Goal: Information Seeking & Learning: Learn about a topic

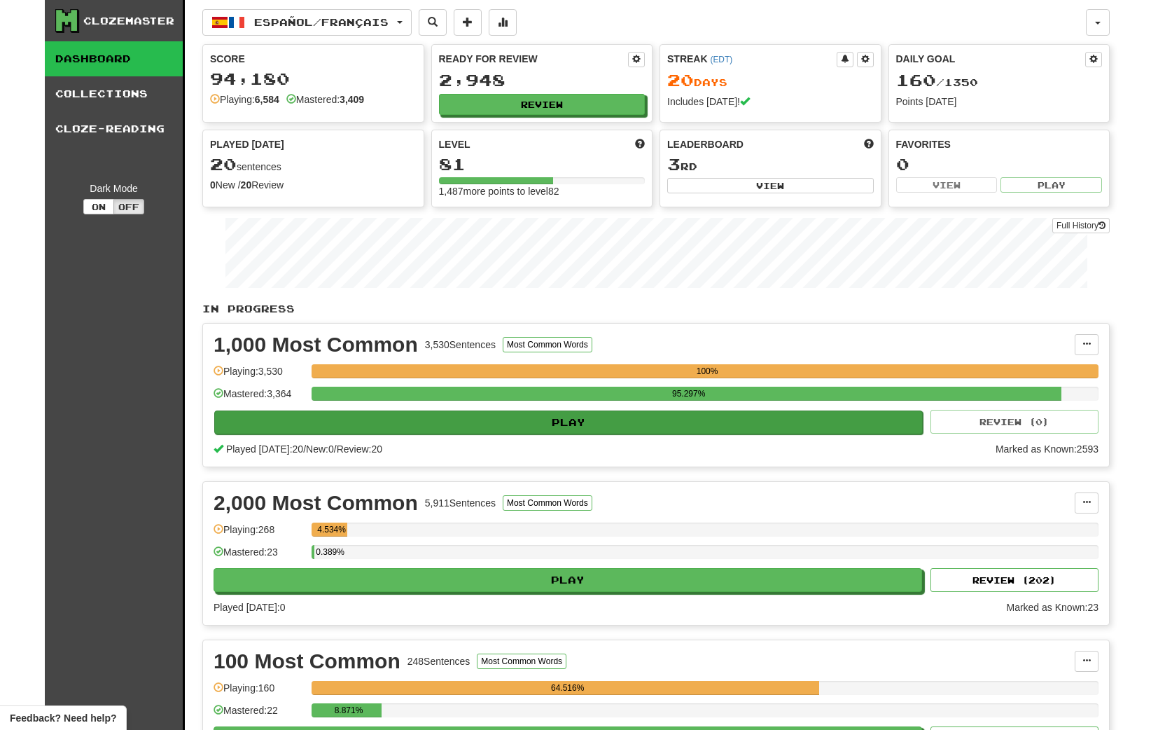
click at [544, 423] on button "Play" at bounding box center [568, 422] width 709 height 24
select select "**"
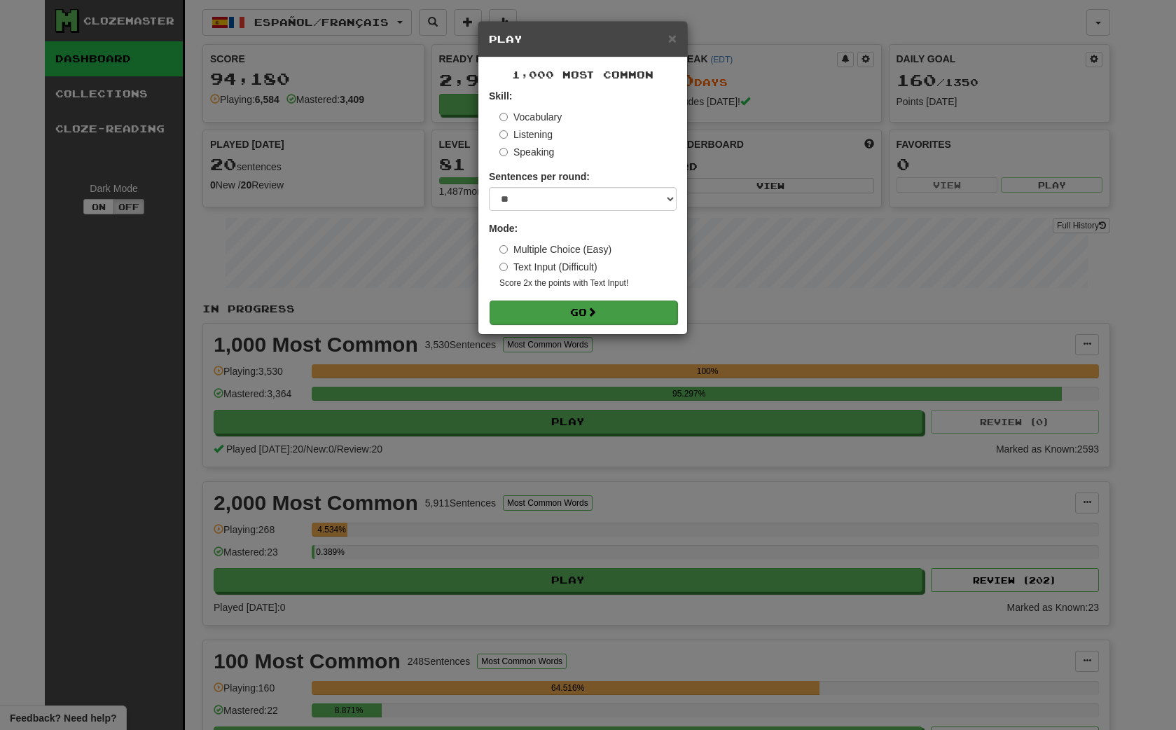
click at [587, 313] on button "Go" at bounding box center [583, 312] width 188 height 24
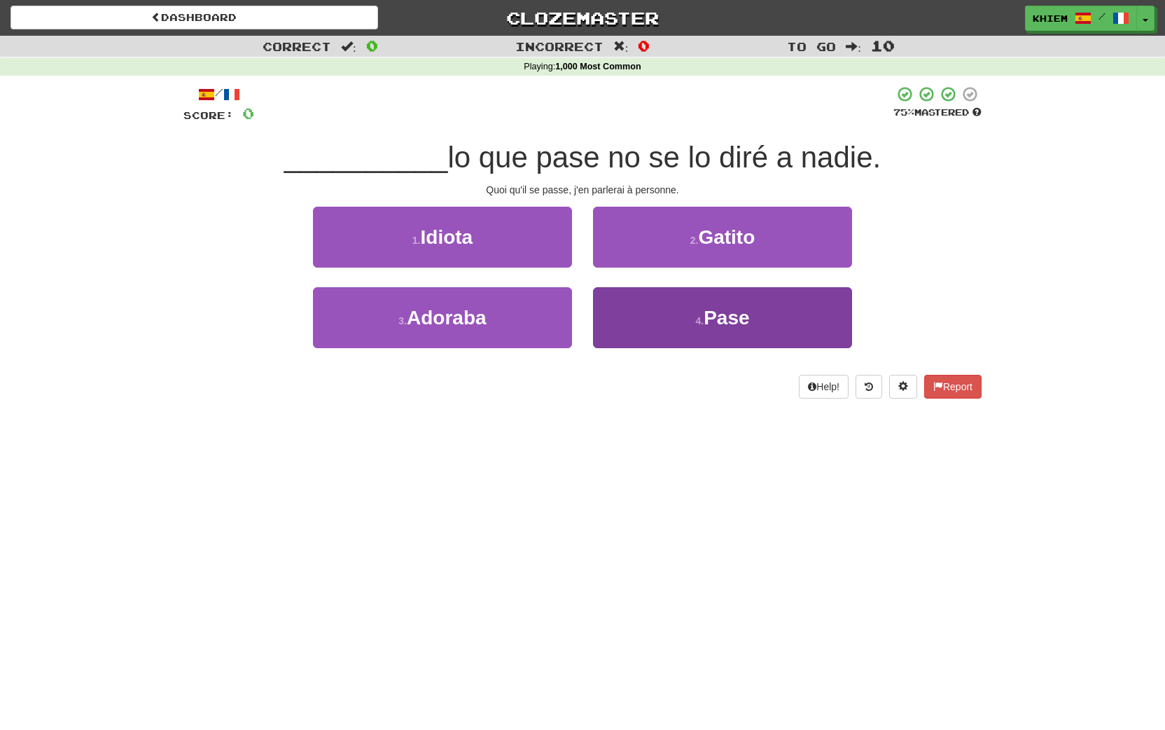
click at [702, 320] on small "4 ." at bounding box center [699, 320] width 8 height 11
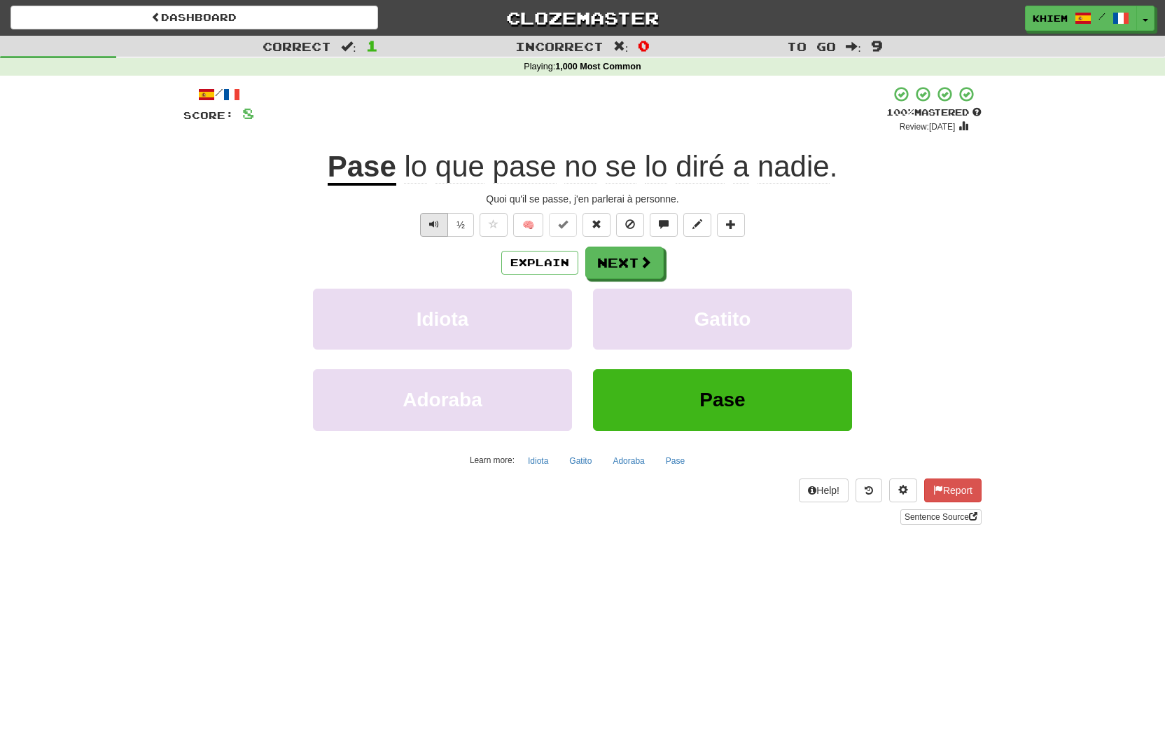
click at [433, 225] on span "Text-to-speech controls" at bounding box center [434, 224] width 10 height 10
click at [625, 262] on button "Next" at bounding box center [625, 263] width 78 height 32
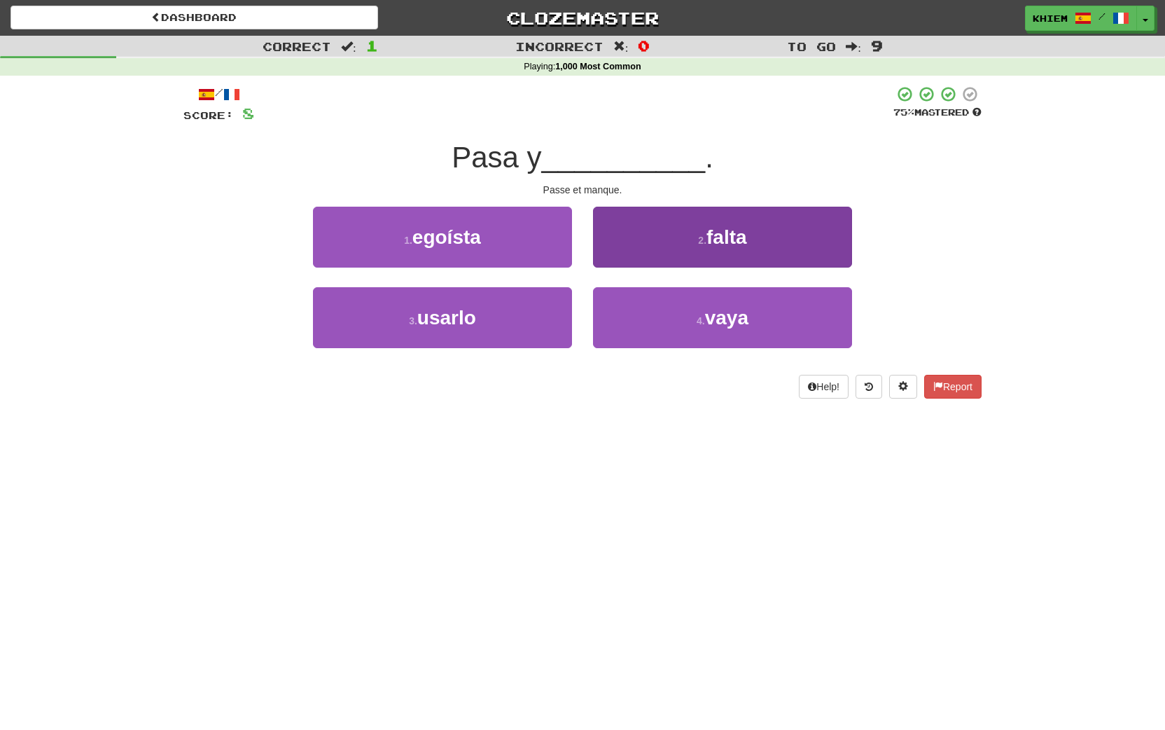
click at [691, 249] on button "2 . falta" at bounding box center [722, 237] width 259 height 61
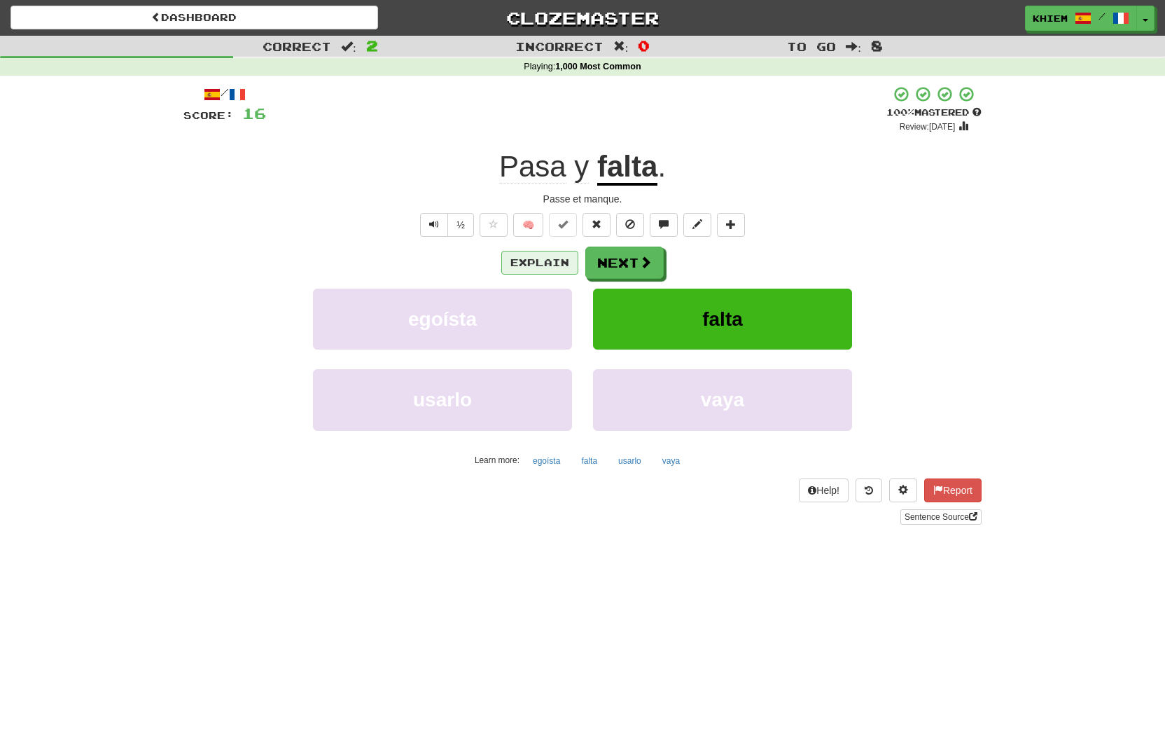
click at [550, 267] on button "Explain" at bounding box center [539, 263] width 77 height 24
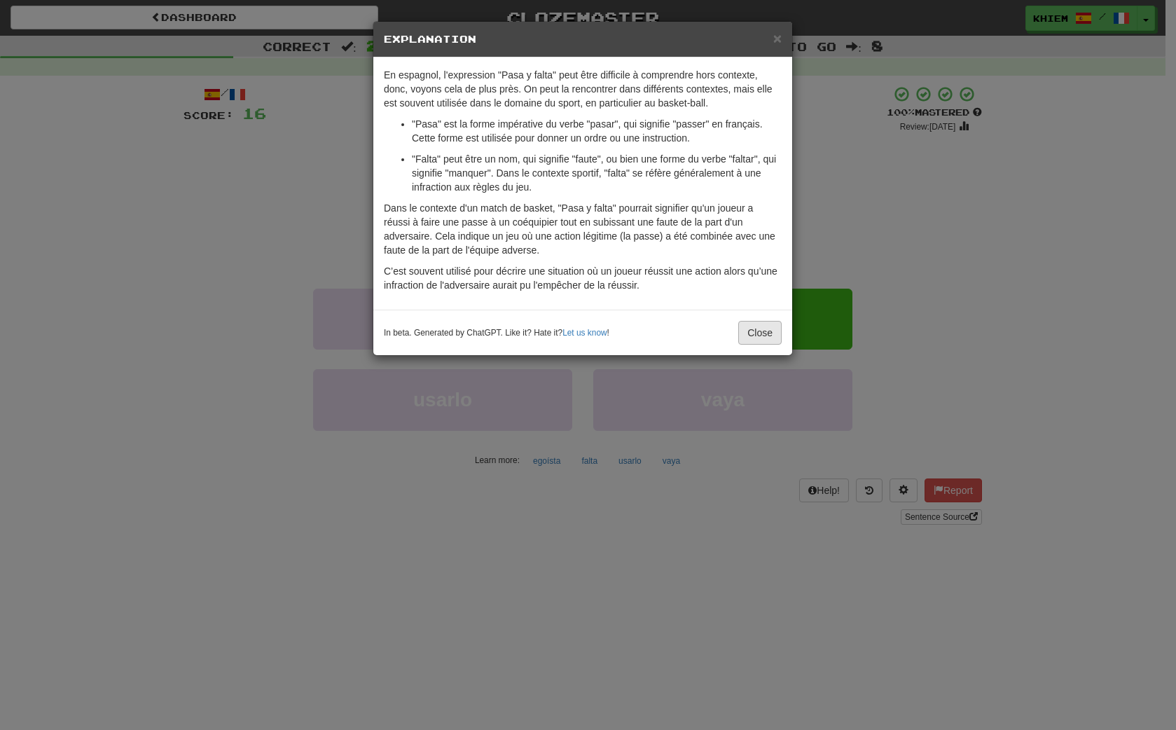
click at [750, 345] on button "Close" at bounding box center [759, 333] width 43 height 24
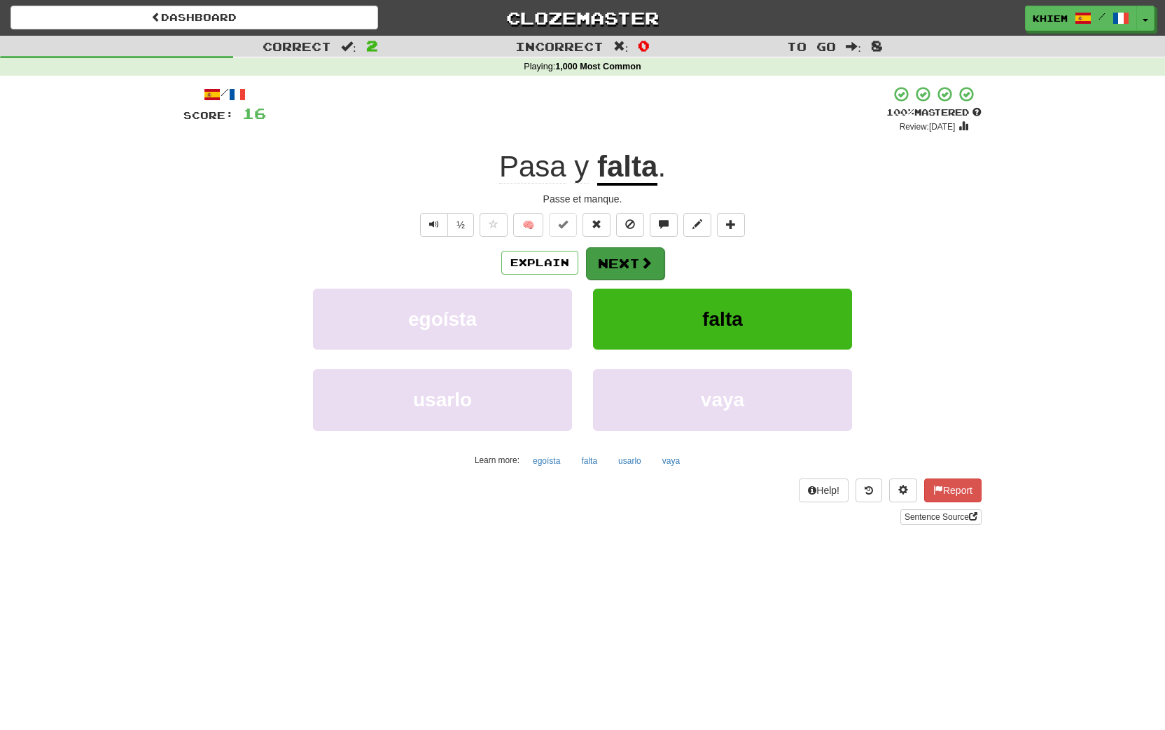
click at [640, 264] on span at bounding box center [646, 262] width 13 height 13
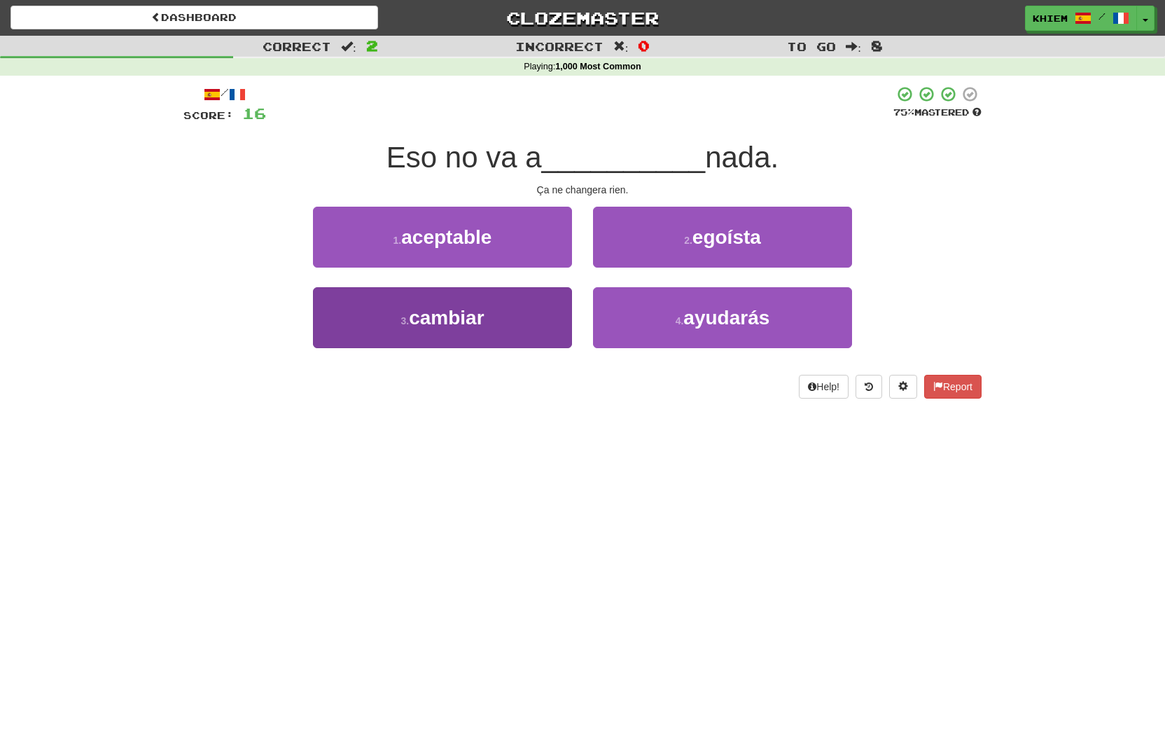
click at [527, 318] on button "3 . cambiar" at bounding box center [442, 317] width 259 height 61
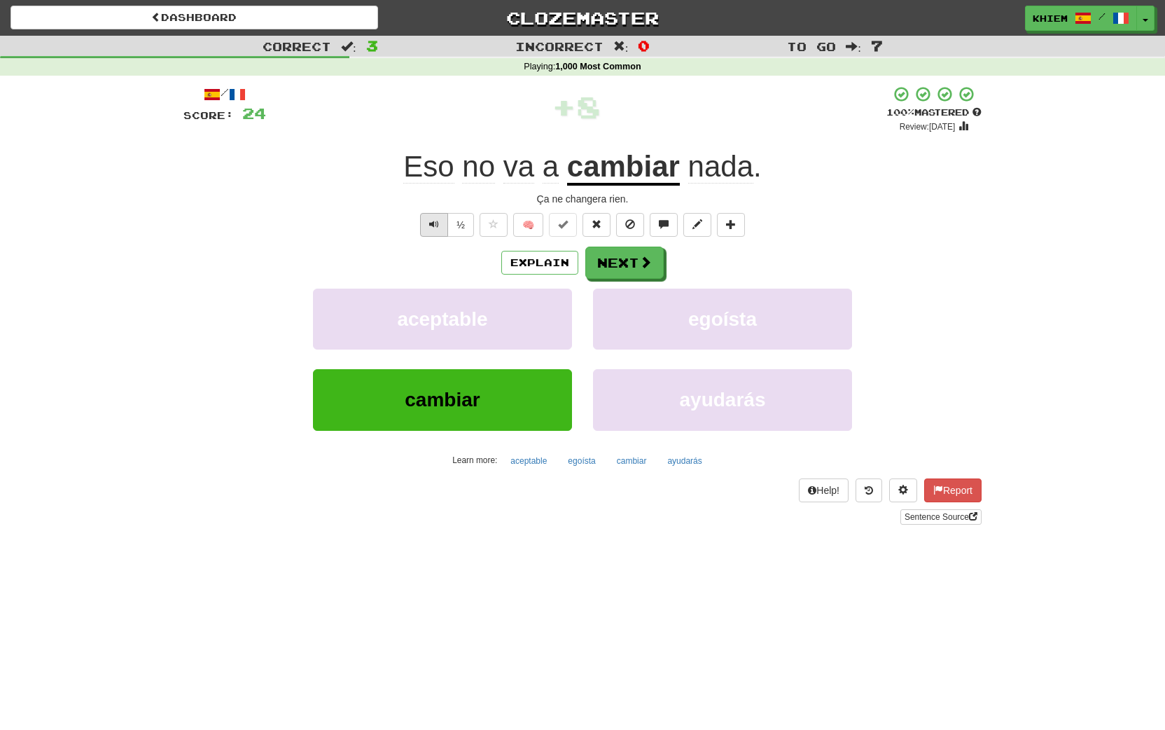
click at [429, 223] on span "Text-to-speech controls" at bounding box center [434, 224] width 10 height 10
click at [531, 225] on button "🧠" at bounding box center [528, 225] width 30 height 24
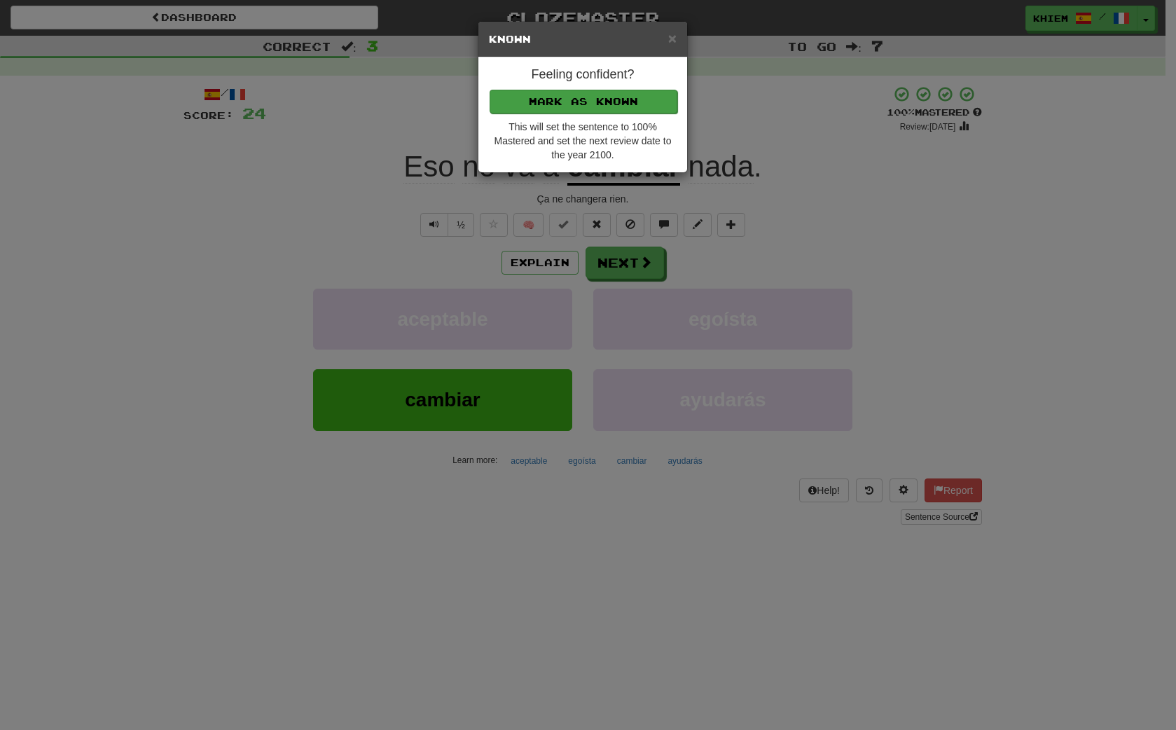
click at [619, 103] on button "Mark as Known" at bounding box center [583, 102] width 188 height 24
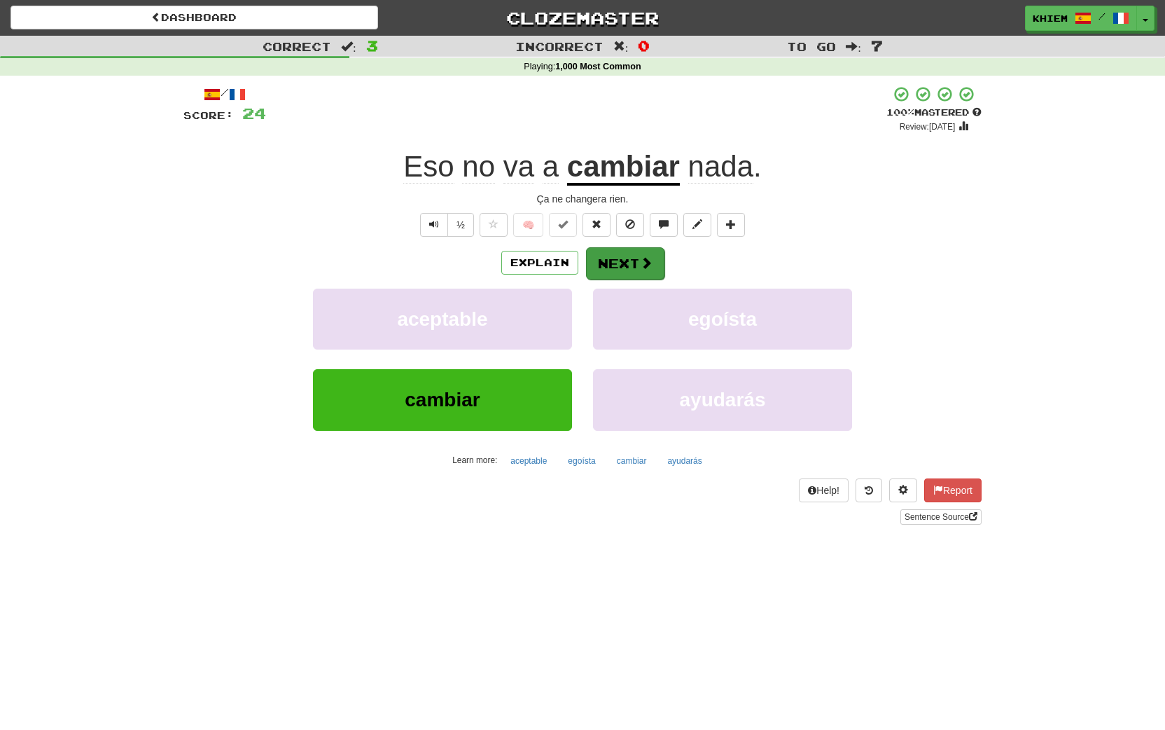
click at [622, 254] on button "Next" at bounding box center [625, 263] width 78 height 32
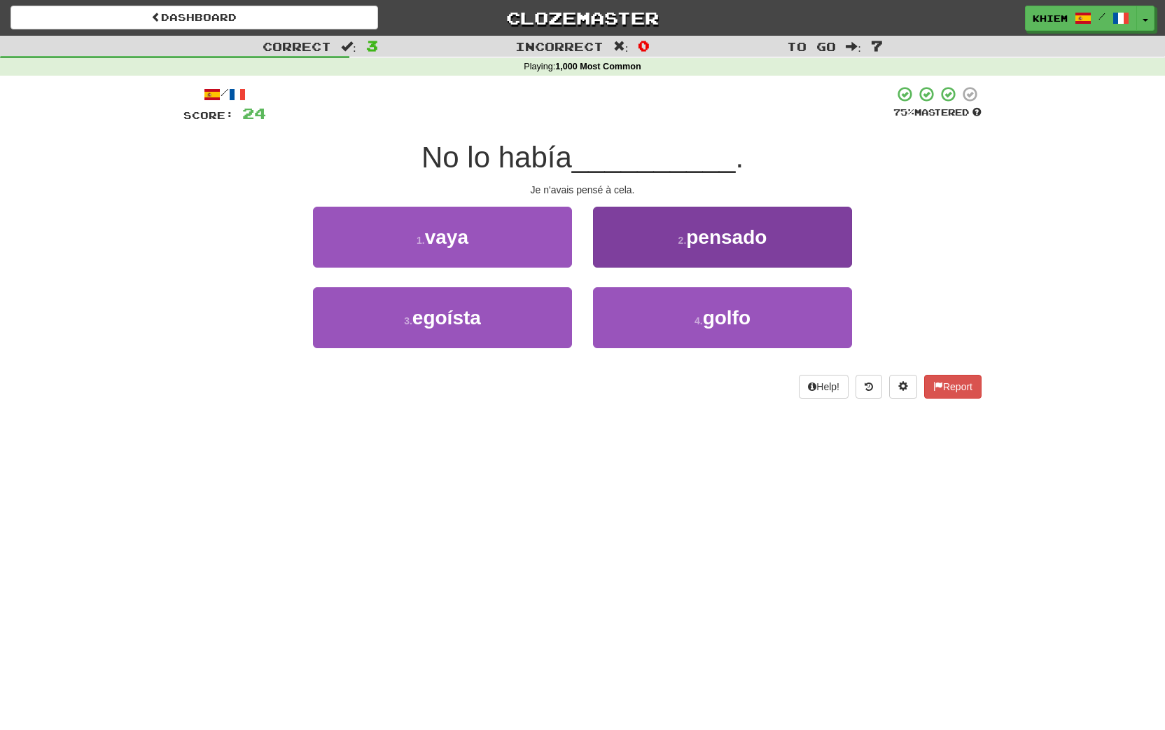
click at [643, 248] on button "2 . pensado" at bounding box center [722, 237] width 259 height 61
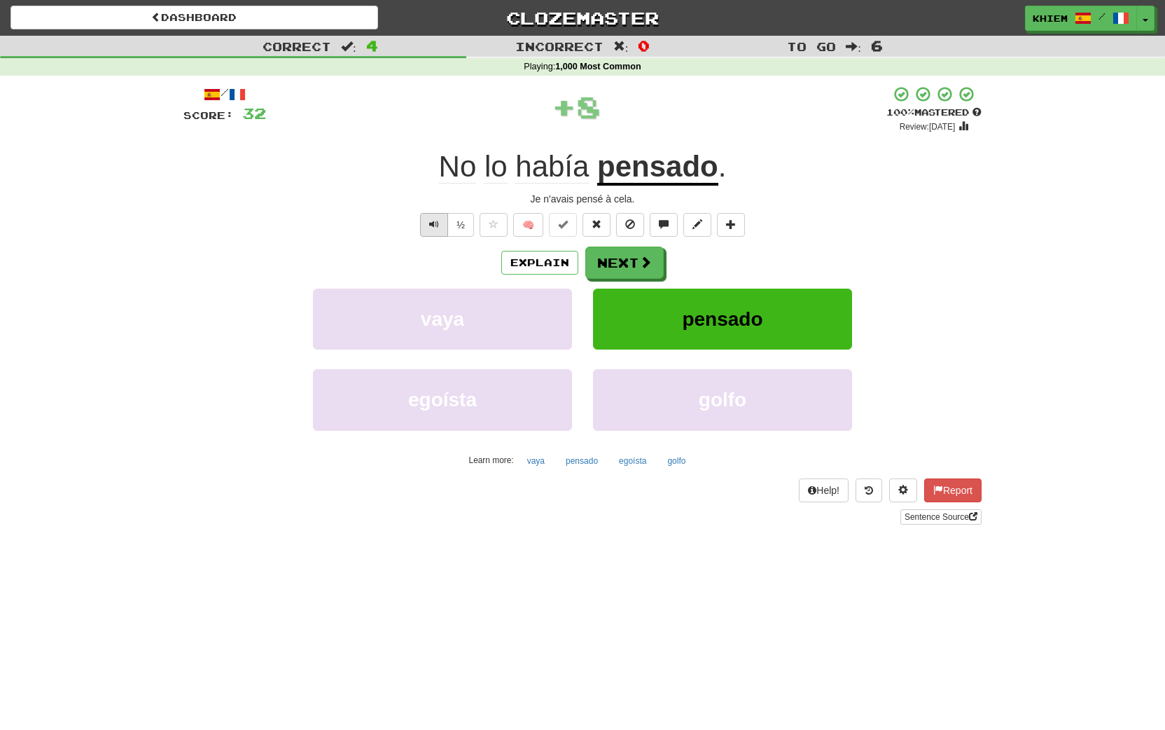
click at [428, 223] on button "Text-to-speech controls" at bounding box center [434, 225] width 28 height 24
click at [646, 268] on span at bounding box center [646, 262] width 13 height 13
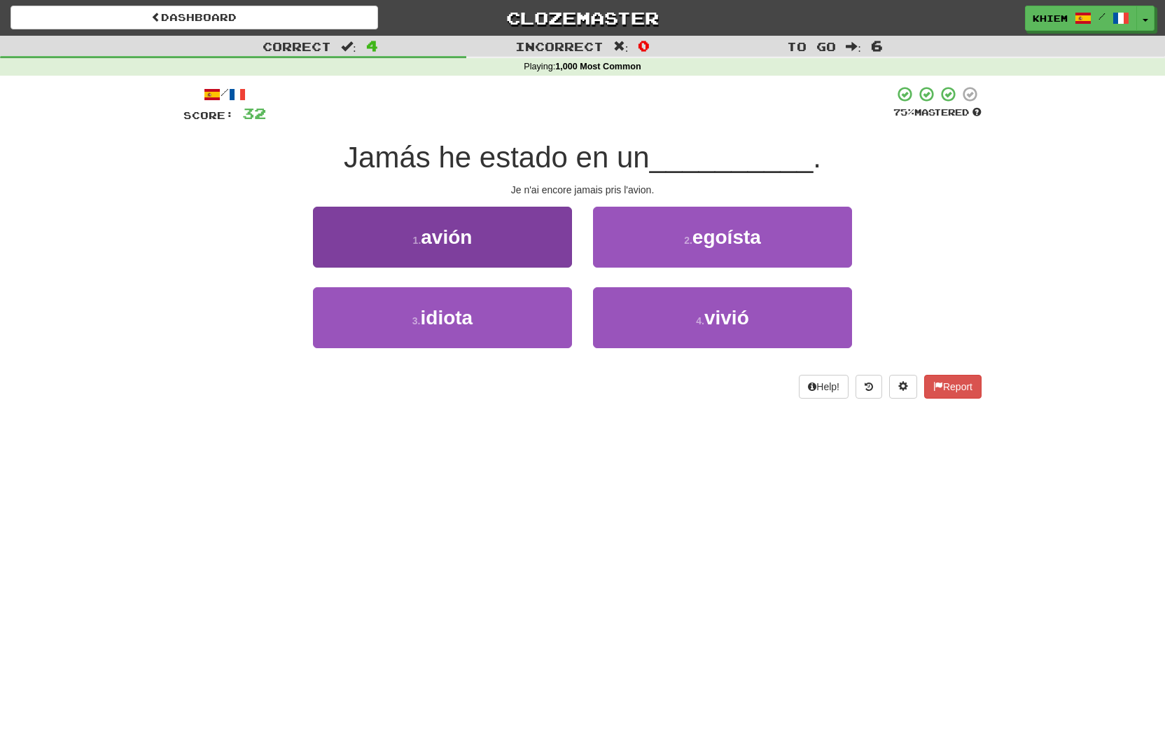
click at [527, 244] on button "1 . avión" at bounding box center [442, 237] width 259 height 61
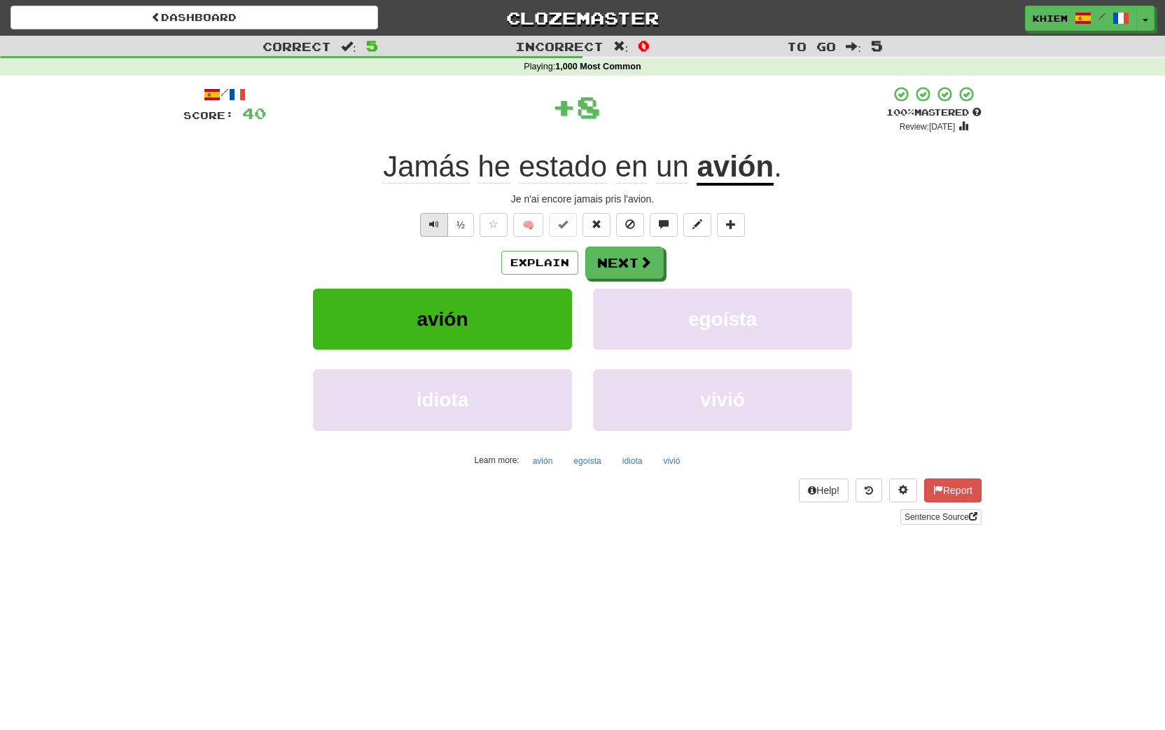
click at [436, 228] on span "Text-to-speech controls" at bounding box center [434, 224] width 10 height 10
click at [531, 229] on button "🧠" at bounding box center [528, 225] width 30 height 24
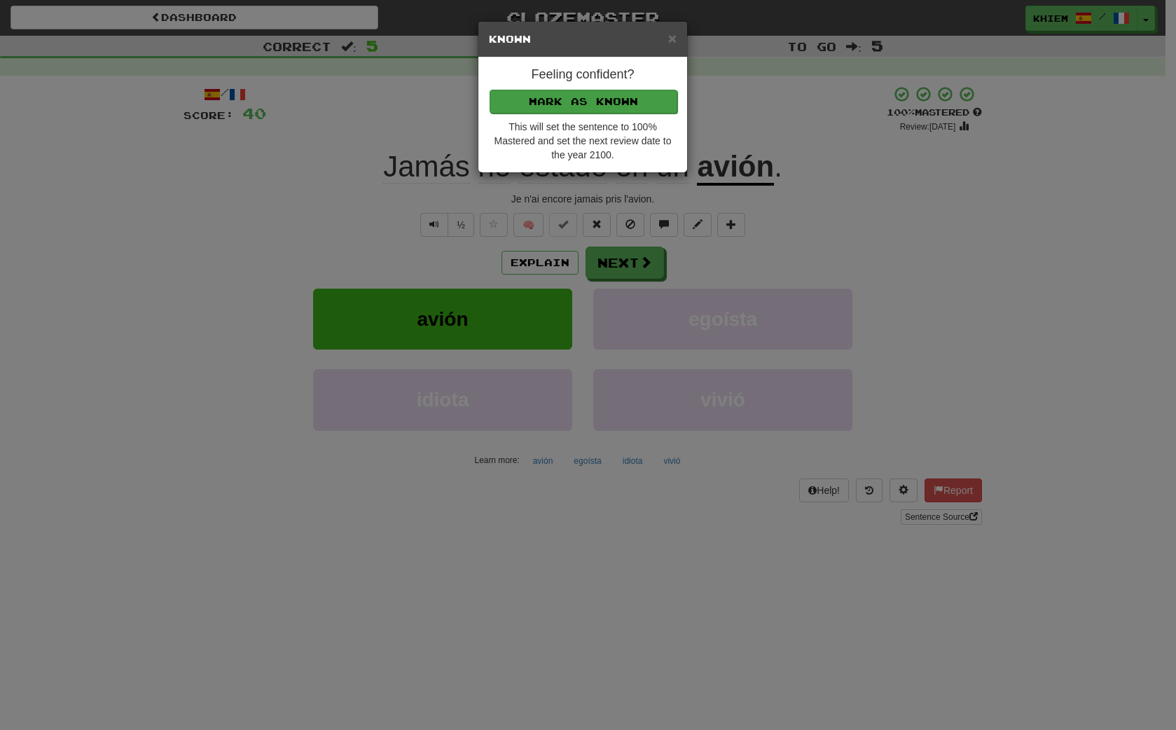
click at [637, 109] on button "Mark as Known" at bounding box center [583, 102] width 188 height 24
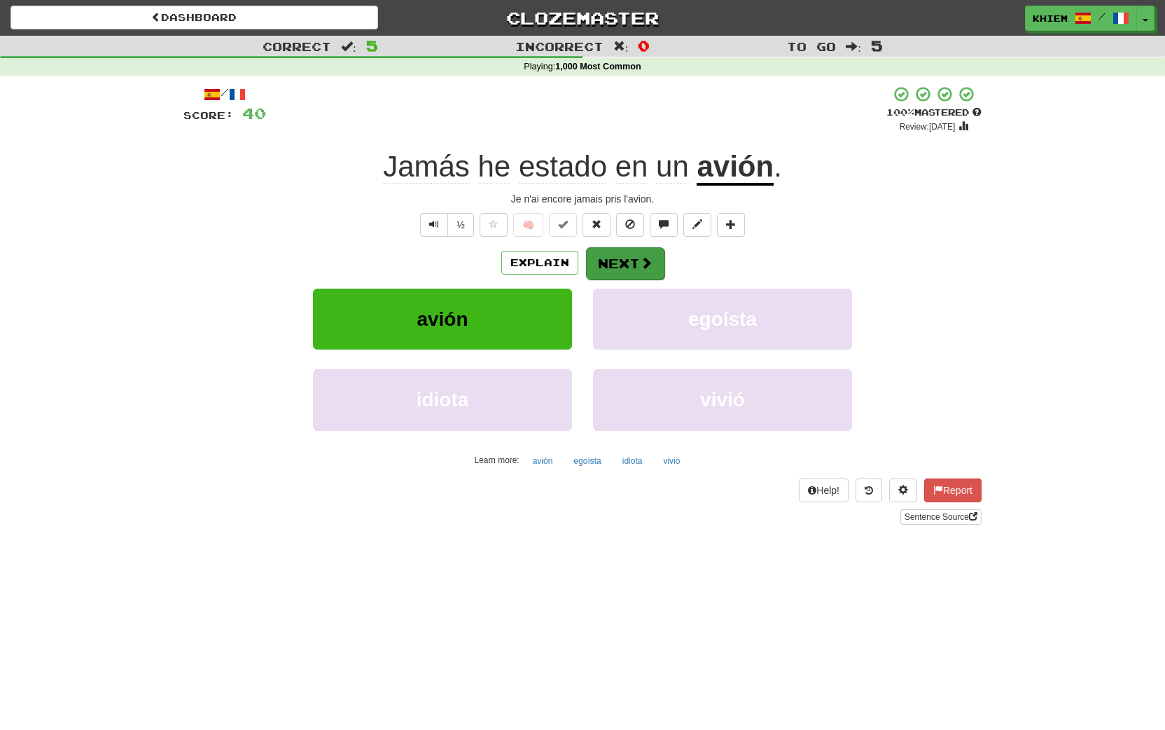
click at [618, 266] on button "Next" at bounding box center [625, 263] width 78 height 32
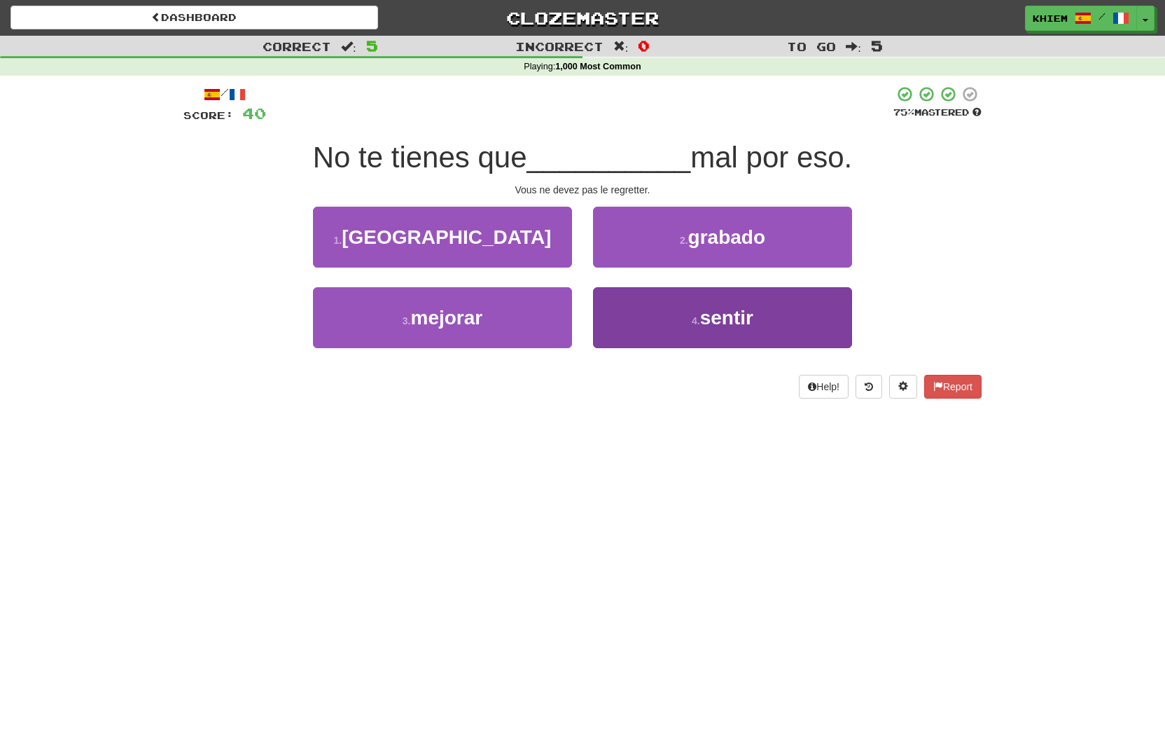
click at [716, 315] on span "sentir" at bounding box center [726, 318] width 53 height 22
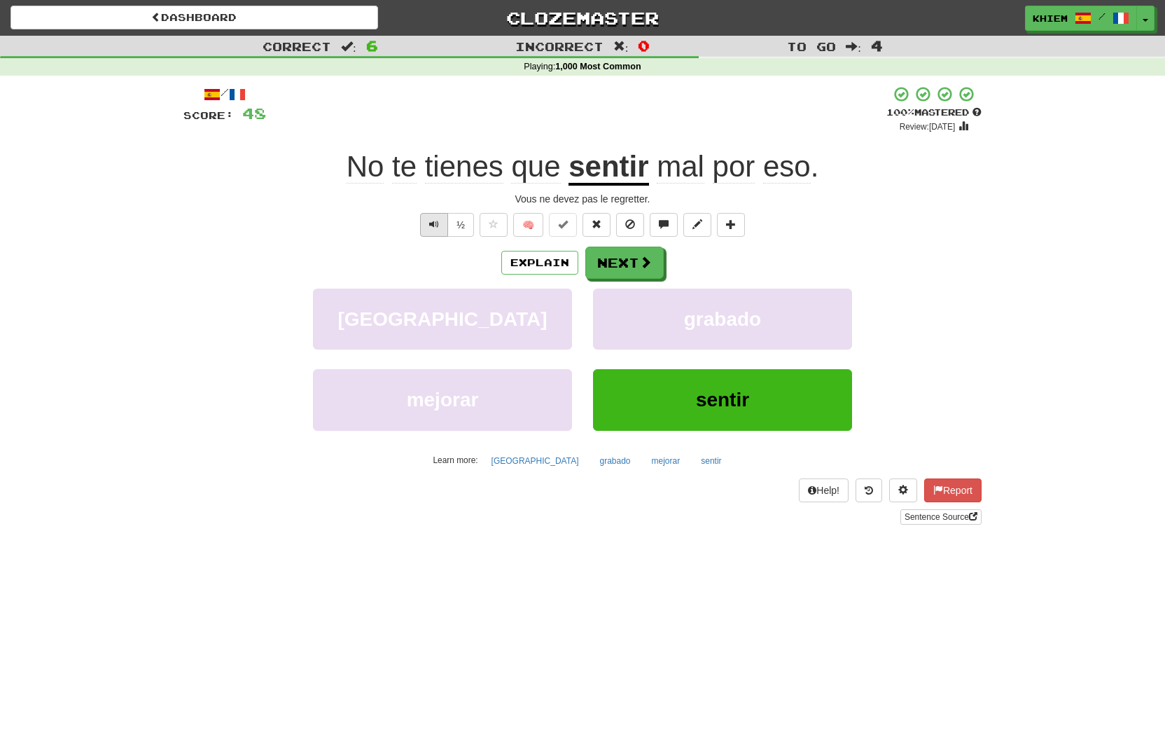
click at [437, 221] on span "Text-to-speech controls" at bounding box center [434, 224] width 10 height 10
click at [640, 268] on span at bounding box center [646, 262] width 13 height 13
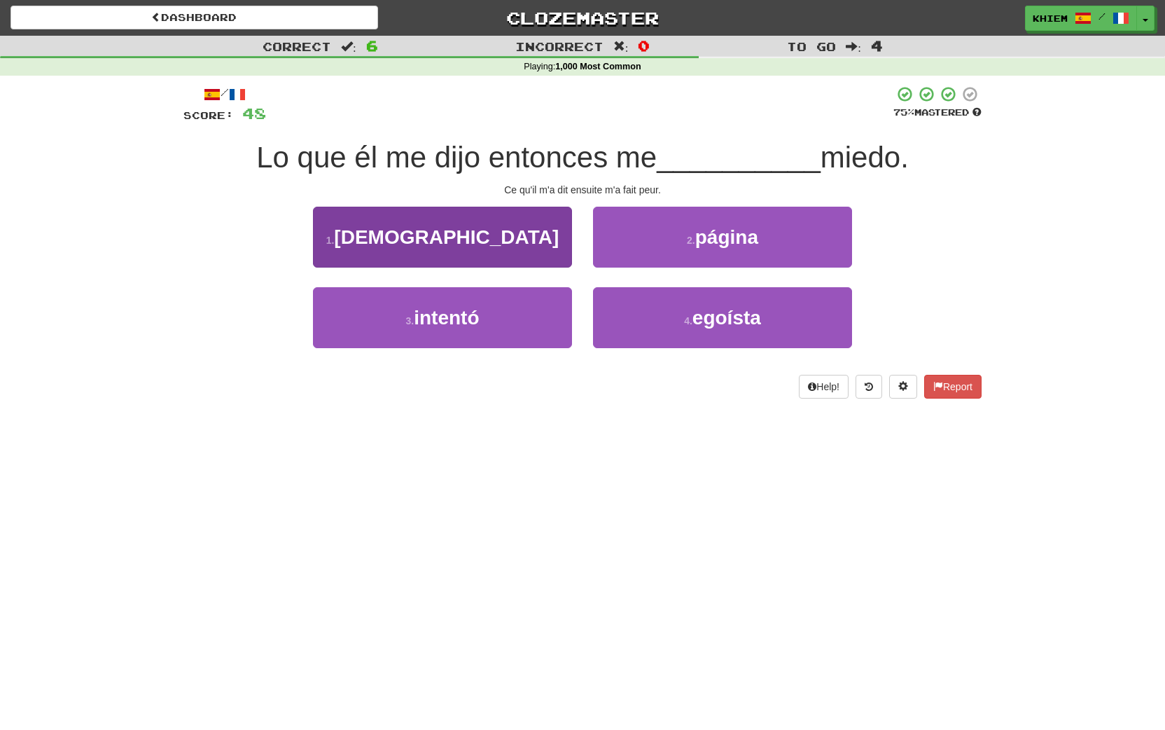
click at [537, 257] on button "1 . dio" at bounding box center [442, 237] width 259 height 61
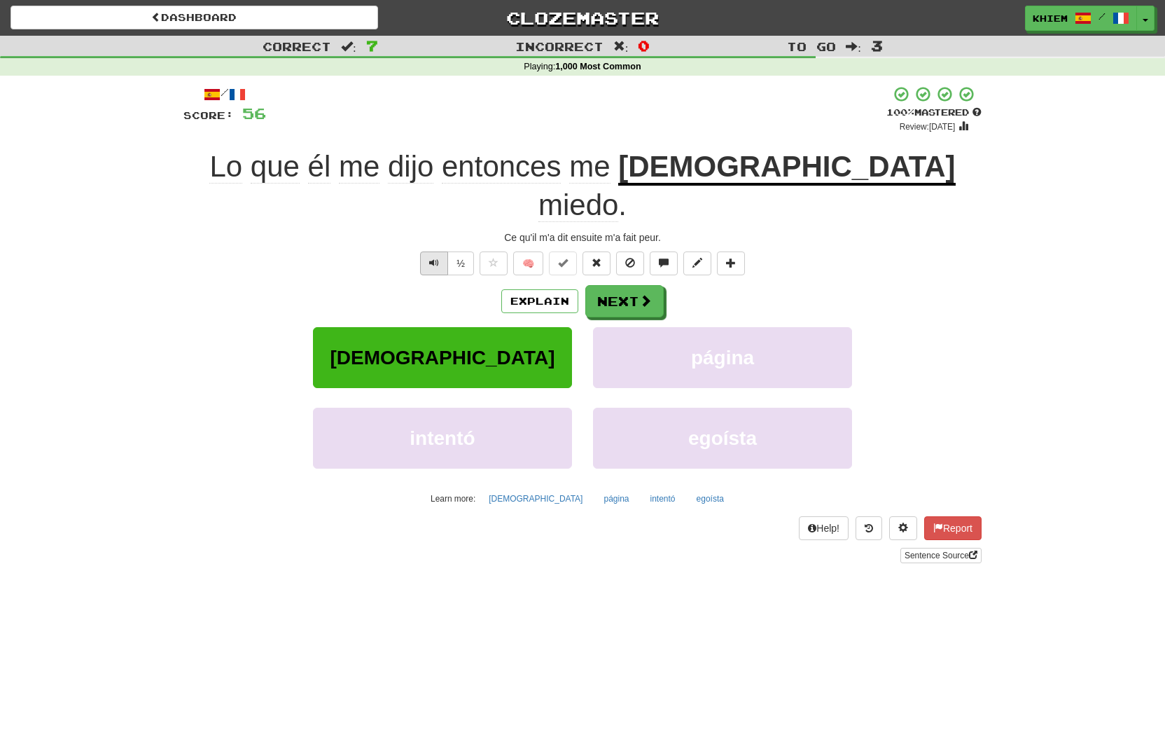
click at [431, 258] on span "Text-to-speech controls" at bounding box center [434, 263] width 10 height 10
click at [610, 286] on button "Next" at bounding box center [625, 302] width 78 height 32
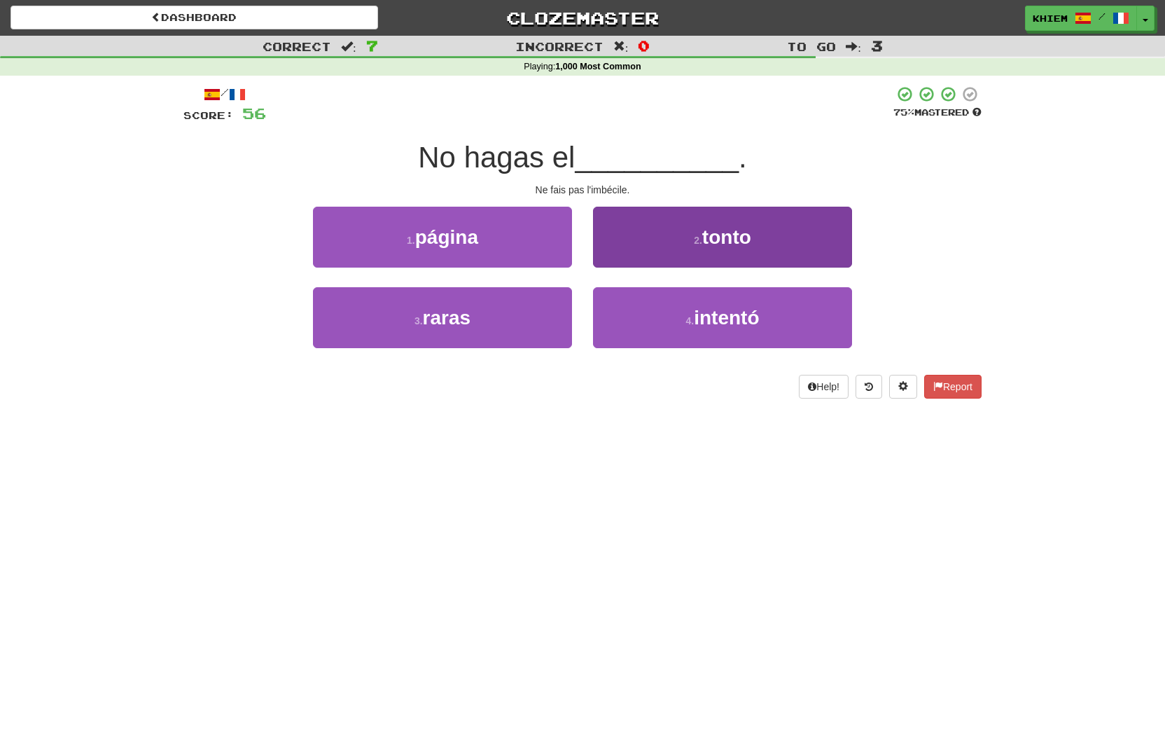
click at [656, 253] on button "2 . tonto" at bounding box center [722, 237] width 259 height 61
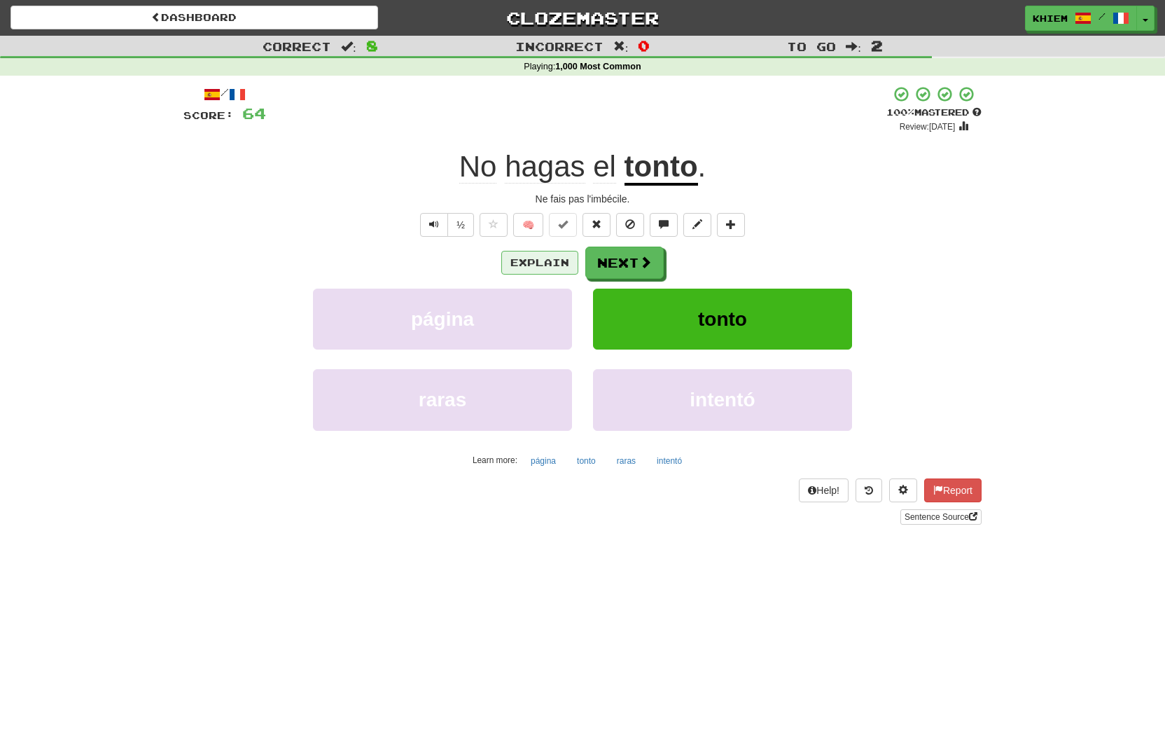
click at [557, 260] on button "Explain" at bounding box center [539, 263] width 77 height 24
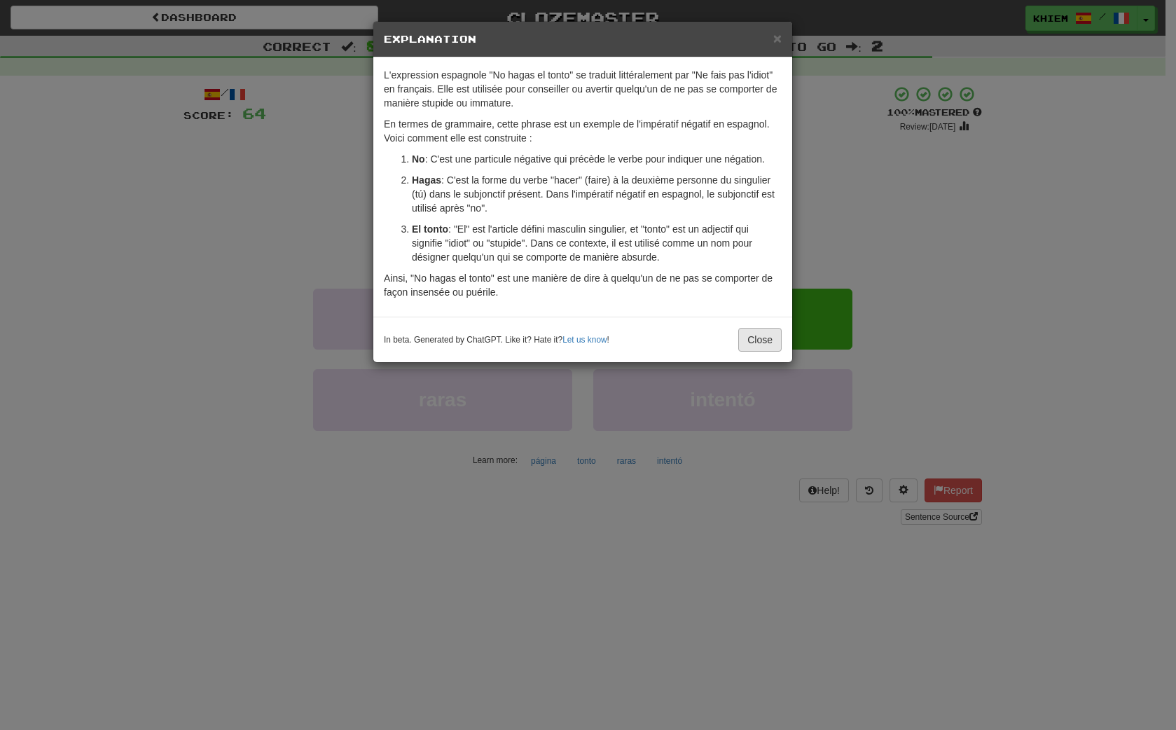
click at [765, 340] on button "Close" at bounding box center [759, 340] width 43 height 24
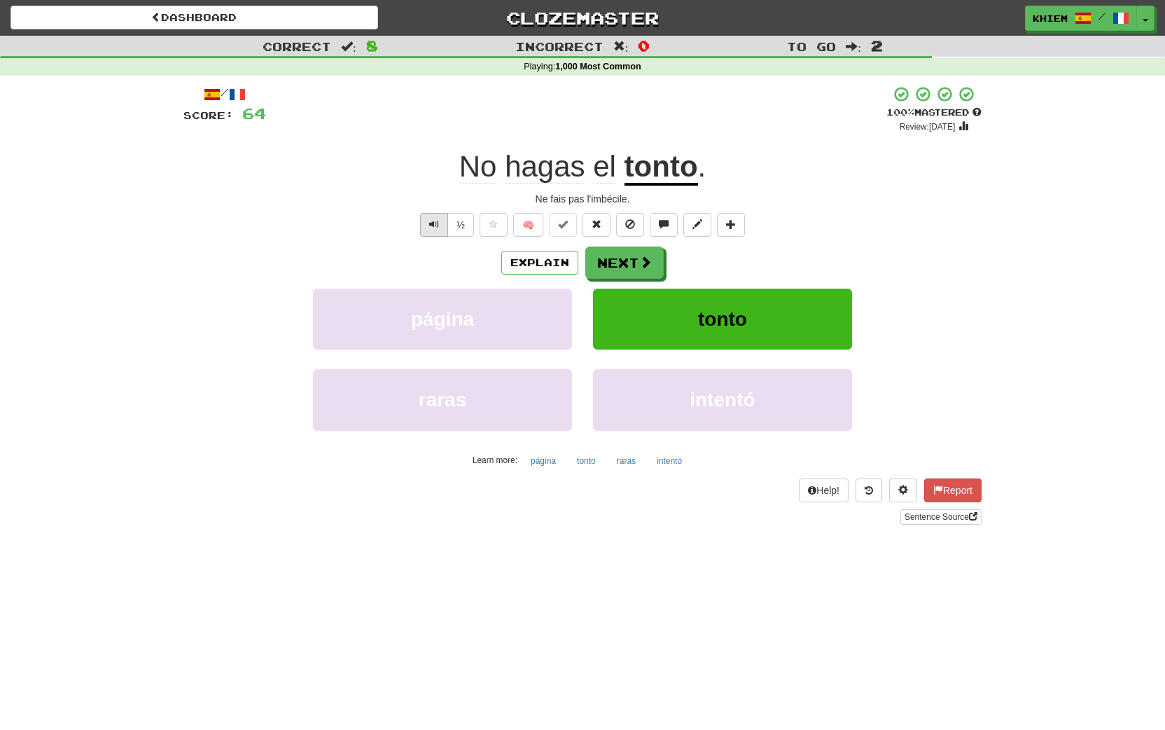
click at [428, 220] on button "Text-to-speech controls" at bounding box center [434, 225] width 28 height 24
click at [615, 263] on button "Next" at bounding box center [625, 263] width 78 height 32
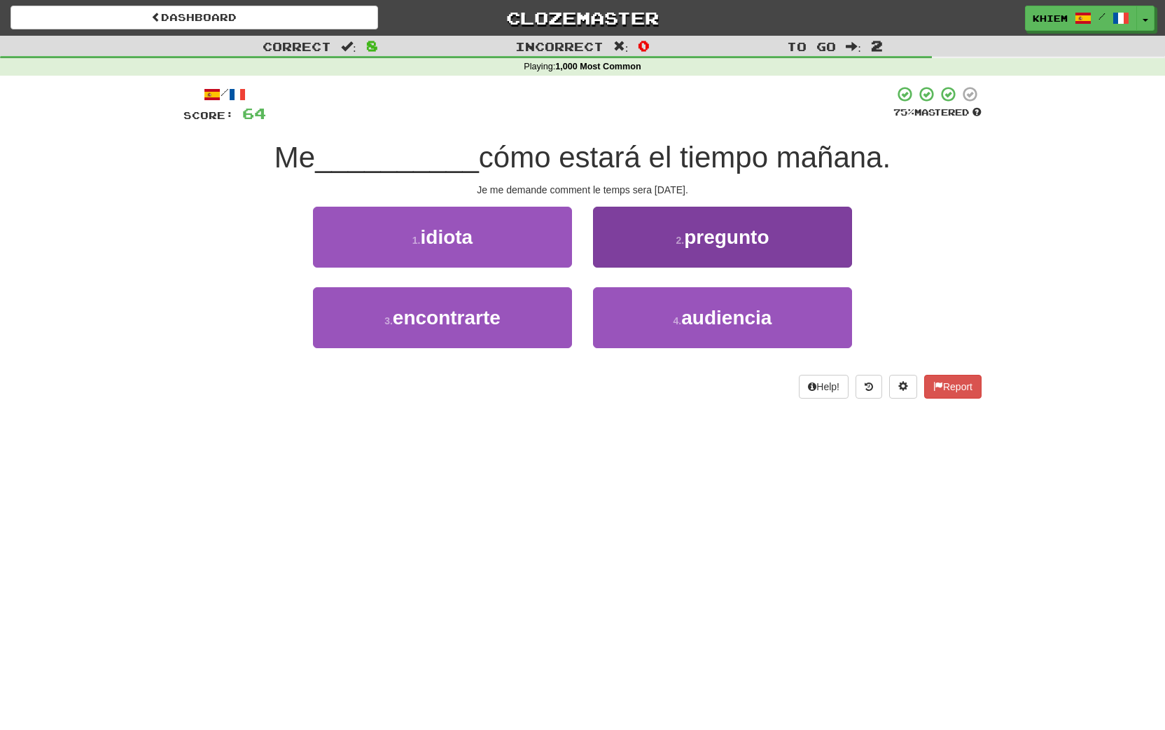
click at [679, 249] on button "2 . pregunto" at bounding box center [722, 237] width 259 height 61
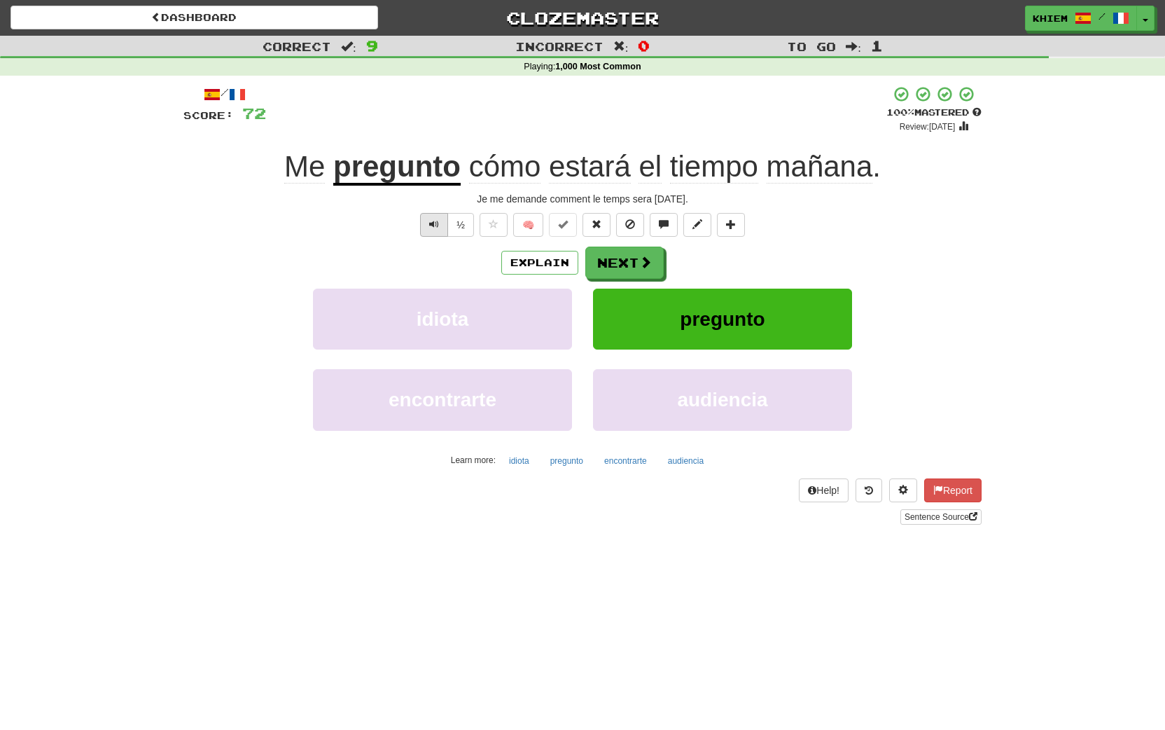
click at [434, 223] on span "Text-to-speech controls" at bounding box center [434, 224] width 10 height 10
click at [611, 262] on button "Next" at bounding box center [625, 263] width 78 height 32
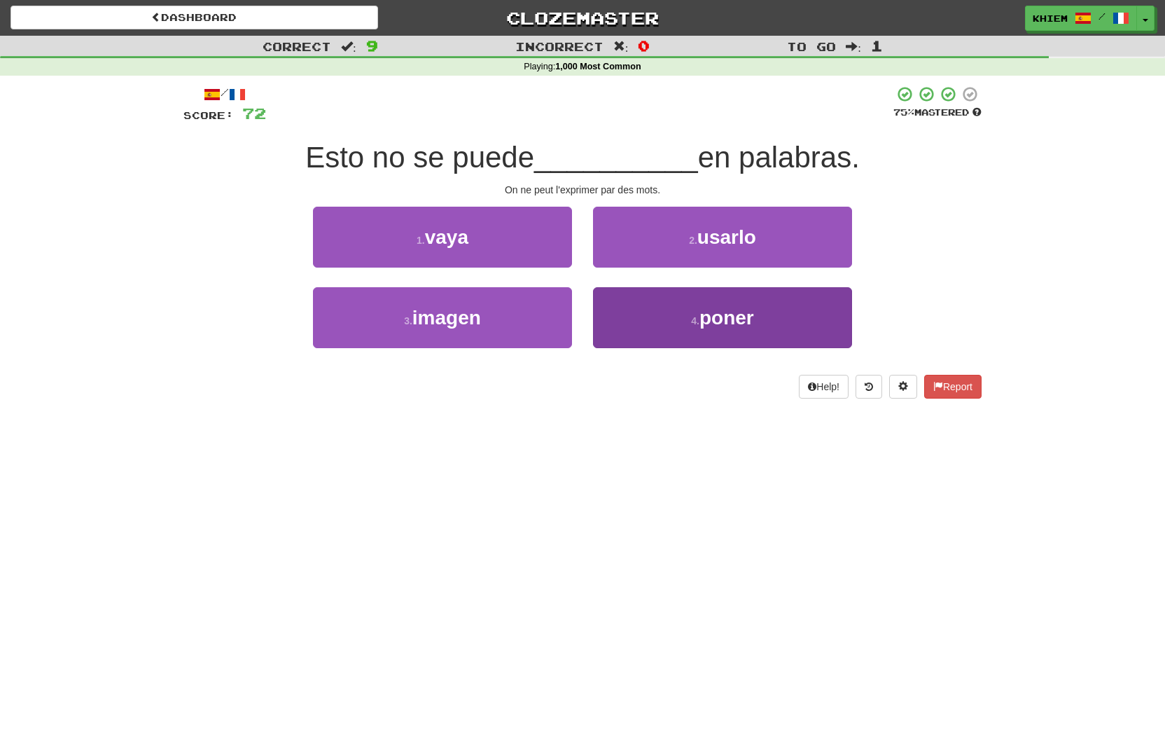
click at [680, 302] on button "4 . poner" at bounding box center [722, 317] width 259 height 61
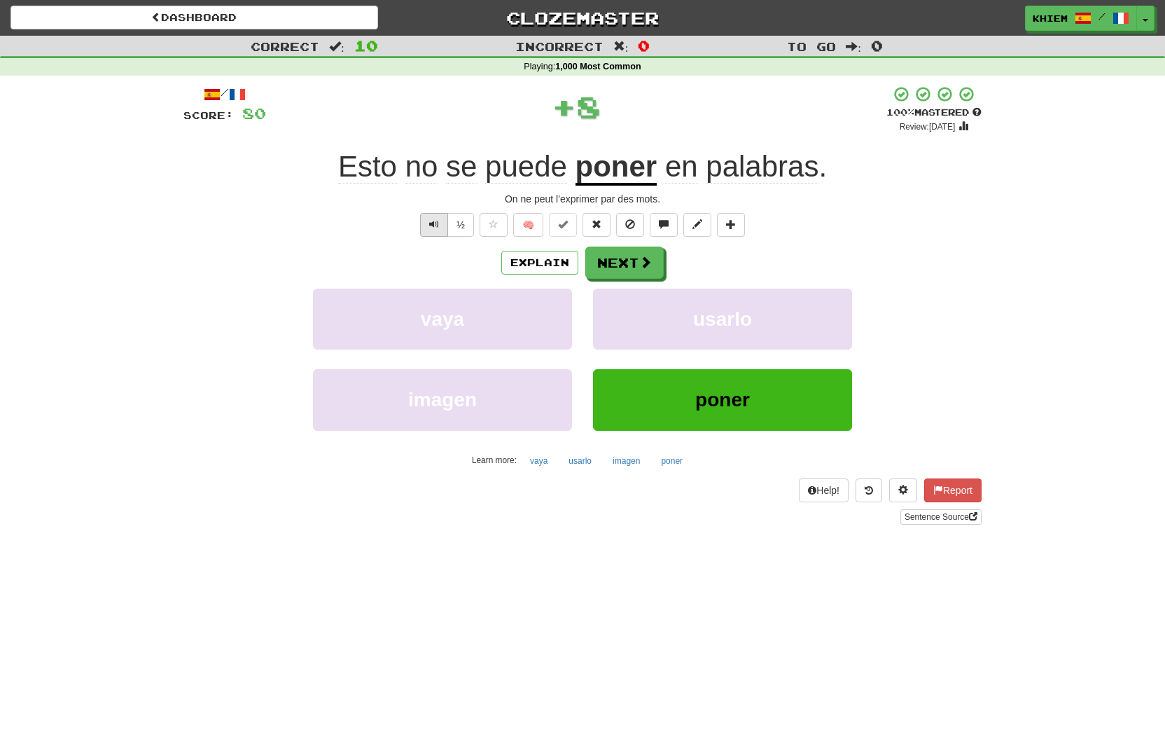
click at [438, 229] on span "Text-to-speech controls" at bounding box center [434, 224] width 10 height 10
click at [429, 226] on span "Text-to-speech controls" at bounding box center [434, 224] width 10 height 10
click at [632, 267] on button "Next" at bounding box center [625, 263] width 78 height 32
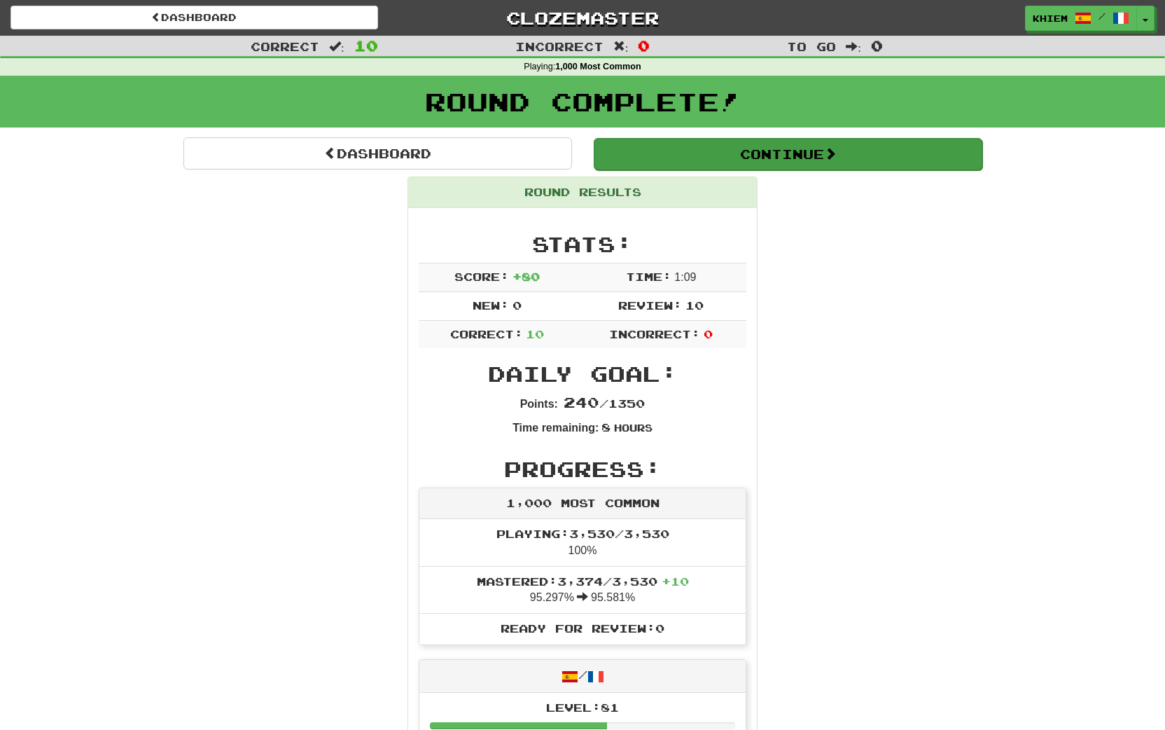
click at [688, 159] on button "Continue" at bounding box center [788, 154] width 389 height 32
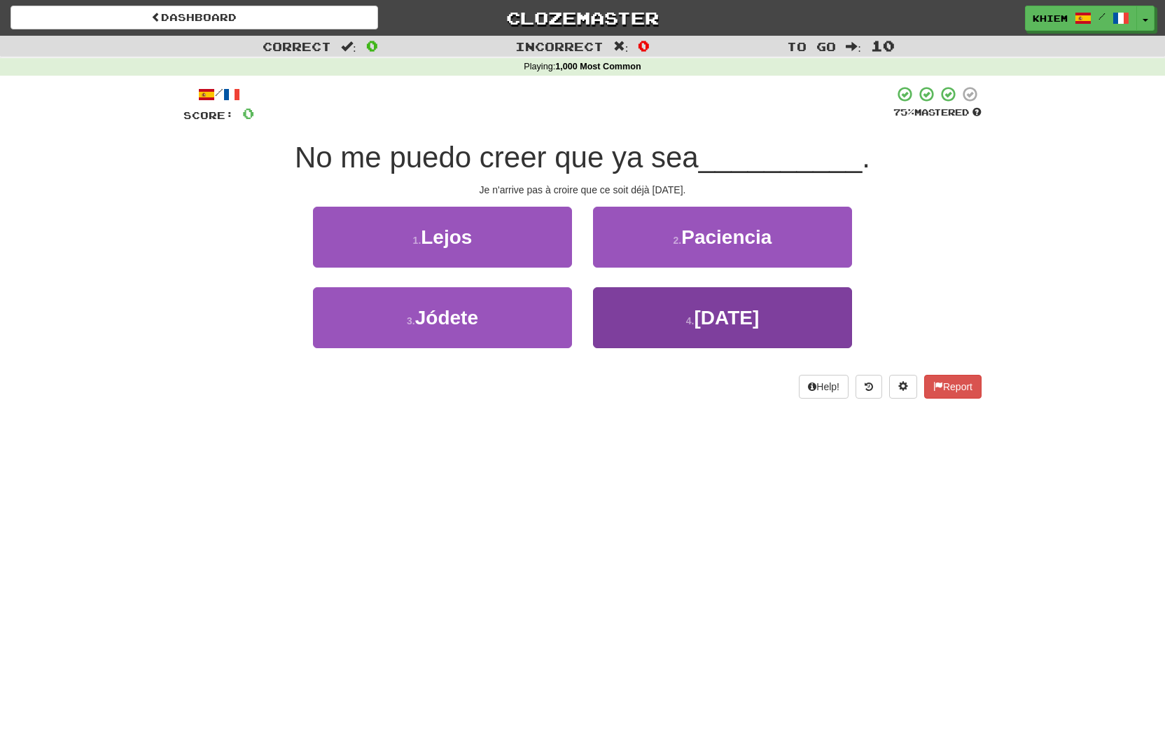
click at [706, 319] on span "Navidad" at bounding box center [726, 318] width 65 height 22
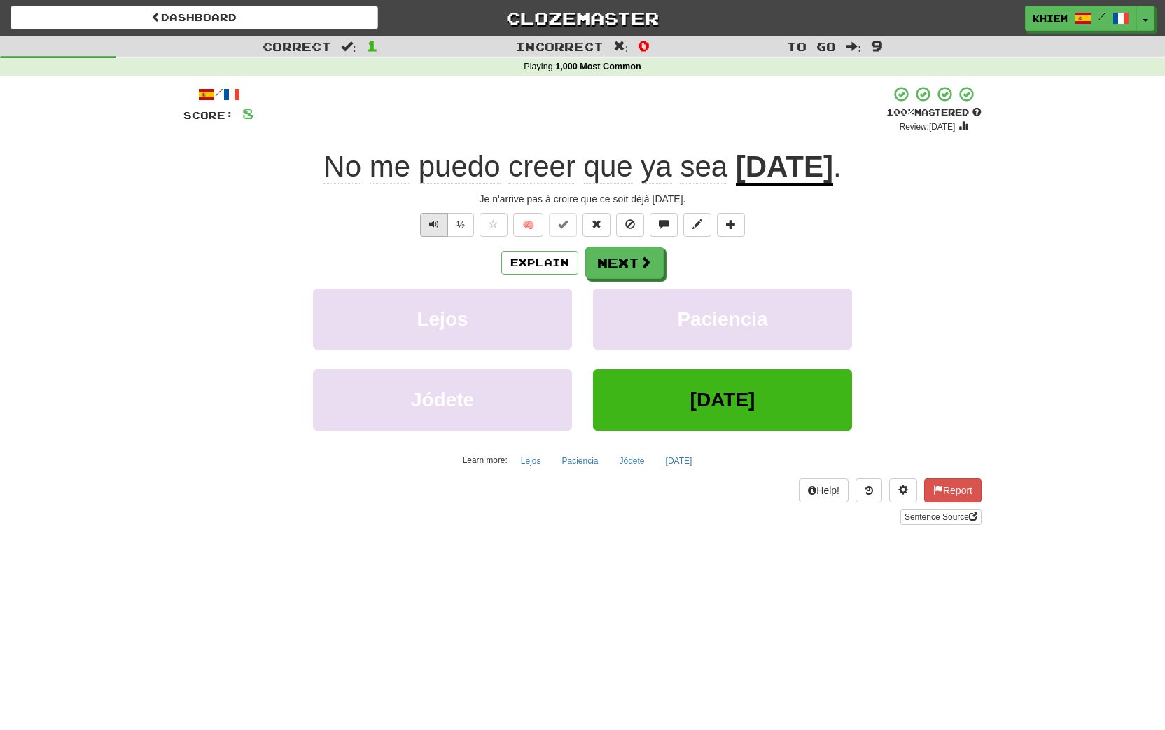
click at [431, 225] on span "Text-to-speech controls" at bounding box center [434, 224] width 10 height 10
click at [624, 265] on button "Next" at bounding box center [625, 263] width 78 height 32
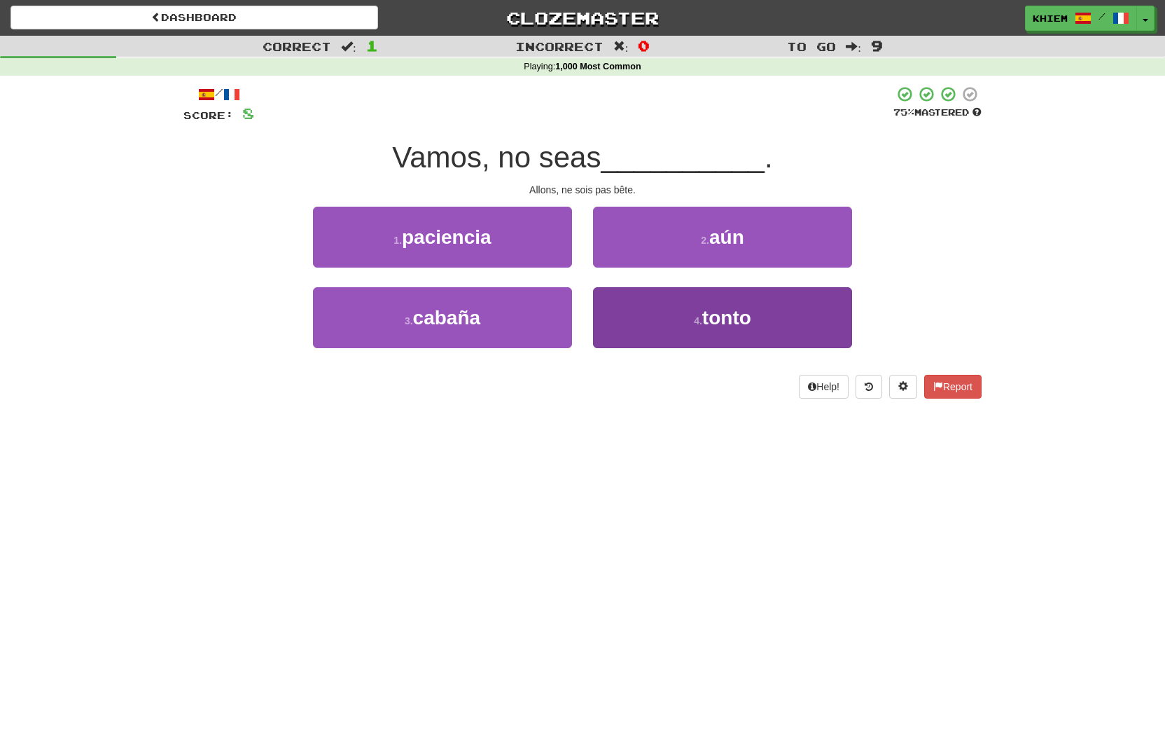
click at [717, 324] on span "tonto" at bounding box center [726, 318] width 49 height 22
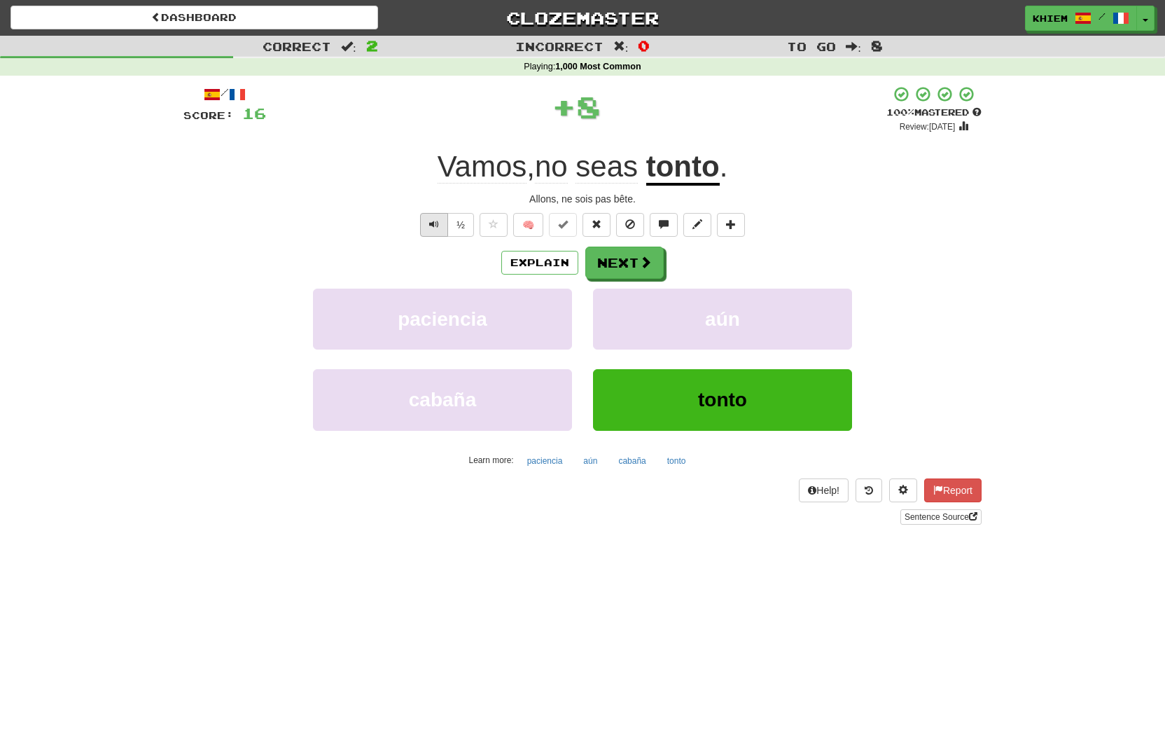
click at [435, 225] on span "Text-to-speech controls" at bounding box center [434, 224] width 10 height 10
click at [628, 266] on button "Next" at bounding box center [625, 263] width 78 height 32
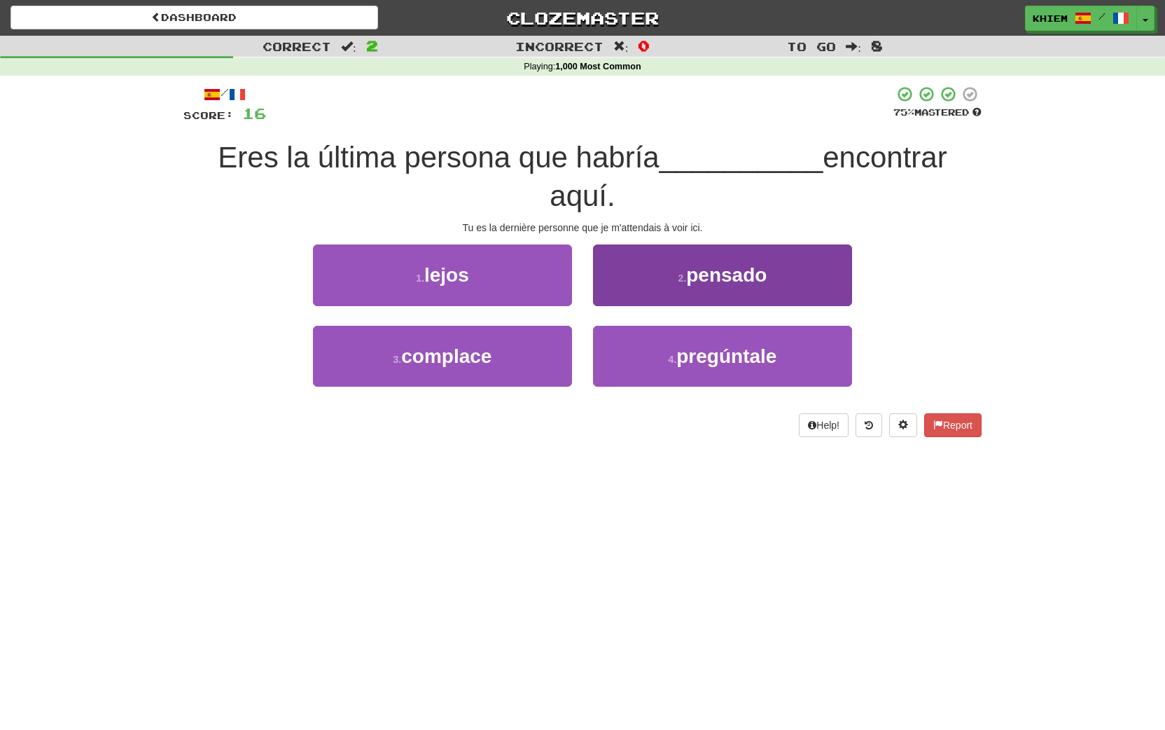
click at [682, 284] on button "2 . pensado" at bounding box center [722, 274] width 259 height 61
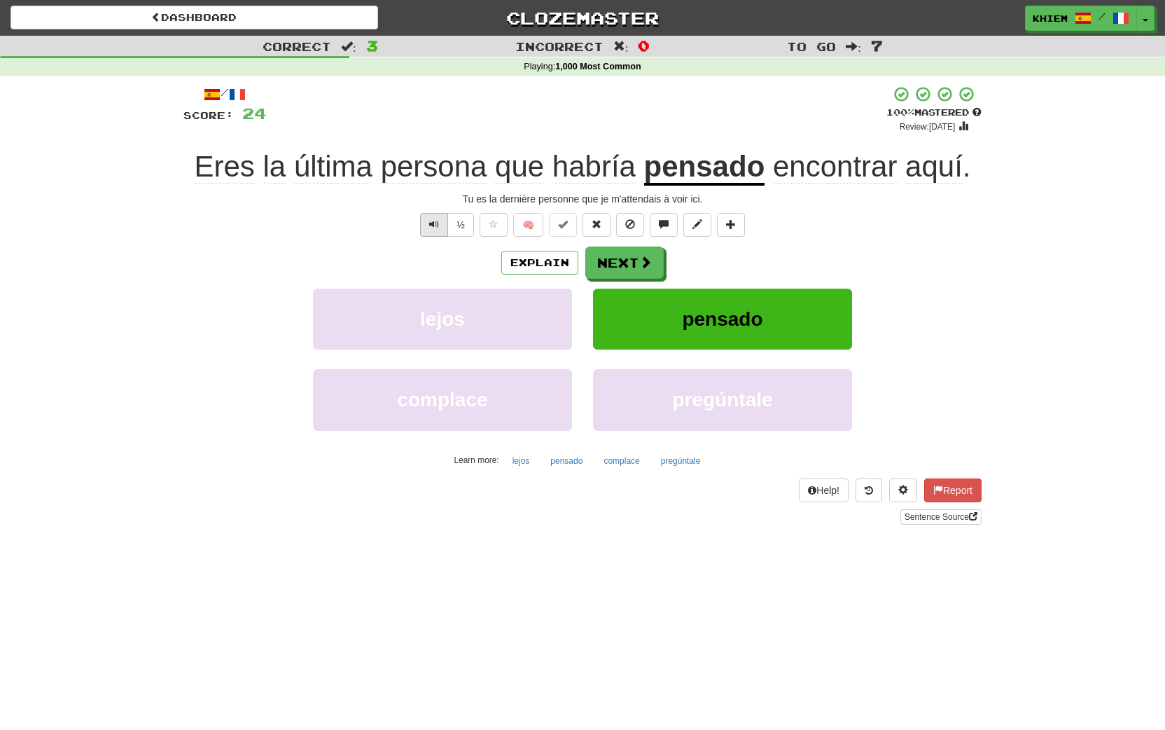
click at [430, 223] on span "Text-to-speech controls" at bounding box center [434, 224] width 10 height 10
click at [626, 269] on button "Next" at bounding box center [625, 263] width 78 height 32
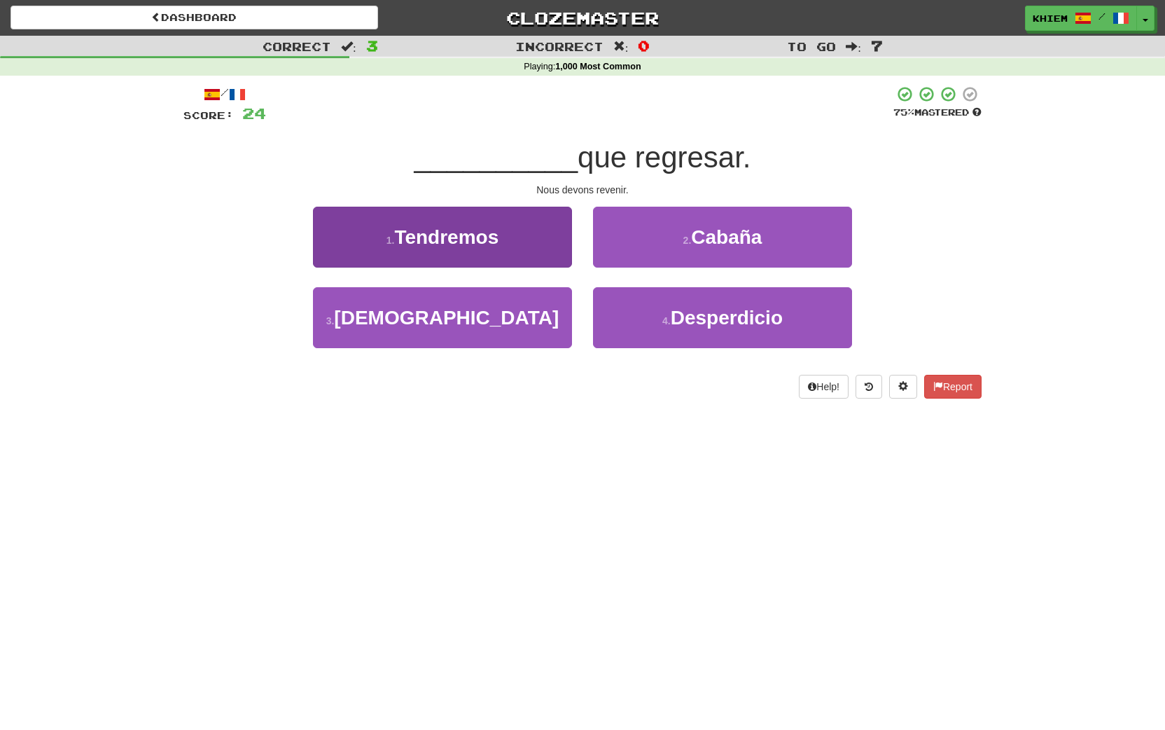
click at [549, 249] on button "1 . Tendremos" at bounding box center [442, 237] width 259 height 61
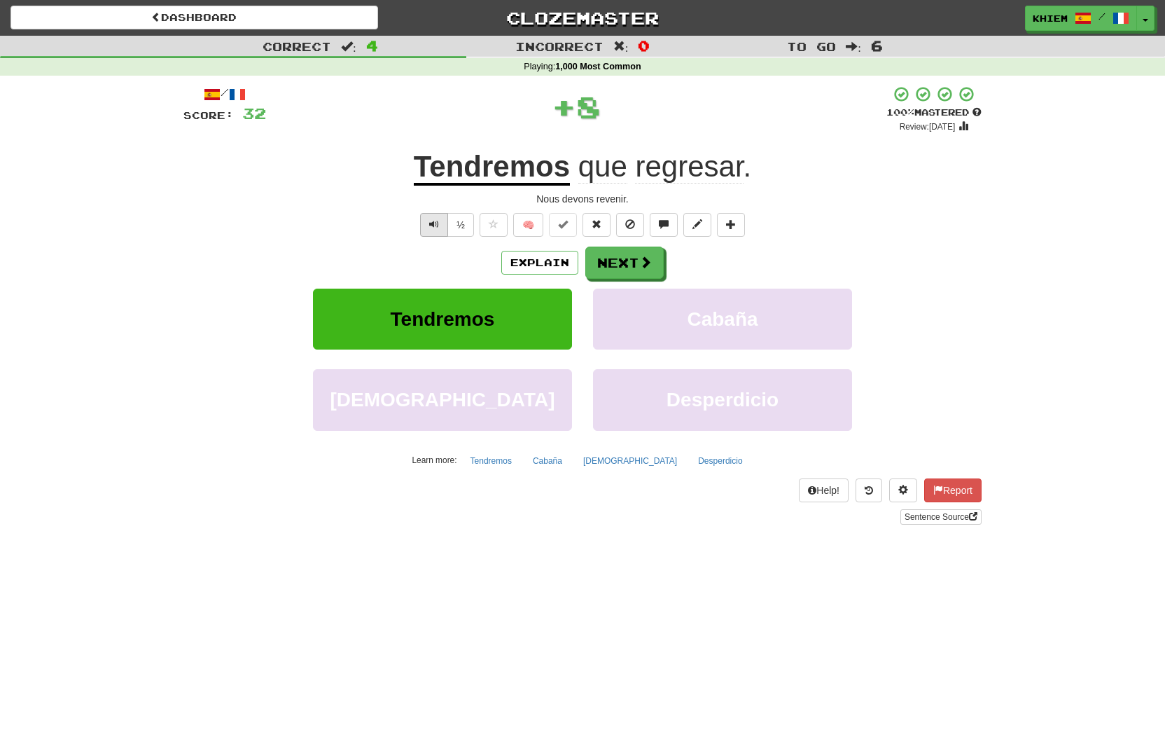
click at [427, 221] on button "Text-to-speech controls" at bounding box center [434, 225] width 28 height 24
click at [617, 268] on button "Next" at bounding box center [625, 263] width 78 height 32
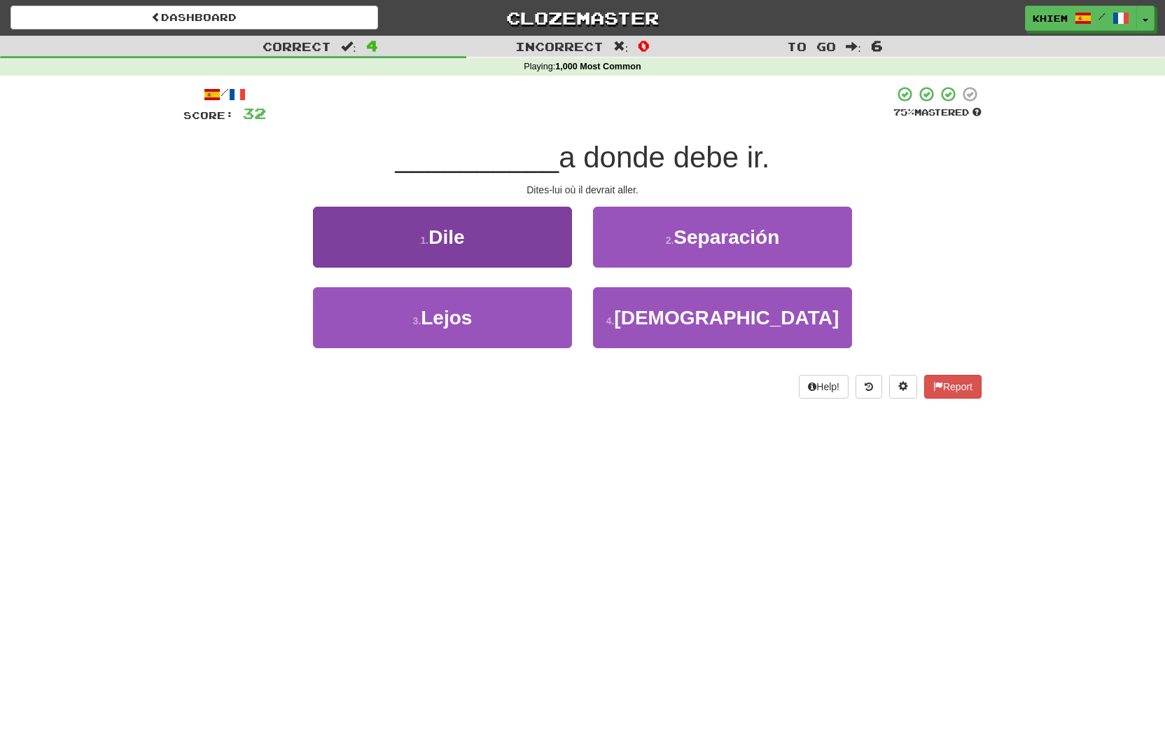
click at [499, 249] on button "1 . Dile" at bounding box center [442, 237] width 259 height 61
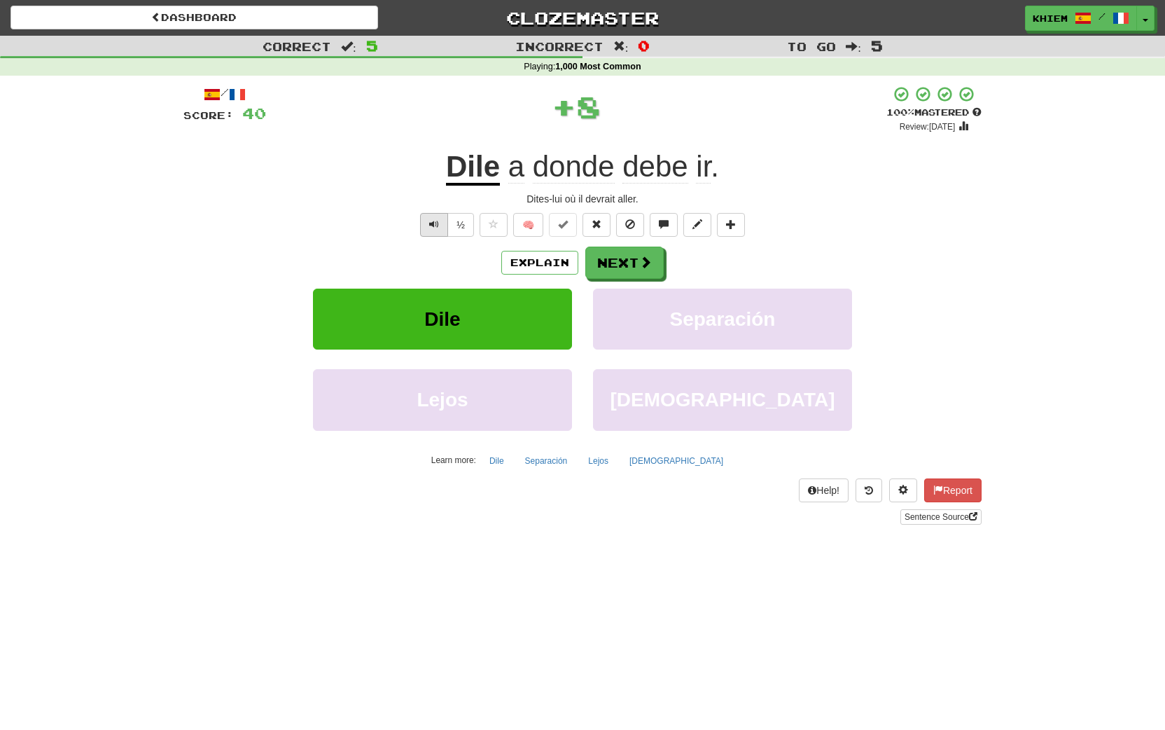
click at [430, 222] on span "Text-to-speech controls" at bounding box center [434, 224] width 10 height 10
click at [627, 267] on button "Next" at bounding box center [625, 263] width 78 height 32
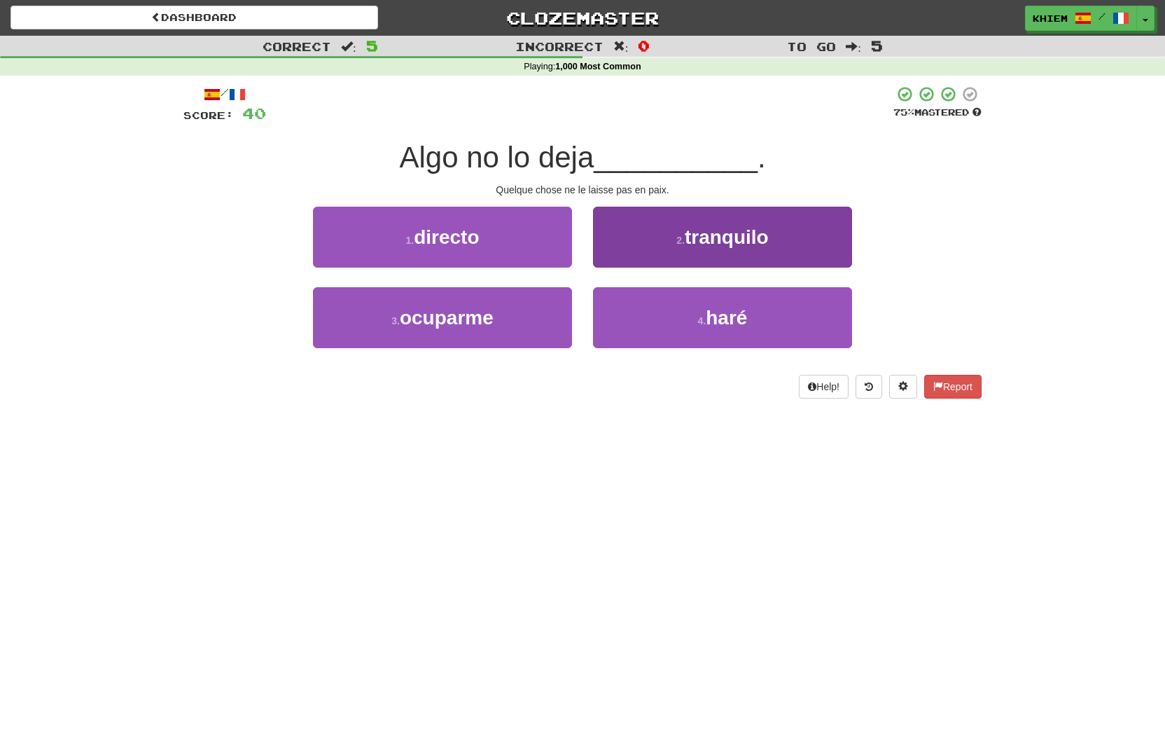
click at [667, 251] on button "2 . tranquilo" at bounding box center [722, 237] width 259 height 61
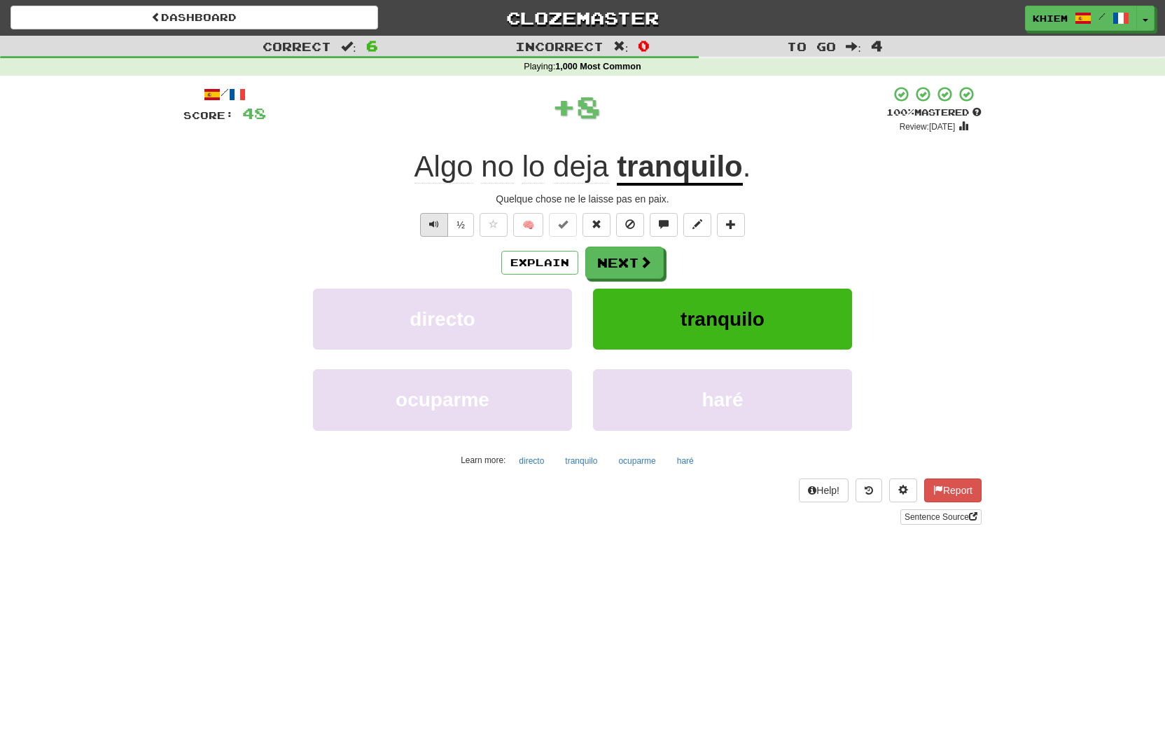
click at [436, 227] on span "Text-to-speech controls" at bounding box center [434, 224] width 10 height 10
click at [626, 265] on button "Next" at bounding box center [625, 263] width 78 height 32
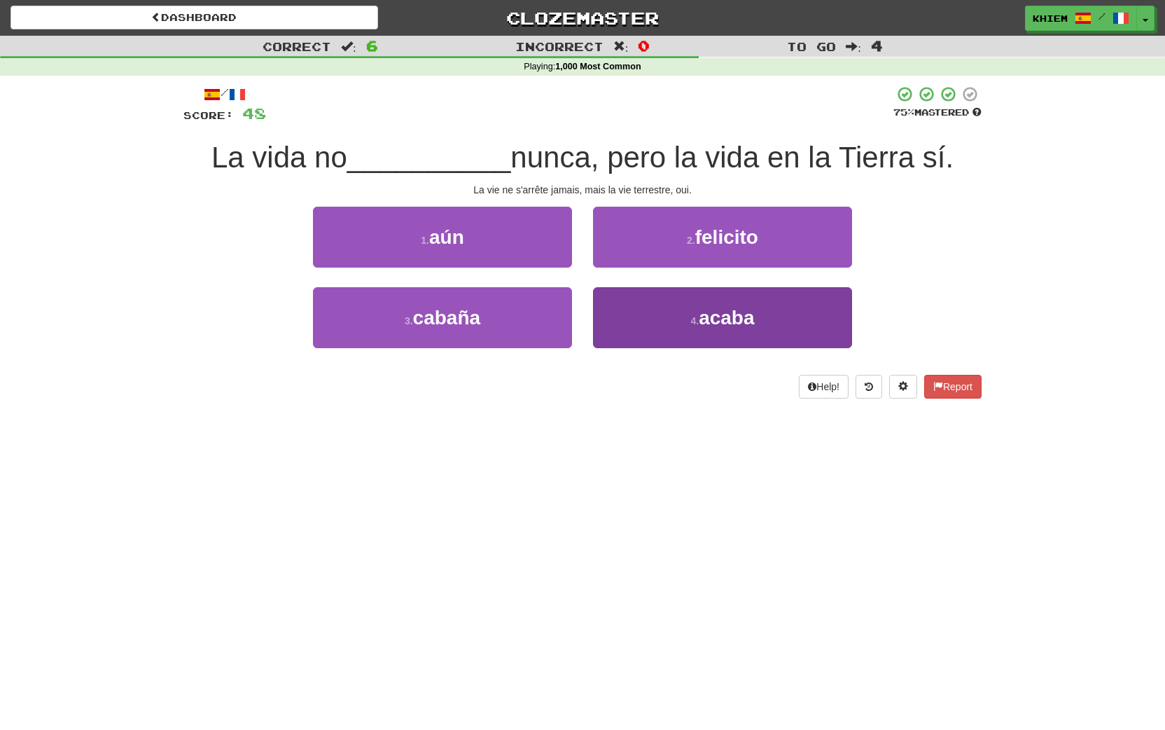
click at [721, 321] on span "acaba" at bounding box center [726, 318] width 55 height 22
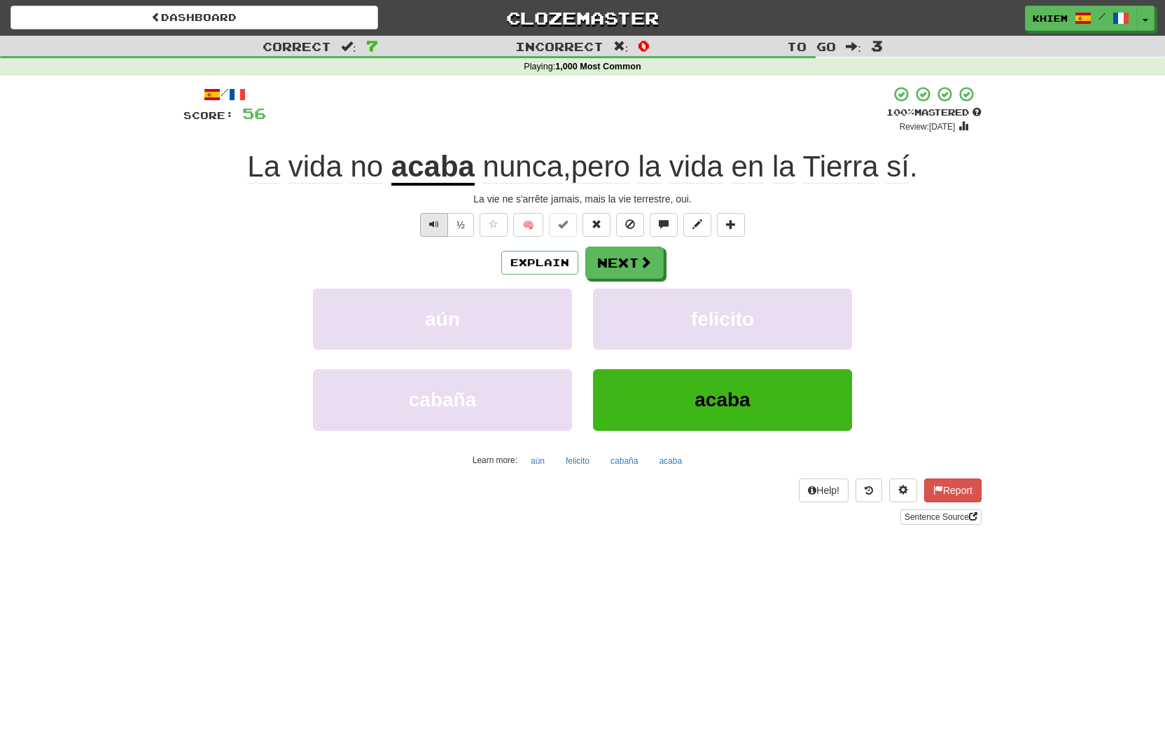
click at [429, 227] on span "Text-to-speech controls" at bounding box center [434, 224] width 10 height 10
click at [640, 262] on span at bounding box center [646, 262] width 13 height 13
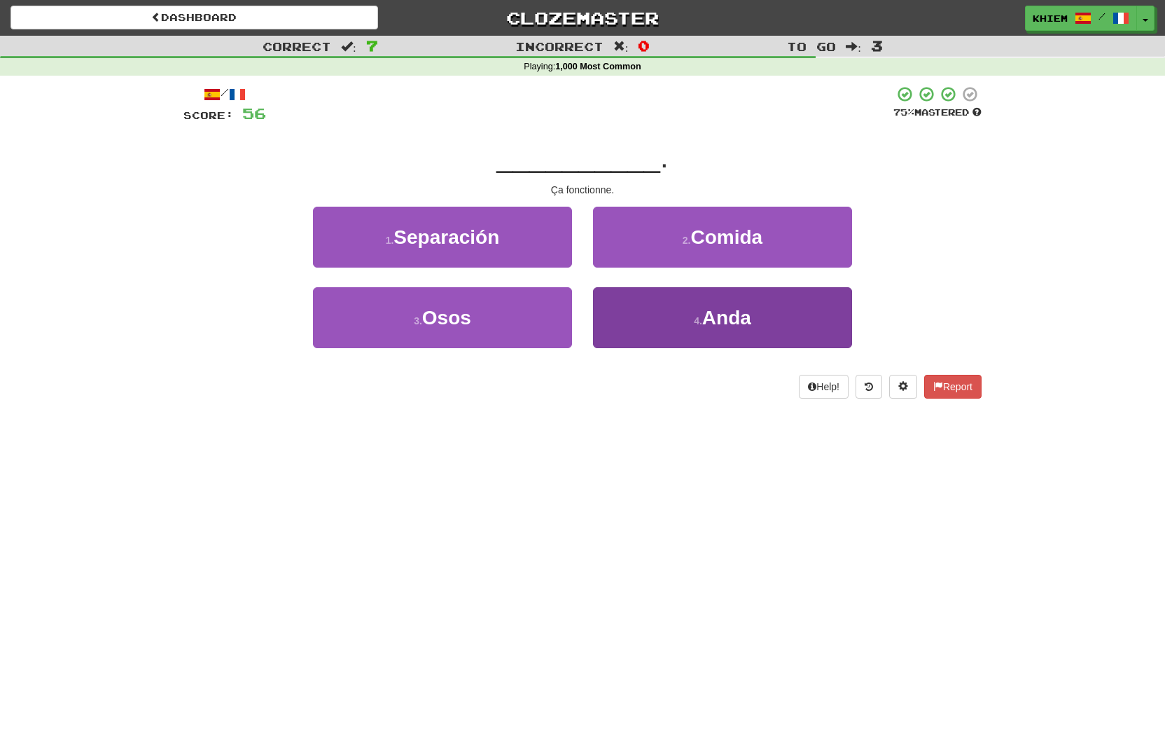
click at [700, 315] on small "4 ." at bounding box center [698, 320] width 8 height 11
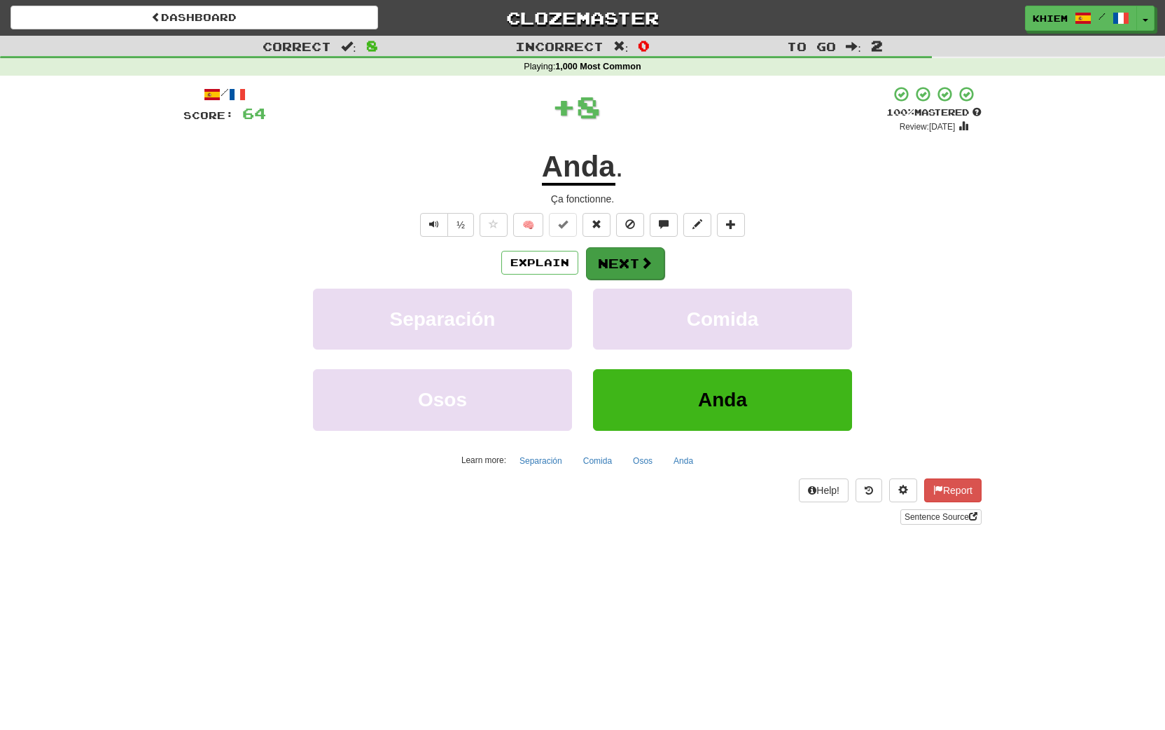
click at [631, 268] on button "Next" at bounding box center [625, 263] width 78 height 32
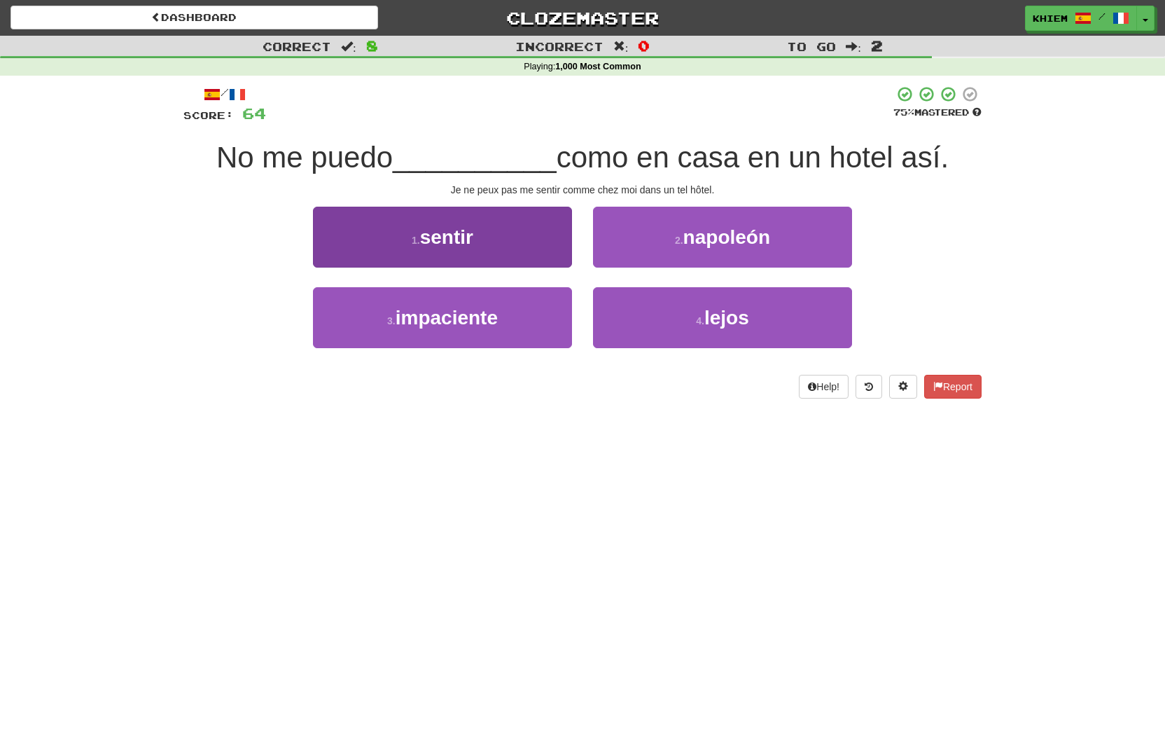
click at [537, 251] on button "1 . sentir" at bounding box center [442, 237] width 259 height 61
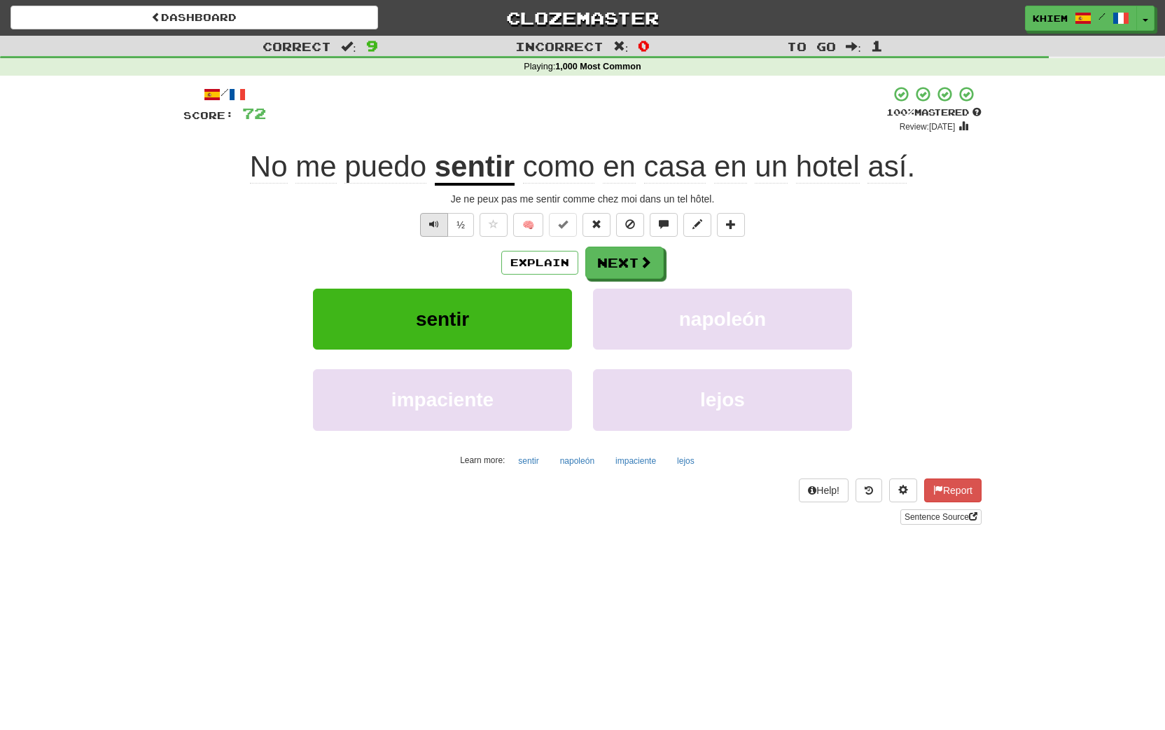
click at [431, 225] on span "Text-to-speech controls" at bounding box center [434, 224] width 10 height 10
click at [635, 270] on button "Next" at bounding box center [625, 263] width 78 height 32
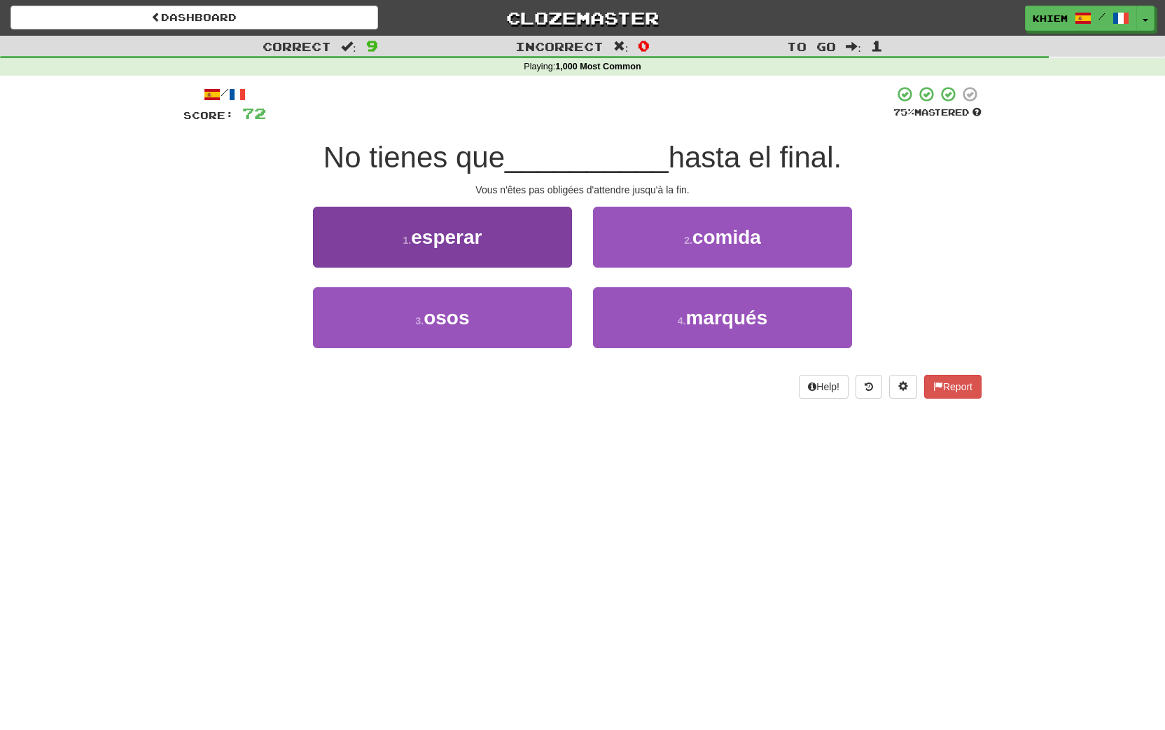
click at [541, 253] on button "1 . esperar" at bounding box center [442, 237] width 259 height 61
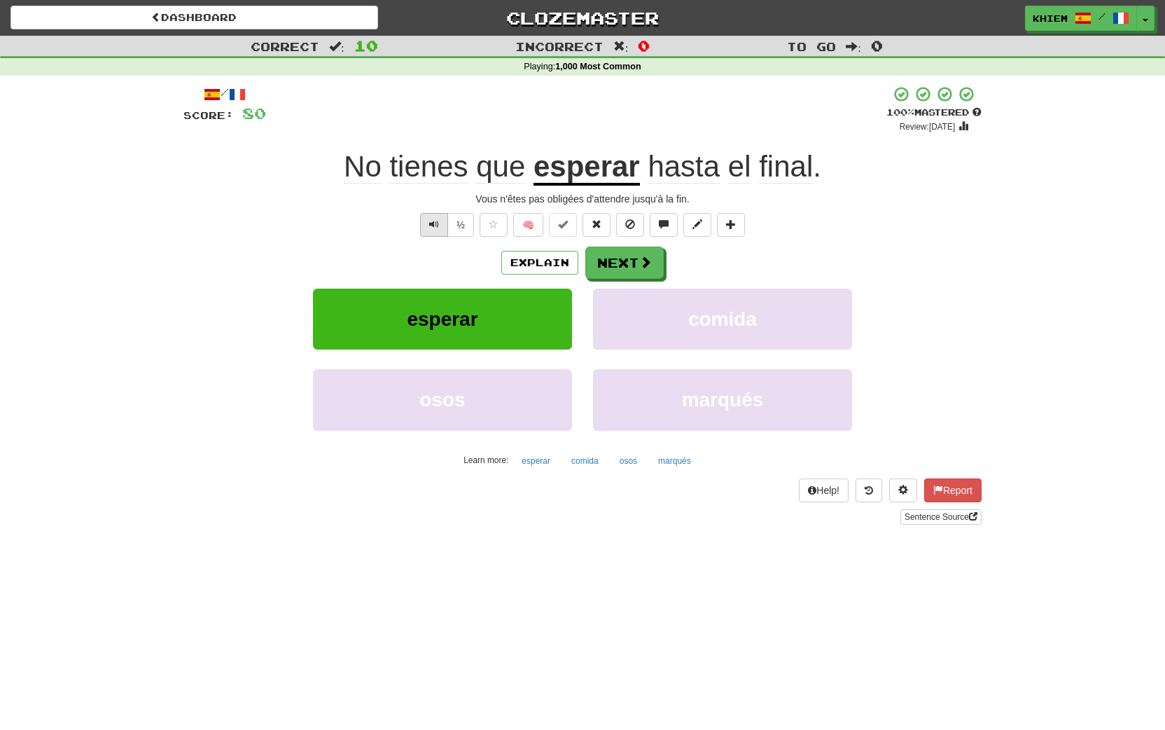
click at [437, 226] on span "Text-to-speech controls" at bounding box center [434, 224] width 10 height 10
click at [622, 267] on button "Next" at bounding box center [625, 263] width 78 height 32
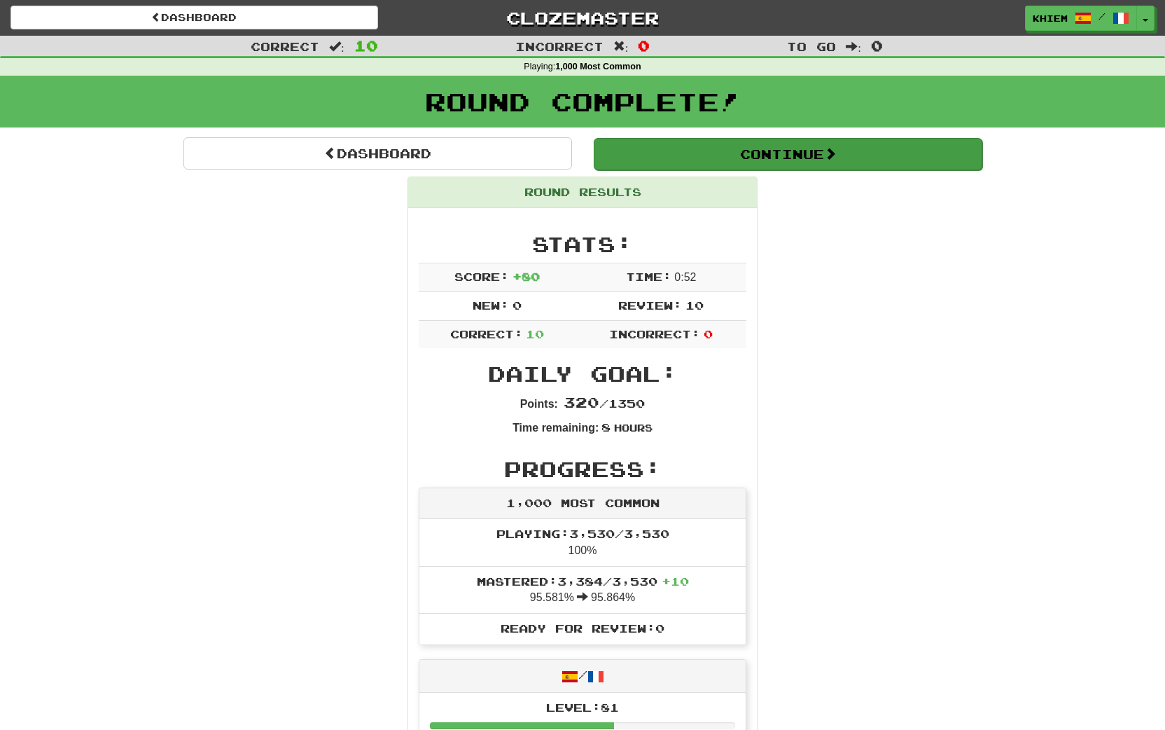
click at [690, 151] on button "Continue" at bounding box center [788, 154] width 389 height 32
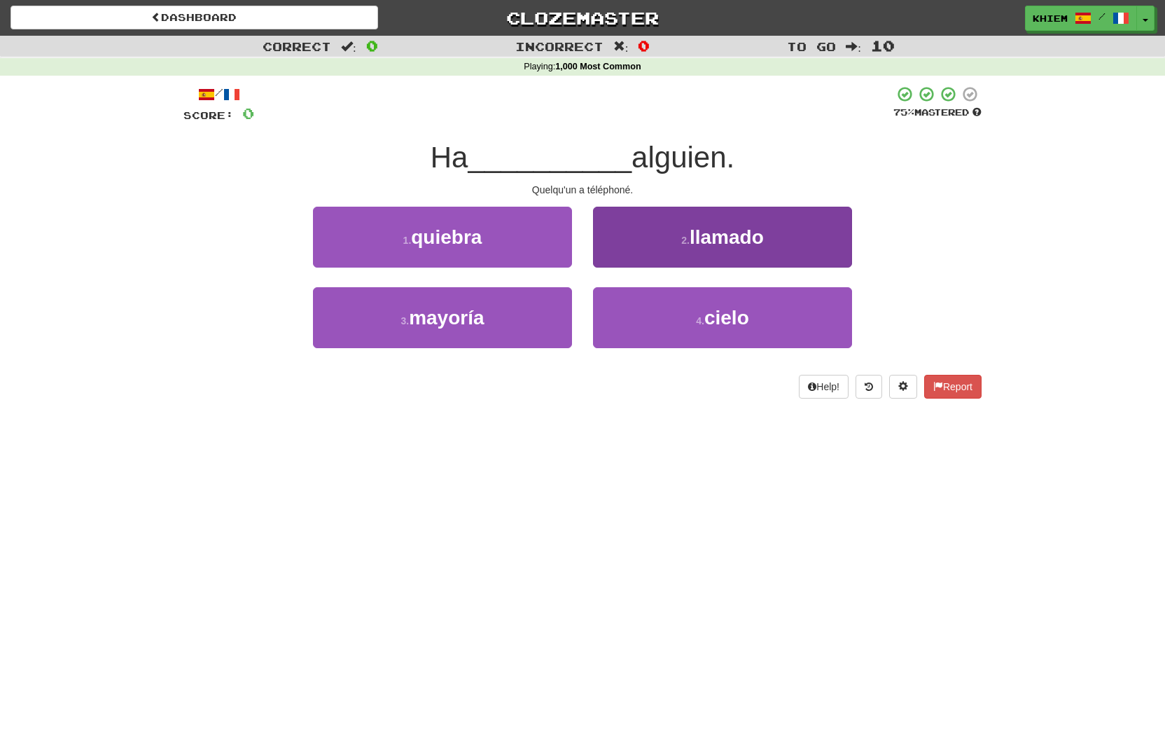
click at [678, 247] on button "2 . llamado" at bounding box center [722, 237] width 259 height 61
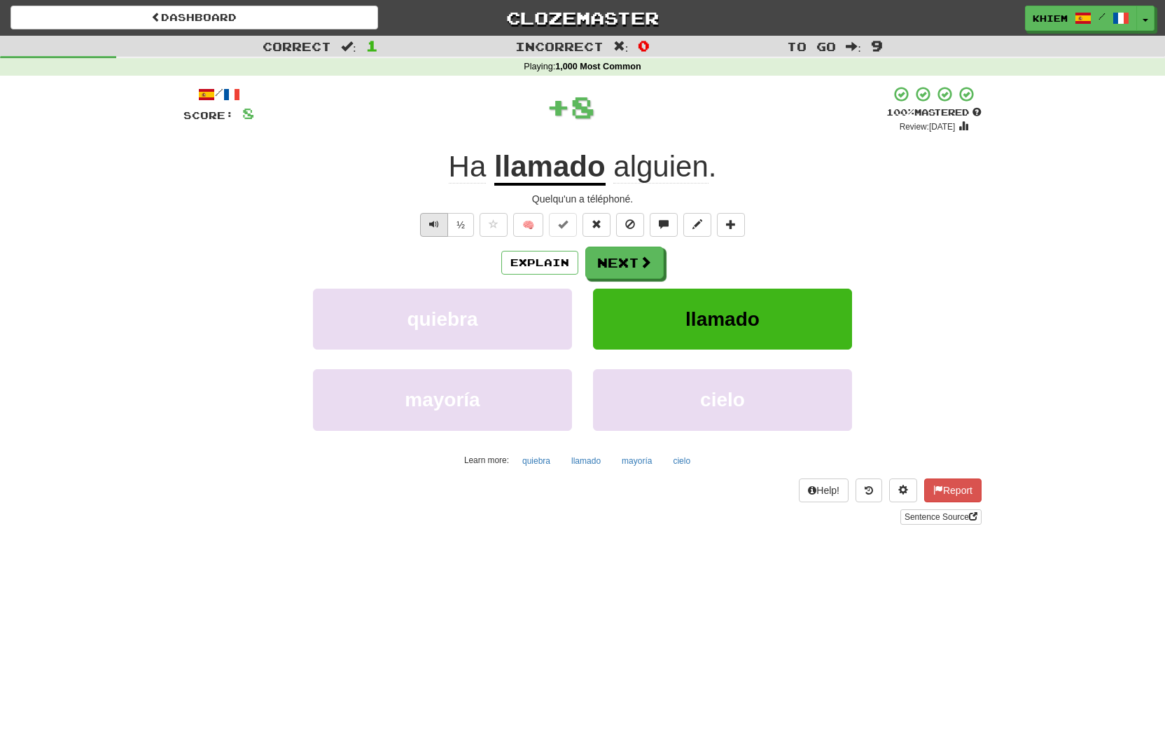
click at [431, 225] on span "Text-to-speech controls" at bounding box center [434, 224] width 10 height 10
click at [635, 267] on button "Next" at bounding box center [625, 263] width 78 height 32
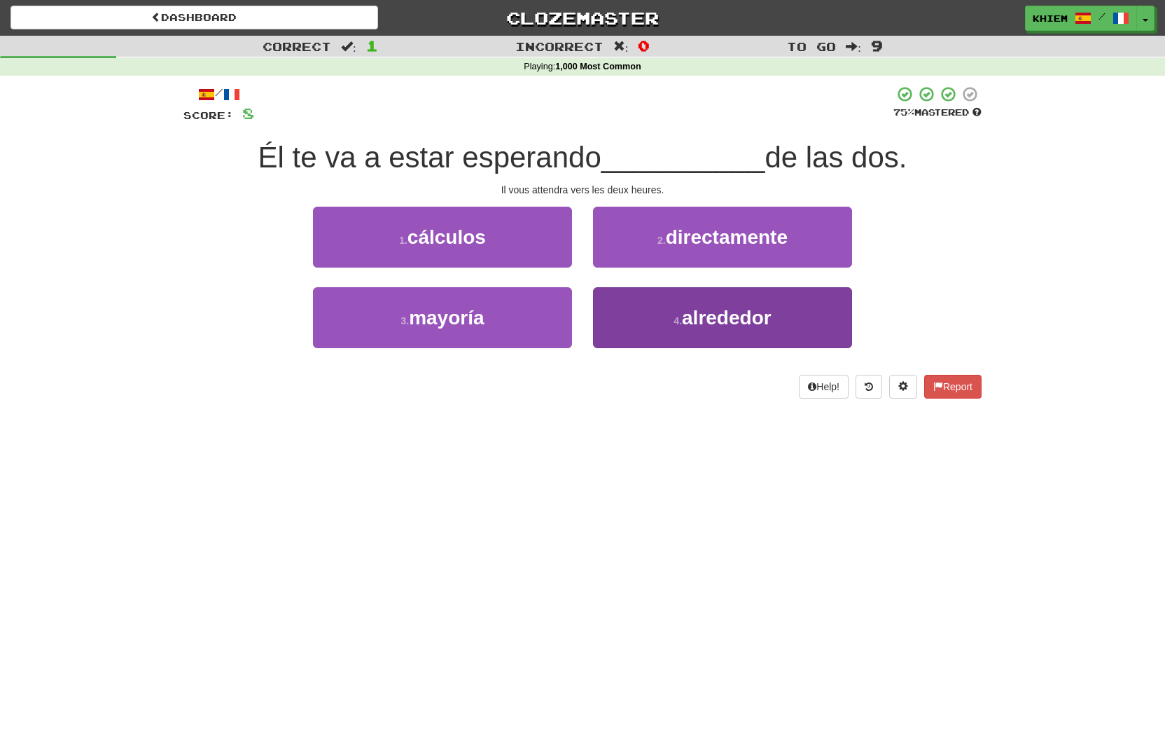
click at [697, 313] on span "alrededor" at bounding box center [727, 318] width 90 height 22
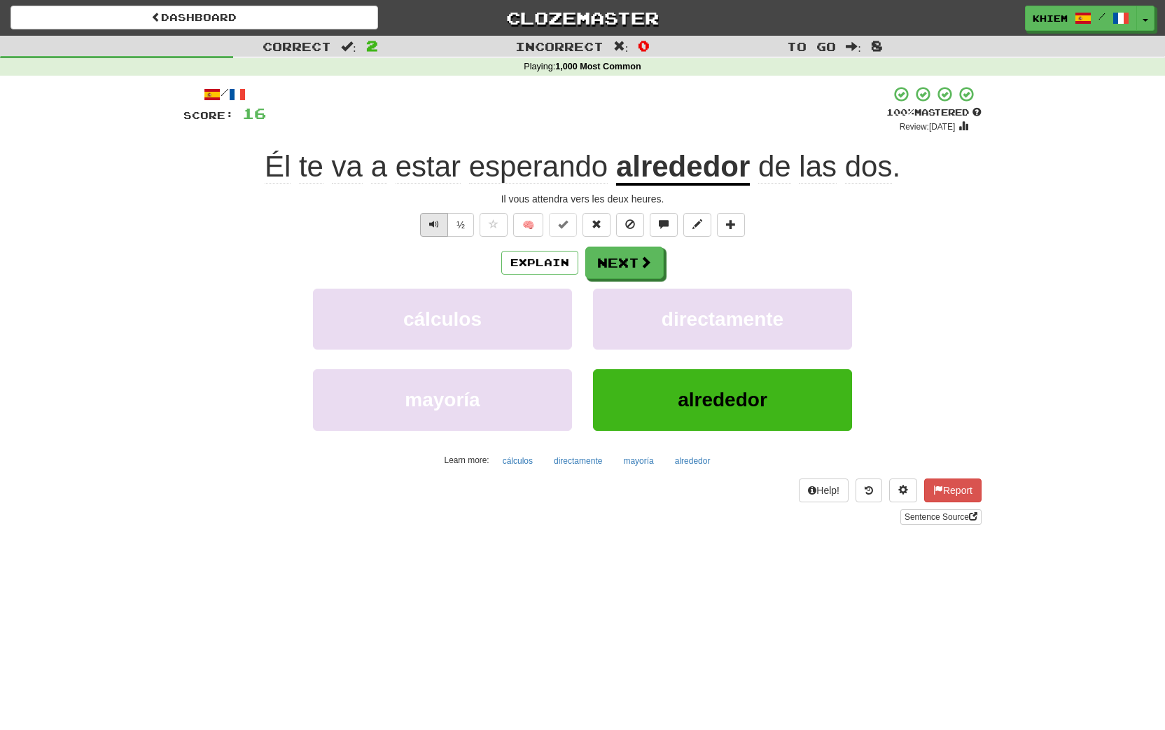
click at [433, 224] on span "Text-to-speech controls" at bounding box center [434, 224] width 10 height 10
click at [622, 262] on button "Next" at bounding box center [625, 263] width 78 height 32
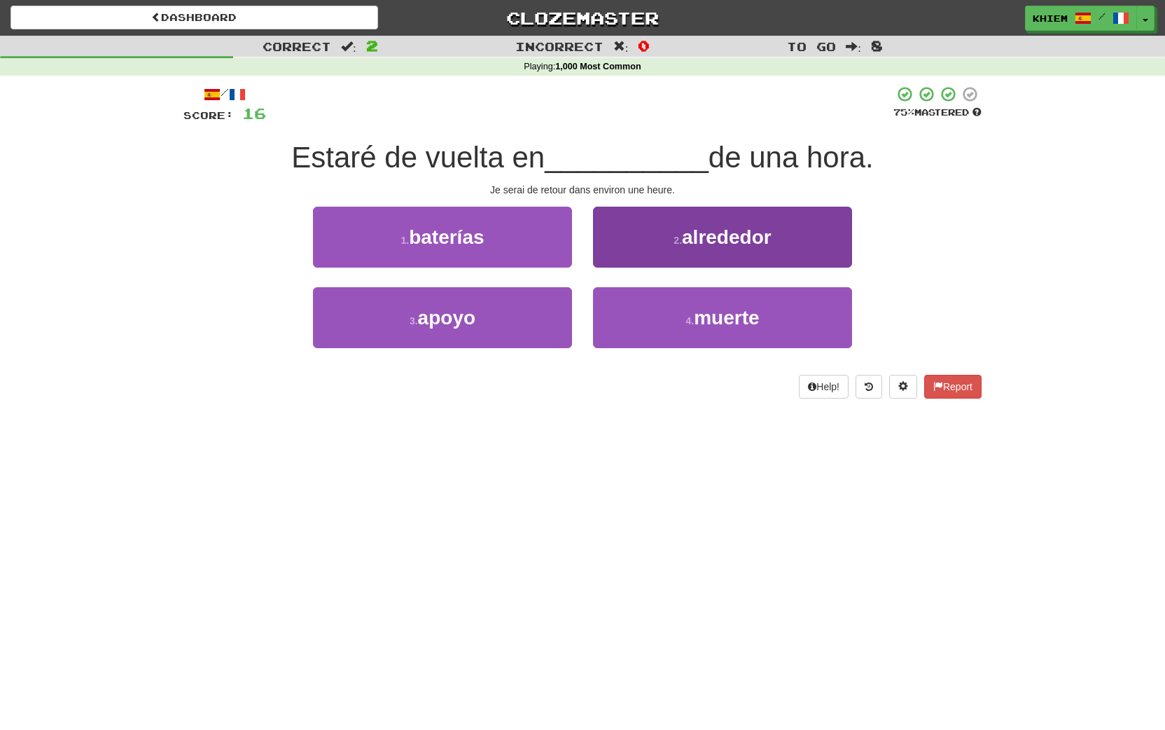
click at [682, 257] on button "2 . alrededor" at bounding box center [722, 237] width 259 height 61
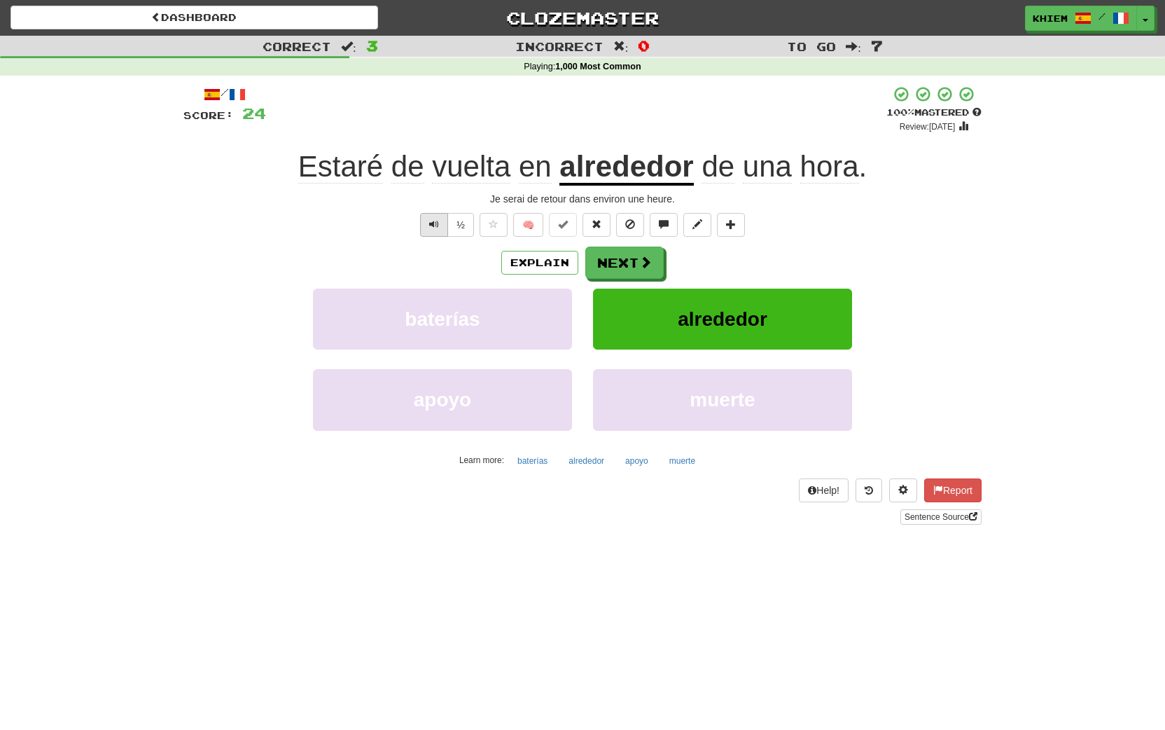
click at [431, 228] on span "Text-to-speech controls" at bounding box center [434, 224] width 10 height 10
click at [619, 259] on button "Next" at bounding box center [625, 263] width 78 height 32
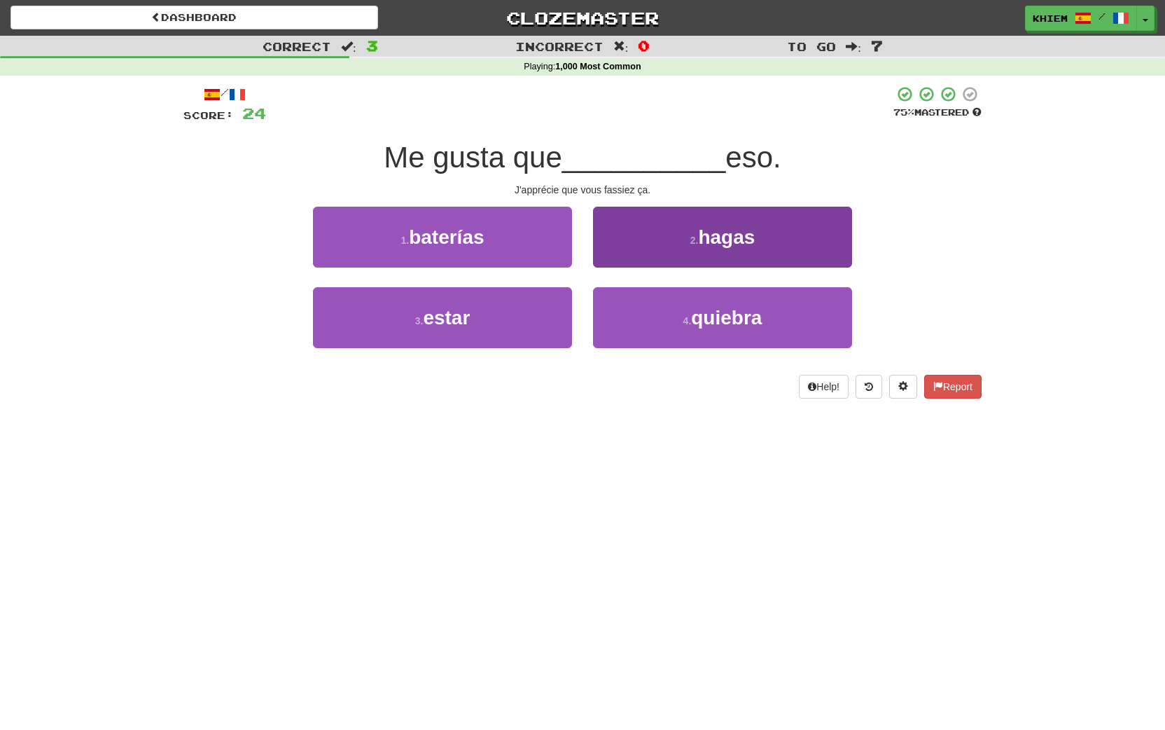
click at [674, 239] on button "2 . hagas" at bounding box center [722, 237] width 259 height 61
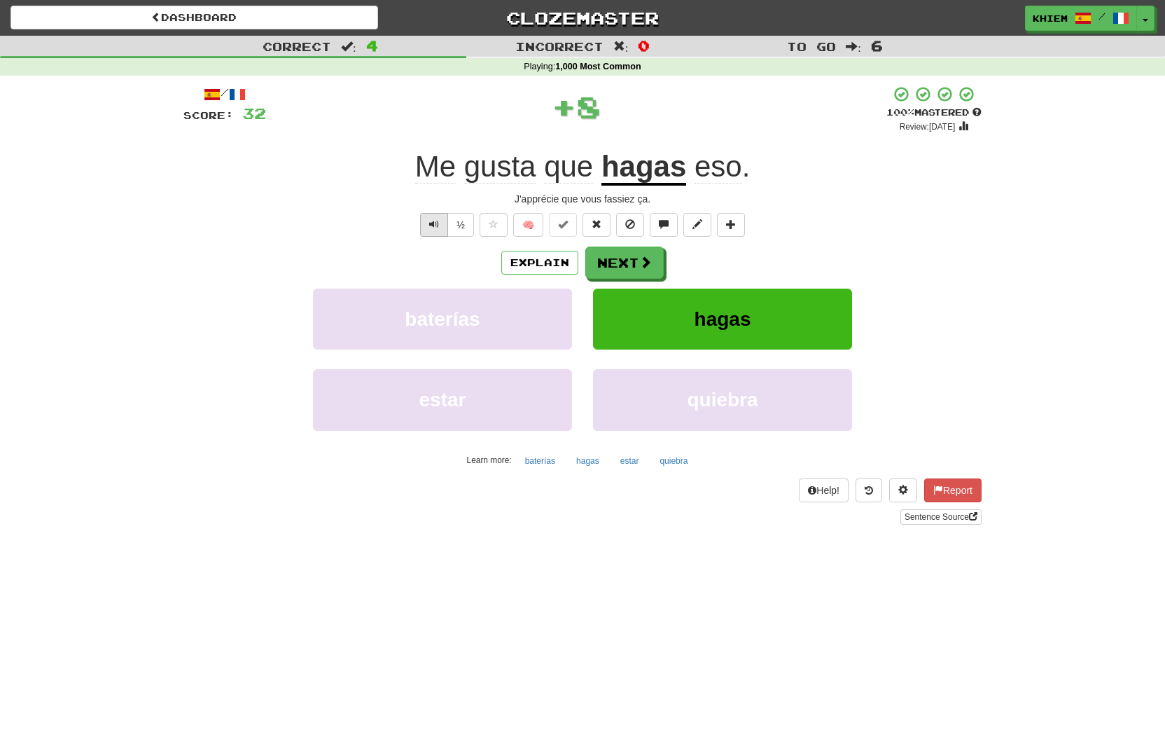
click at [437, 226] on span "Text-to-speech controls" at bounding box center [434, 224] width 10 height 10
click at [618, 267] on button "Next" at bounding box center [625, 263] width 78 height 32
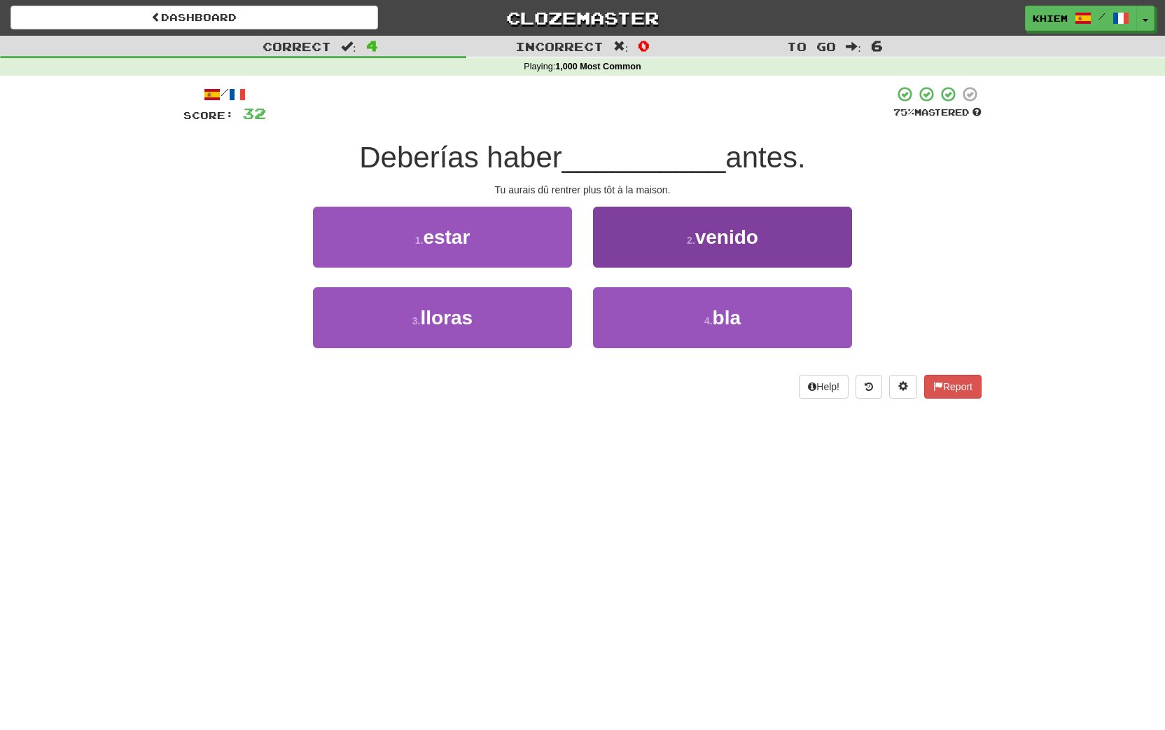
click at [671, 251] on button "2 . venido" at bounding box center [722, 237] width 259 height 61
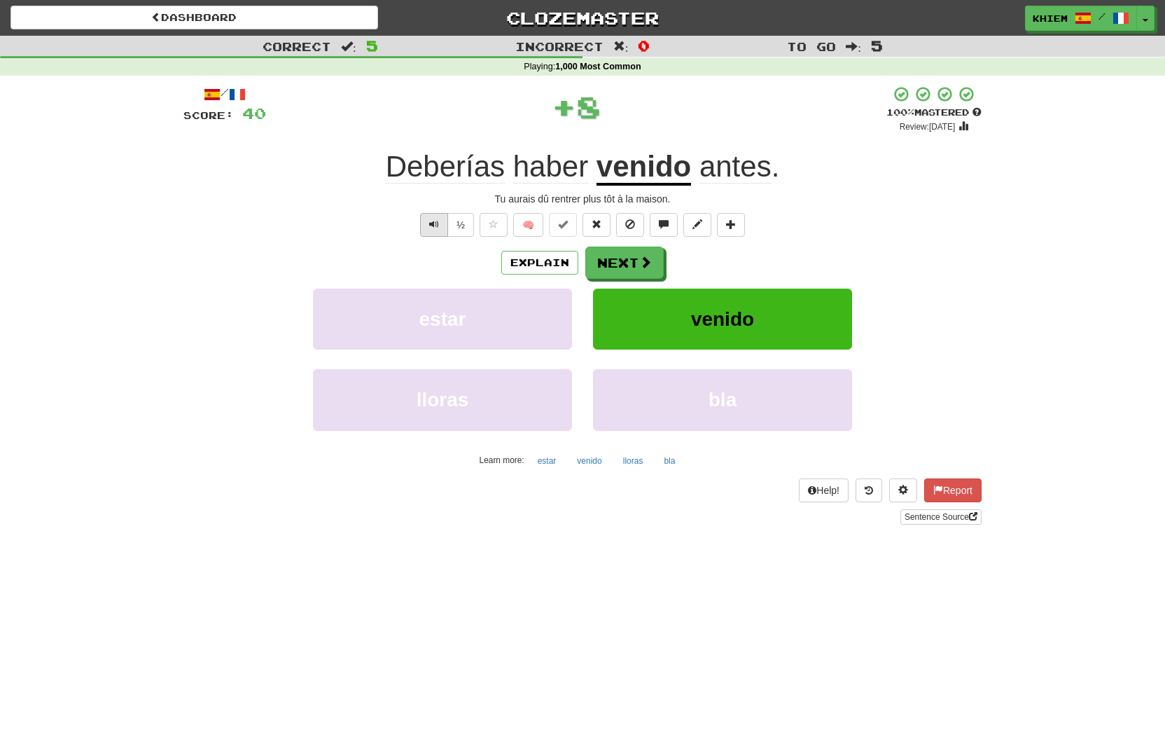
click at [429, 226] on span "Text-to-speech controls" at bounding box center [434, 224] width 10 height 10
click at [620, 269] on button "Next" at bounding box center [625, 263] width 78 height 32
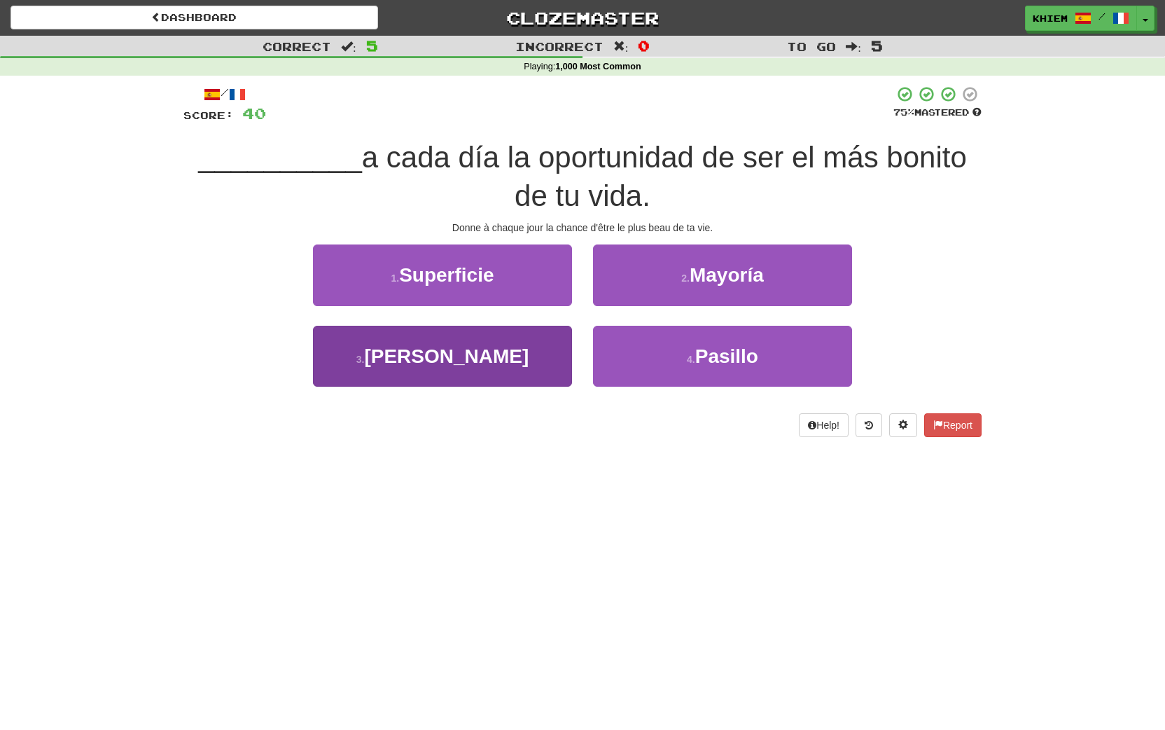
click at [510, 340] on button "3 . Dale" at bounding box center [442, 356] width 259 height 61
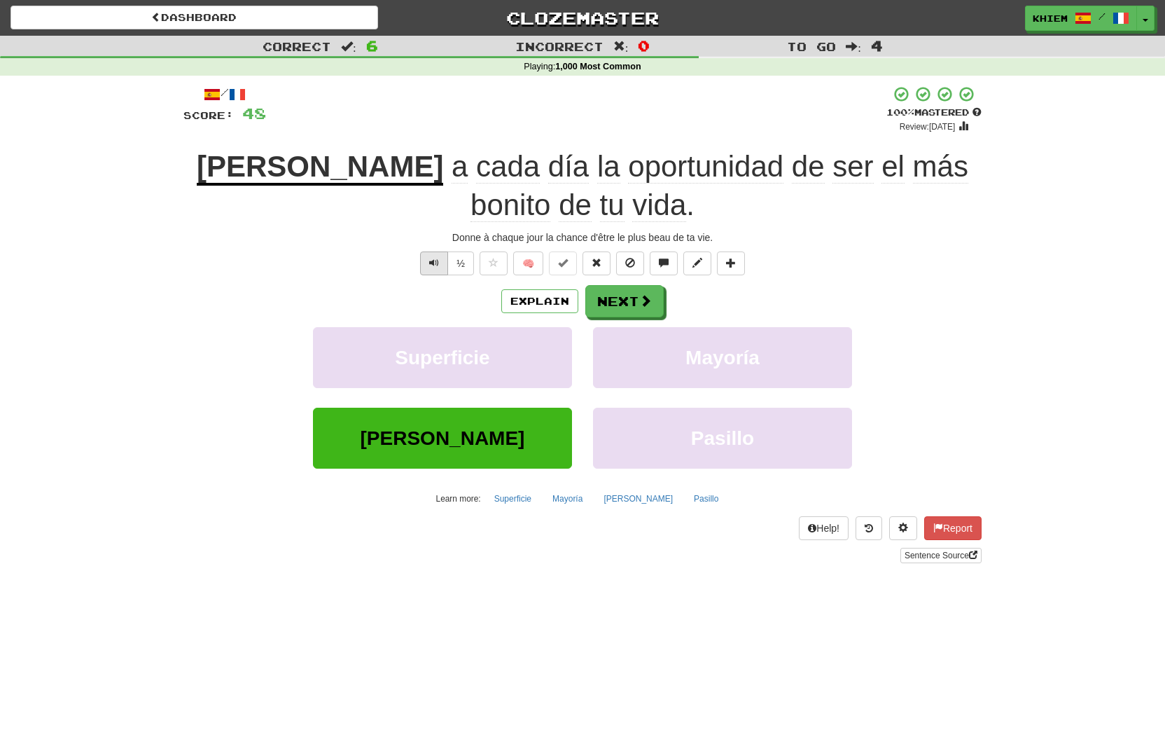
click at [433, 265] on span "Text-to-speech controls" at bounding box center [434, 263] width 10 height 10
click at [614, 298] on button "Next" at bounding box center [625, 302] width 78 height 32
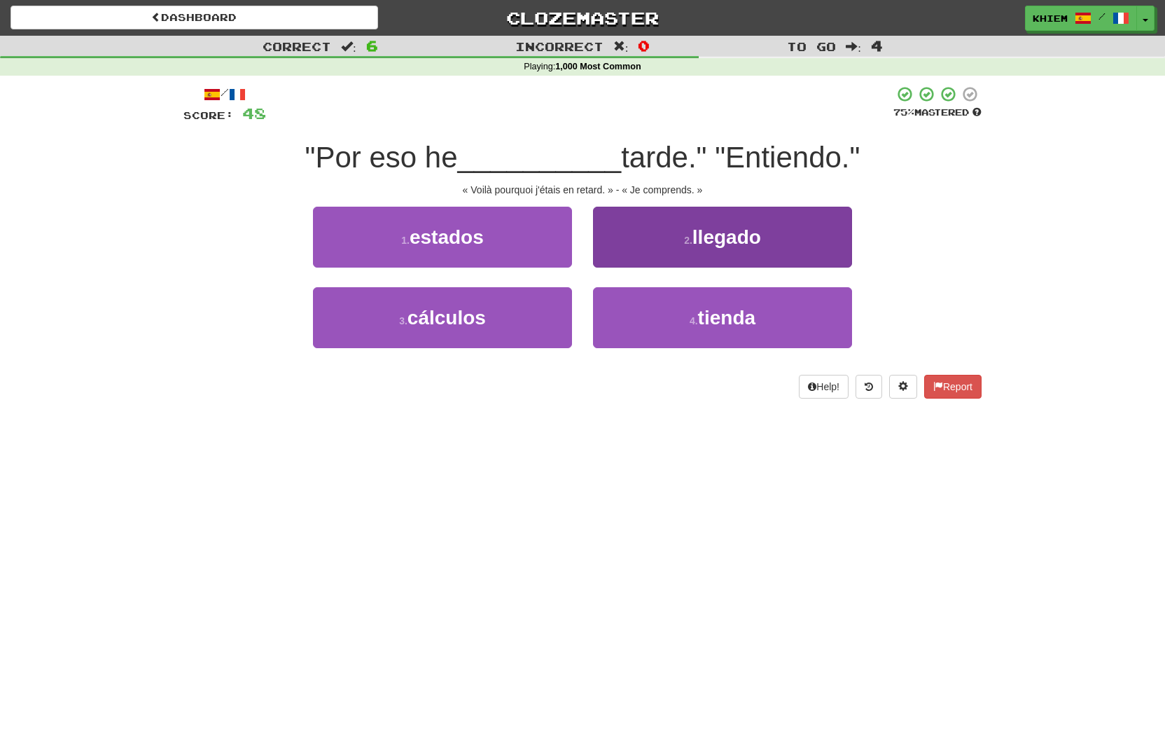
click at [704, 258] on button "2 . llegado" at bounding box center [722, 237] width 259 height 61
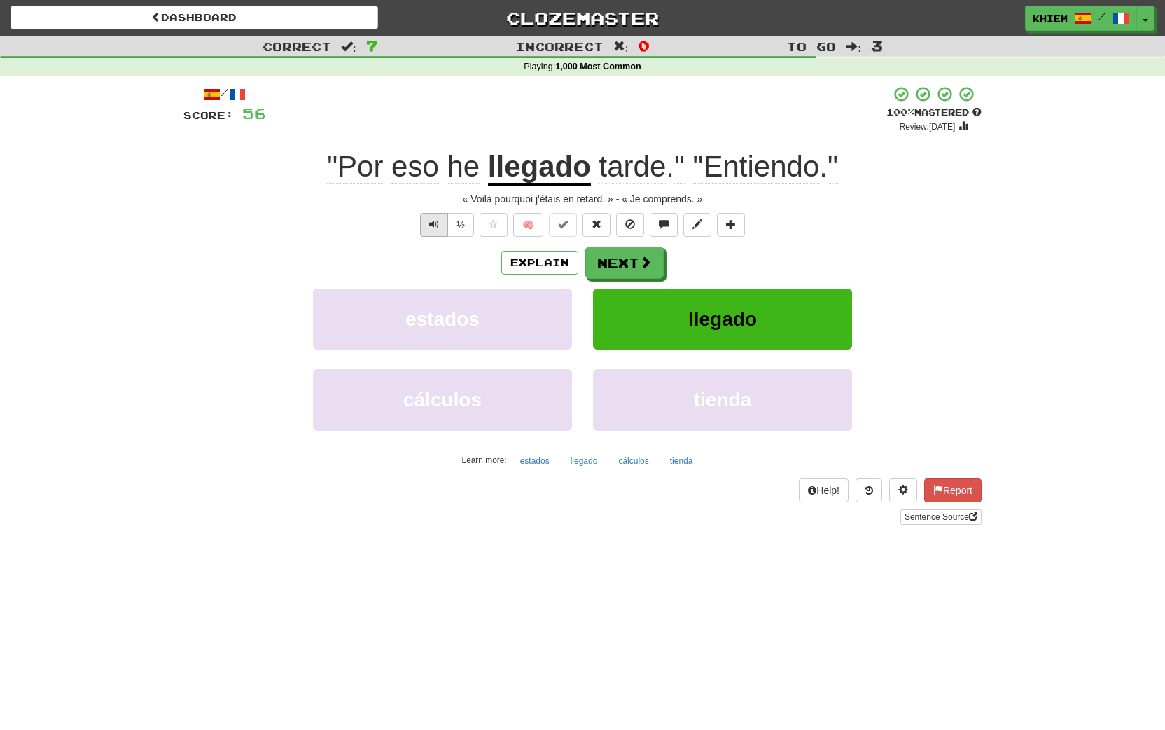
click at [429, 231] on button "Text-to-speech controls" at bounding box center [434, 225] width 28 height 24
click at [632, 266] on button "Next" at bounding box center [625, 263] width 78 height 32
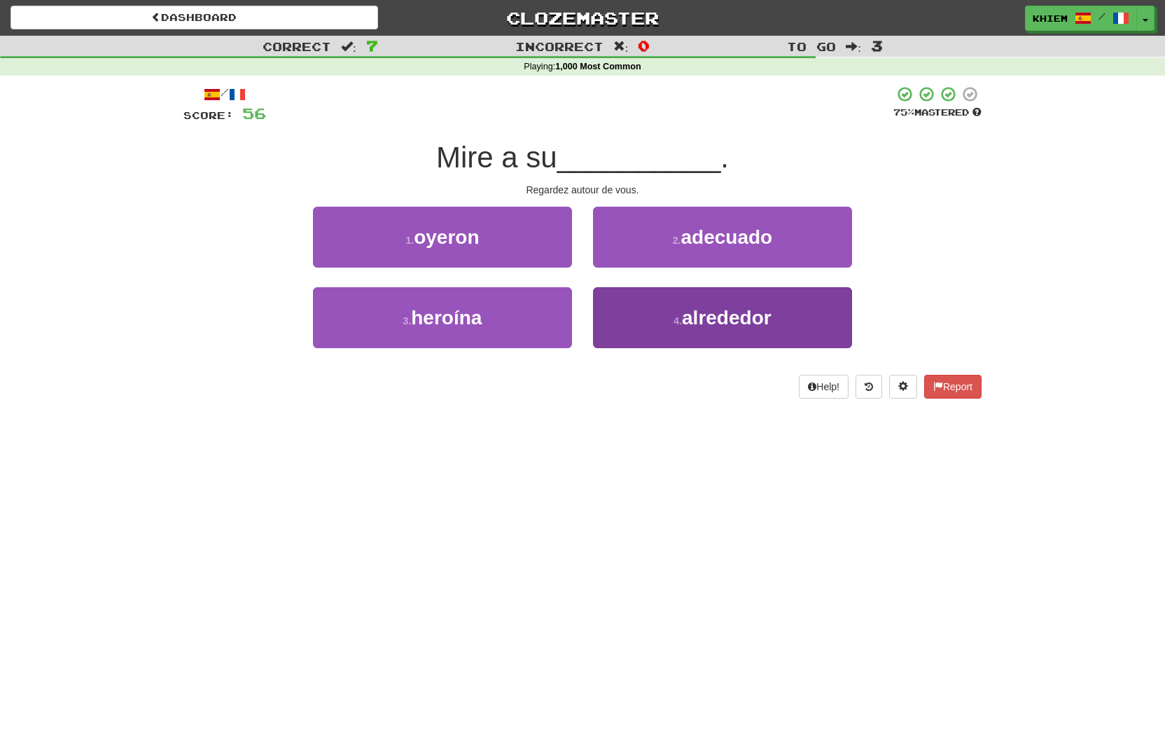
click at [717, 322] on span "alrededor" at bounding box center [727, 318] width 90 height 22
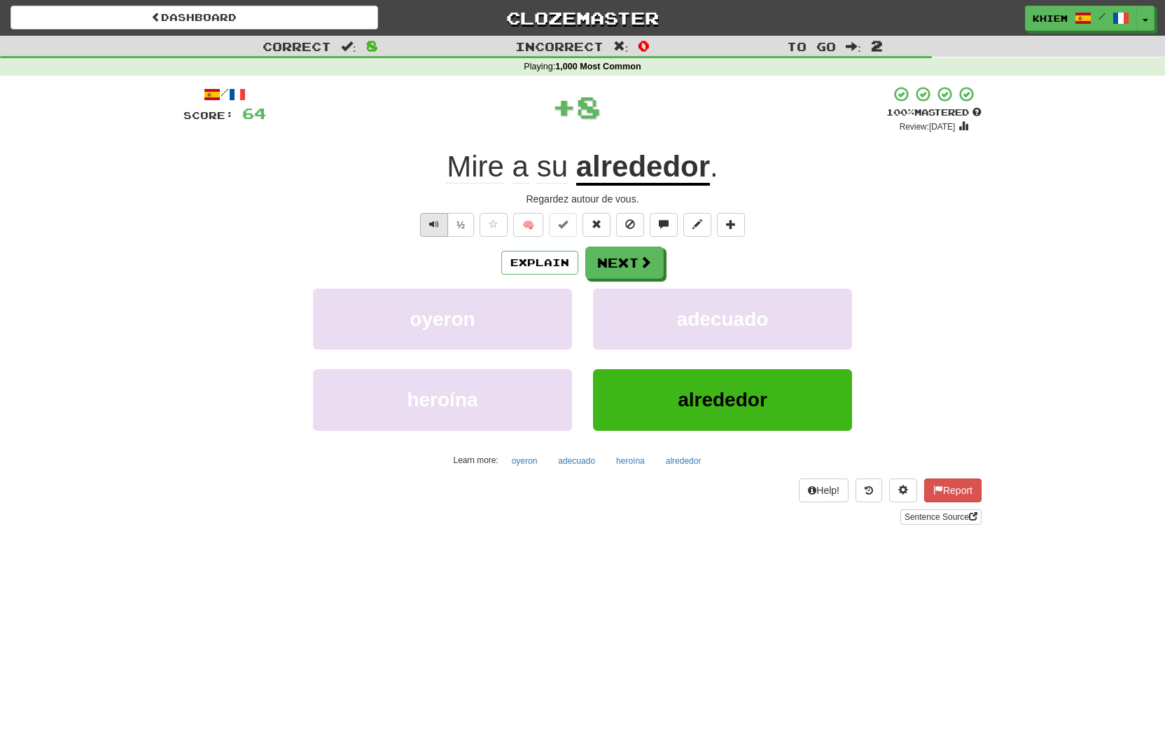
click at [436, 229] on span "Text-to-speech controls" at bounding box center [434, 224] width 10 height 10
click at [633, 270] on button "Next" at bounding box center [625, 263] width 78 height 32
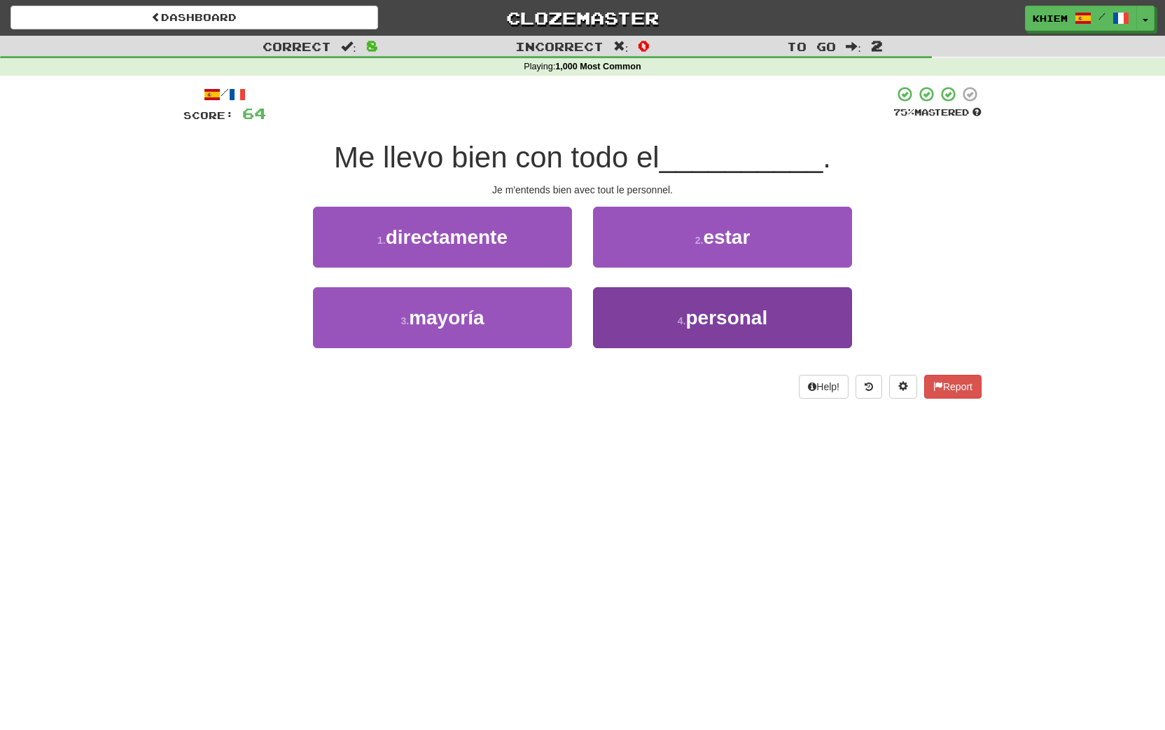
click at [711, 315] on span "personal" at bounding box center [727, 318] width 82 height 22
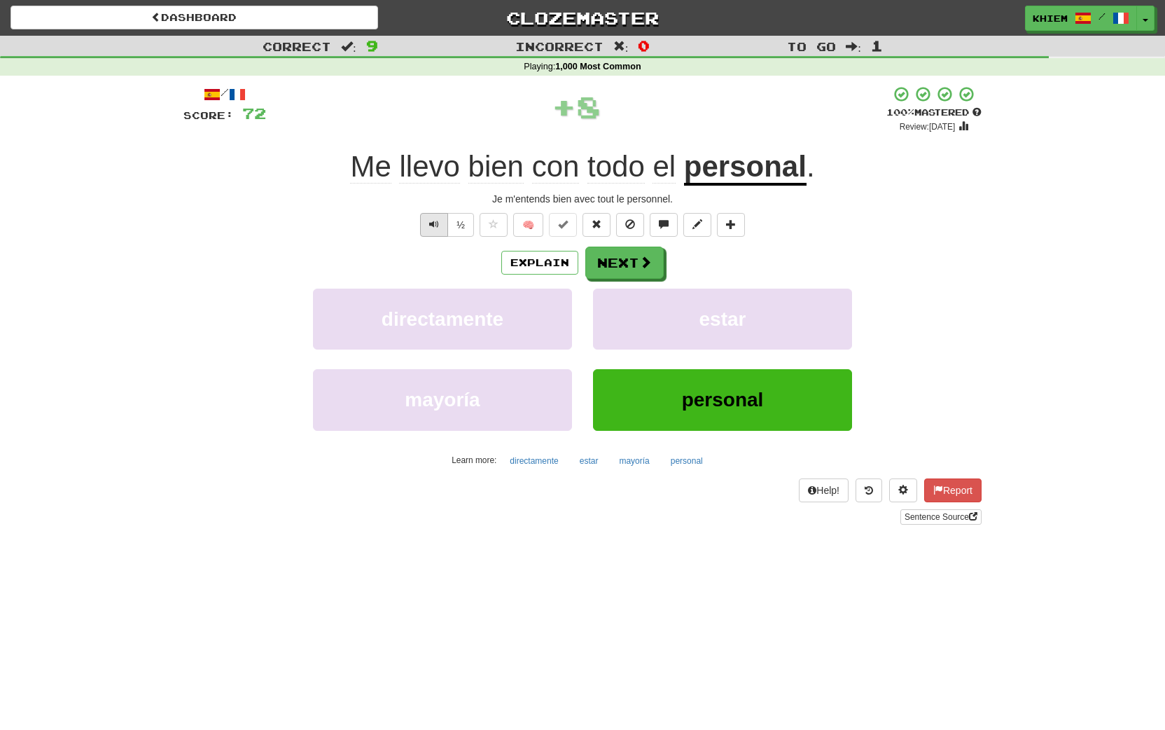
click at [435, 230] on button "Text-to-speech controls" at bounding box center [434, 225] width 28 height 24
click at [615, 263] on button "Next" at bounding box center [625, 263] width 78 height 32
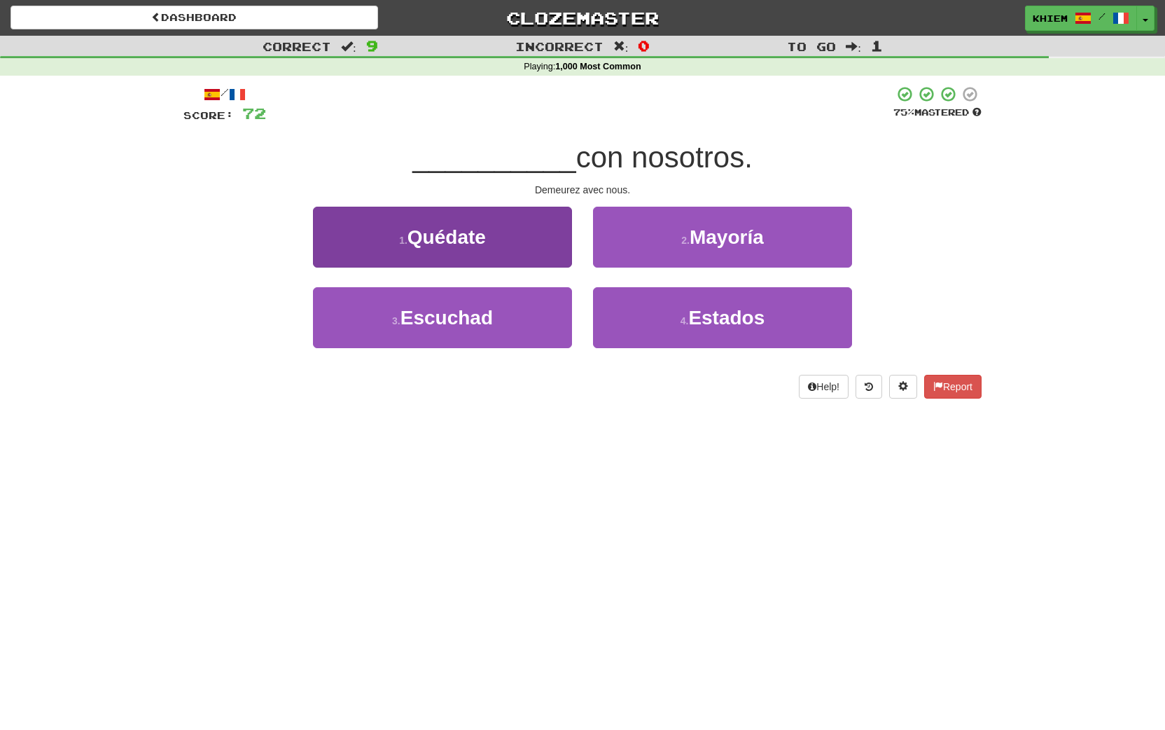
click at [513, 246] on button "1 . Quédate" at bounding box center [442, 237] width 259 height 61
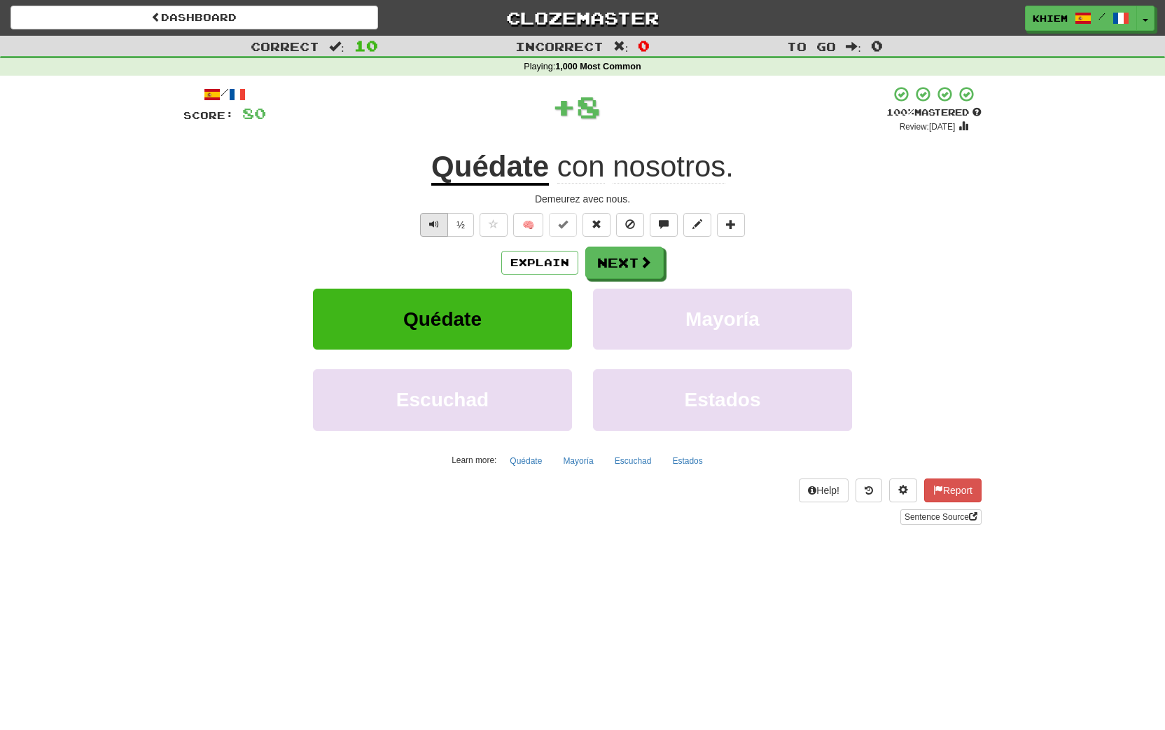
click at [432, 229] on span "Text-to-speech controls" at bounding box center [434, 224] width 10 height 10
click at [524, 228] on button "🧠" at bounding box center [528, 225] width 30 height 24
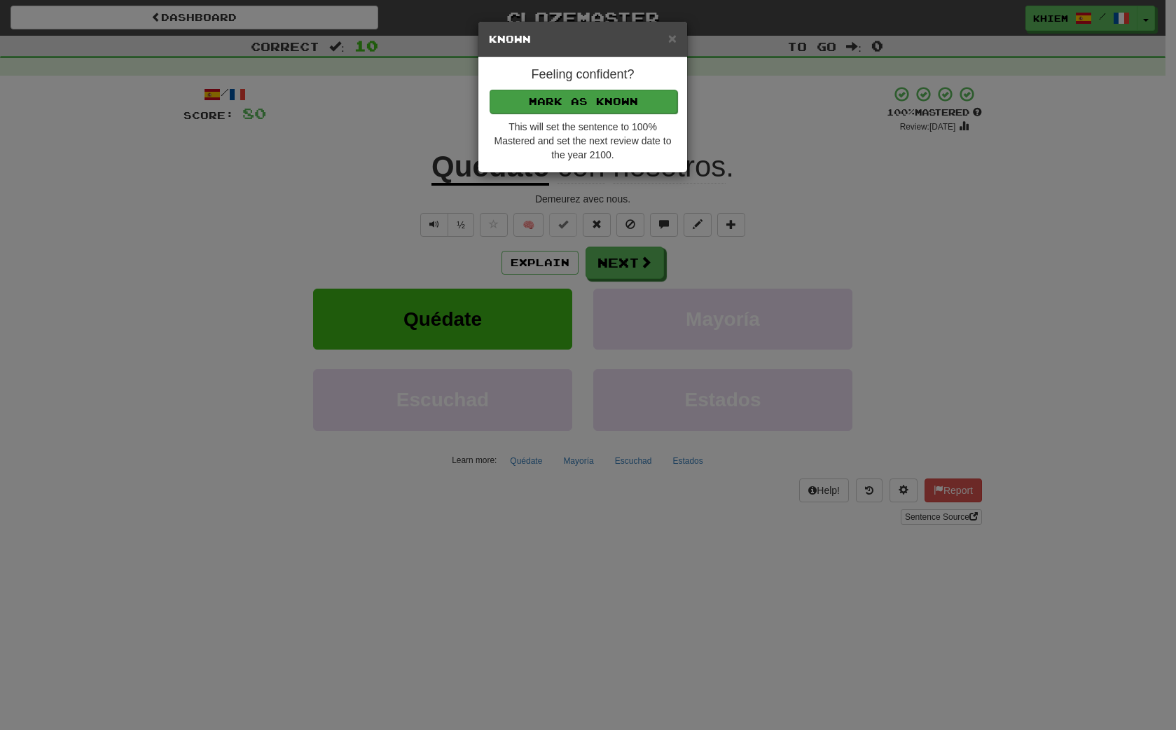
click at [583, 99] on button "Mark as Known" at bounding box center [583, 102] width 188 height 24
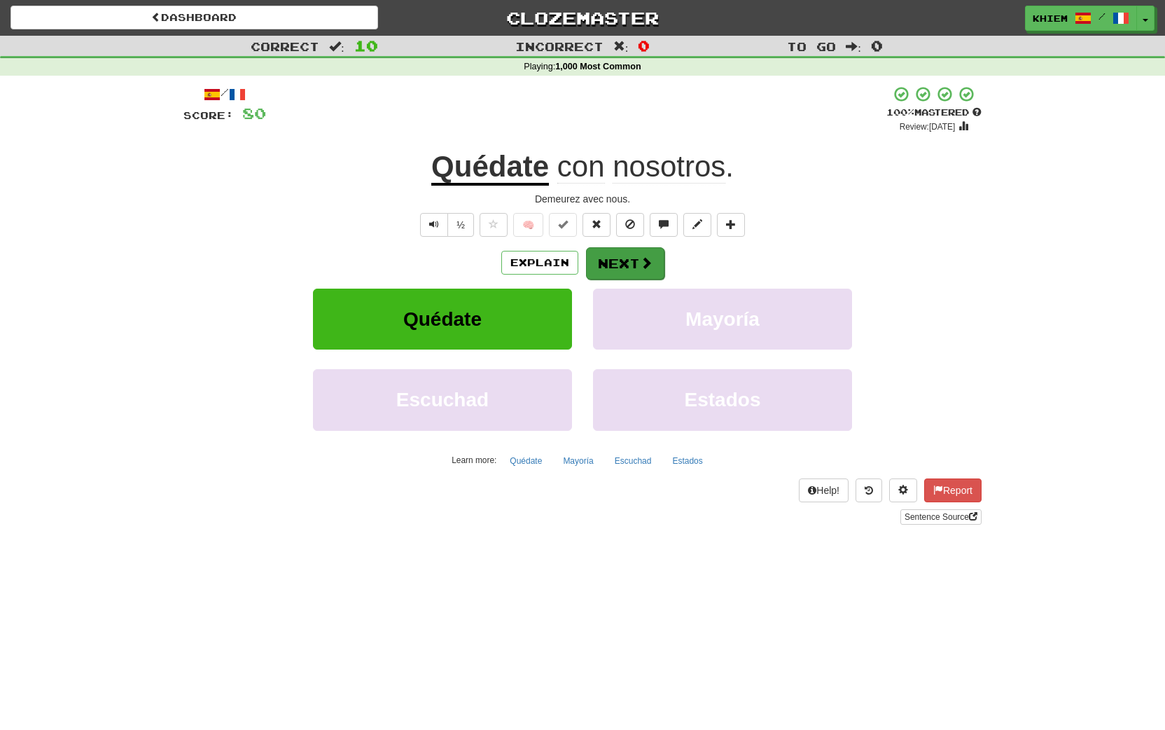
click at [618, 263] on button "Next" at bounding box center [625, 263] width 78 height 32
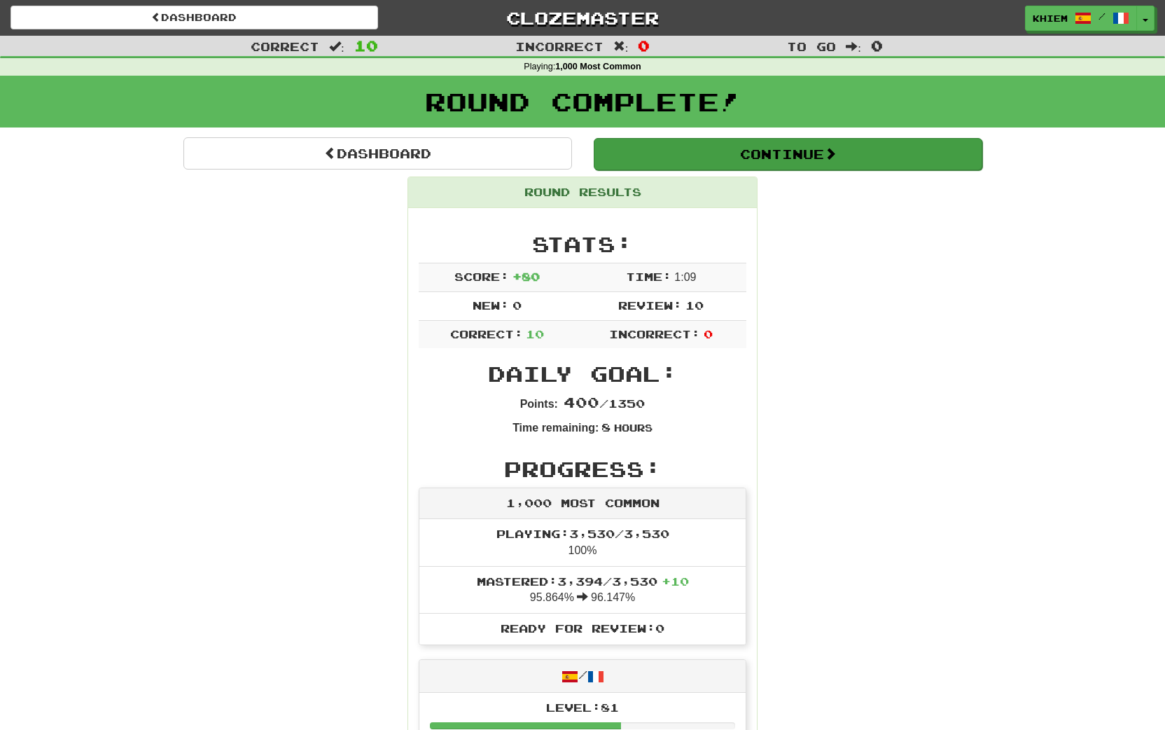
click at [678, 160] on button "Continue" at bounding box center [788, 154] width 389 height 32
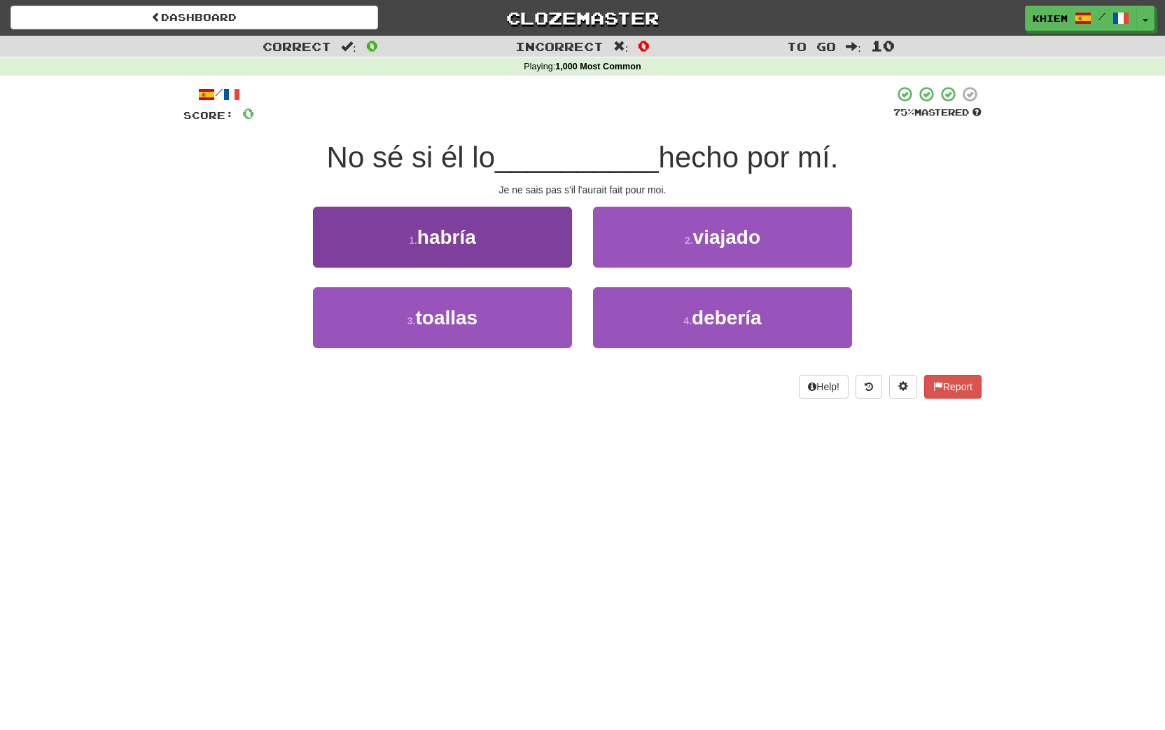
click at [544, 242] on button "1 . habría" at bounding box center [442, 237] width 259 height 61
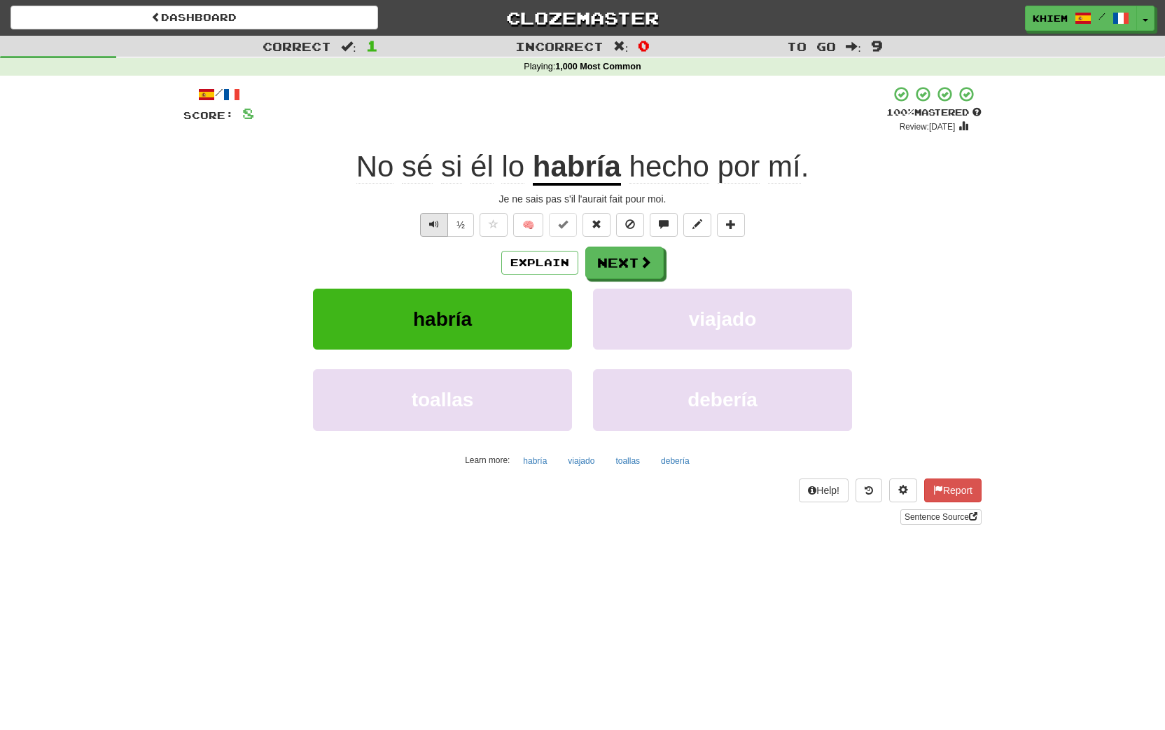
click at [426, 222] on button "Text-to-speech controls" at bounding box center [434, 225] width 28 height 24
click at [622, 267] on button "Next" at bounding box center [625, 263] width 78 height 32
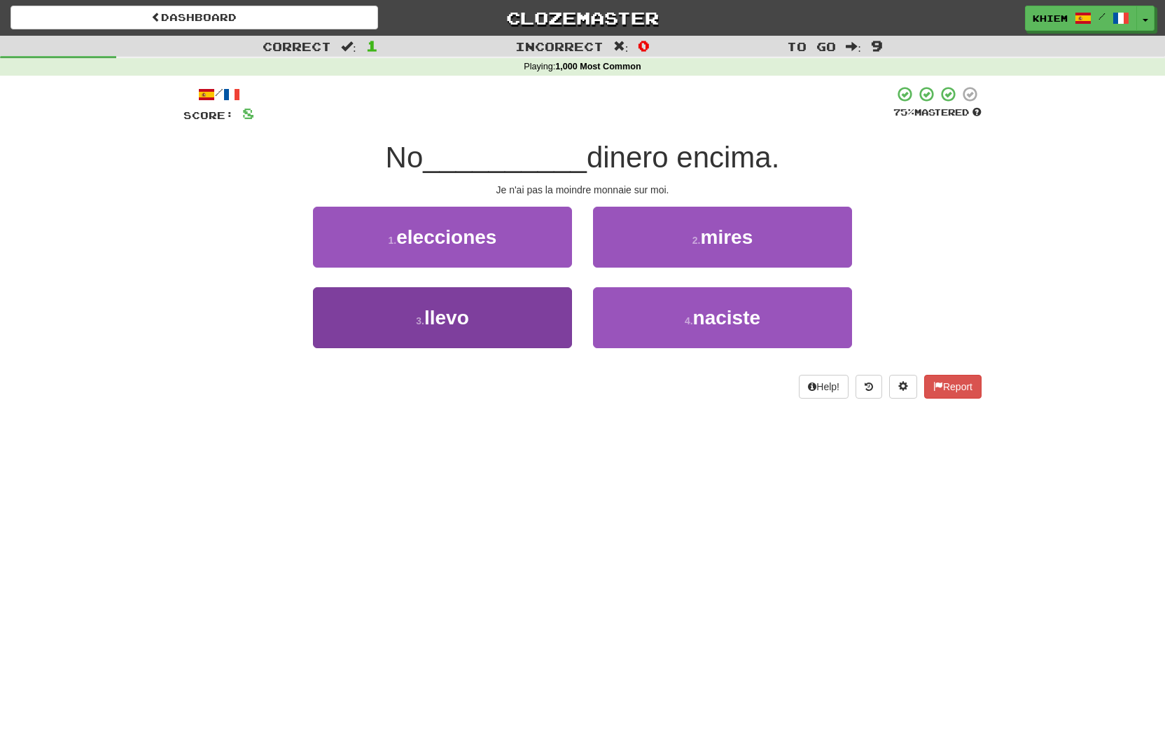
click at [499, 305] on button "3 . llevo" at bounding box center [442, 317] width 259 height 61
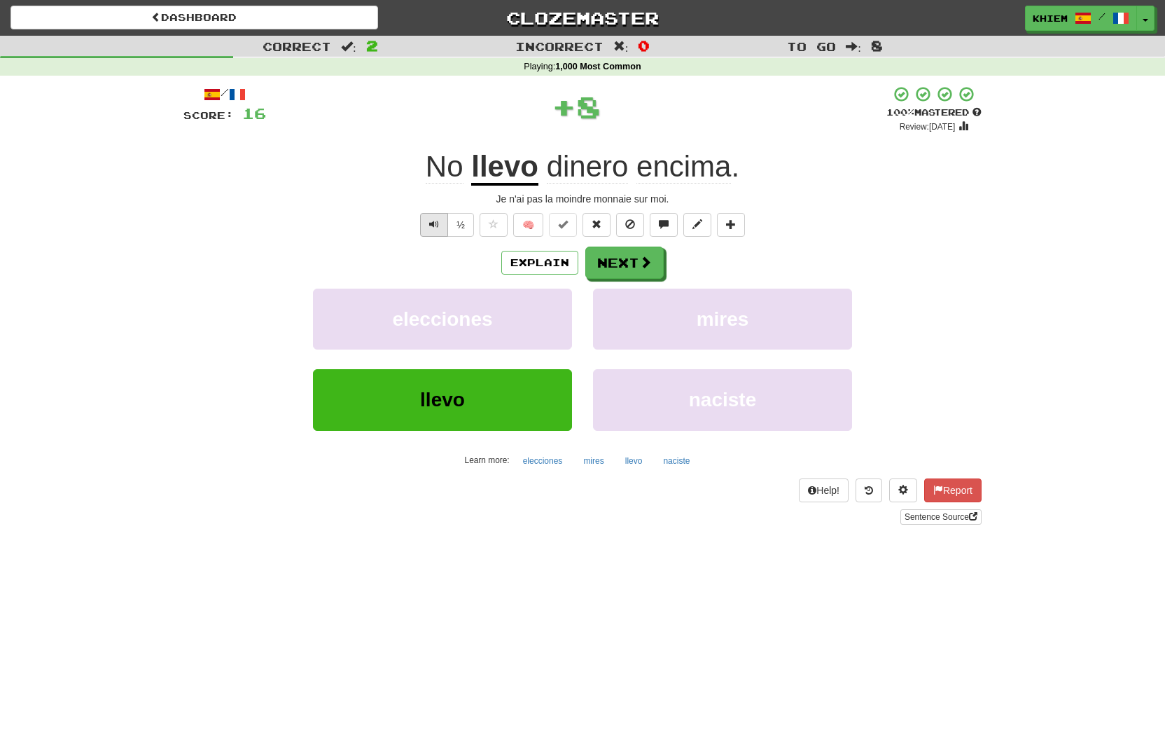
click at [431, 231] on button "Text-to-speech controls" at bounding box center [434, 225] width 28 height 24
click at [643, 269] on span at bounding box center [646, 262] width 13 height 13
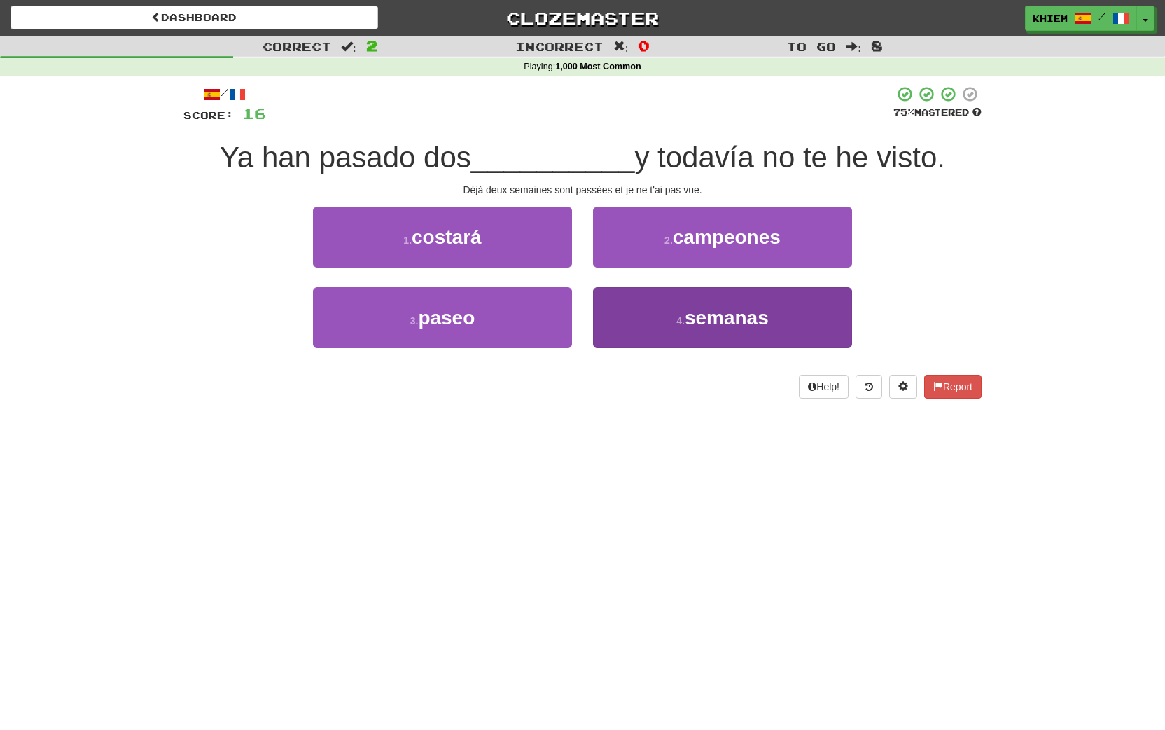
click at [680, 307] on button "4 . semanas" at bounding box center [722, 317] width 259 height 61
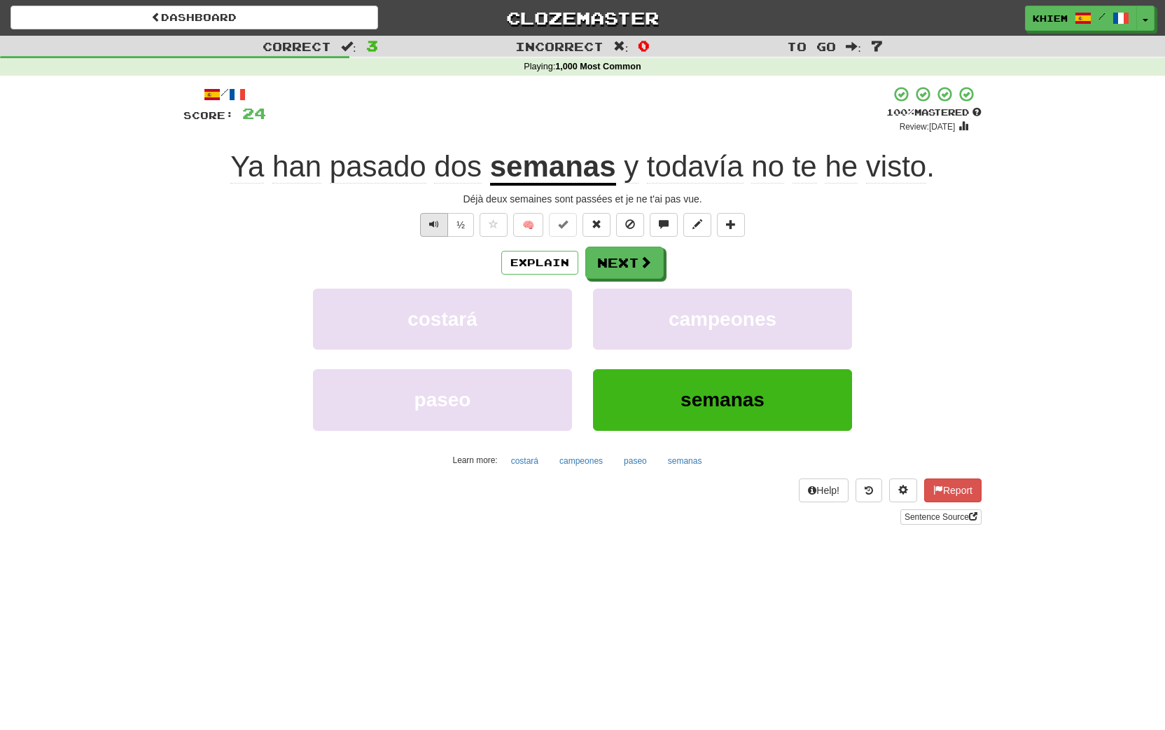
click at [425, 224] on button "Text-to-speech controls" at bounding box center [434, 225] width 28 height 24
click at [531, 225] on button "🧠" at bounding box center [528, 225] width 30 height 24
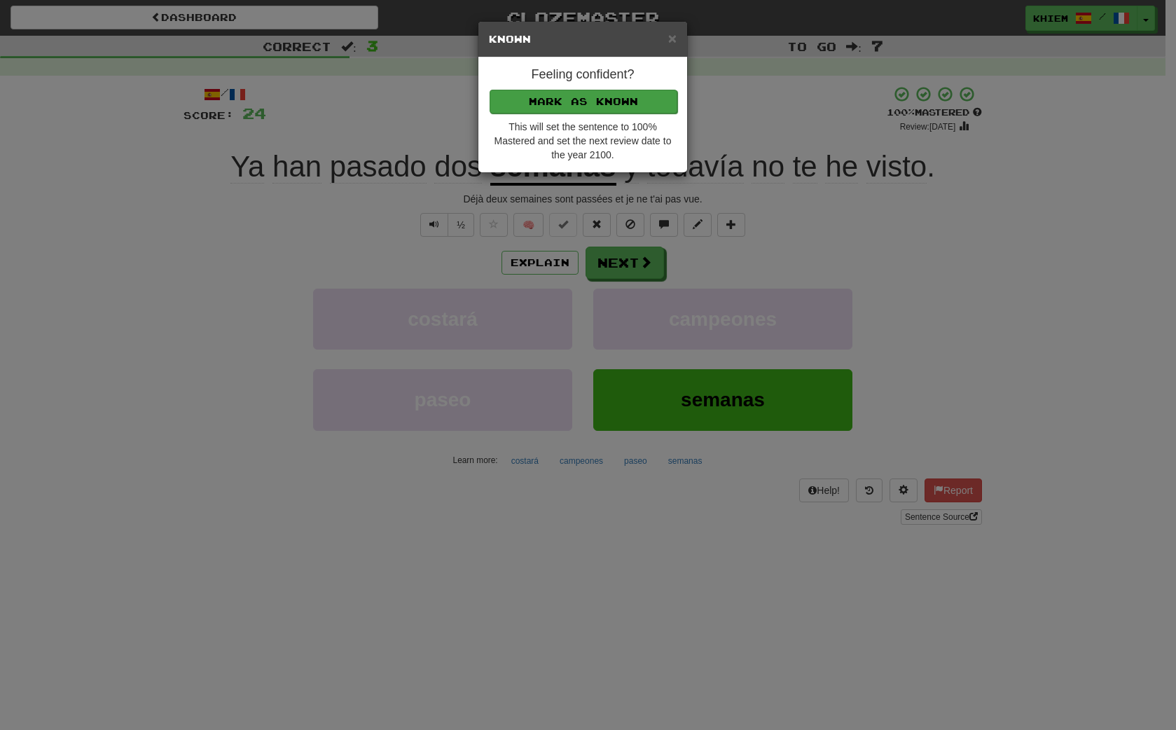
click at [653, 100] on button "Mark as Known" at bounding box center [583, 102] width 188 height 24
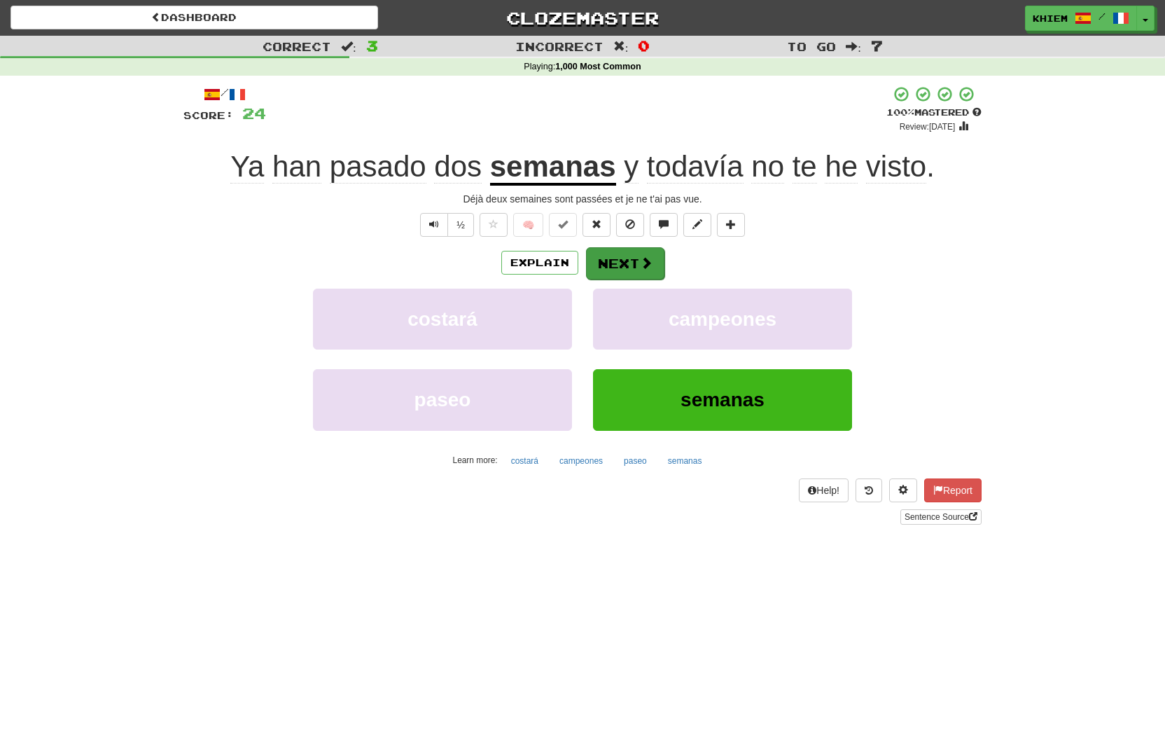
click at [640, 266] on span at bounding box center [646, 262] width 13 height 13
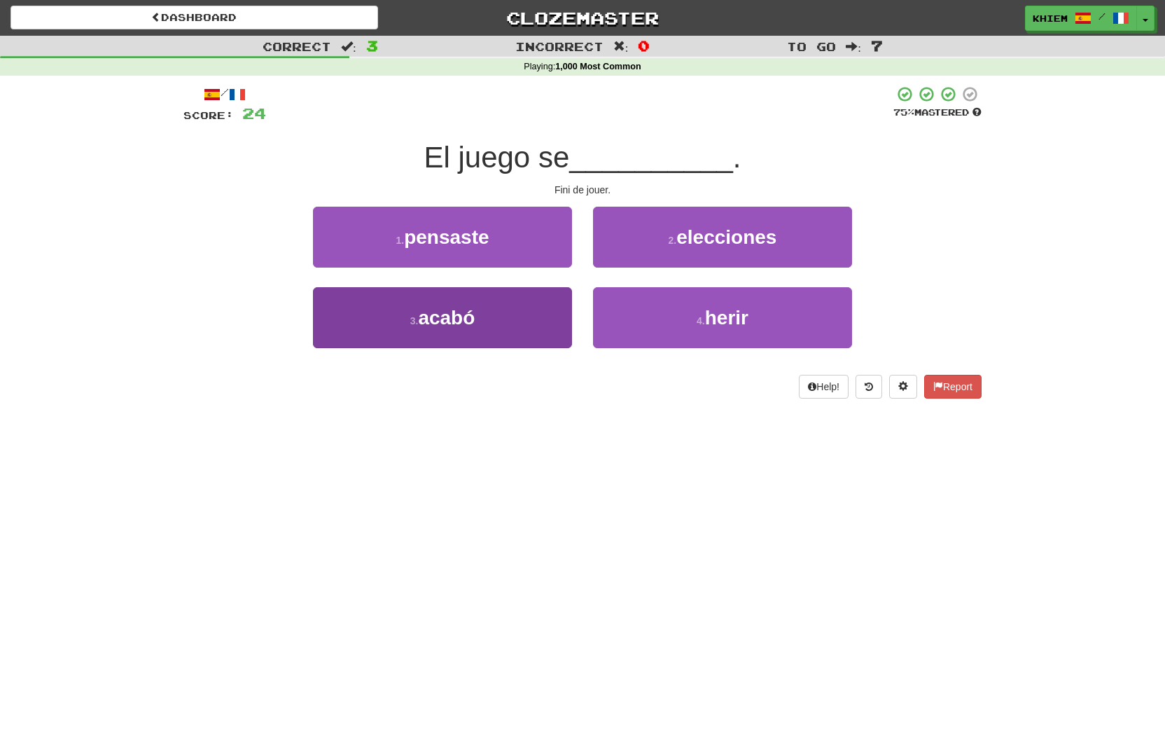
click at [523, 323] on button "3 . acabó" at bounding box center [442, 317] width 259 height 61
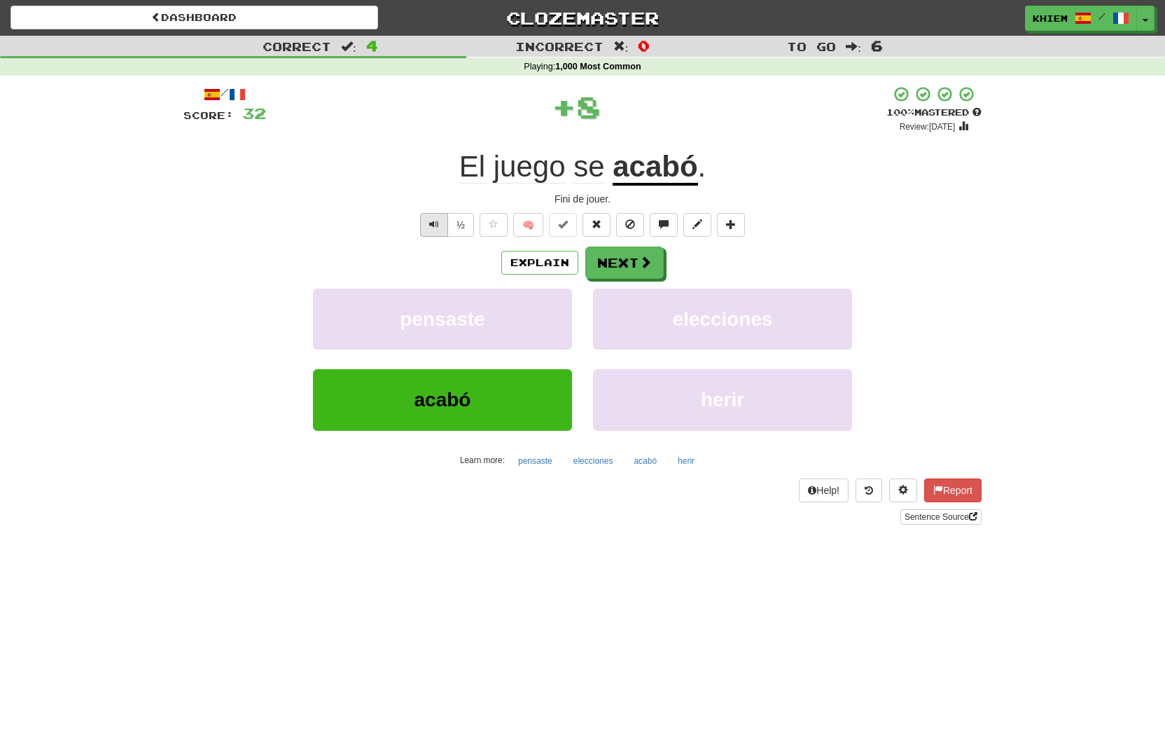
click at [431, 226] on span "Text-to-speech controls" at bounding box center [434, 224] width 10 height 10
click at [610, 266] on button "Next" at bounding box center [625, 263] width 78 height 32
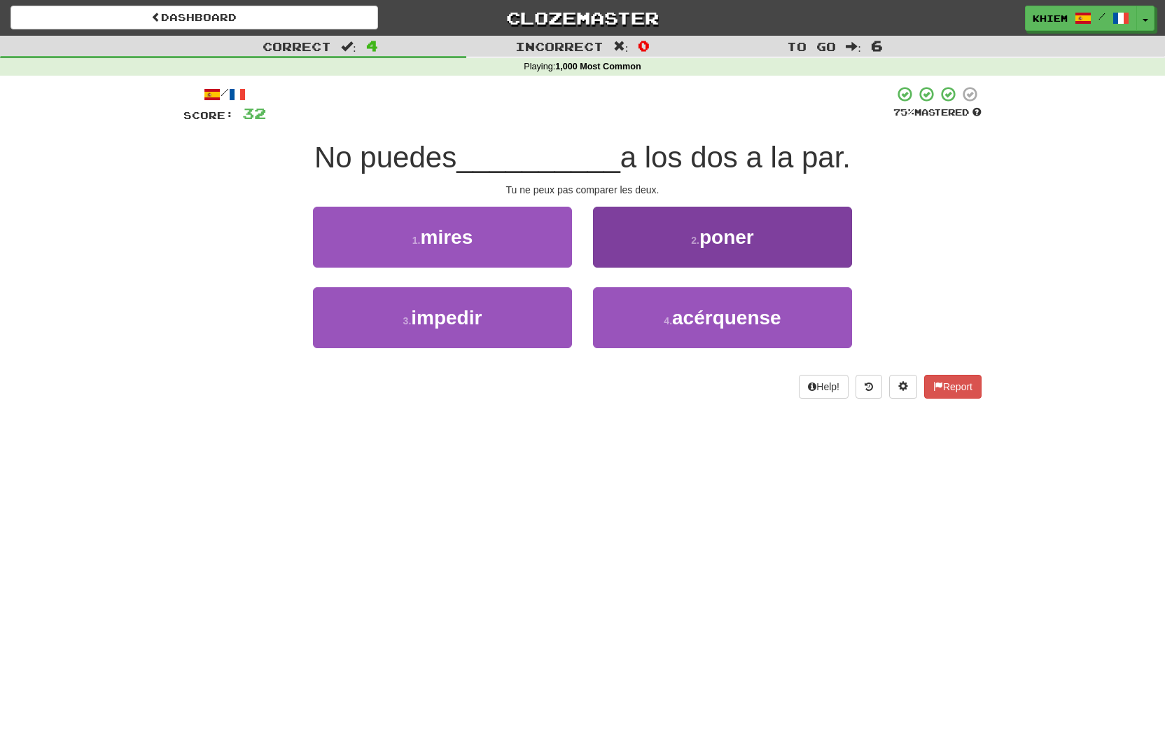
click at [652, 253] on button "2 . poner" at bounding box center [722, 237] width 259 height 61
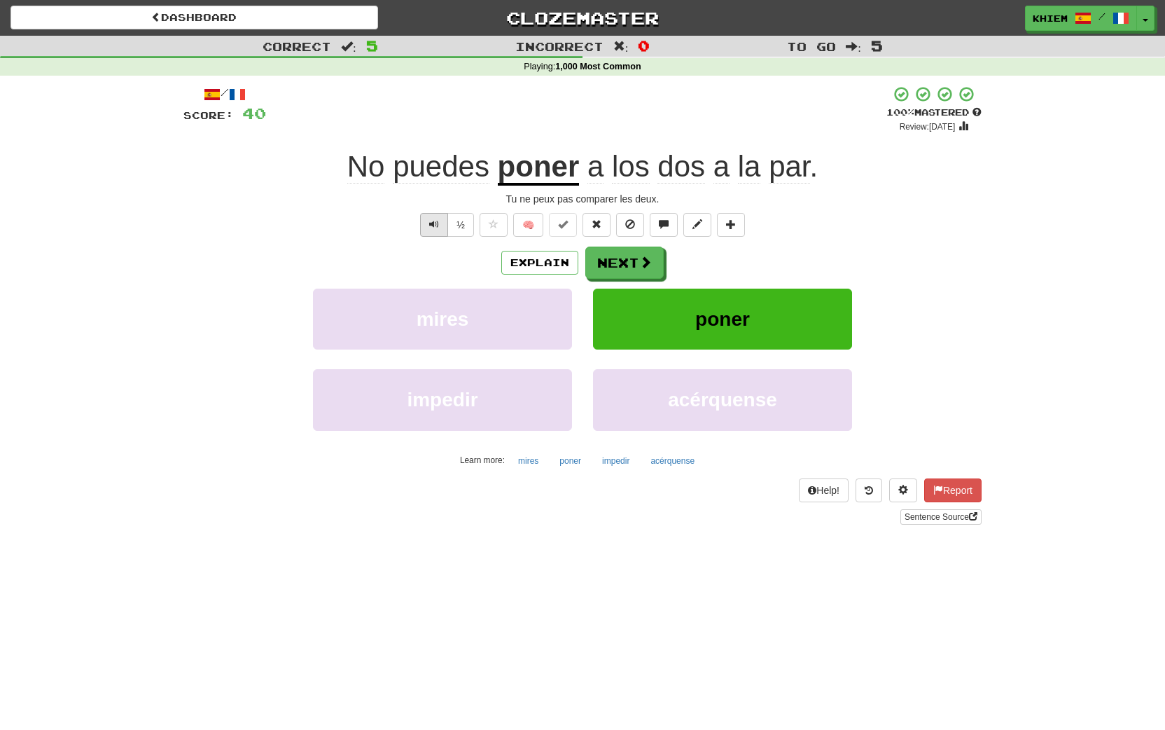
click at [436, 225] on span "Text-to-speech controls" at bounding box center [434, 224] width 10 height 10
click at [617, 261] on button "Next" at bounding box center [625, 263] width 78 height 32
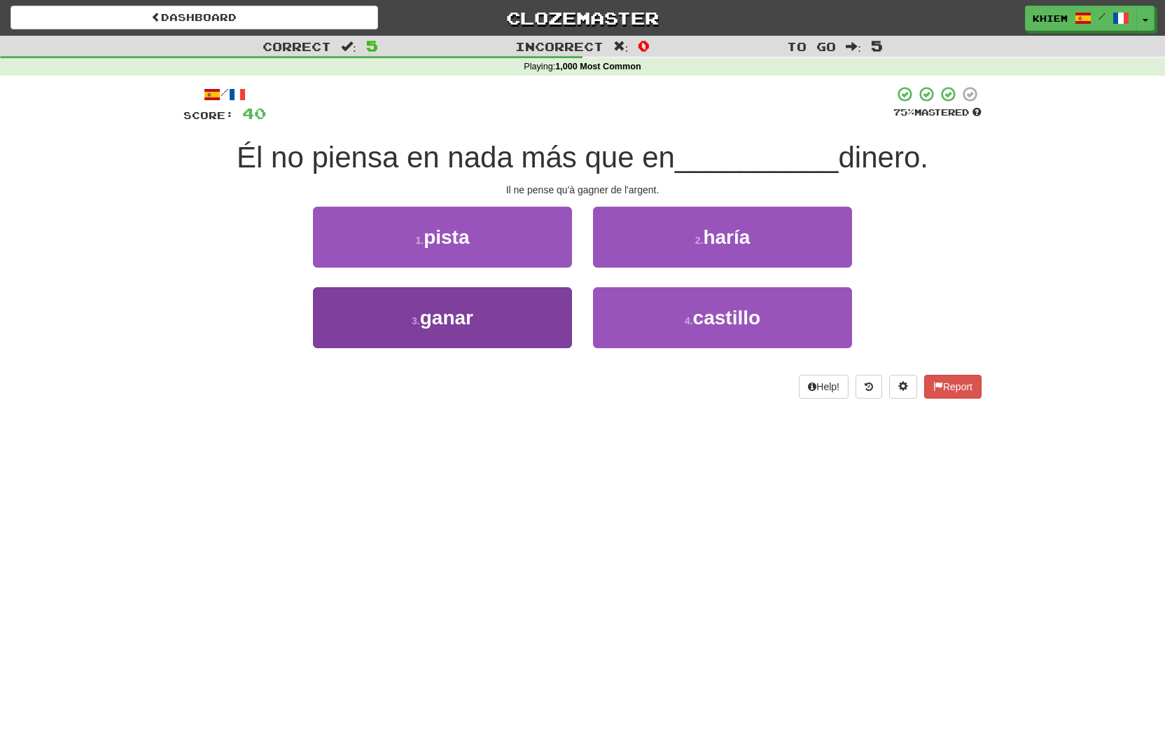
click at [541, 312] on button "3 . ganar" at bounding box center [442, 317] width 259 height 61
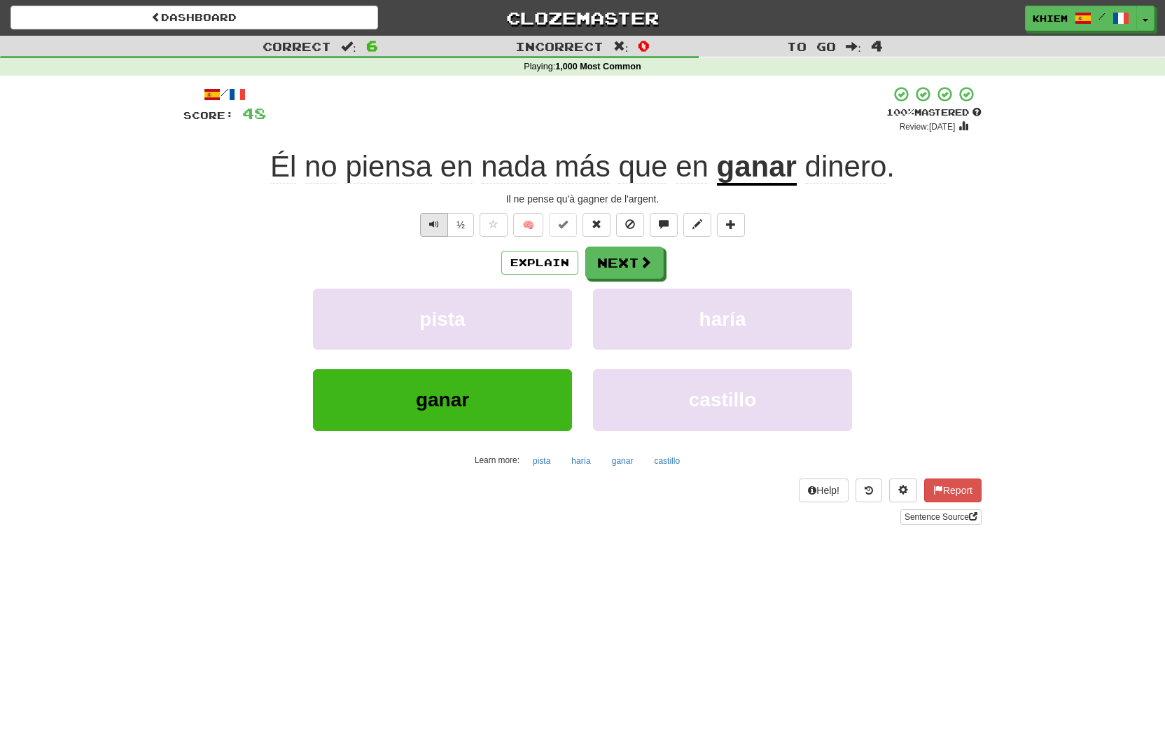
click at [431, 225] on span "Text-to-speech controls" at bounding box center [434, 224] width 10 height 10
click at [532, 228] on button "🧠" at bounding box center [528, 225] width 30 height 24
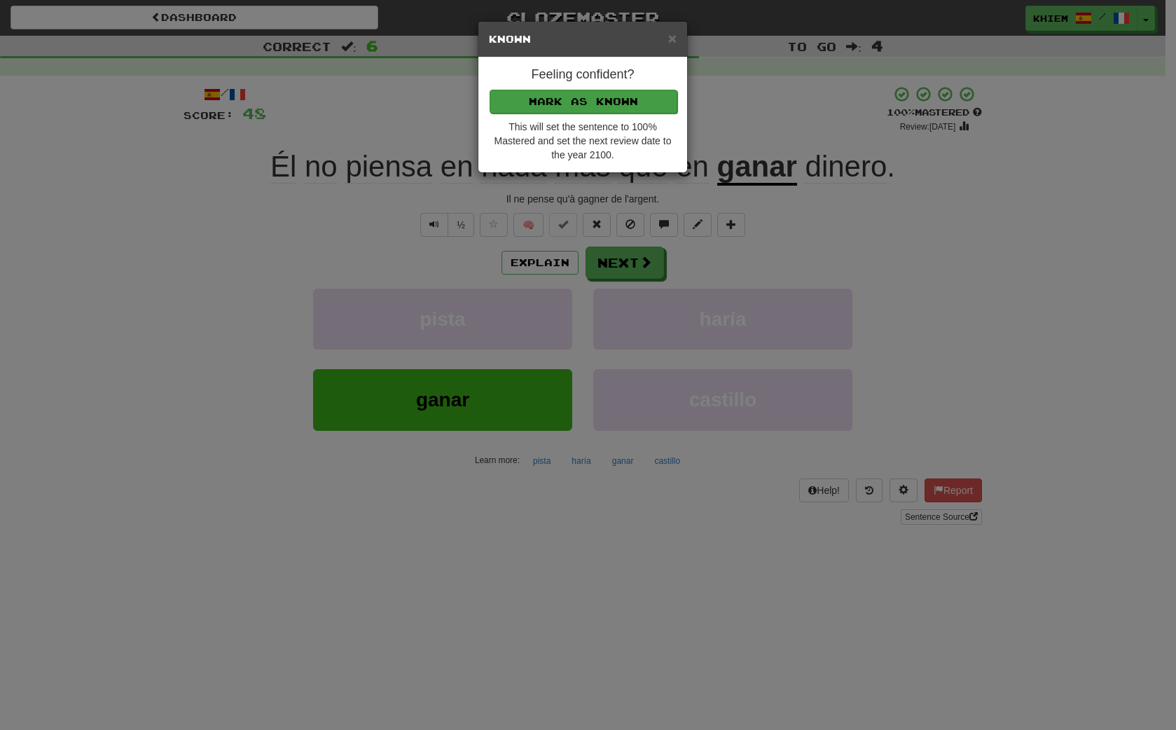
click at [638, 105] on button "Mark as Known" at bounding box center [583, 102] width 188 height 24
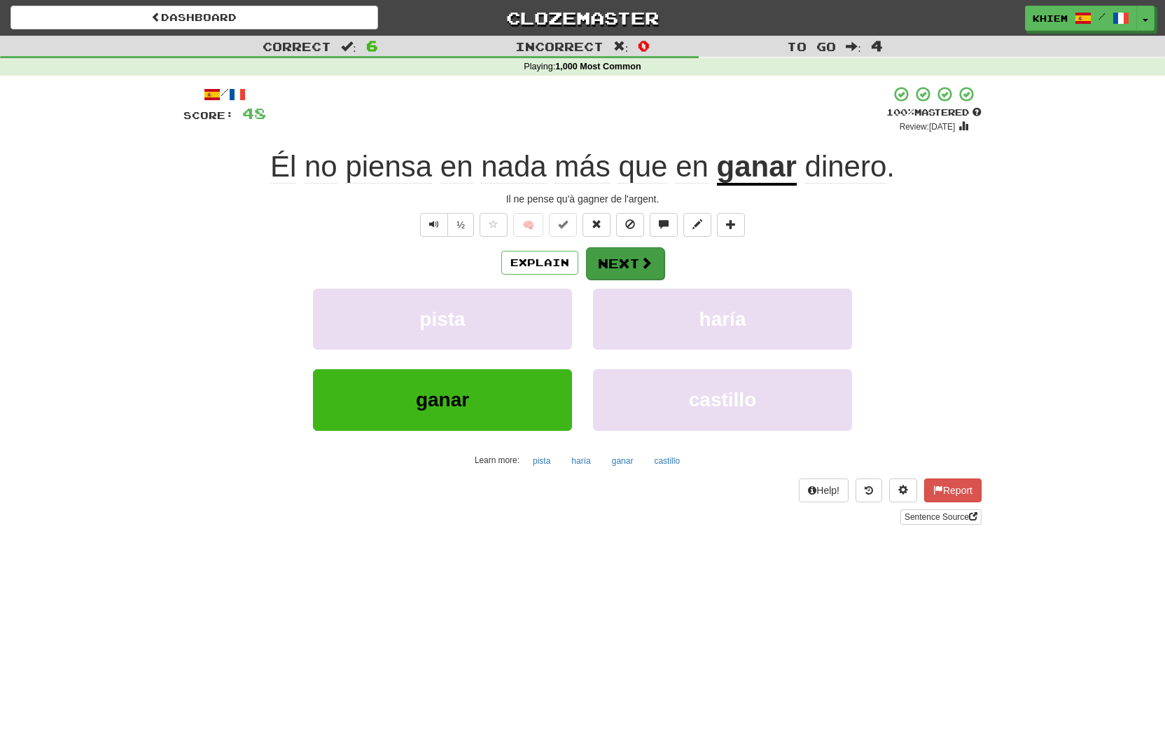
click at [623, 256] on button "Next" at bounding box center [625, 263] width 78 height 32
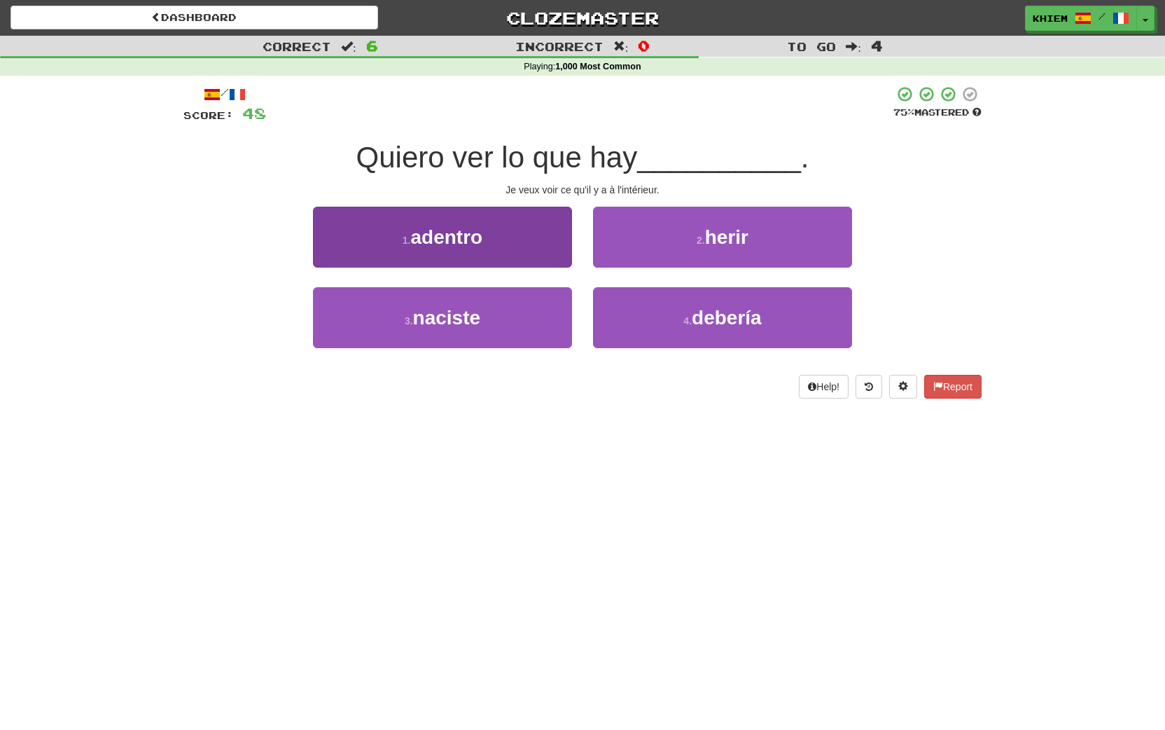
click at [545, 251] on button "1 . adentro" at bounding box center [442, 237] width 259 height 61
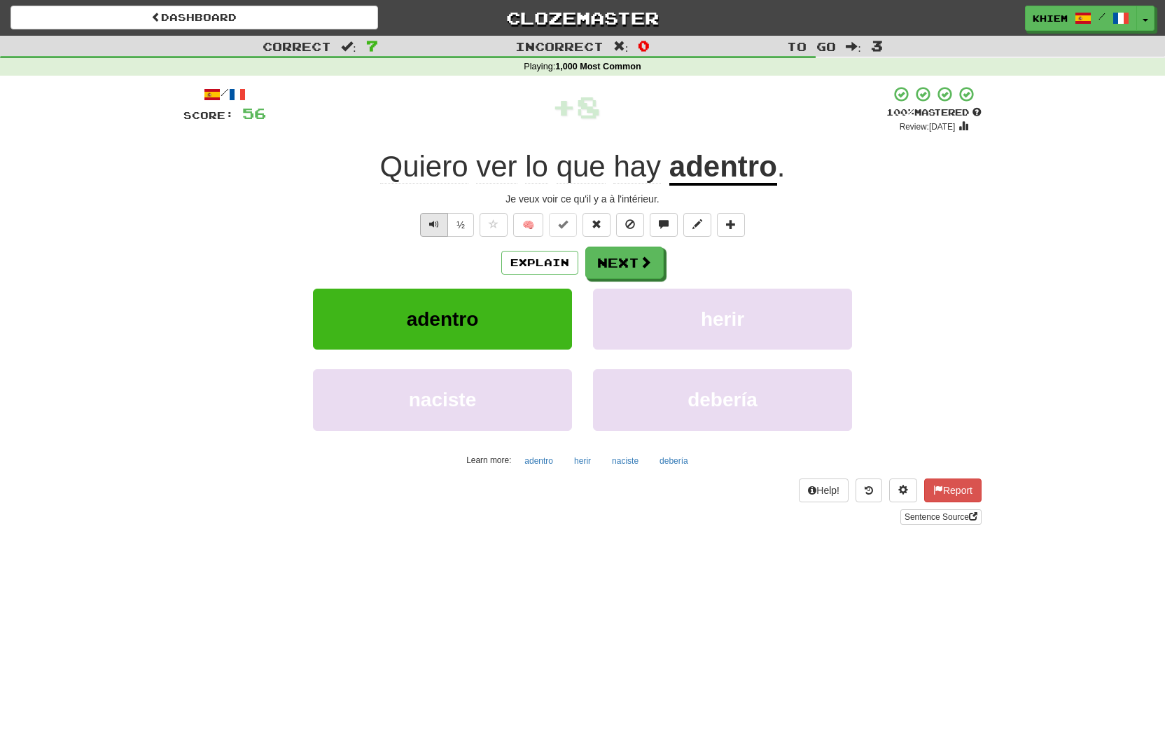
click at [428, 225] on button "Text-to-speech controls" at bounding box center [434, 225] width 28 height 24
click at [602, 270] on button "Next" at bounding box center [625, 263] width 78 height 32
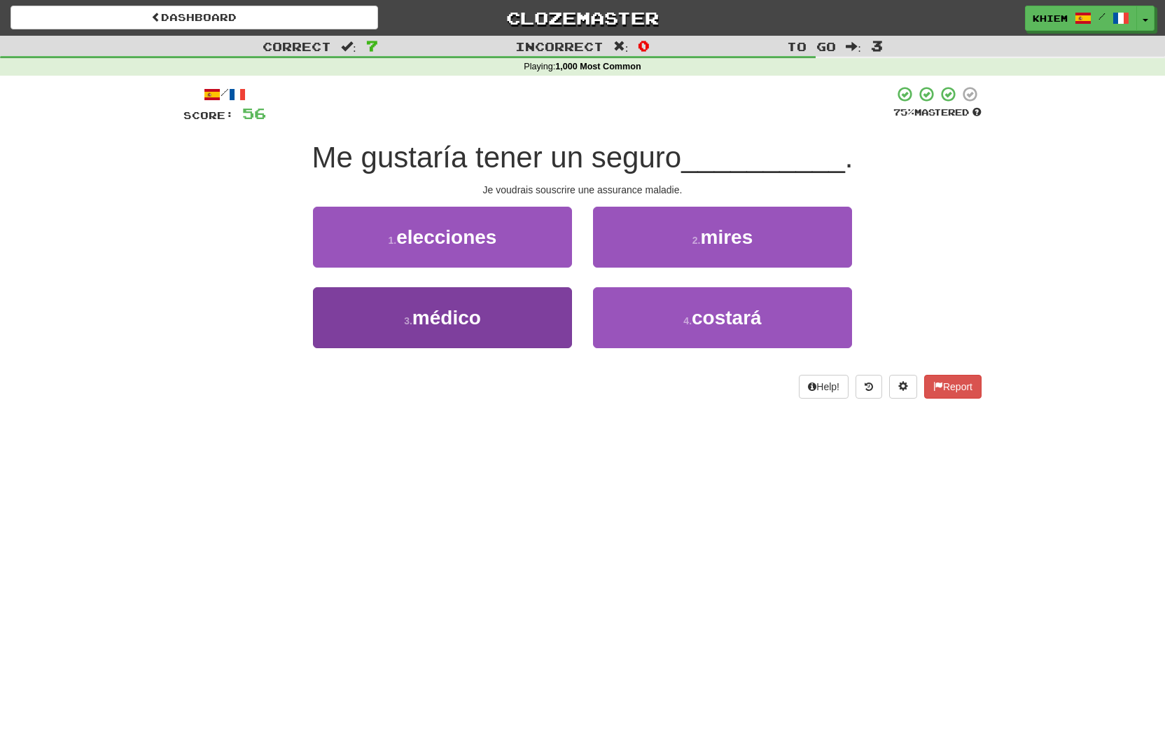
click at [543, 293] on button "3 . médico" at bounding box center [442, 317] width 259 height 61
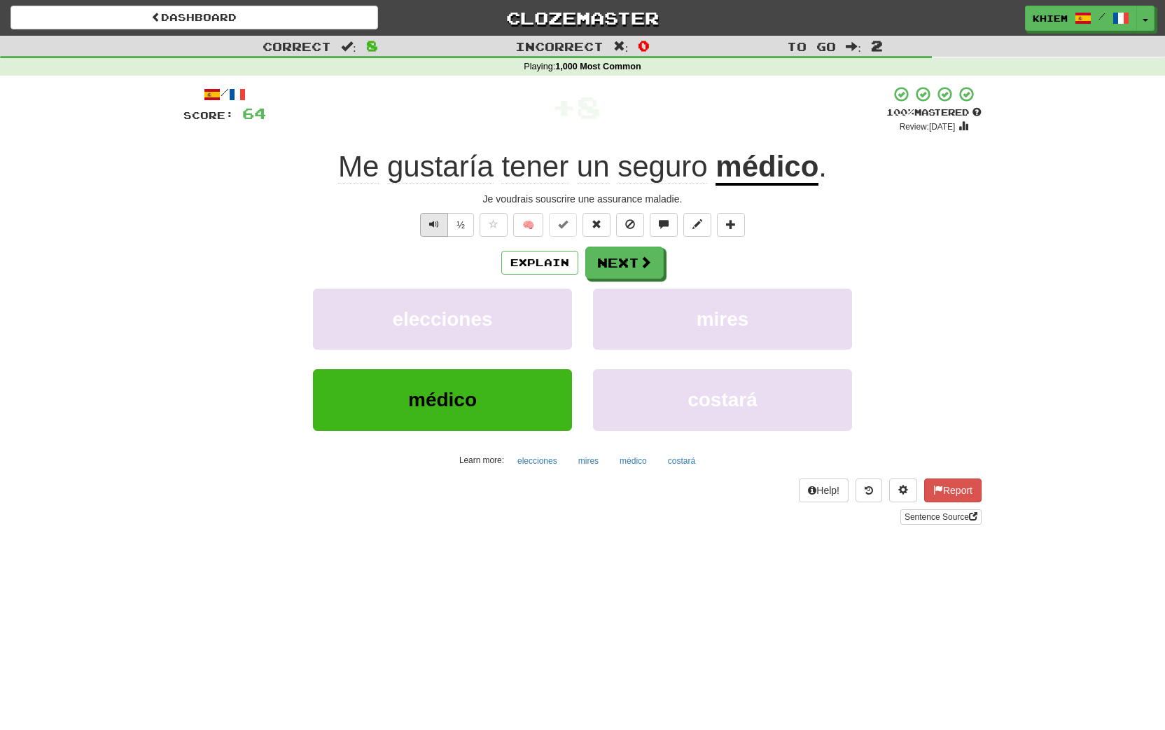
click at [437, 226] on span "Text-to-speech controls" at bounding box center [434, 224] width 10 height 10
click at [527, 228] on button "🧠" at bounding box center [528, 225] width 30 height 24
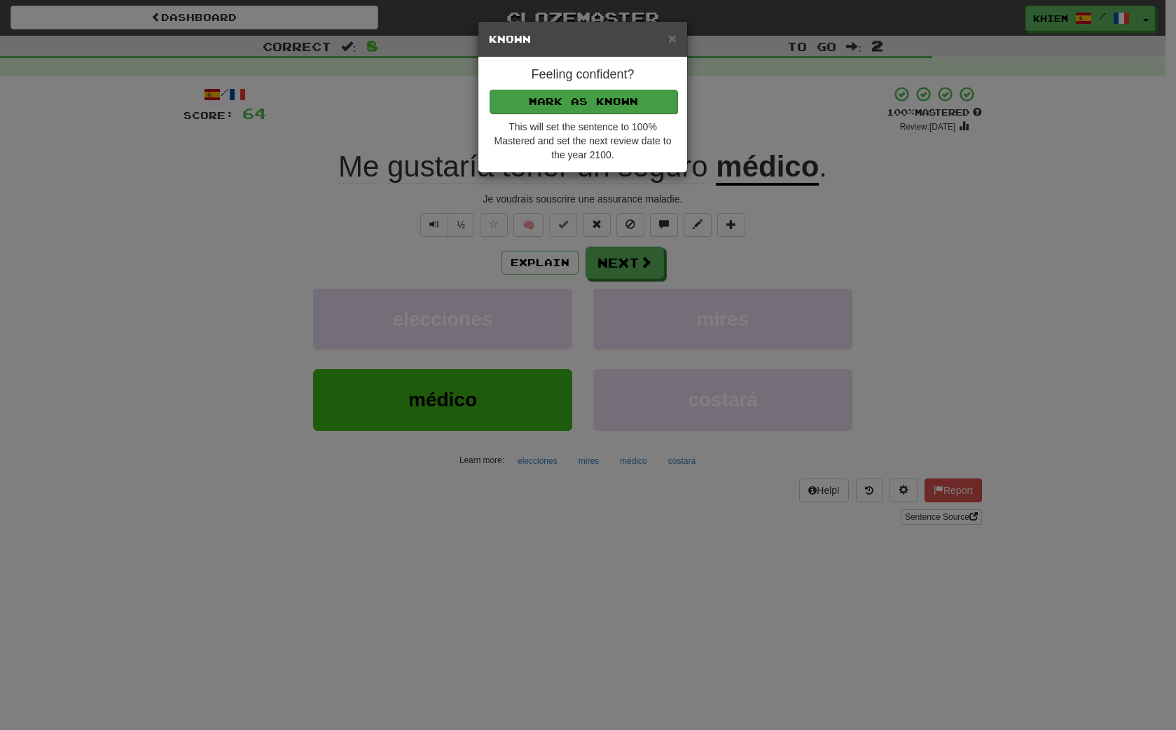
click at [627, 106] on button "Mark as Known" at bounding box center [583, 102] width 188 height 24
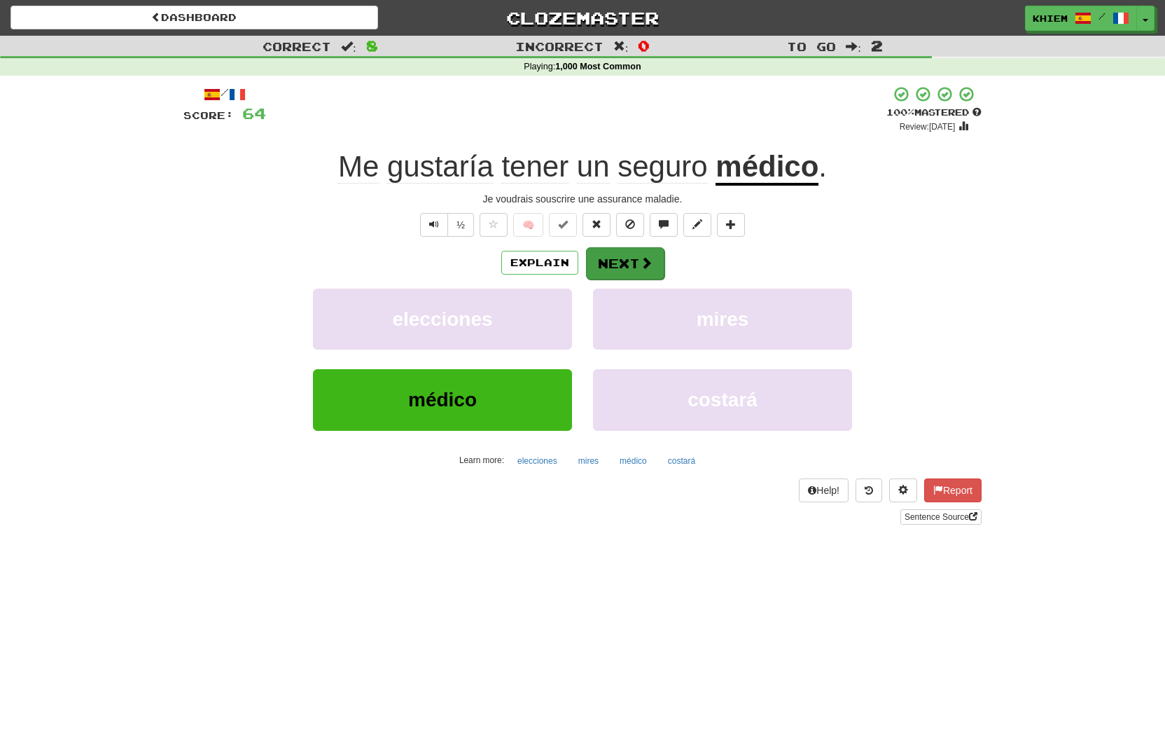
click at [612, 258] on button "Next" at bounding box center [625, 263] width 78 height 32
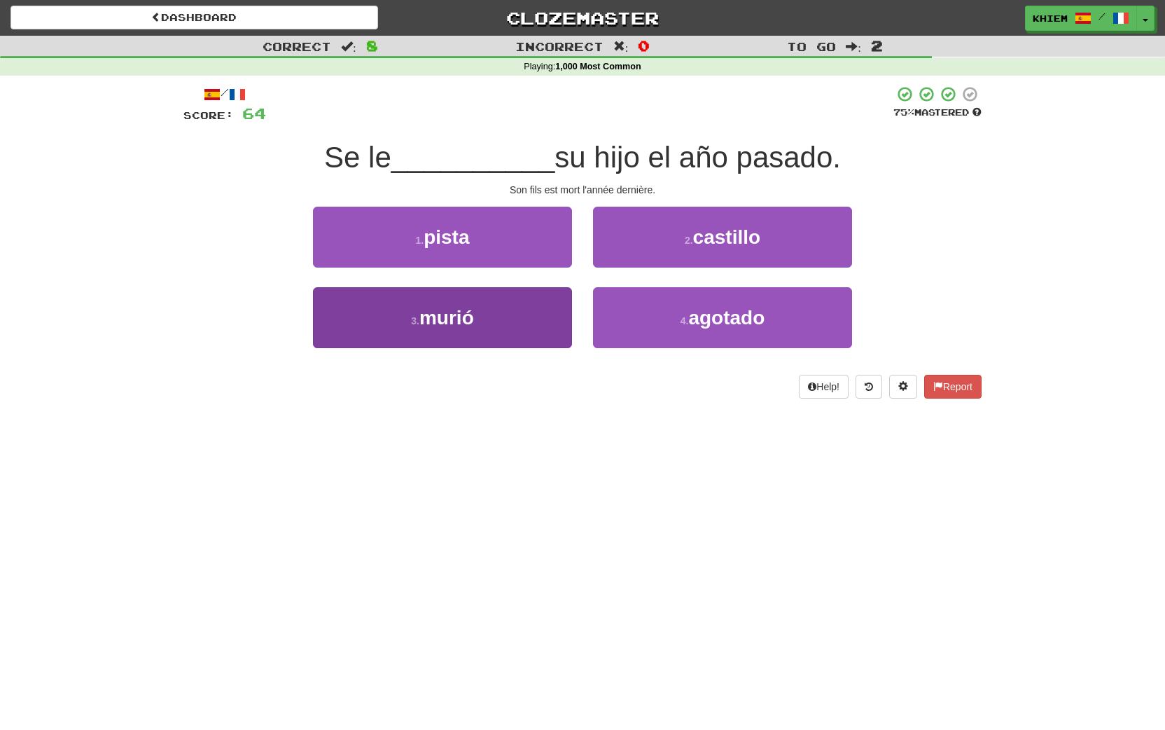
click at [536, 309] on button "3 . murió" at bounding box center [442, 317] width 259 height 61
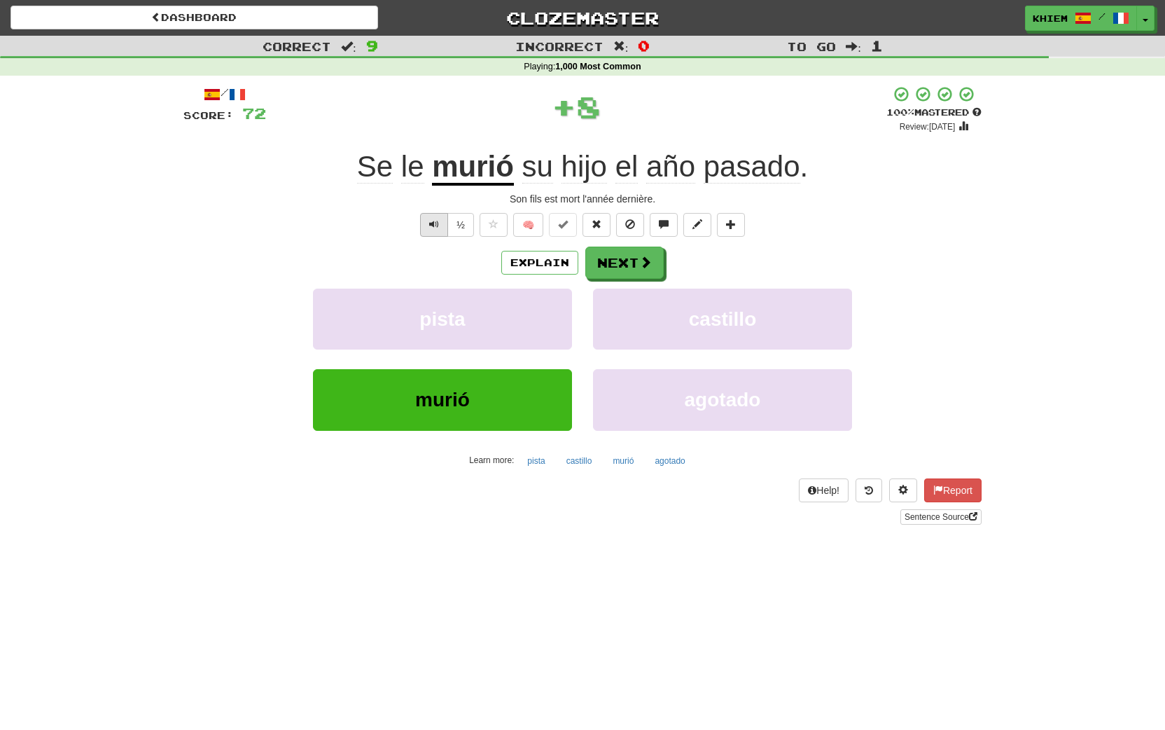
click at [433, 225] on span "Text-to-speech controls" at bounding box center [434, 224] width 10 height 10
click at [615, 270] on button "Next" at bounding box center [625, 263] width 78 height 32
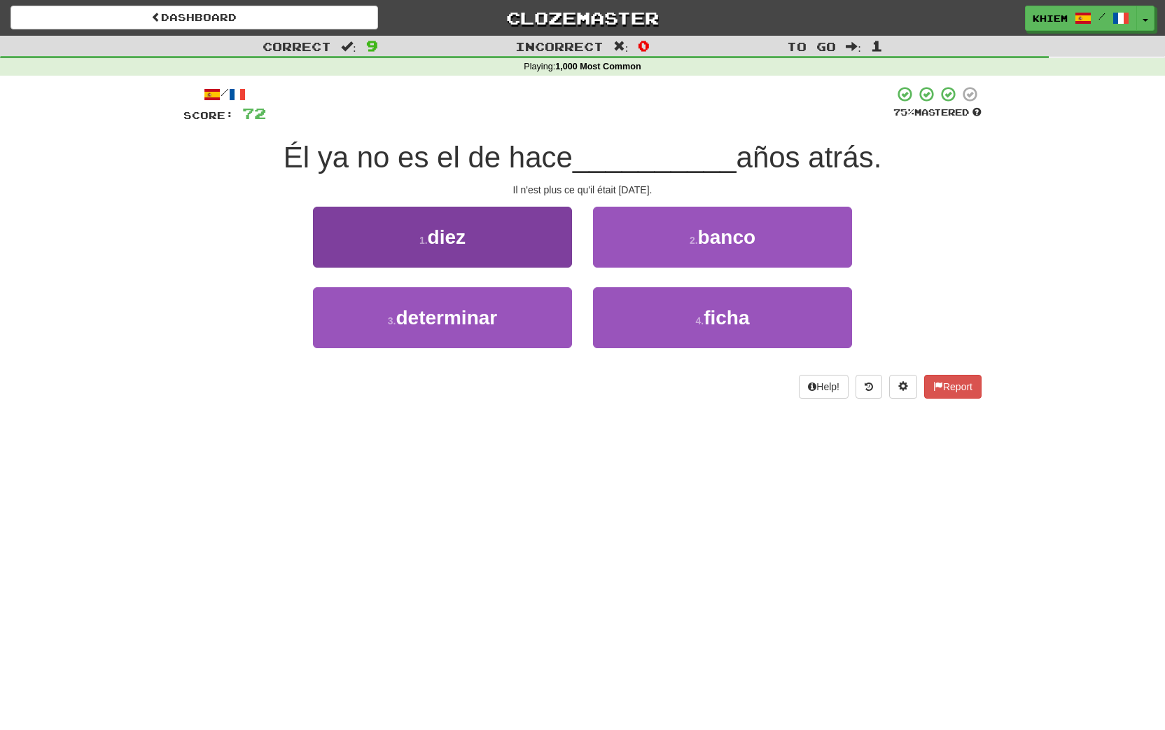
click at [518, 246] on button "1 . diez" at bounding box center [442, 237] width 259 height 61
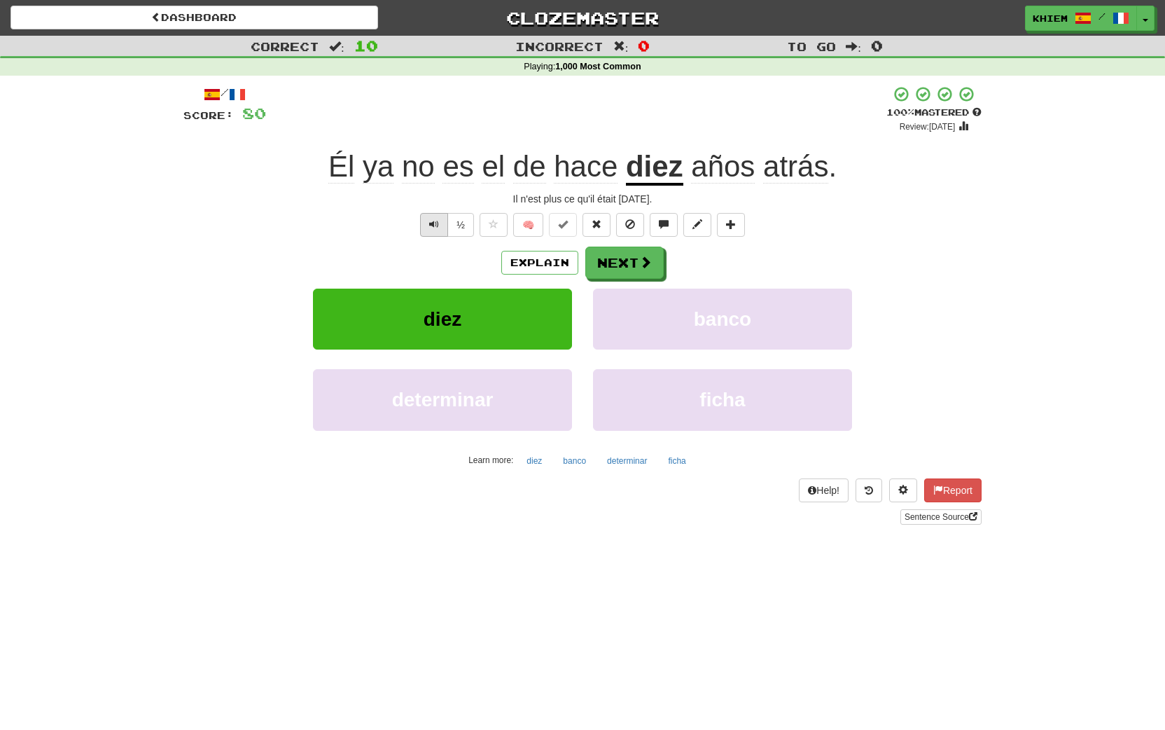
click at [430, 223] on span "Text-to-speech controls" at bounding box center [434, 224] width 10 height 10
click at [625, 265] on button "Next" at bounding box center [625, 263] width 78 height 32
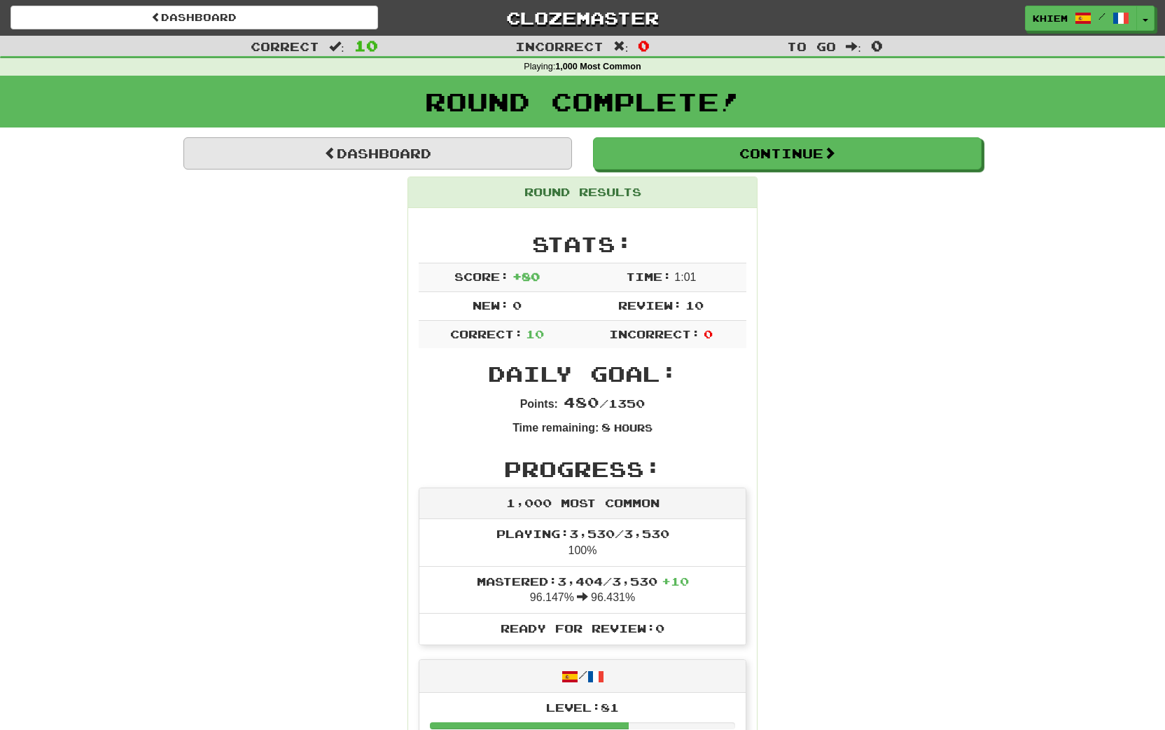
click at [530, 161] on link "Dashboard" at bounding box center [377, 153] width 389 height 32
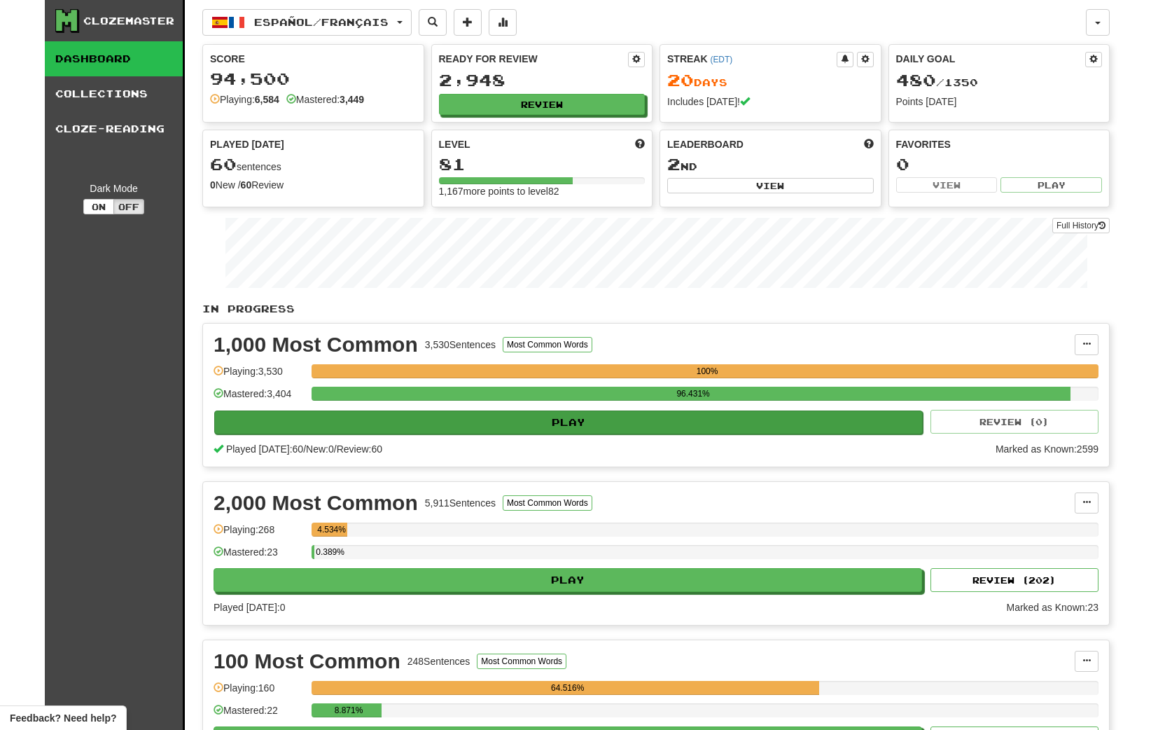
click at [544, 429] on button "Play" at bounding box center [568, 422] width 709 height 24
select select "**"
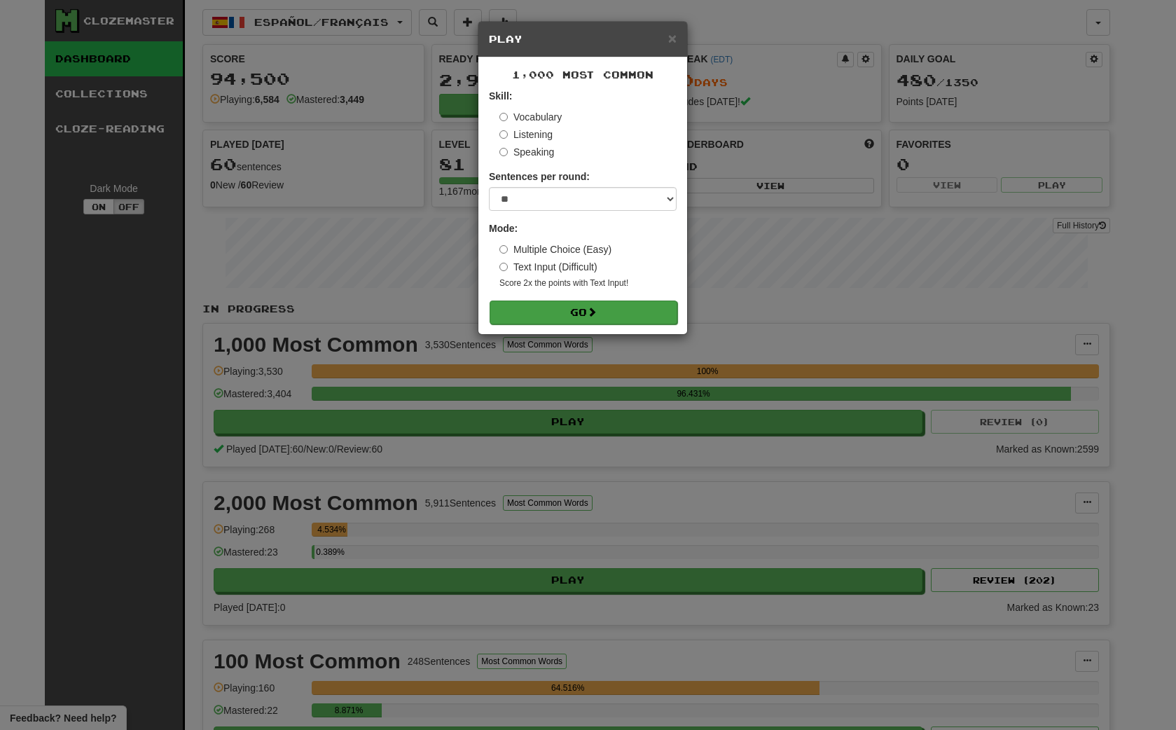
click at [597, 312] on span at bounding box center [592, 312] width 10 height 10
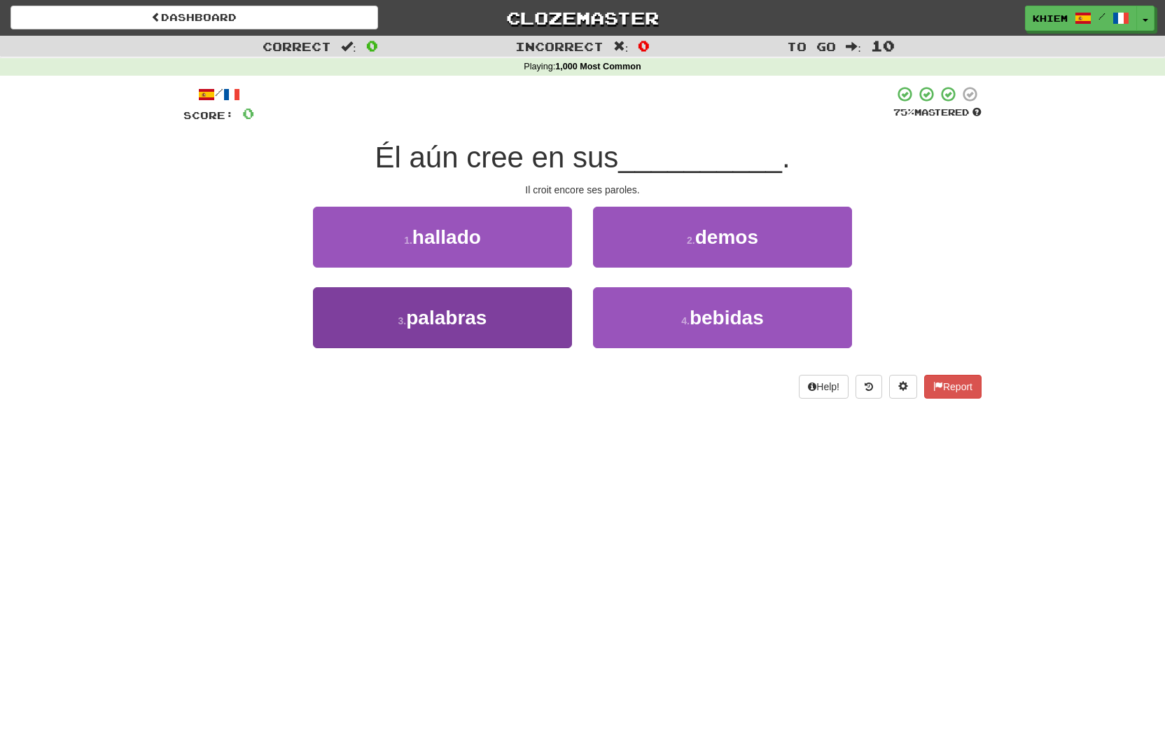
click at [548, 324] on button "3 . palabras" at bounding box center [442, 317] width 259 height 61
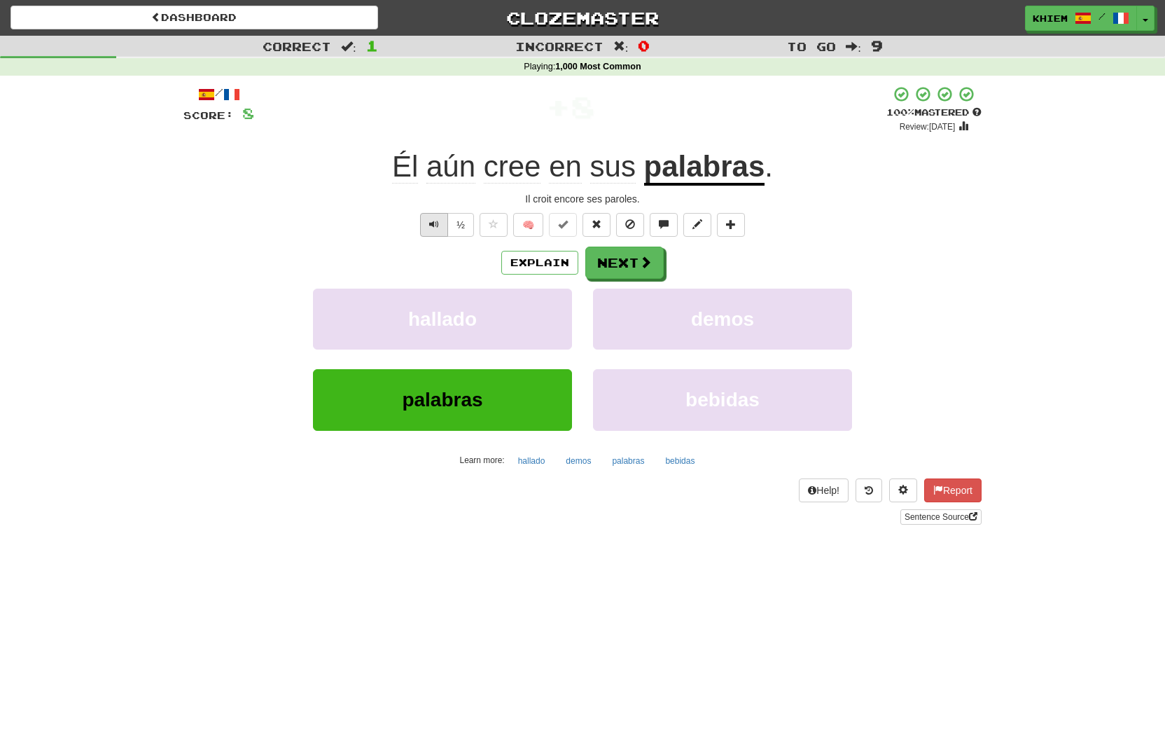
click at [429, 228] on span "Text-to-speech controls" at bounding box center [434, 224] width 10 height 10
click at [531, 224] on button "🧠" at bounding box center [528, 225] width 30 height 24
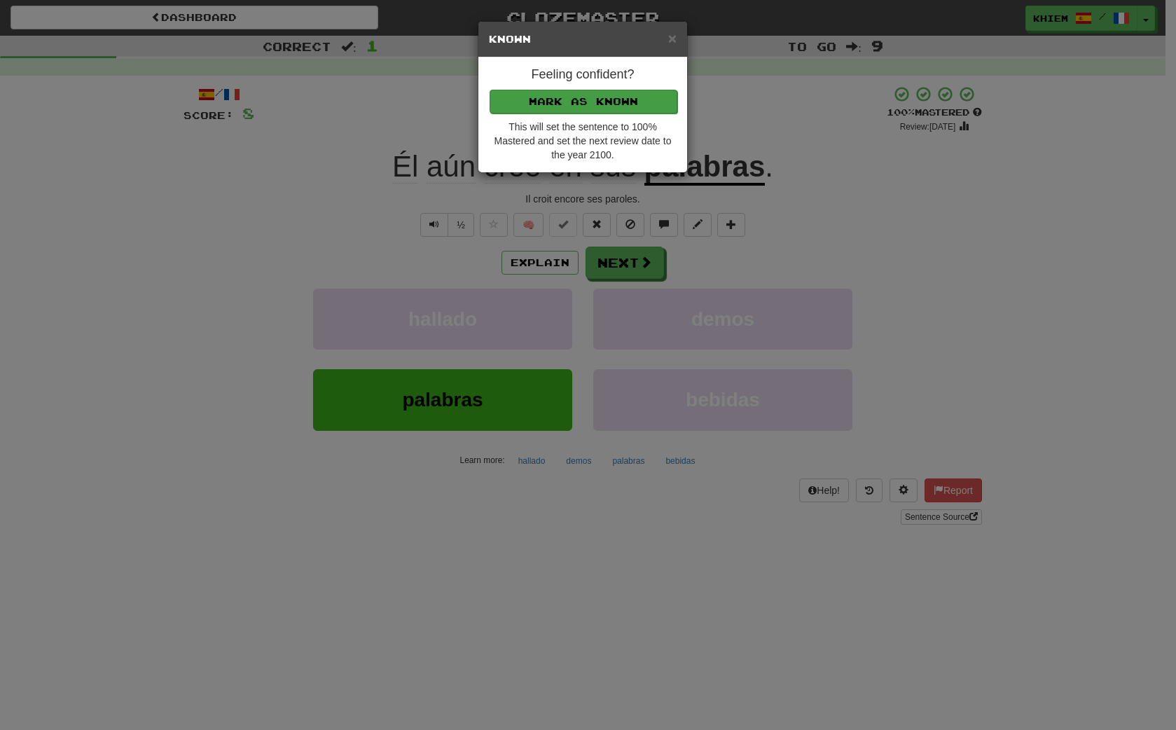
click at [621, 103] on button "Mark as Known" at bounding box center [583, 102] width 188 height 24
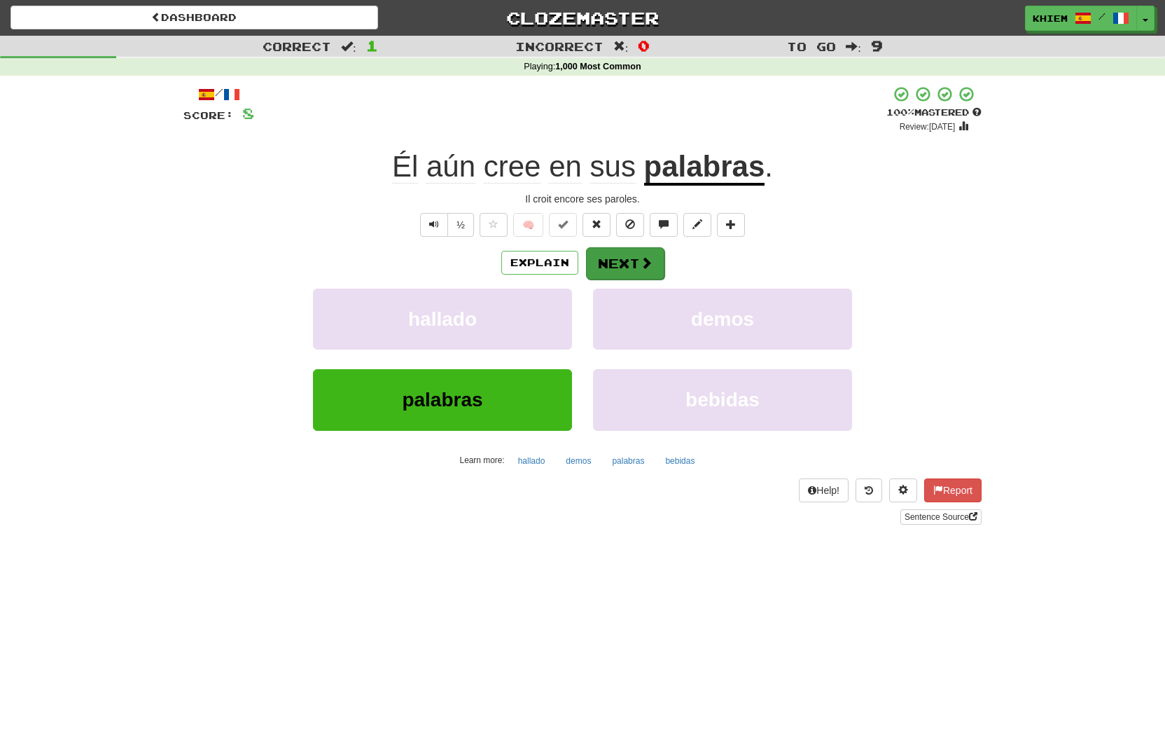
click at [622, 265] on button "Next" at bounding box center [625, 263] width 78 height 32
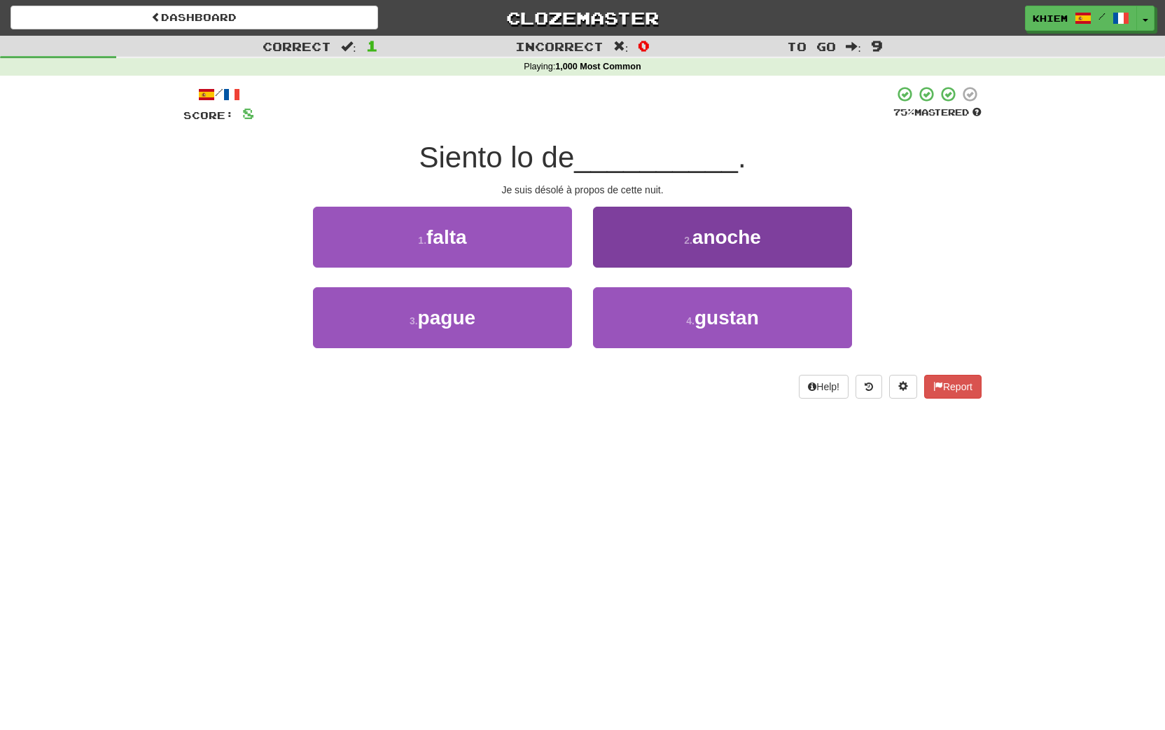
click at [681, 250] on button "2 . anoche" at bounding box center [722, 237] width 259 height 61
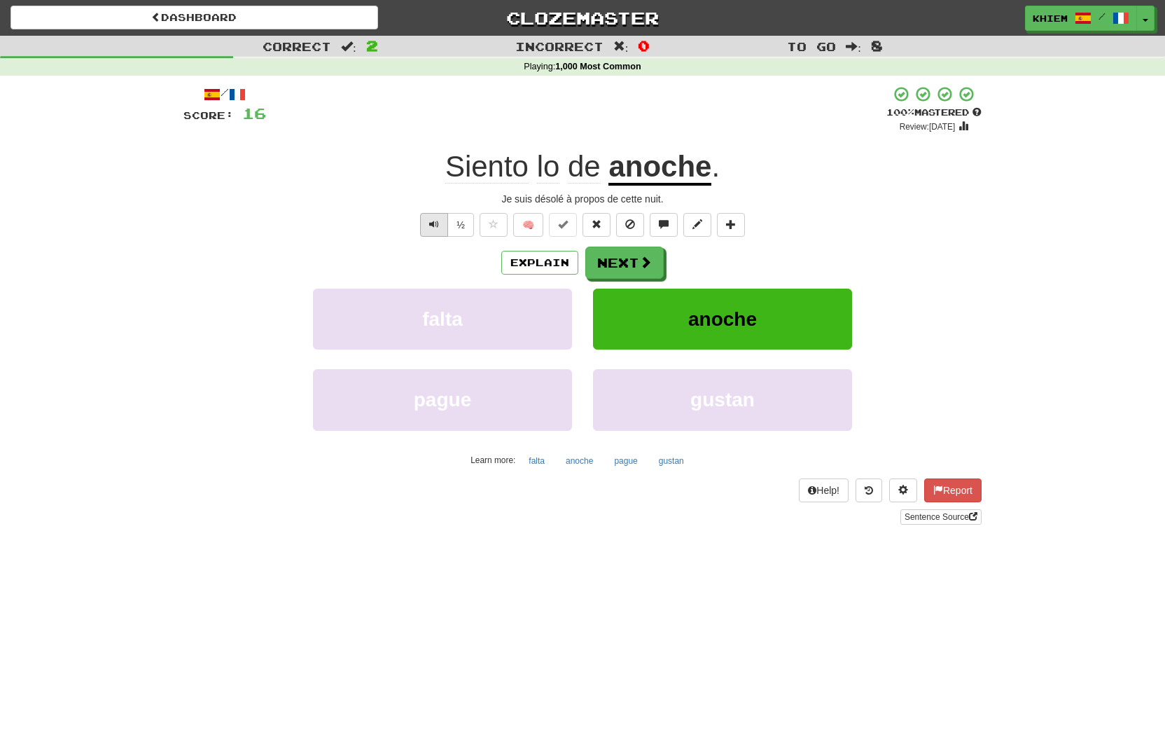
click at [432, 226] on span "Text-to-speech controls" at bounding box center [434, 224] width 10 height 10
click at [640, 265] on span at bounding box center [646, 262] width 13 height 13
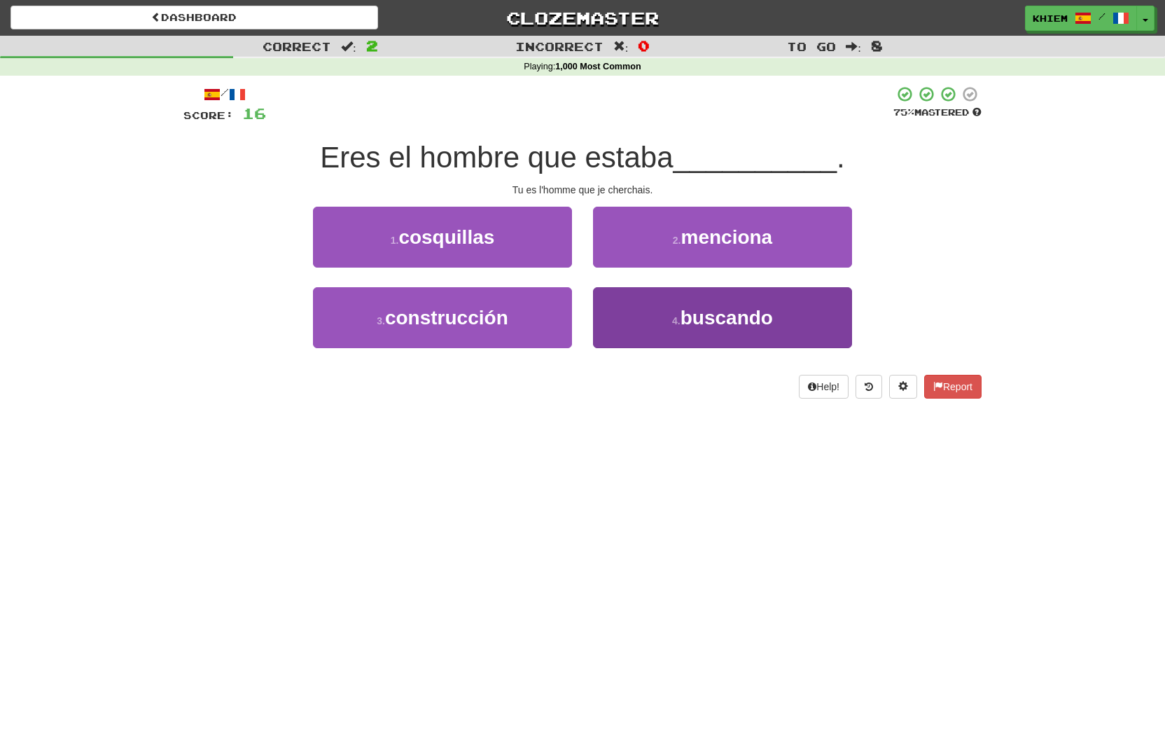
click at [669, 309] on button "4 . buscando" at bounding box center [722, 317] width 259 height 61
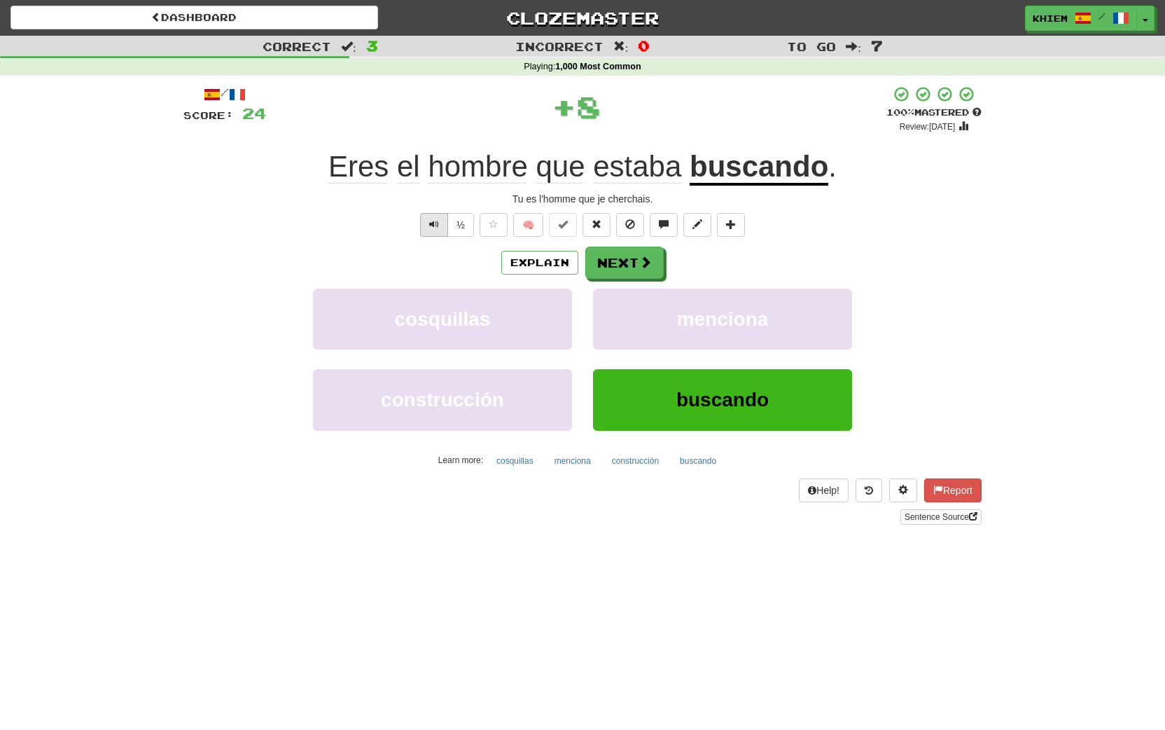
click at [434, 222] on span "Text-to-speech controls" at bounding box center [434, 224] width 10 height 10
click at [529, 225] on button "🧠" at bounding box center [528, 225] width 30 height 24
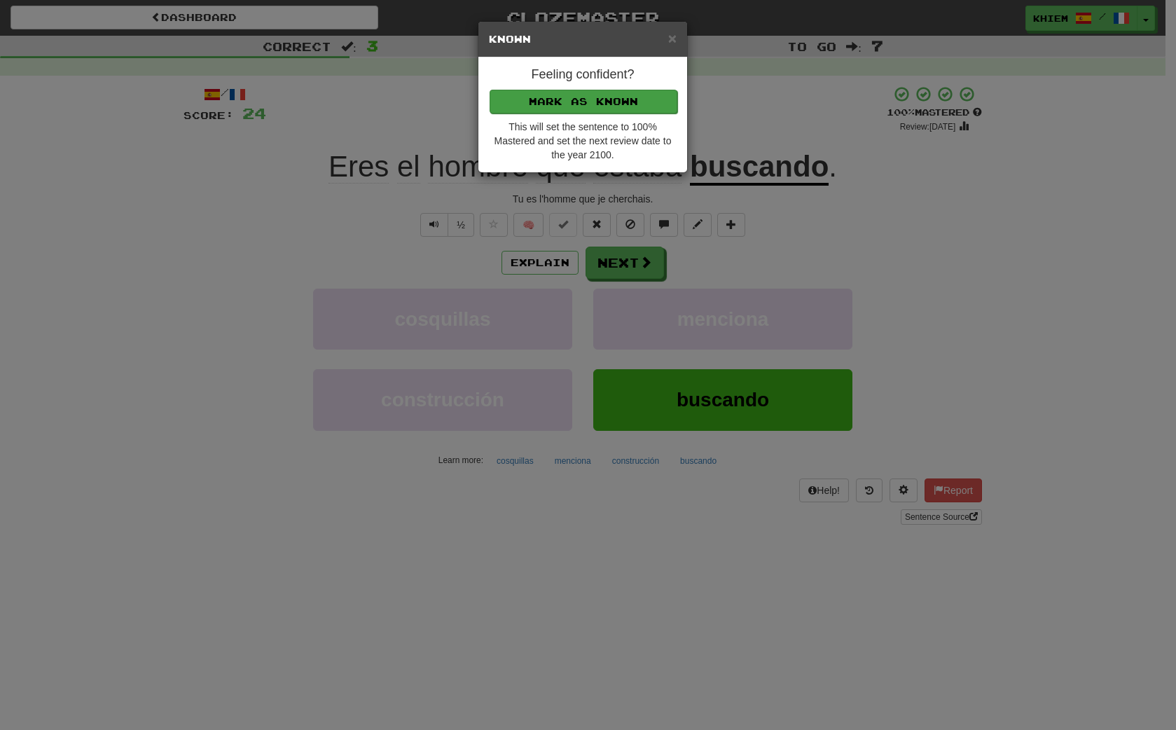
click at [606, 104] on button "Mark as Known" at bounding box center [583, 102] width 188 height 24
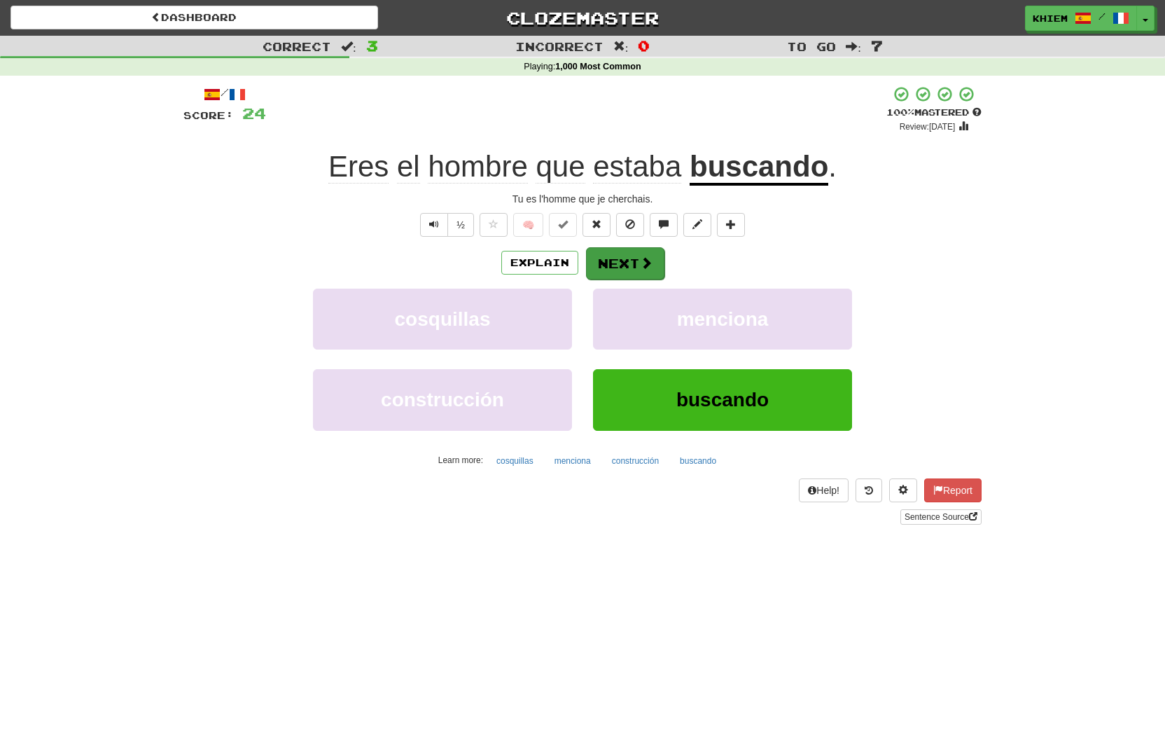
click at [629, 264] on button "Next" at bounding box center [625, 263] width 78 height 32
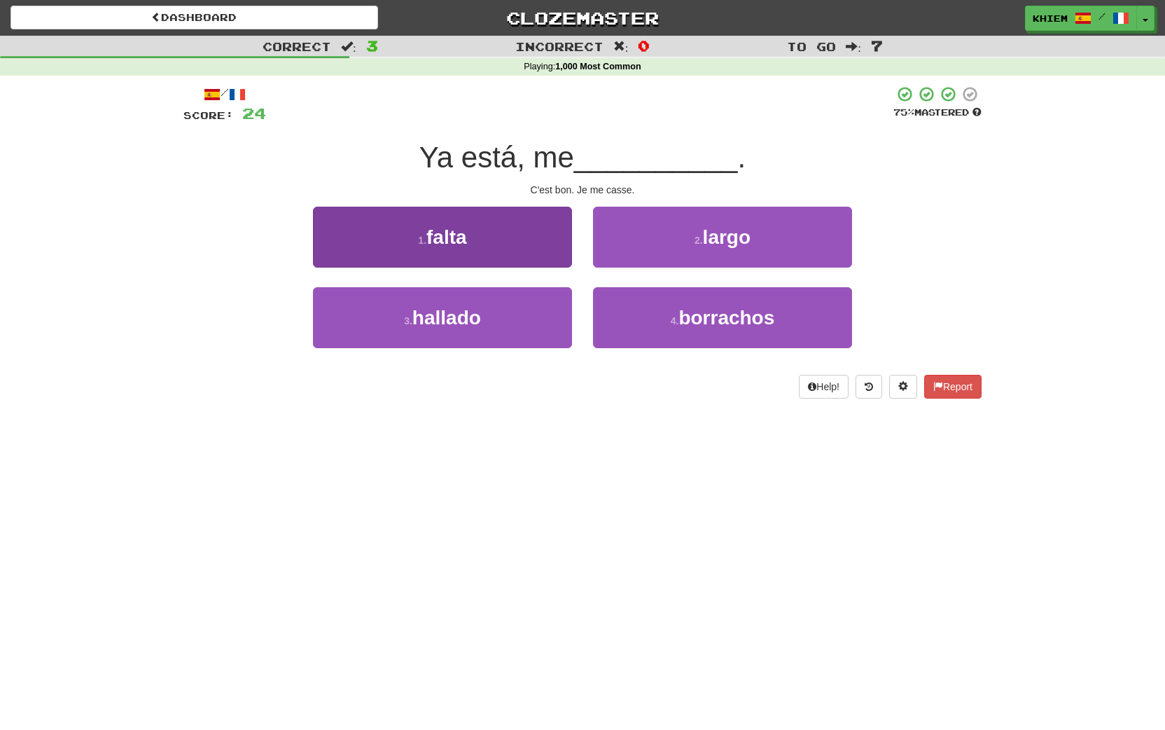
click at [536, 251] on button "1 . falta" at bounding box center [442, 237] width 259 height 61
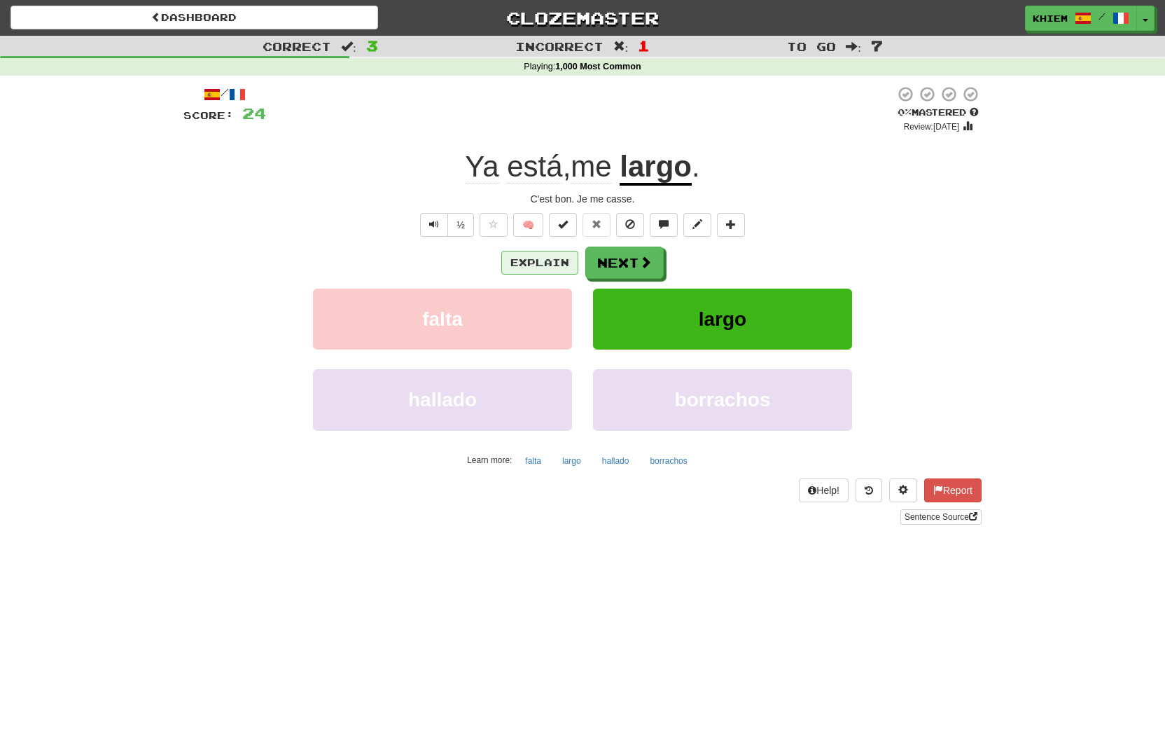
click at [543, 265] on button "Explain" at bounding box center [539, 263] width 77 height 24
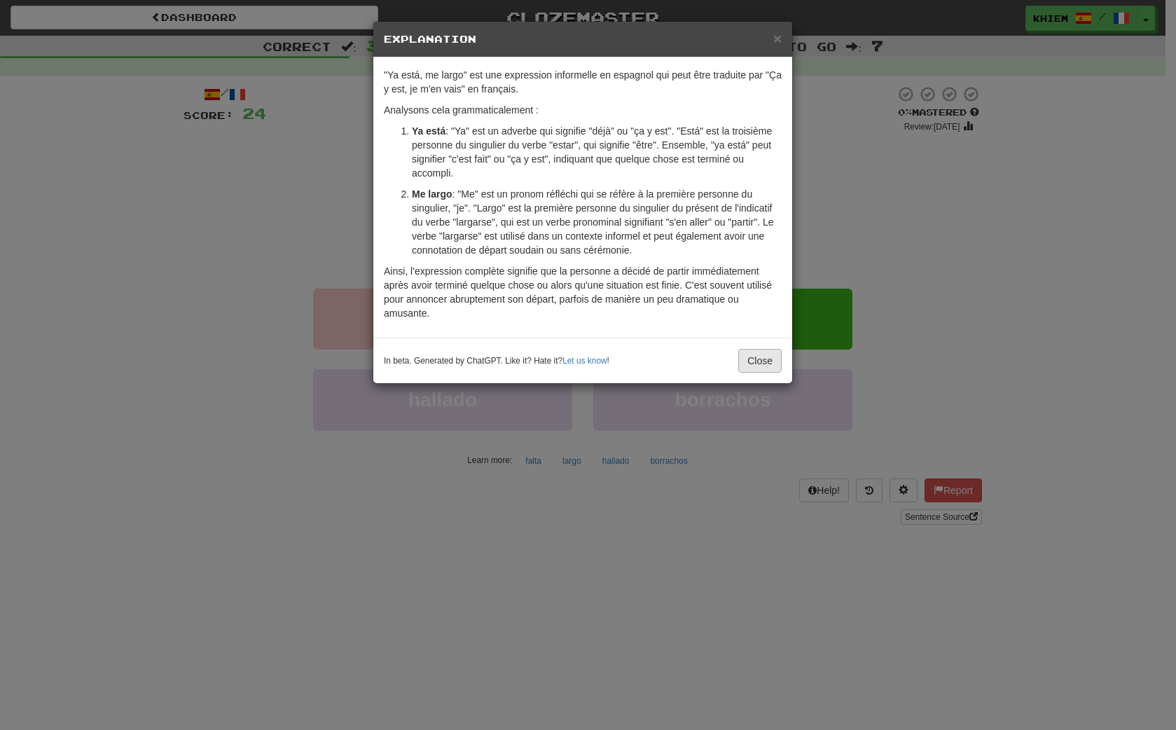
click at [763, 362] on button "Close" at bounding box center [759, 361] width 43 height 24
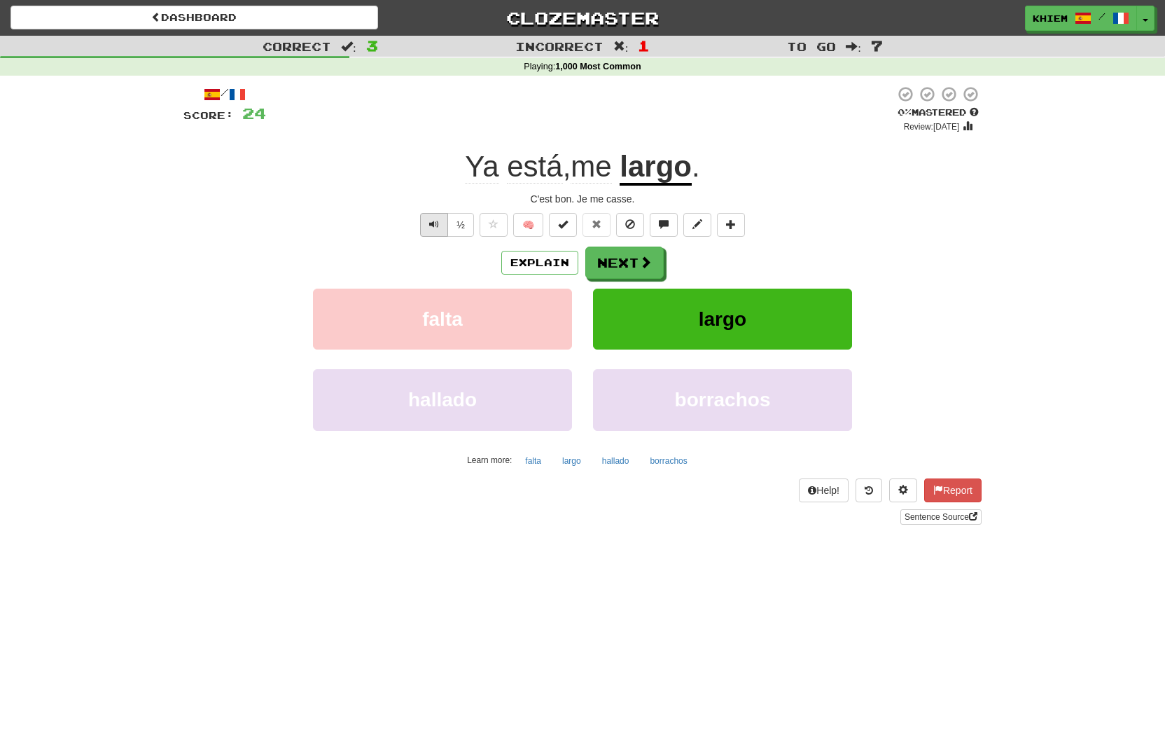
click at [436, 225] on span "Text-to-speech controls" at bounding box center [434, 224] width 10 height 10
click at [545, 256] on button "Explain" at bounding box center [539, 263] width 77 height 24
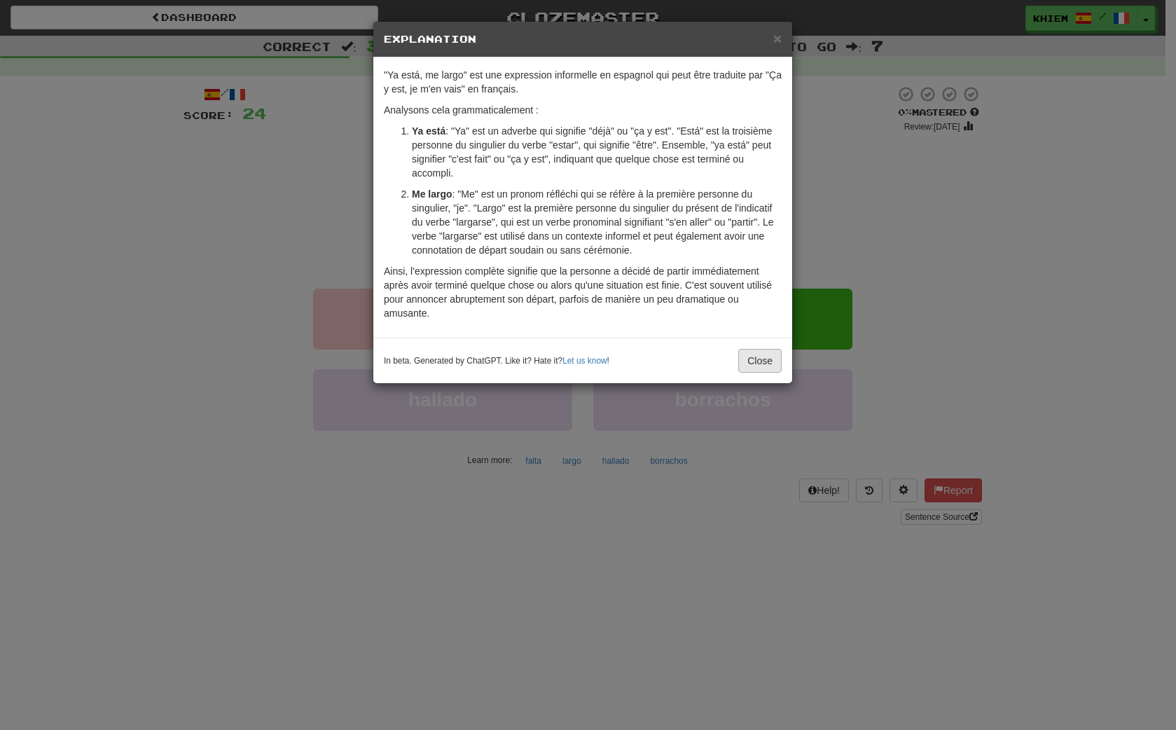
click at [774, 362] on button "Close" at bounding box center [759, 361] width 43 height 24
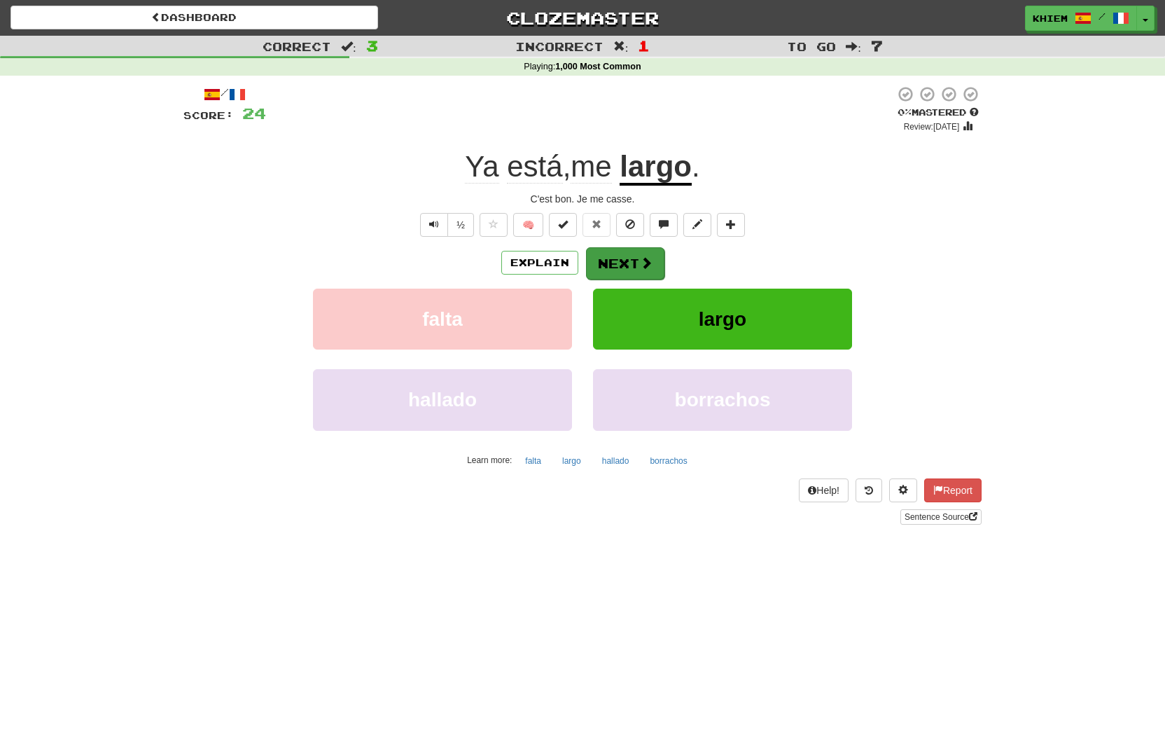
click at [633, 263] on button "Next" at bounding box center [625, 263] width 78 height 32
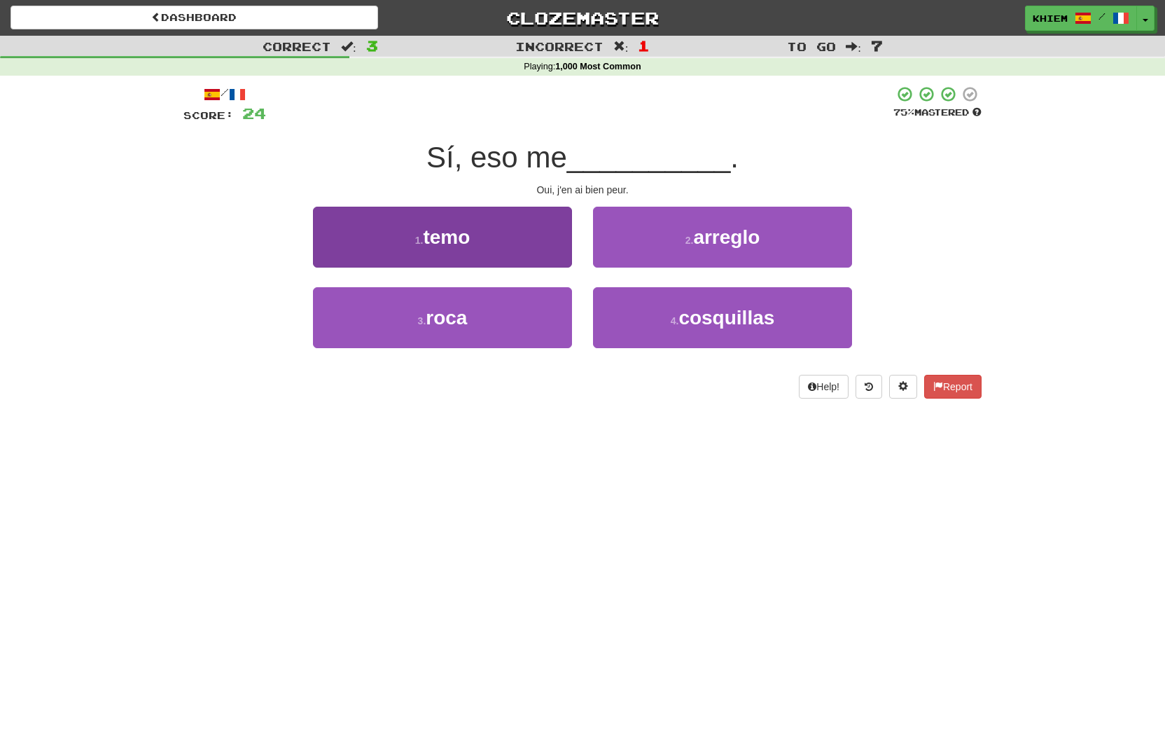
click at [534, 245] on button "1 . temo" at bounding box center [442, 237] width 259 height 61
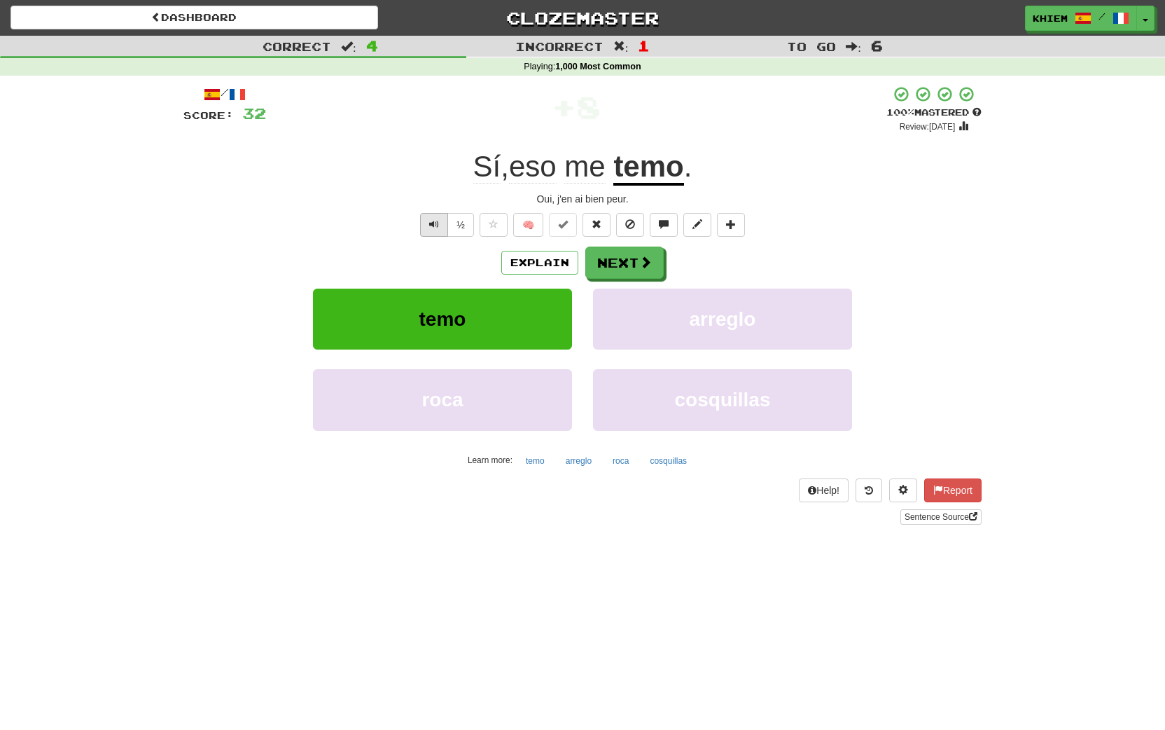
click at [426, 225] on button "Text-to-speech controls" at bounding box center [434, 225] width 28 height 24
click at [627, 270] on button "Next" at bounding box center [625, 263] width 78 height 32
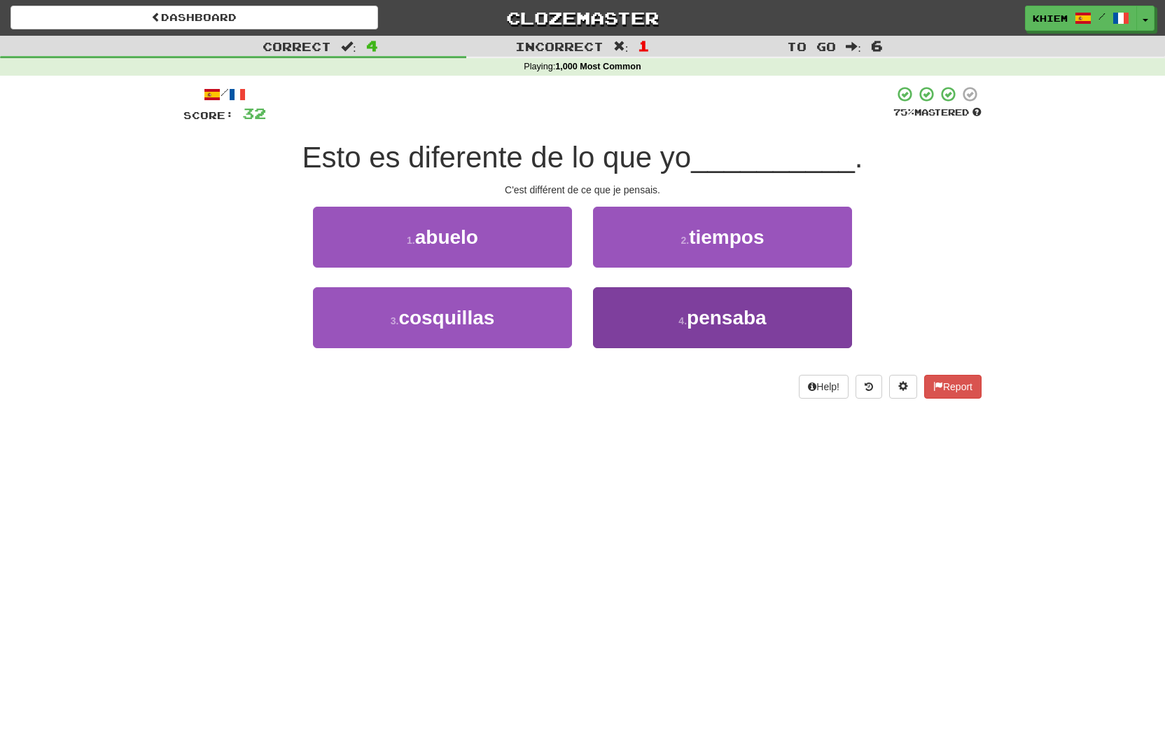
click at [693, 318] on span "pensaba" at bounding box center [727, 318] width 80 height 22
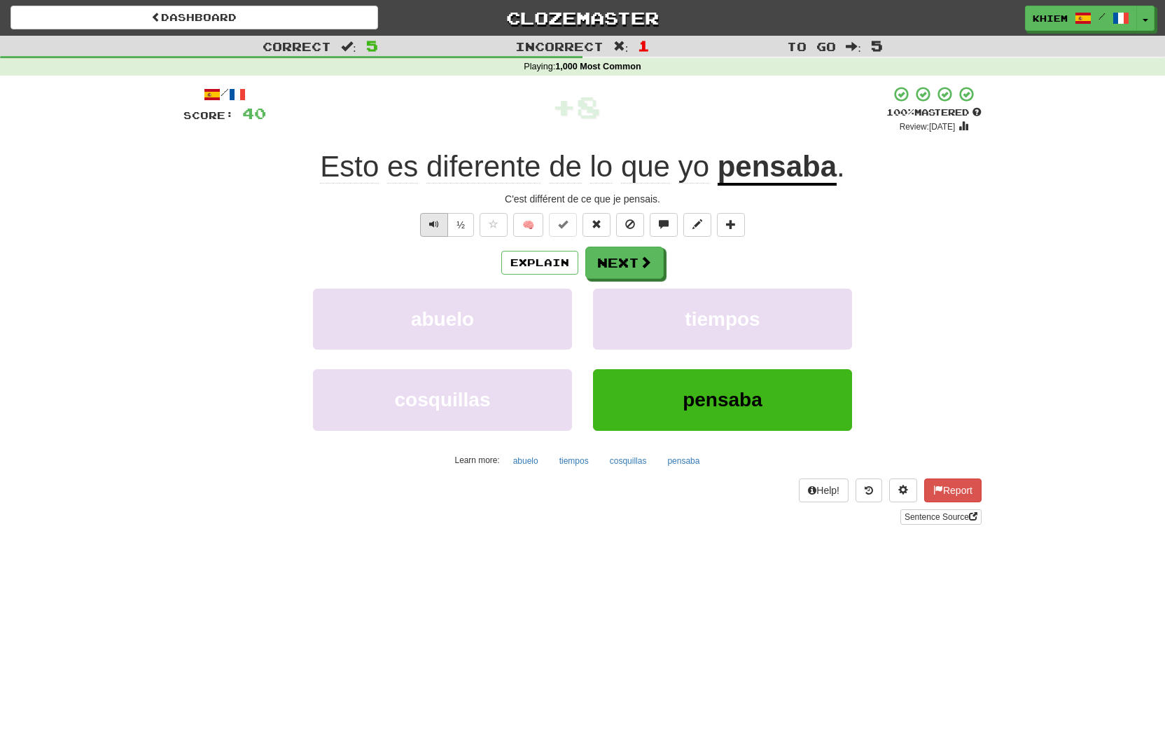
click at [437, 223] on span "Text-to-speech controls" at bounding box center [434, 224] width 10 height 10
click at [614, 260] on button "Next" at bounding box center [625, 263] width 78 height 32
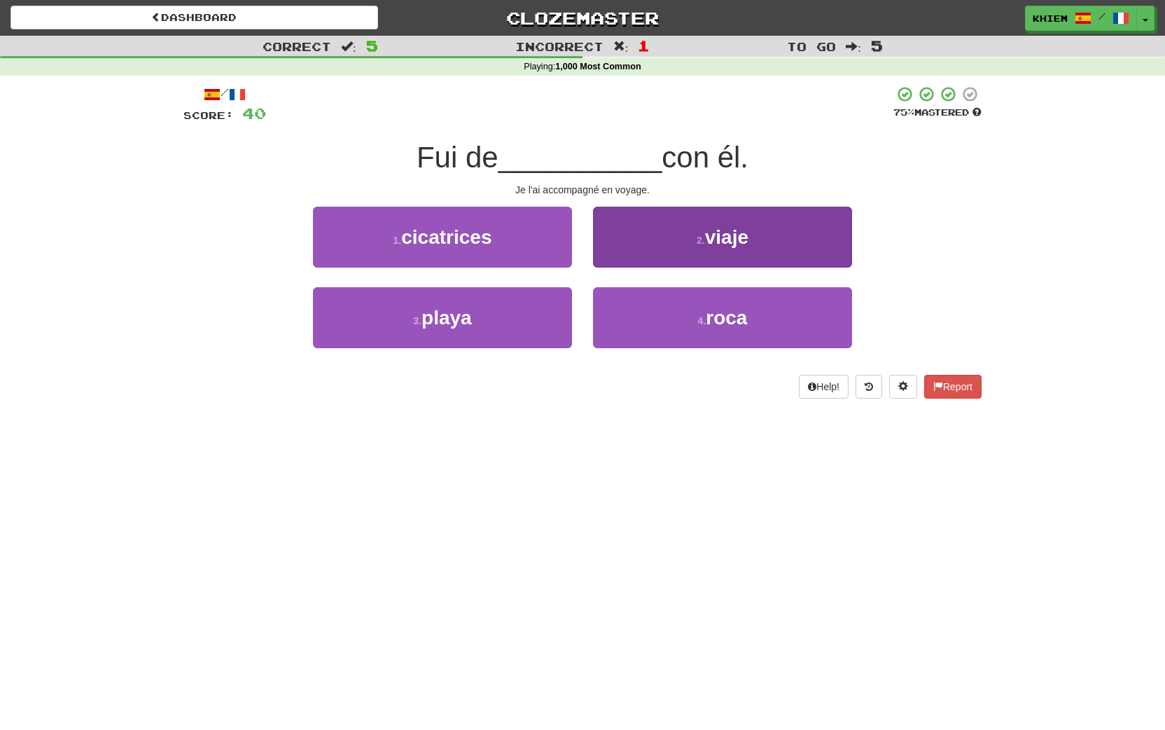
click at [659, 251] on button "2 . viaje" at bounding box center [722, 237] width 259 height 61
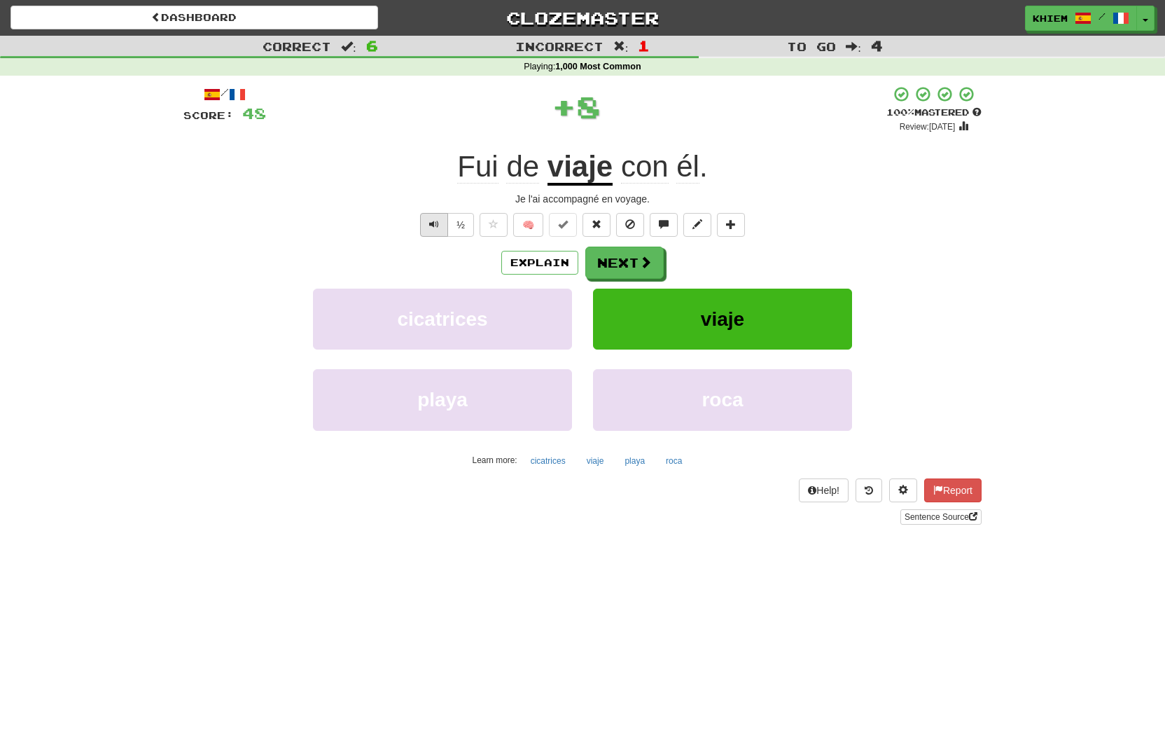
click at [435, 223] on span "Text-to-speech controls" at bounding box center [434, 224] width 10 height 10
click at [640, 267] on span at bounding box center [646, 262] width 13 height 13
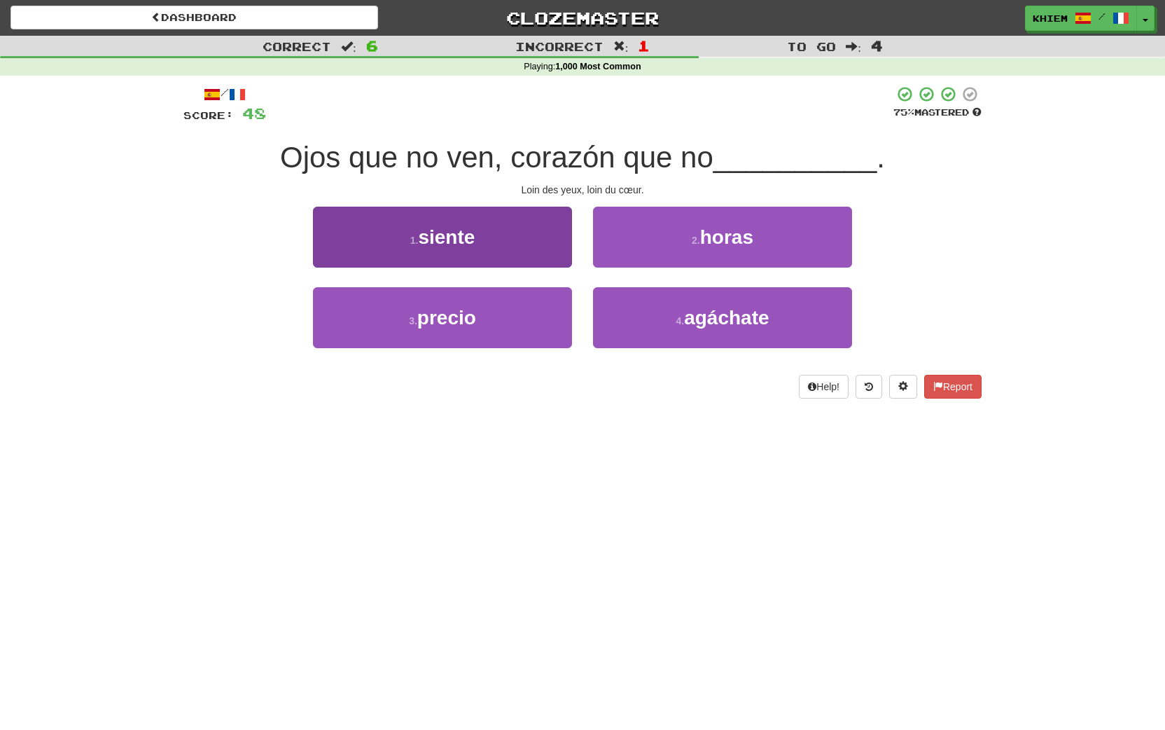
click at [553, 251] on button "1 . siente" at bounding box center [442, 237] width 259 height 61
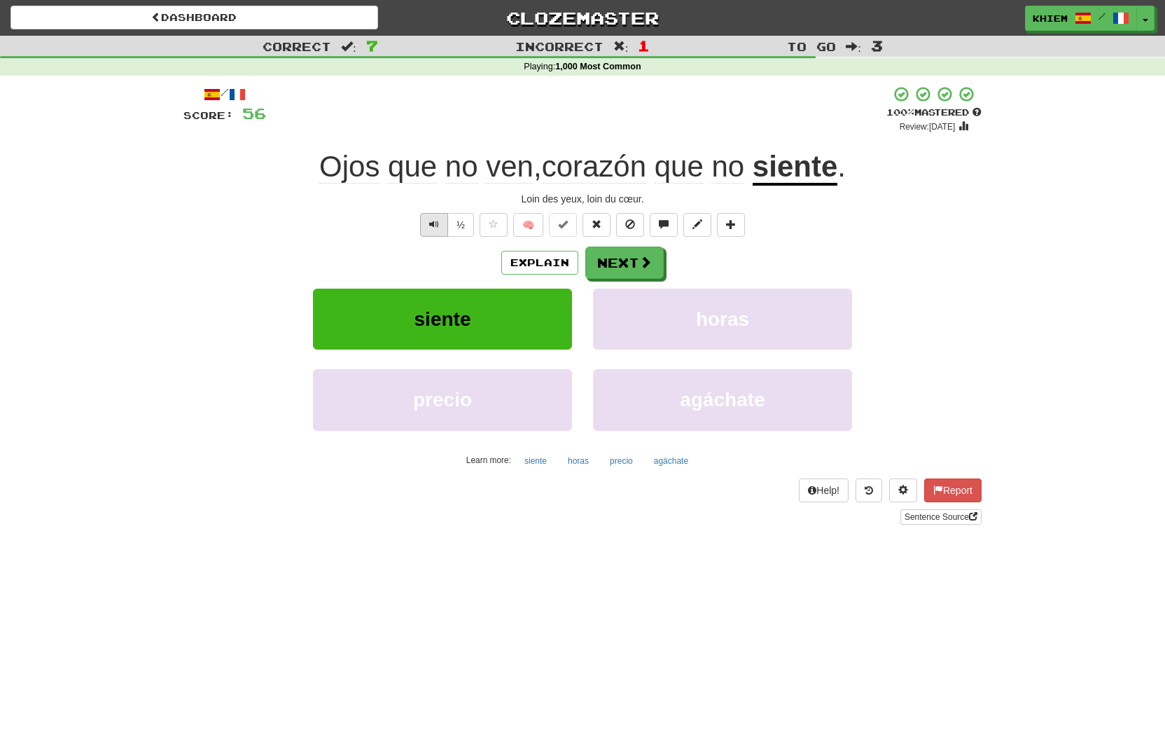
click at [435, 228] on span "Text-to-speech controls" at bounding box center [434, 224] width 10 height 10
click at [625, 262] on button "Next" at bounding box center [625, 263] width 78 height 32
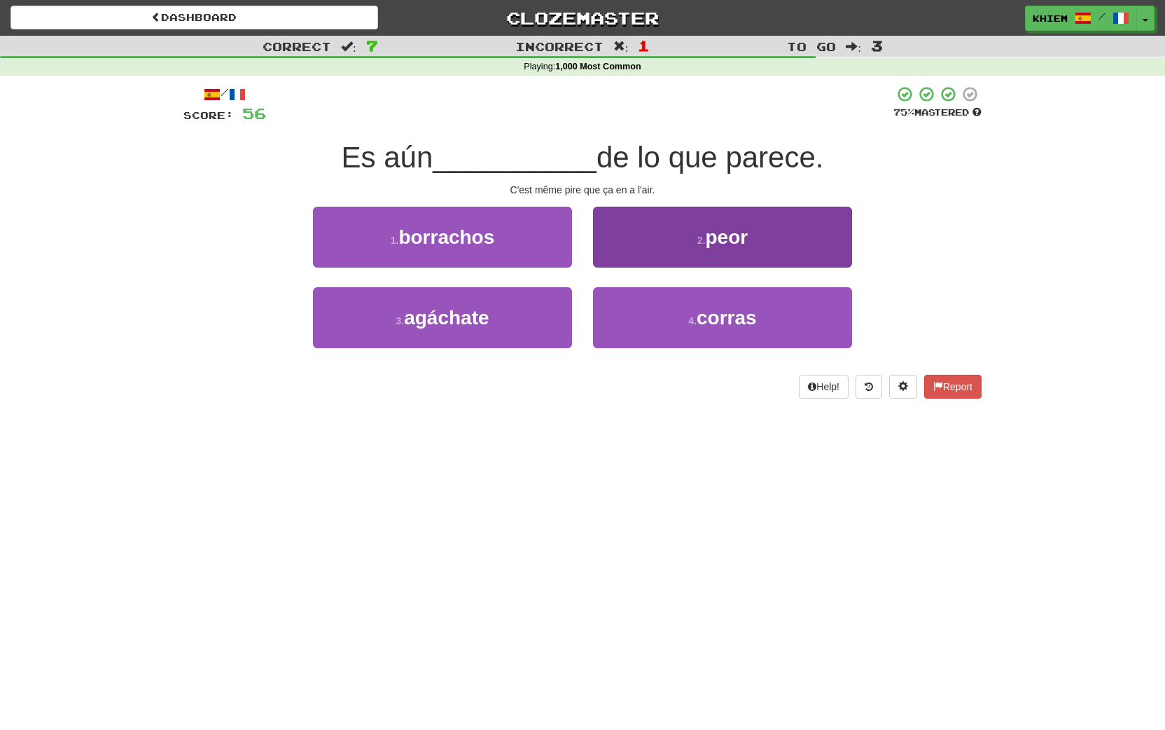
click at [693, 253] on button "2 . peor" at bounding box center [722, 237] width 259 height 61
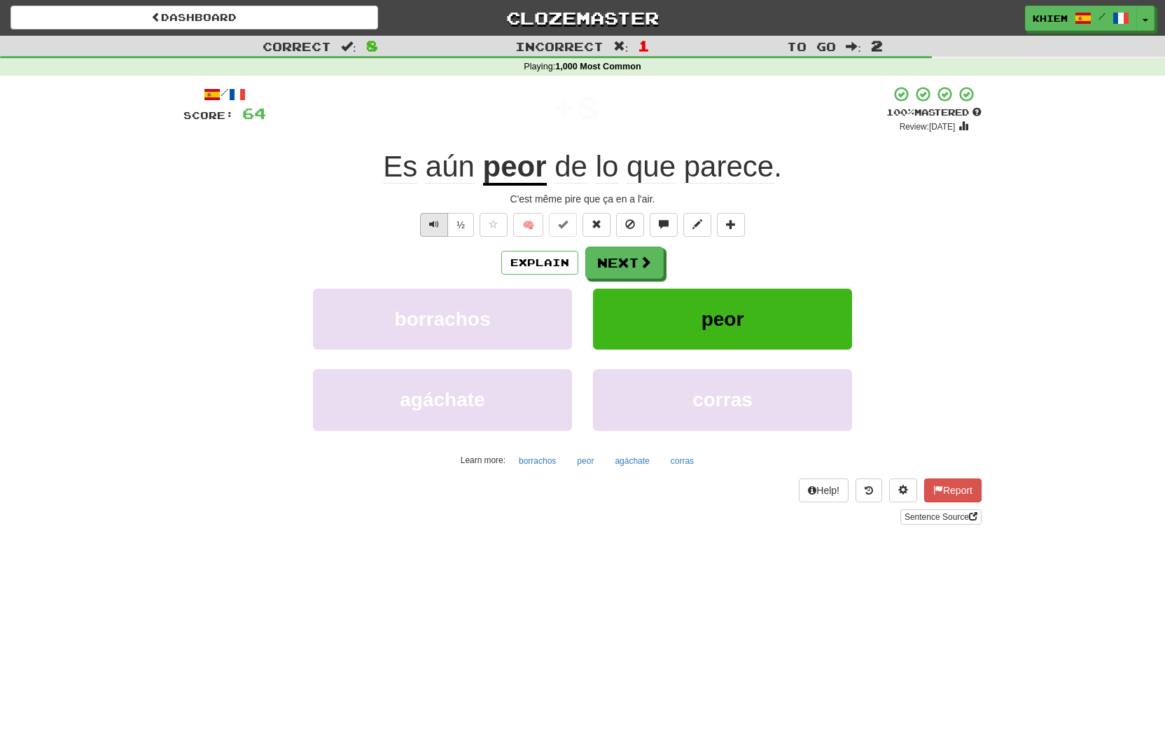
click at [435, 221] on span "Text-to-speech controls" at bounding box center [434, 224] width 10 height 10
click at [625, 266] on button "Next" at bounding box center [625, 263] width 78 height 32
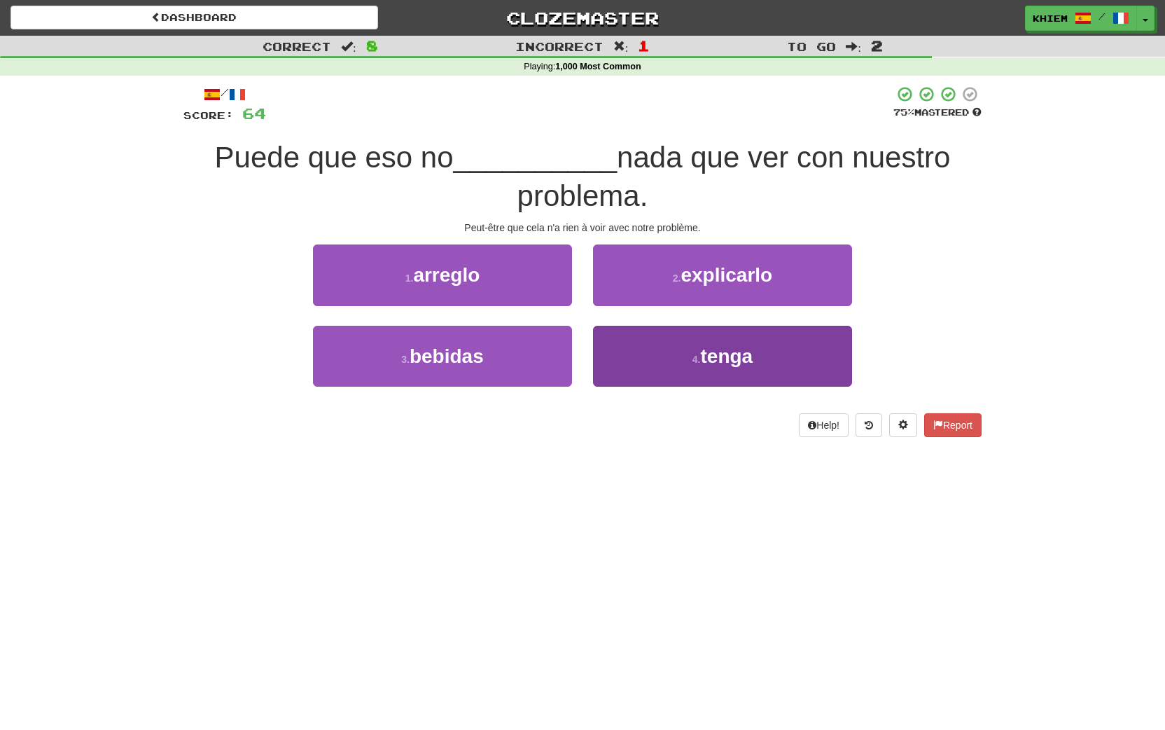
click at [712, 353] on span "tenga" at bounding box center [727, 356] width 53 height 22
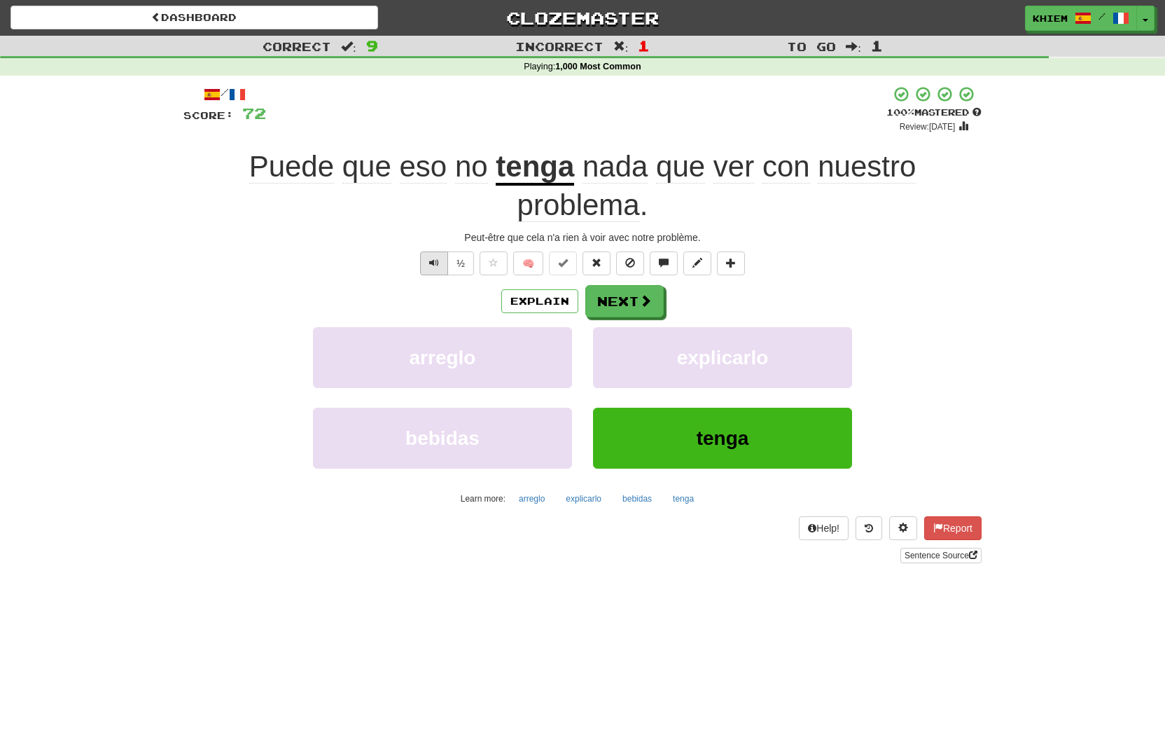
click at [436, 266] on span "Text-to-speech controls" at bounding box center [434, 263] width 10 height 10
click at [629, 306] on button "Next" at bounding box center [625, 302] width 78 height 32
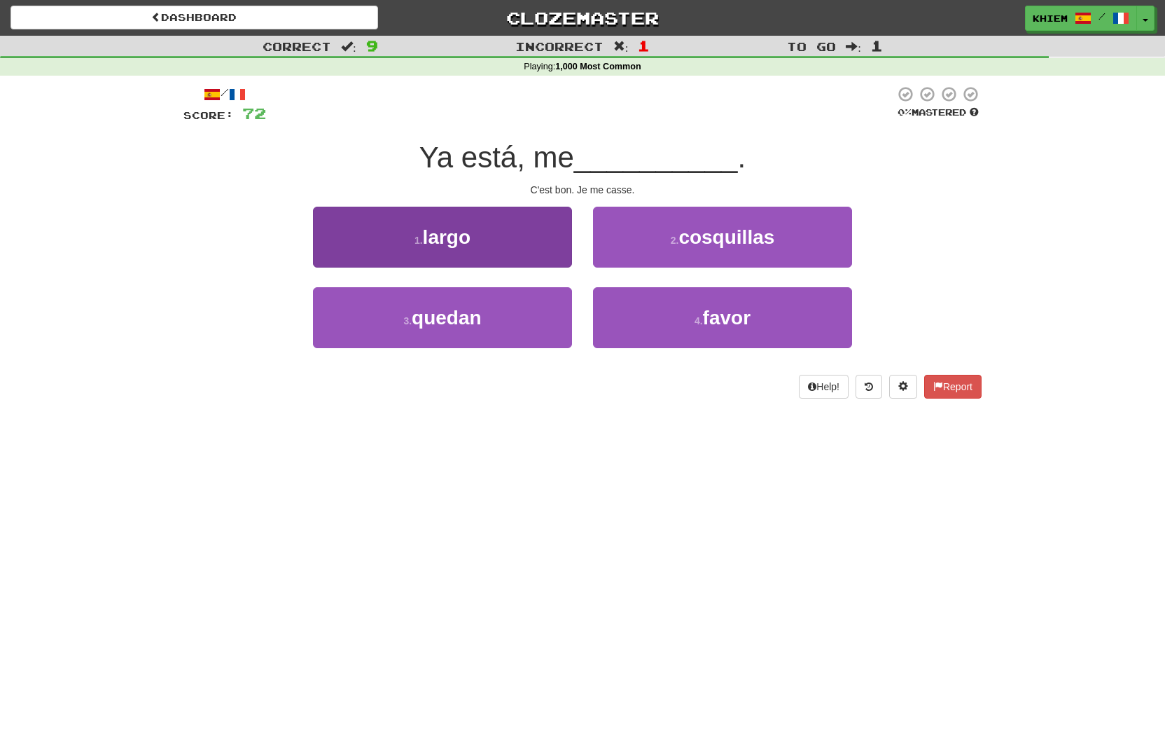
click at [538, 260] on button "1 . largo" at bounding box center [442, 237] width 259 height 61
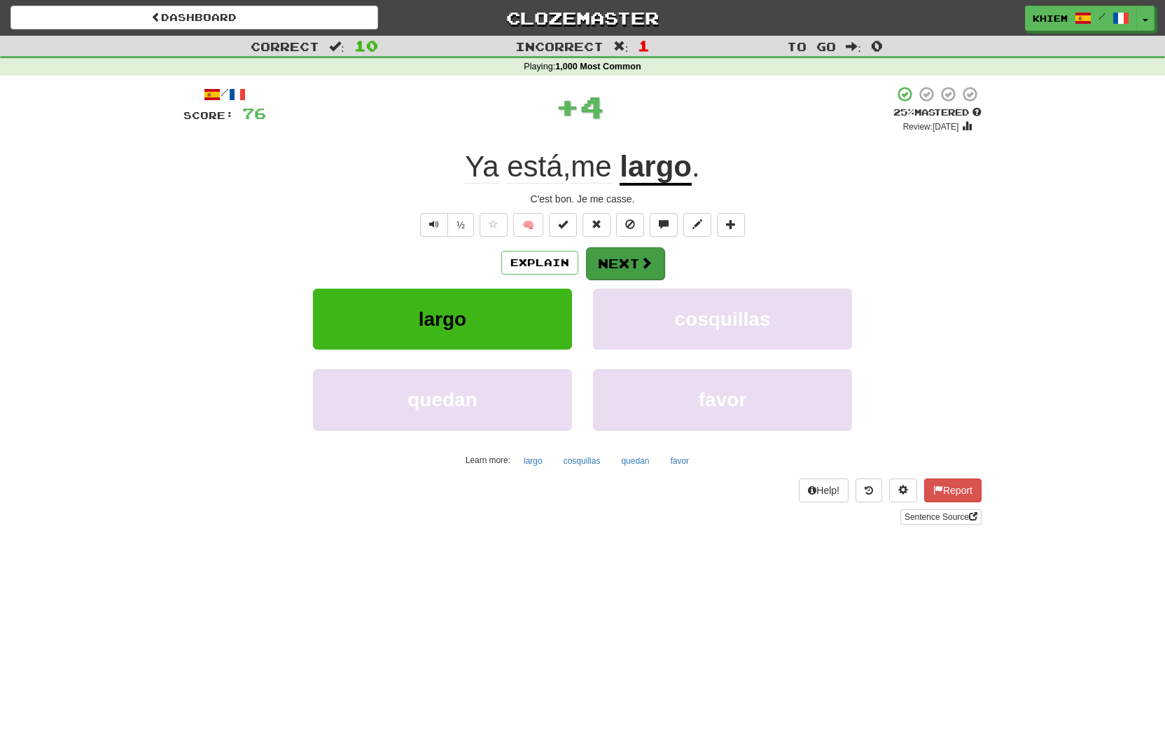
click at [620, 267] on button "Next" at bounding box center [625, 263] width 78 height 32
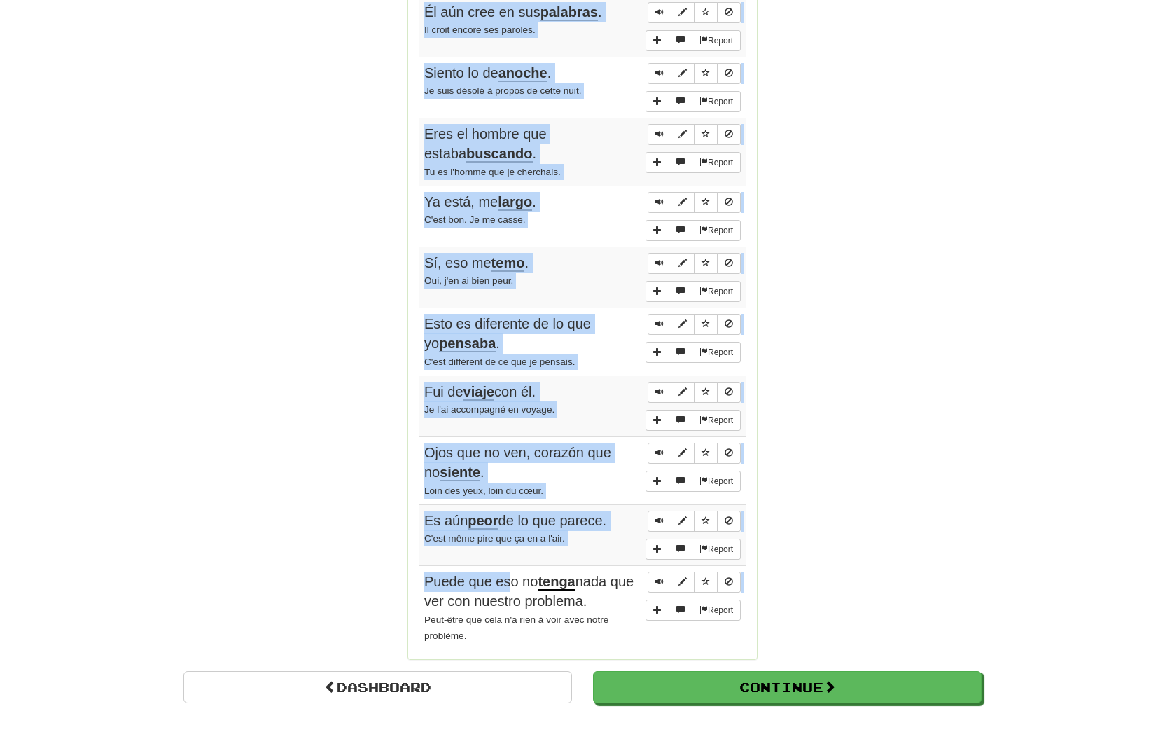
scroll to position [879, 0]
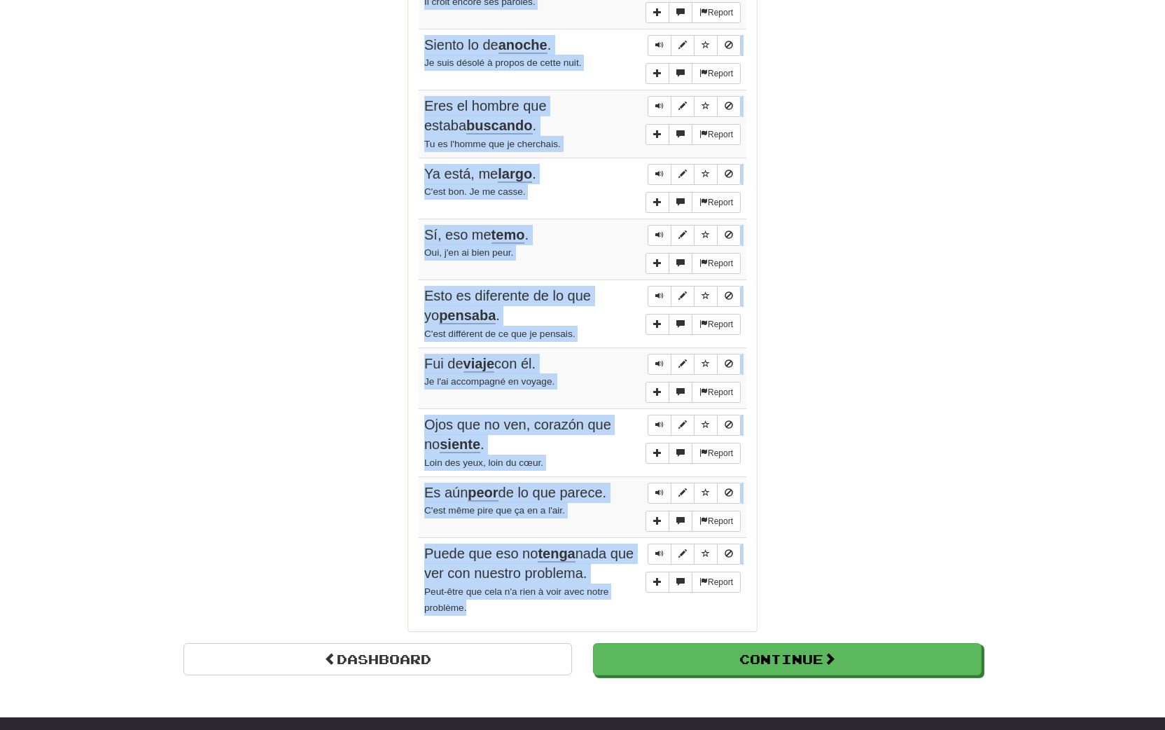
drag, startPoint x: 423, startPoint y: 271, endPoint x: 515, endPoint y: 577, distance: 319.4
click at [515, 577] on tbody "Report Él aún cree en sus palabras . Il croit encore ses paroles. Report Siento…" at bounding box center [583, 294] width 328 height 653
copy tbody "Report Él aún cree en sus palabras . Il croit encore ses paroles. Report Siento…"
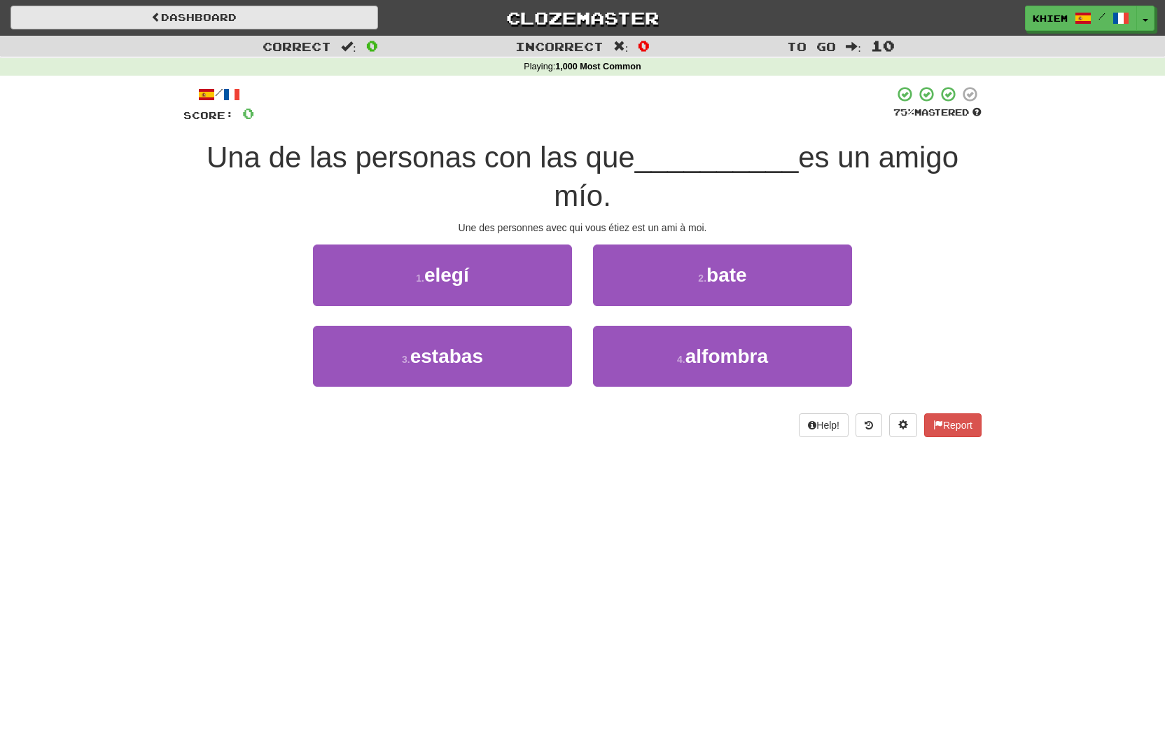
click at [270, 18] on link "Dashboard" at bounding box center [195, 18] width 368 height 24
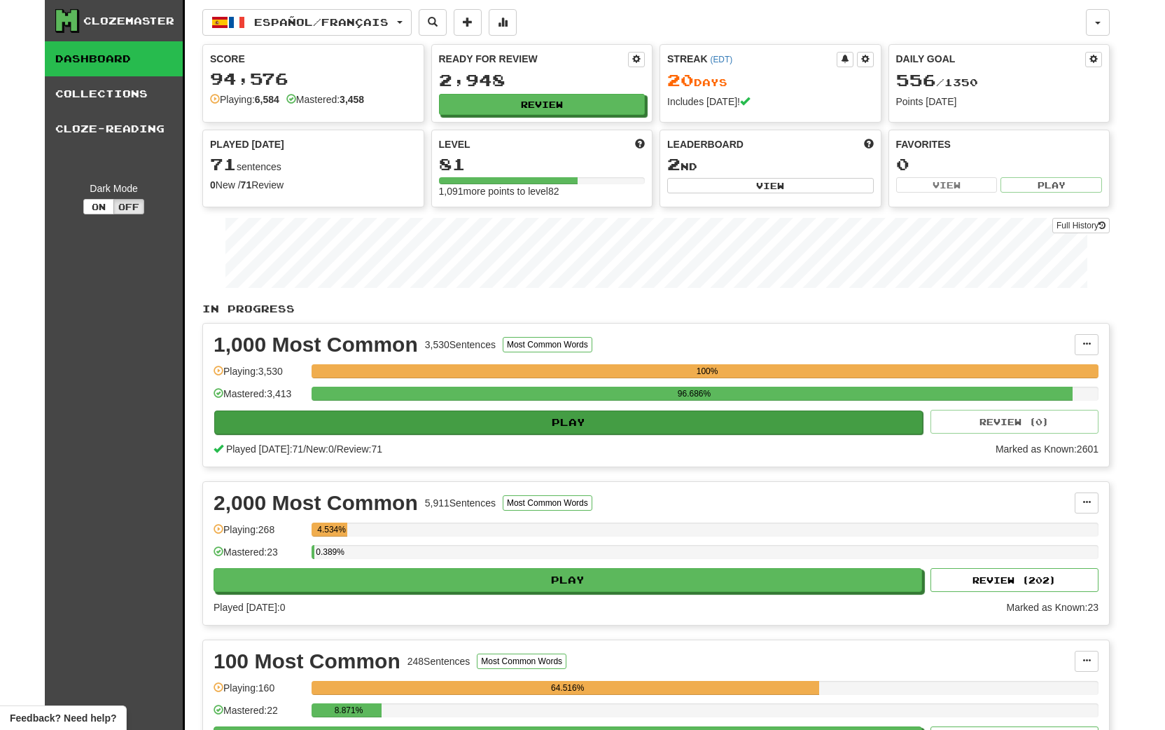
click at [538, 421] on button "Play" at bounding box center [568, 422] width 709 height 24
select select "**"
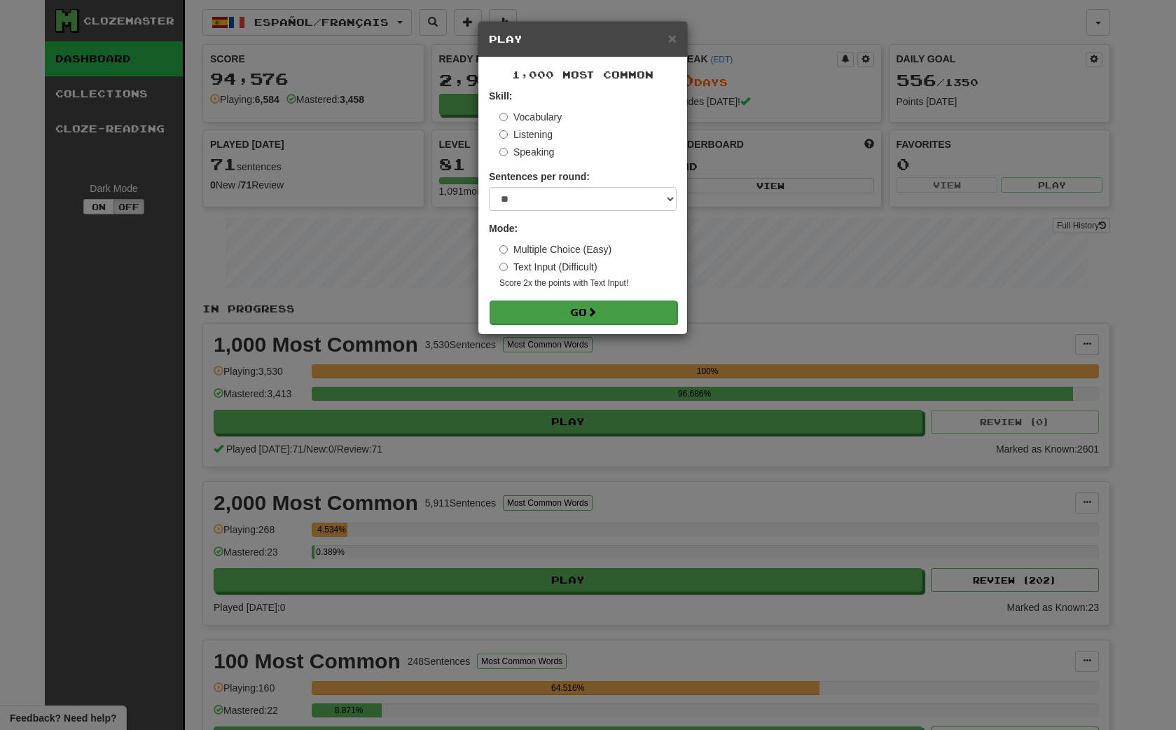
click at [597, 313] on span at bounding box center [592, 312] width 10 height 10
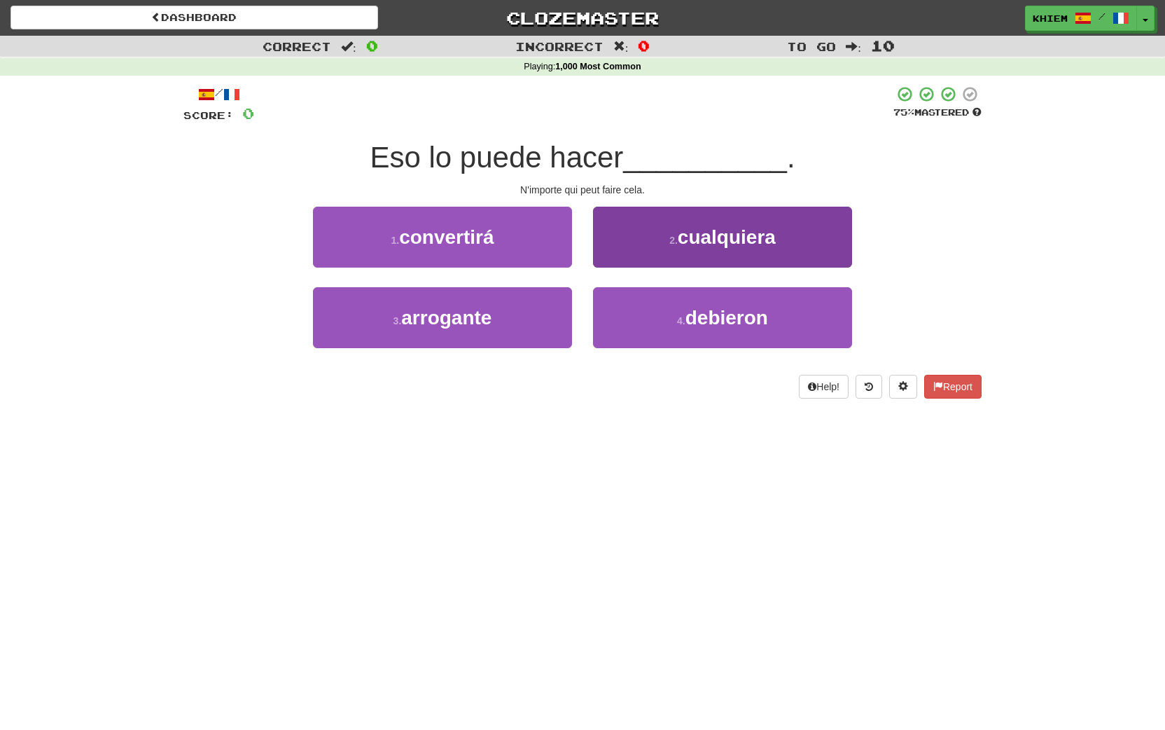
click at [650, 249] on button "2 . cualquiera" at bounding box center [722, 237] width 259 height 61
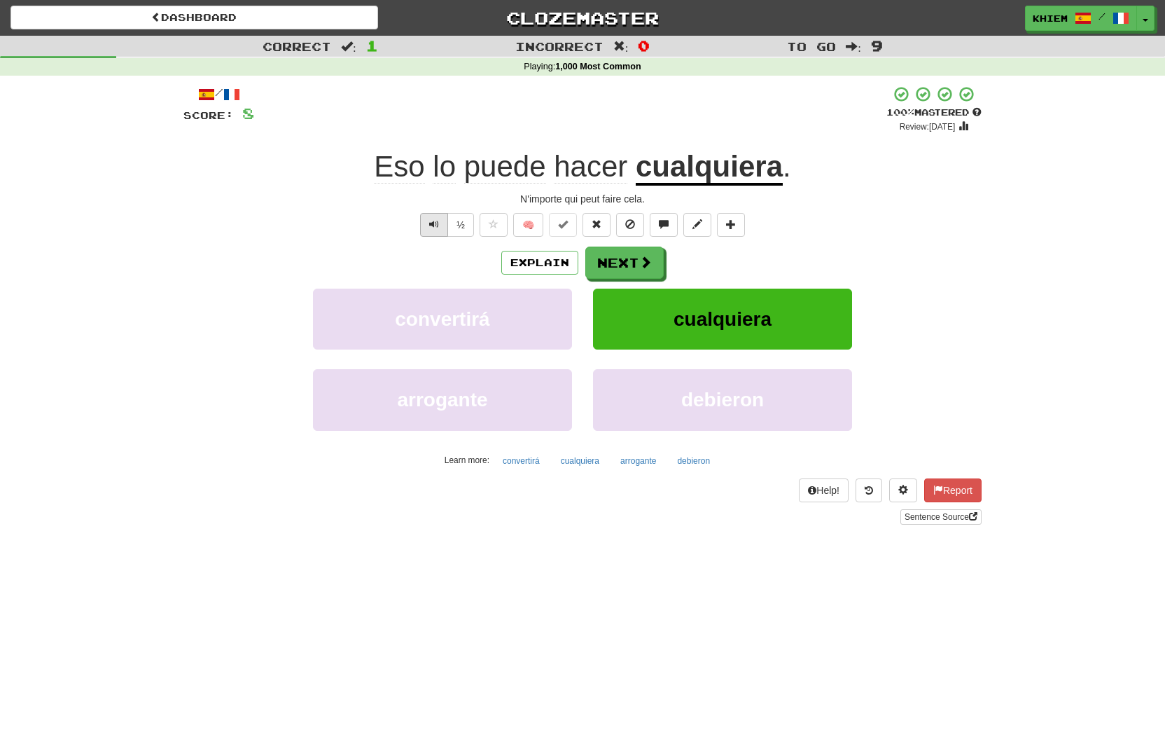
click at [432, 227] on span "Text-to-speech controls" at bounding box center [434, 224] width 10 height 10
click at [626, 270] on button "Next" at bounding box center [625, 263] width 78 height 32
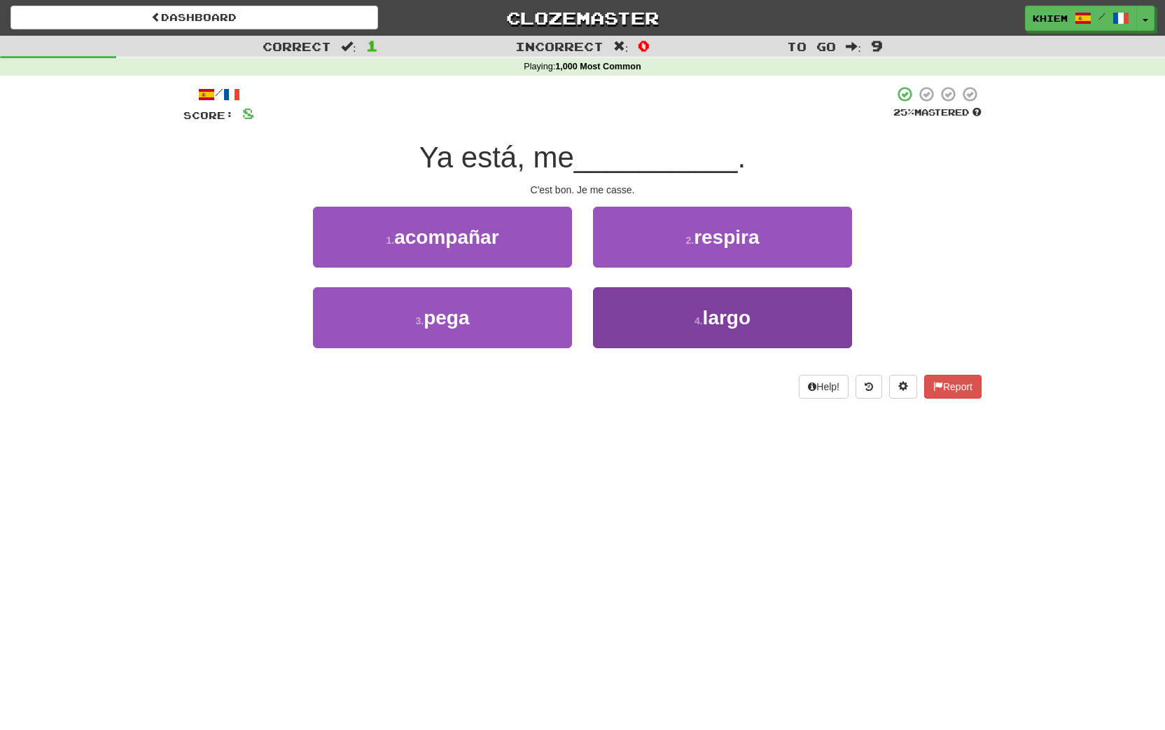
click at [697, 313] on button "4 . largo" at bounding box center [722, 317] width 259 height 61
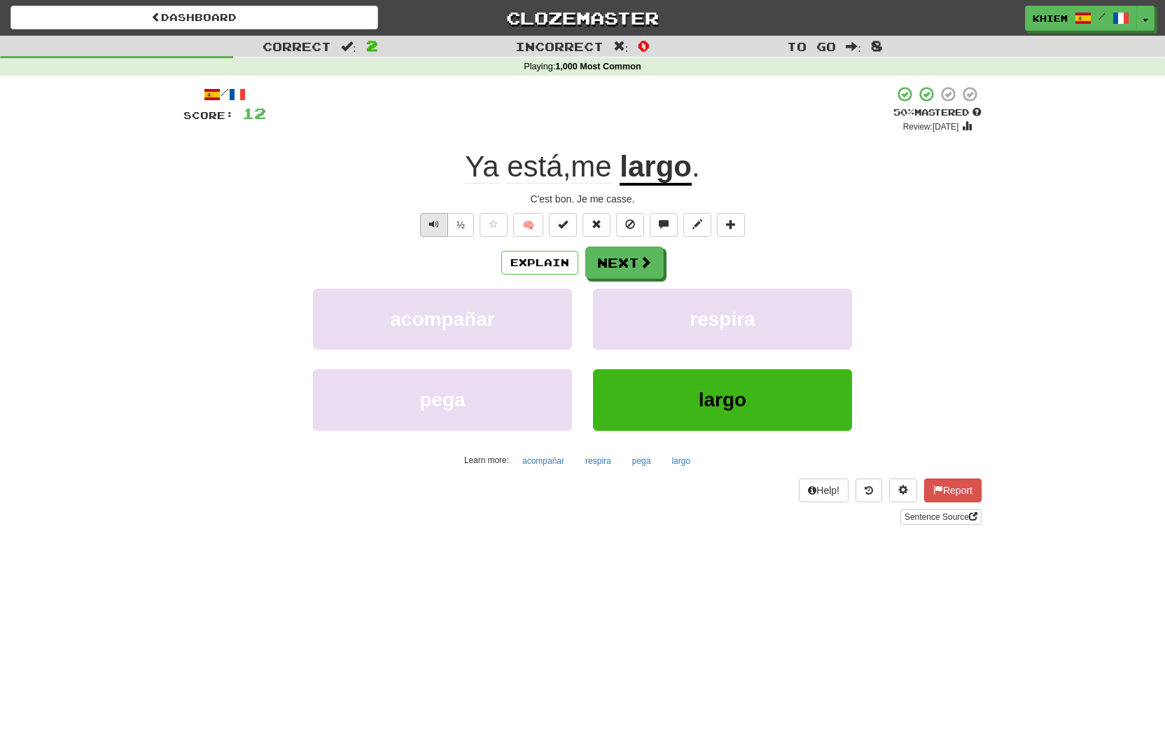
click at [437, 229] on span "Text-to-speech controls" at bounding box center [434, 224] width 10 height 10
click at [624, 266] on button "Next" at bounding box center [625, 263] width 78 height 32
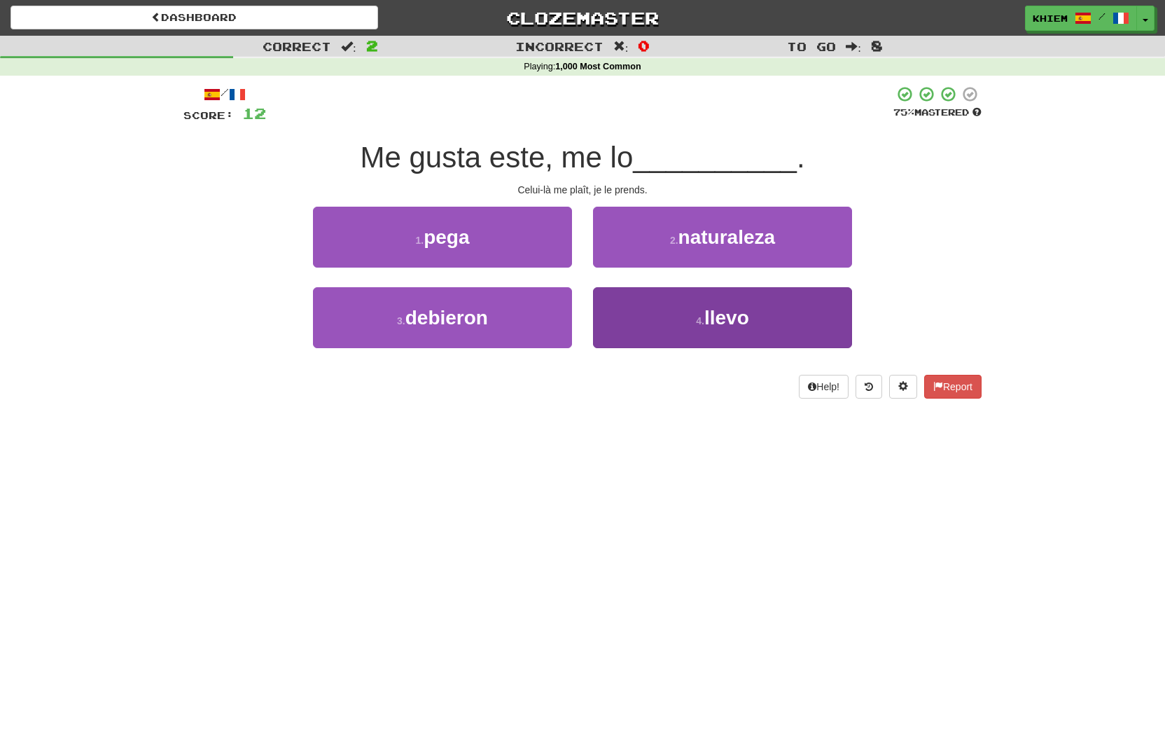
click at [718, 321] on span "llevo" at bounding box center [726, 318] width 45 height 22
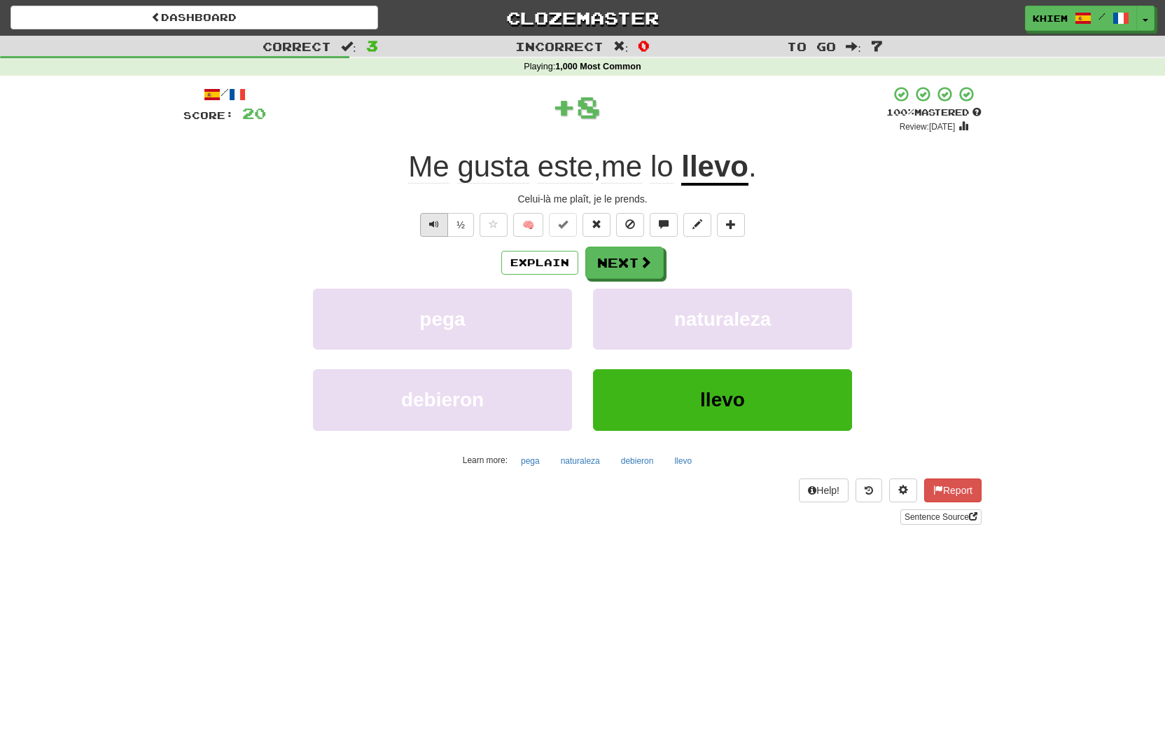
click at [432, 228] on span "Text-to-speech controls" at bounding box center [434, 224] width 10 height 10
click at [630, 267] on button "Next" at bounding box center [625, 263] width 78 height 32
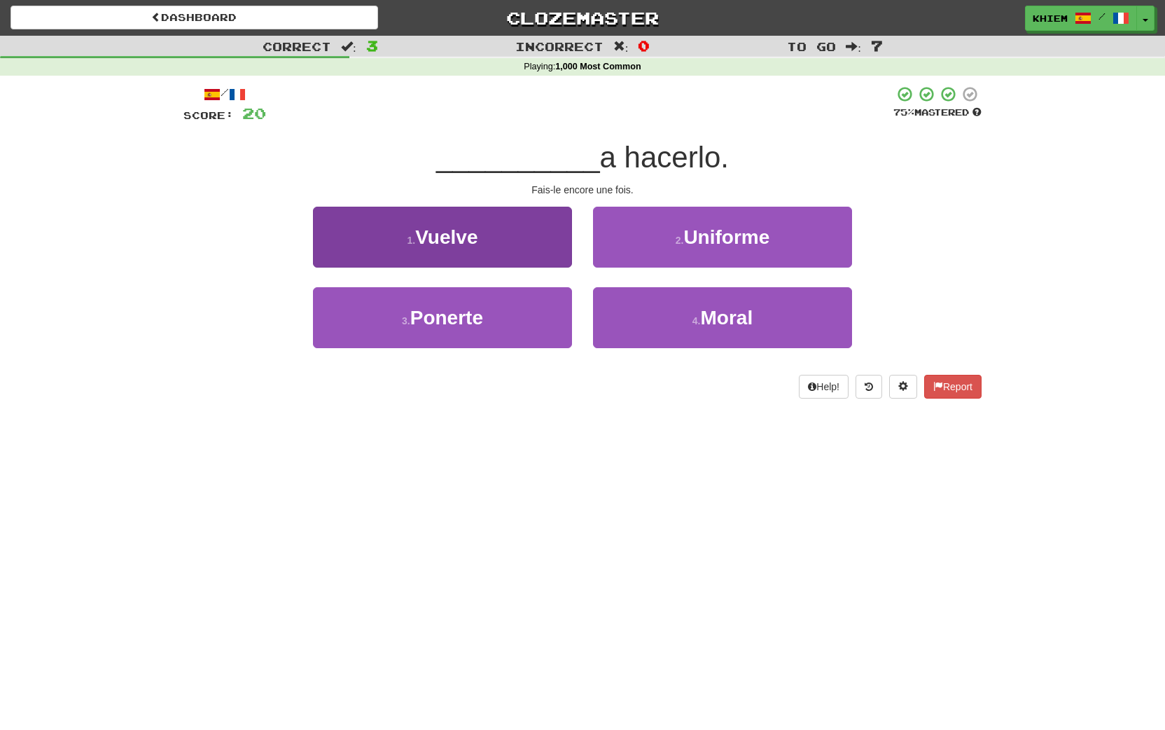
click at [527, 244] on button "1 . Vuelve" at bounding box center [442, 237] width 259 height 61
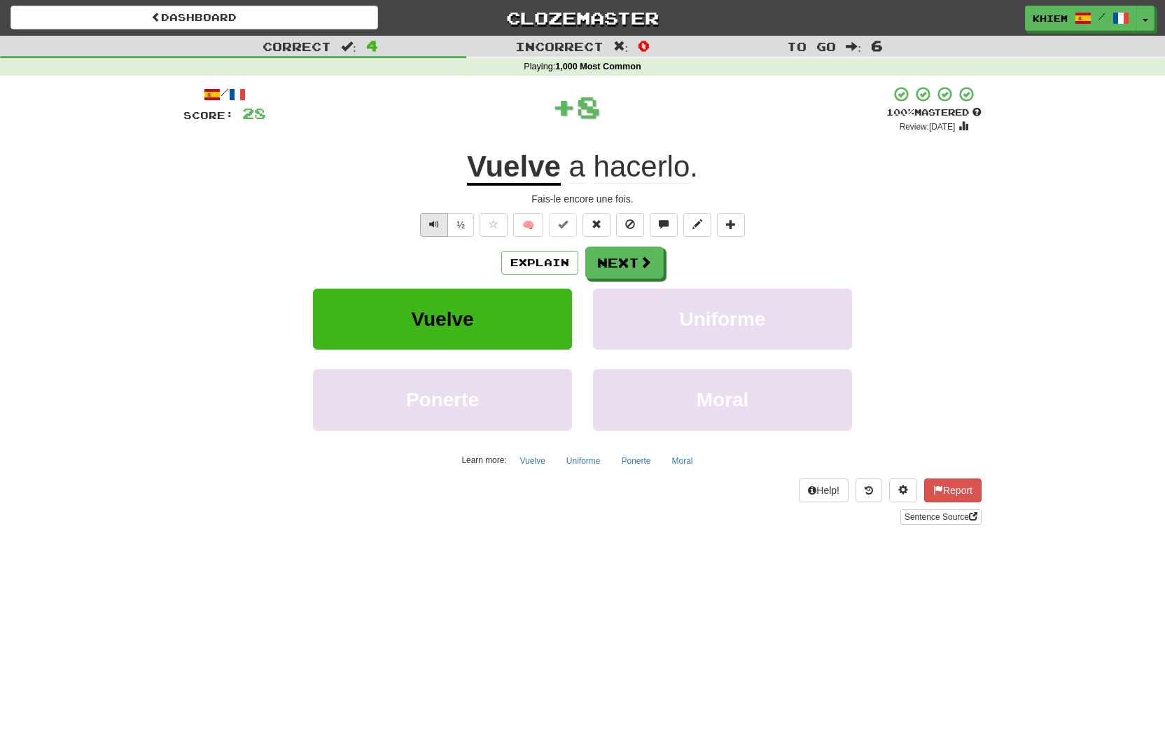
click at [426, 225] on button "Text-to-speech controls" at bounding box center [434, 225] width 28 height 24
click at [627, 263] on button "Next" at bounding box center [625, 263] width 78 height 32
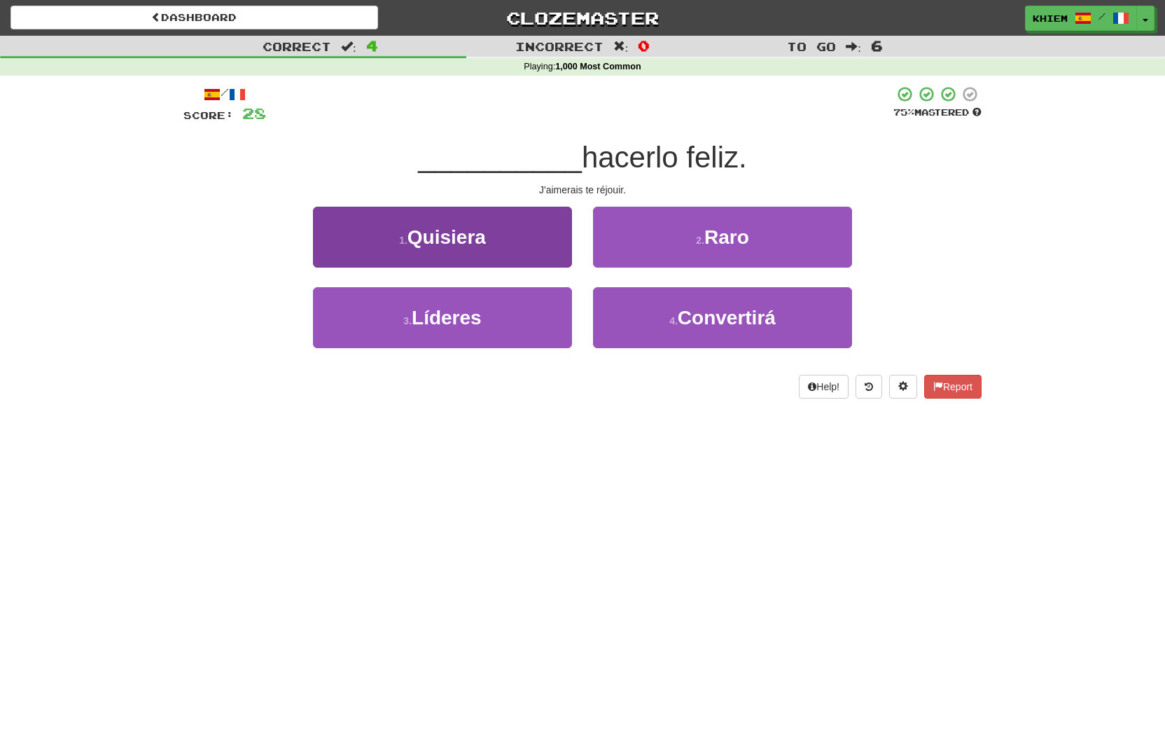
click at [550, 249] on button "1 . Quisiera" at bounding box center [442, 237] width 259 height 61
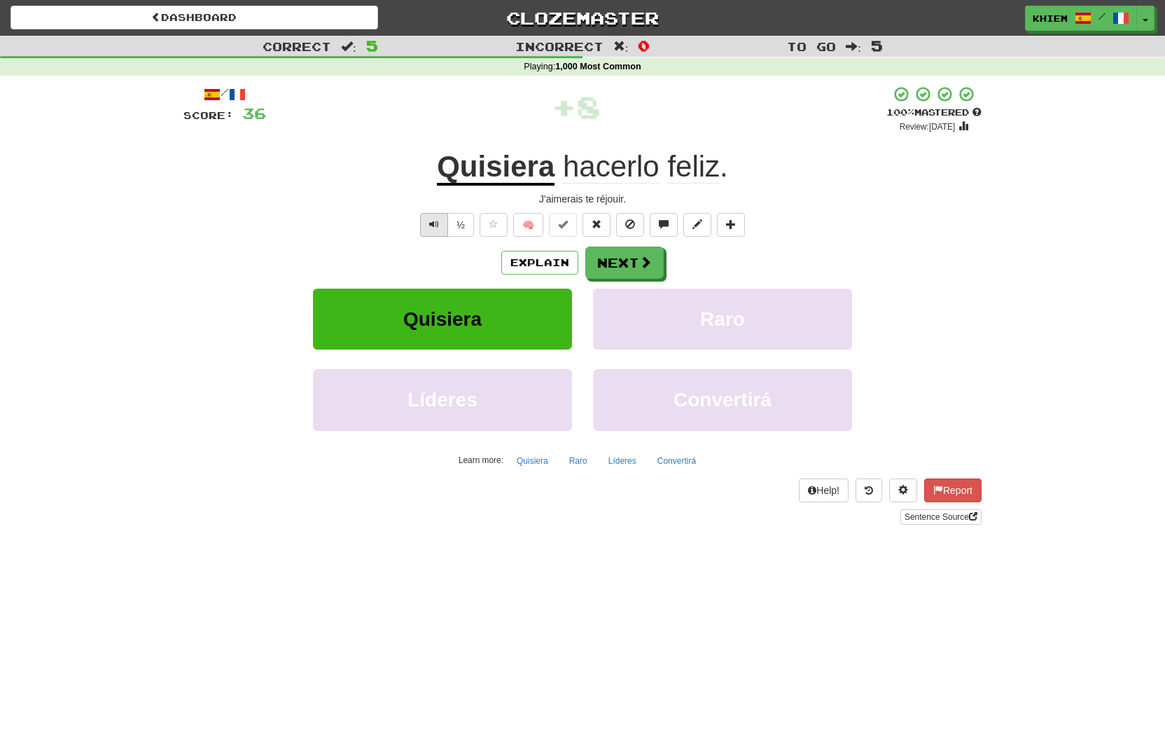
click at [427, 226] on button "Text-to-speech controls" at bounding box center [434, 225] width 28 height 24
click at [608, 263] on button "Next" at bounding box center [625, 263] width 78 height 32
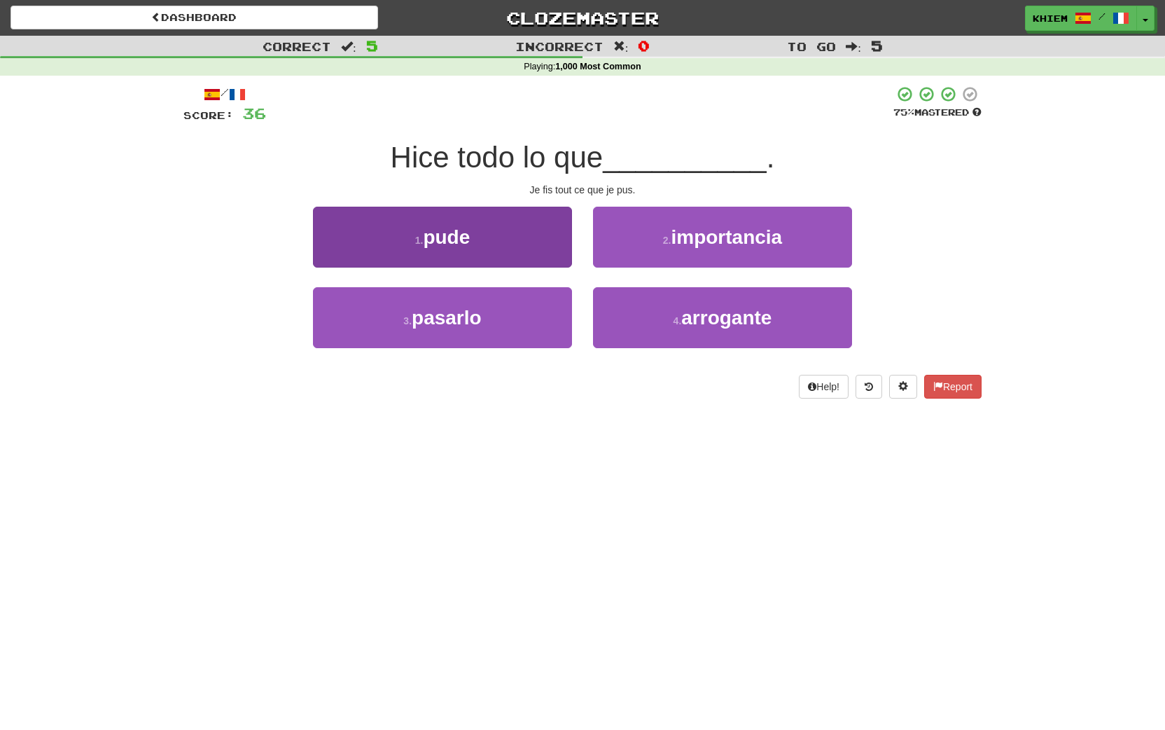
click at [534, 248] on button "1 . pude" at bounding box center [442, 237] width 259 height 61
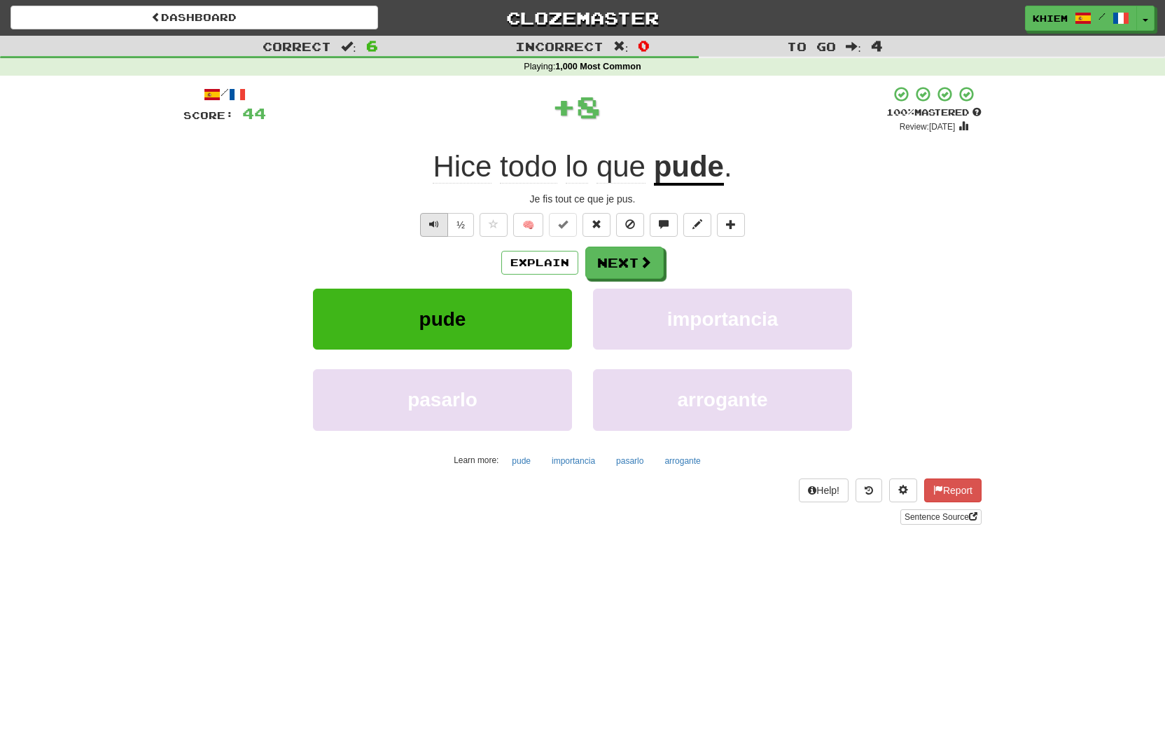
click at [436, 228] on span "Text-to-speech controls" at bounding box center [434, 224] width 10 height 10
click at [646, 271] on button "Next" at bounding box center [625, 263] width 78 height 32
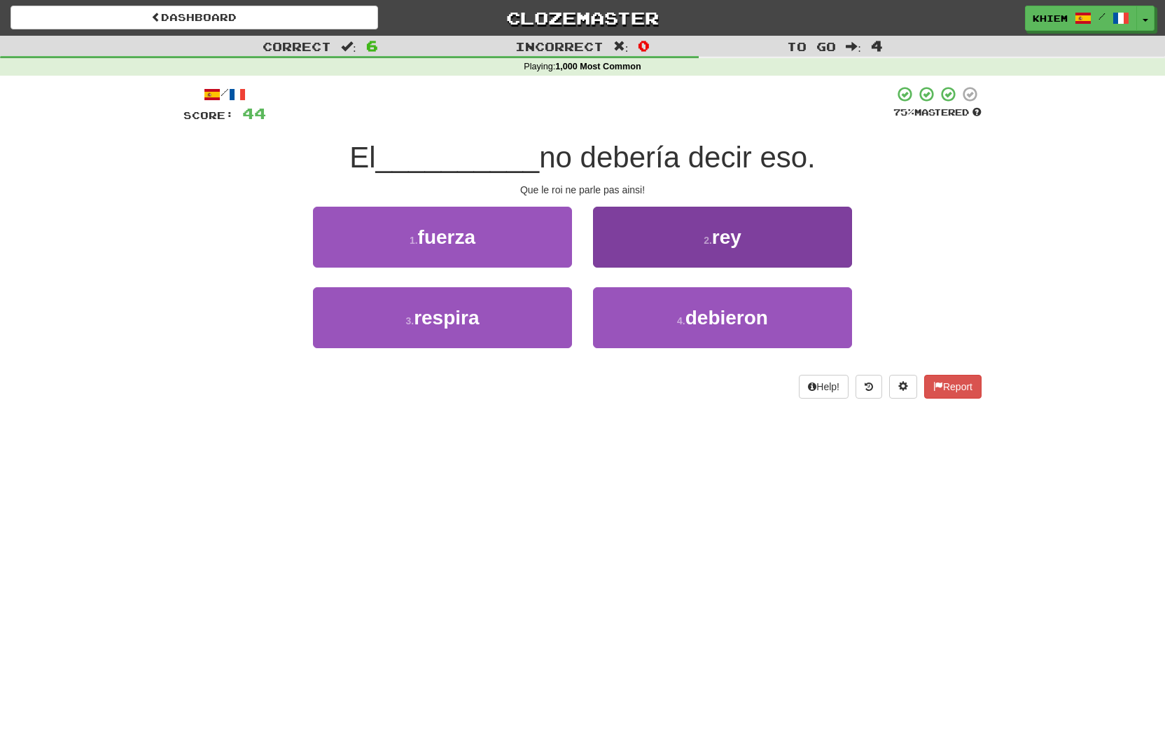
click at [666, 263] on button "2 . rey" at bounding box center [722, 237] width 259 height 61
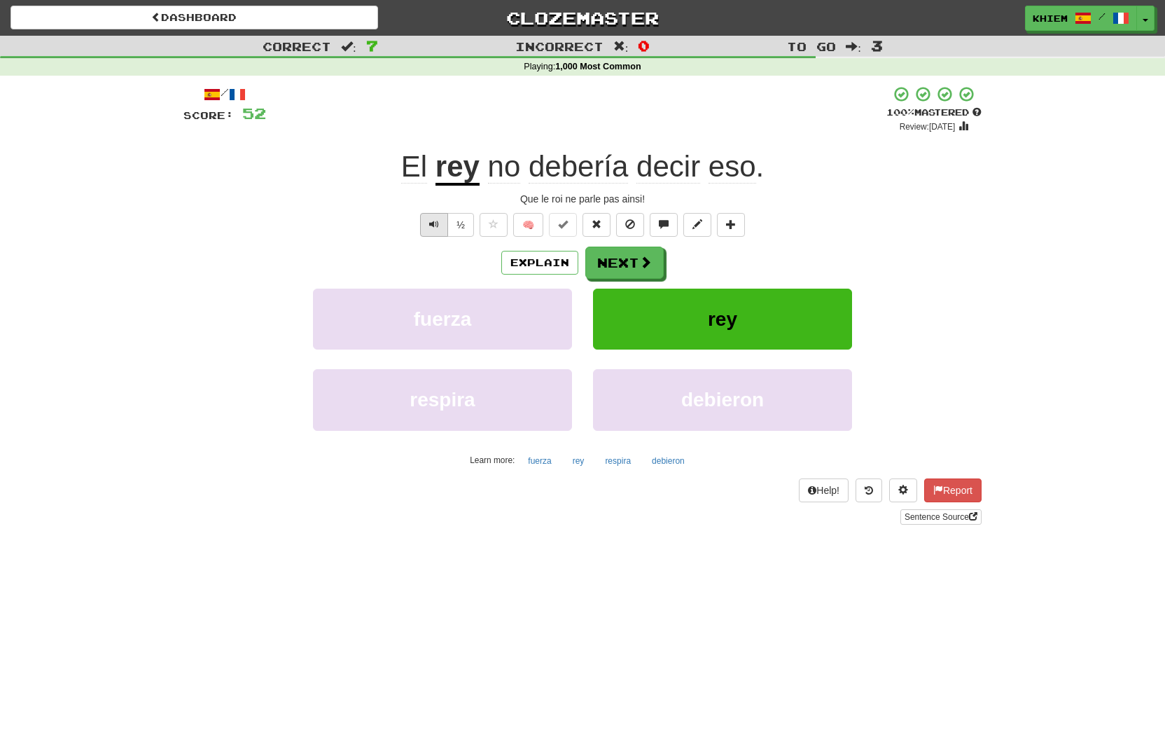
click at [430, 227] on span "Text-to-speech controls" at bounding box center [434, 224] width 10 height 10
click at [627, 269] on button "Next" at bounding box center [625, 263] width 78 height 32
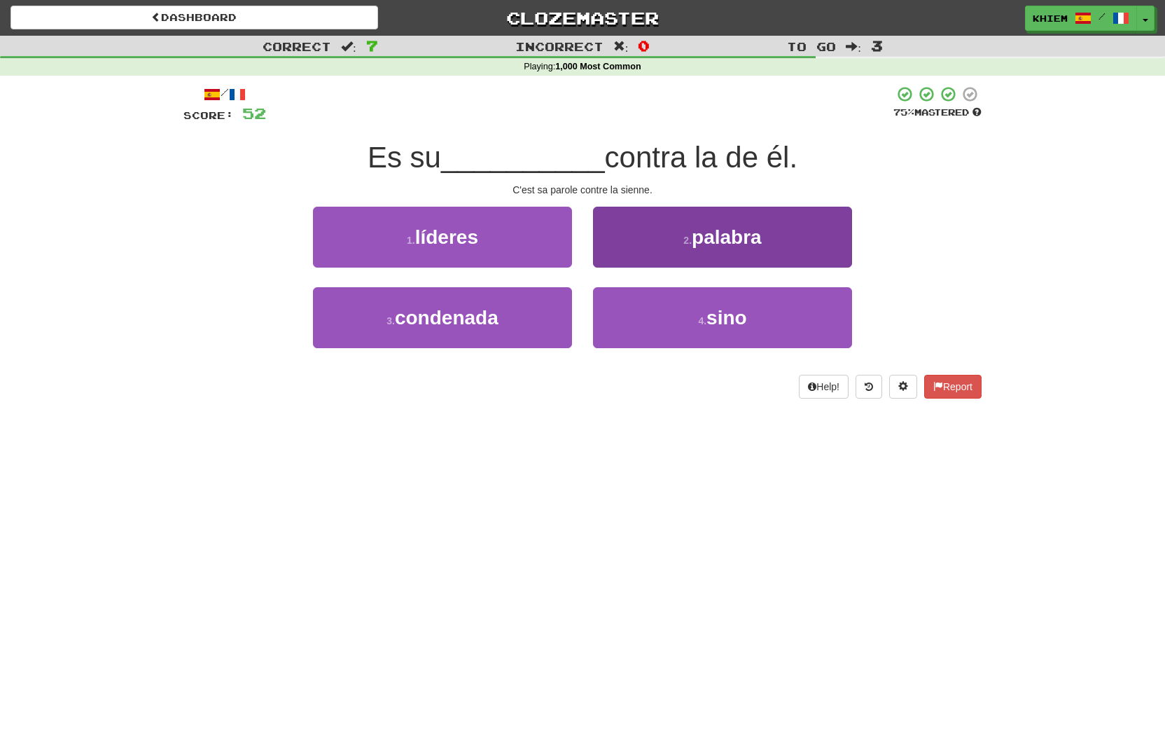
click at [655, 255] on button "2 . palabra" at bounding box center [722, 237] width 259 height 61
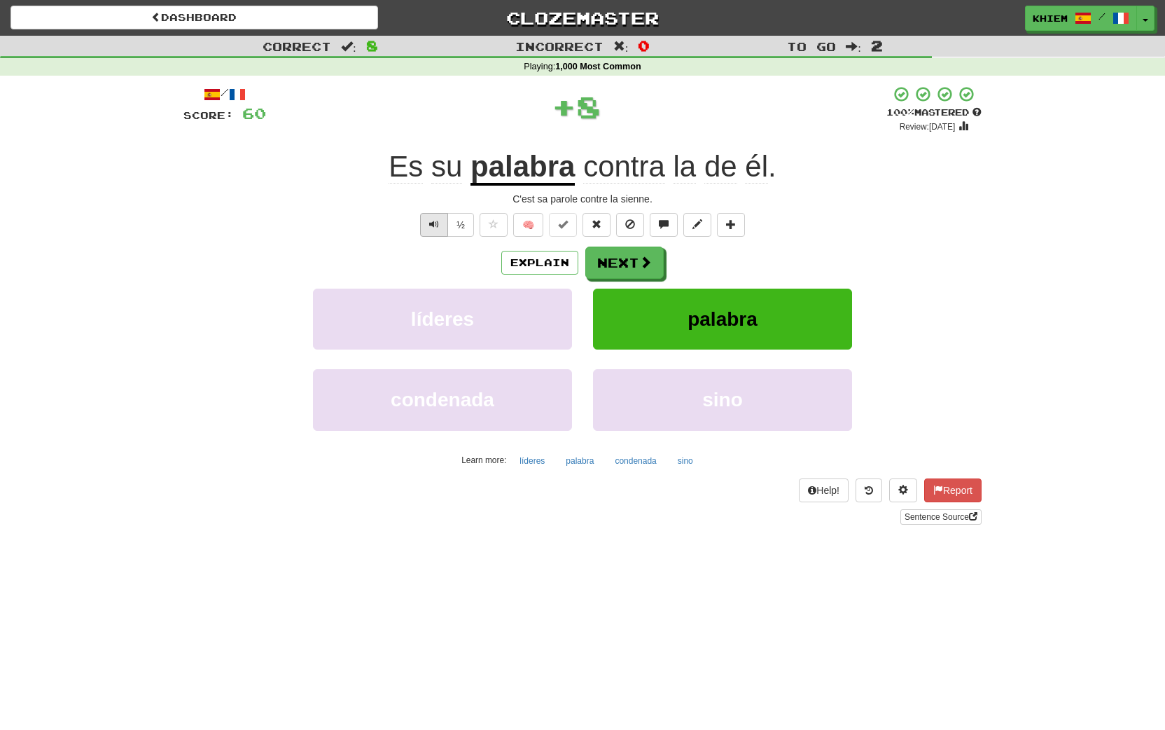
click at [434, 228] on span "Text-to-speech controls" at bounding box center [434, 224] width 10 height 10
click at [634, 267] on button "Next" at bounding box center [625, 263] width 78 height 32
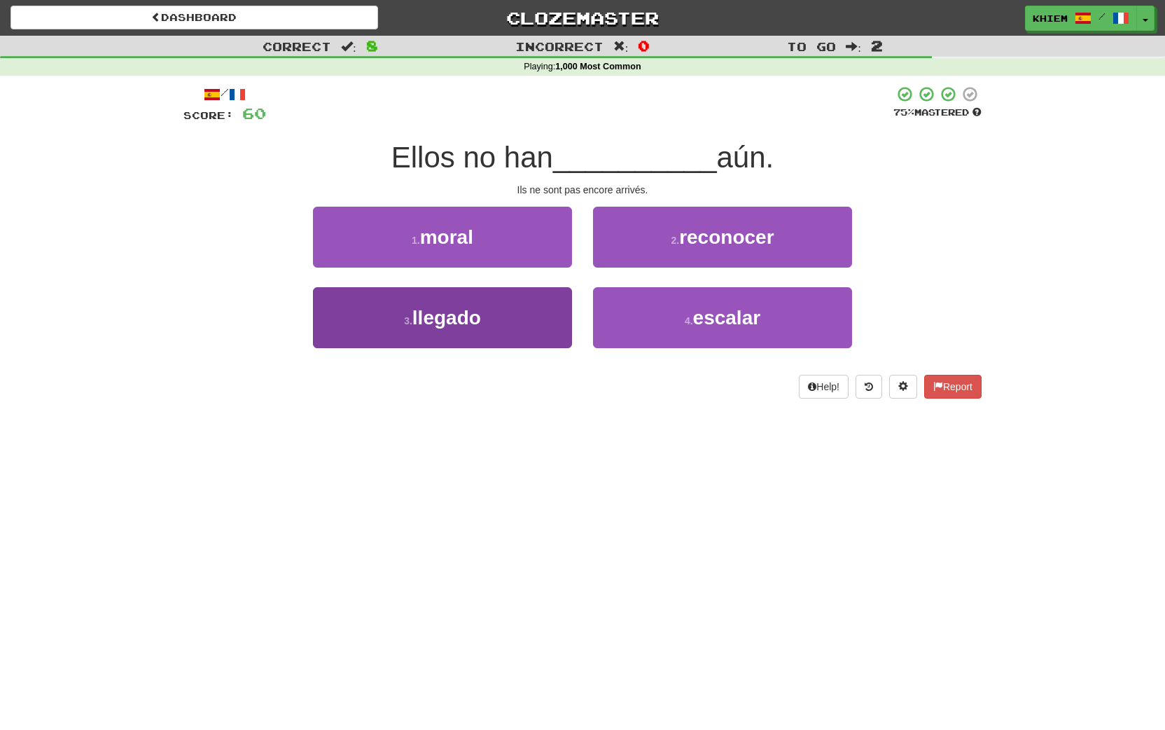
click at [527, 314] on button "3 . llegado" at bounding box center [442, 317] width 259 height 61
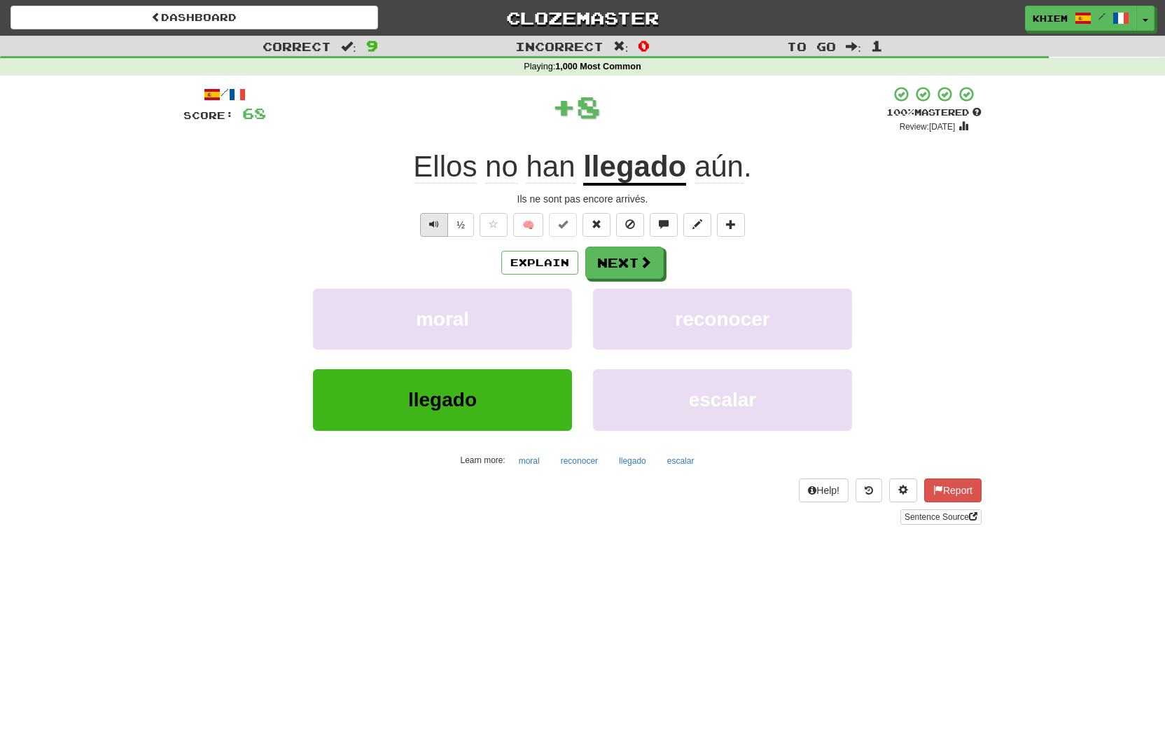
click at [436, 223] on span "Text-to-speech controls" at bounding box center [434, 224] width 10 height 10
click at [525, 222] on button "🧠" at bounding box center [528, 225] width 30 height 24
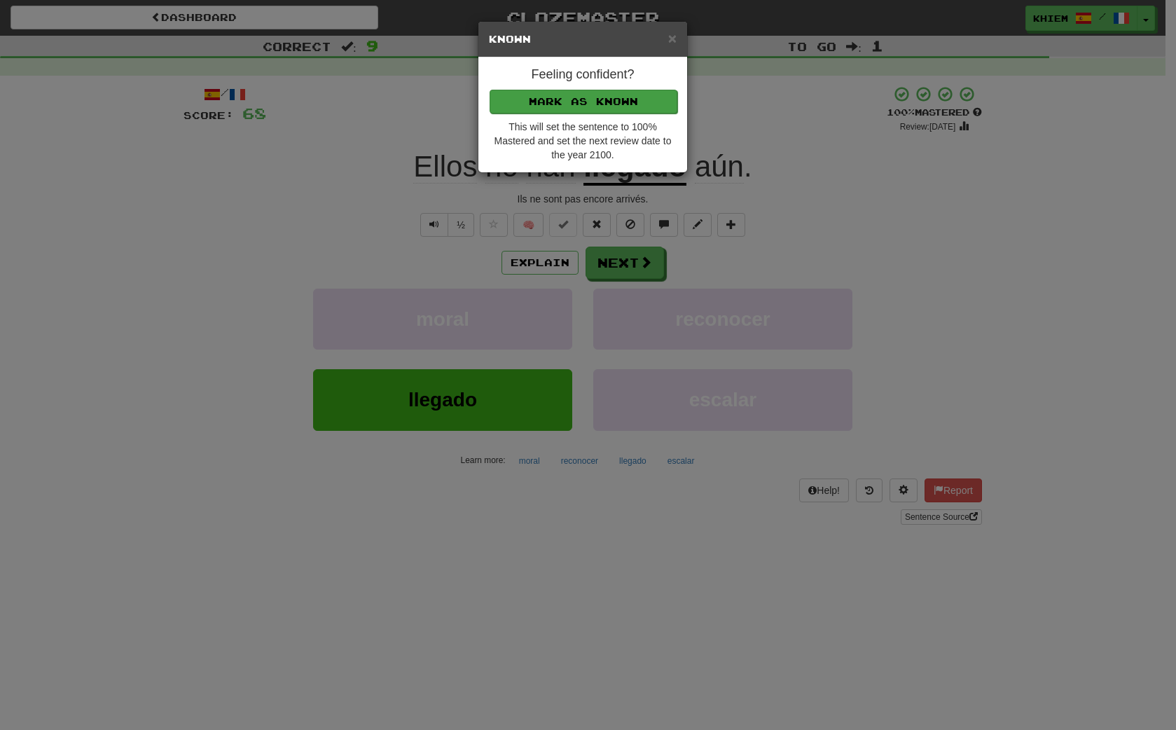
click at [612, 109] on button "Mark as Known" at bounding box center [583, 102] width 188 height 24
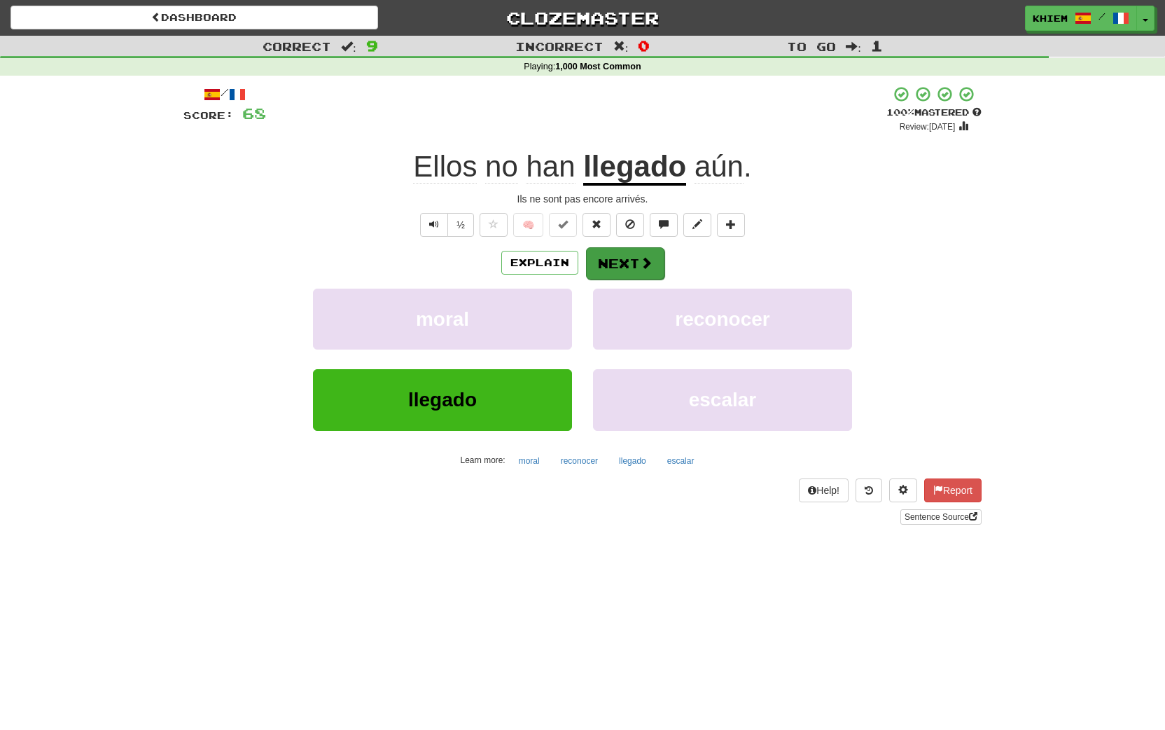
click at [619, 258] on button "Next" at bounding box center [625, 263] width 78 height 32
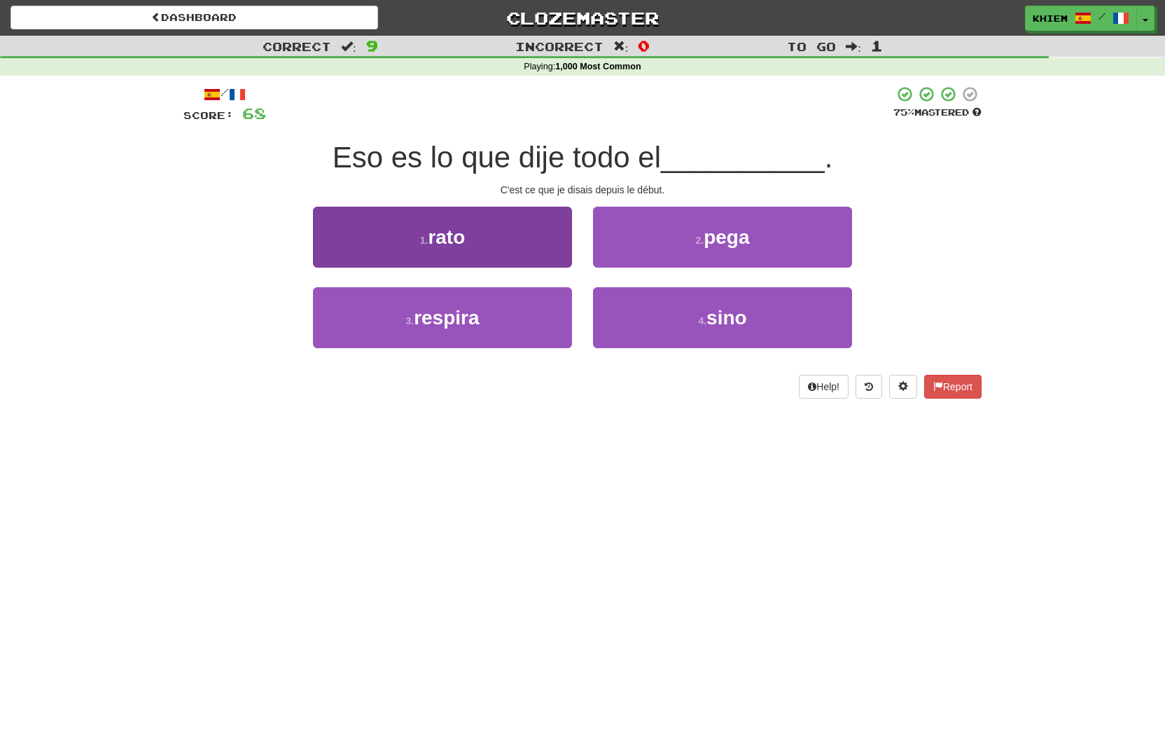
click at [524, 237] on button "1 . rato" at bounding box center [442, 237] width 259 height 61
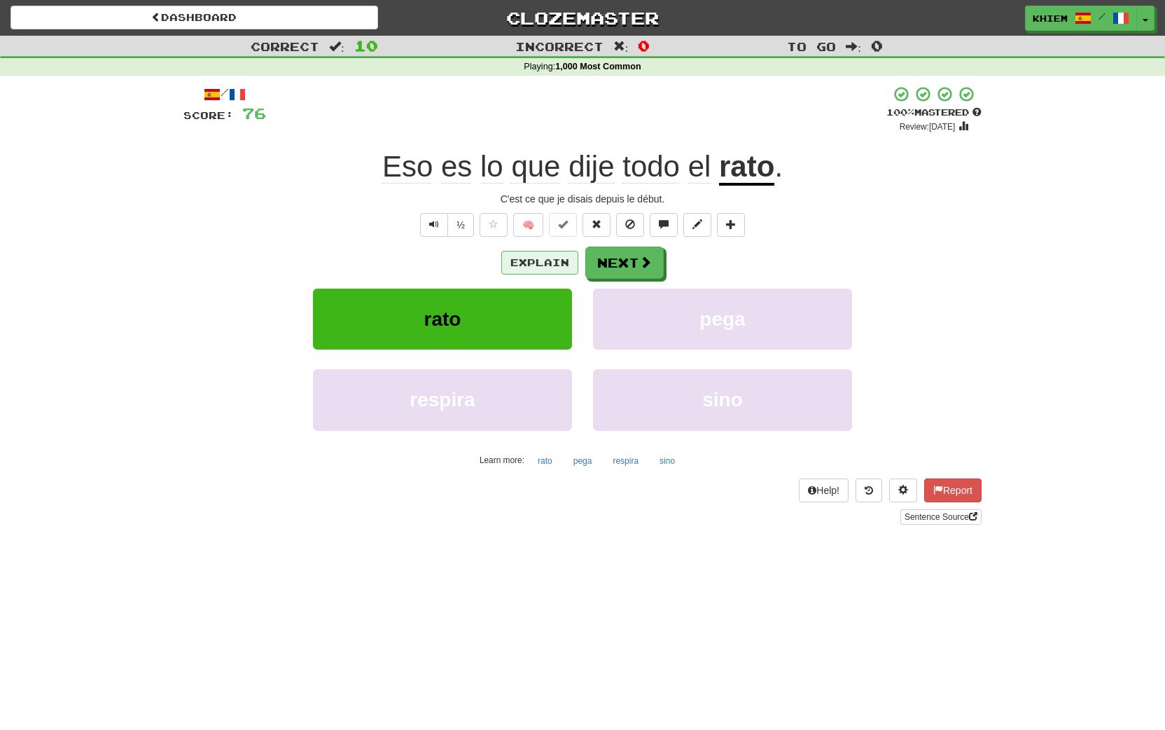
click at [520, 263] on button "Explain" at bounding box center [539, 263] width 77 height 24
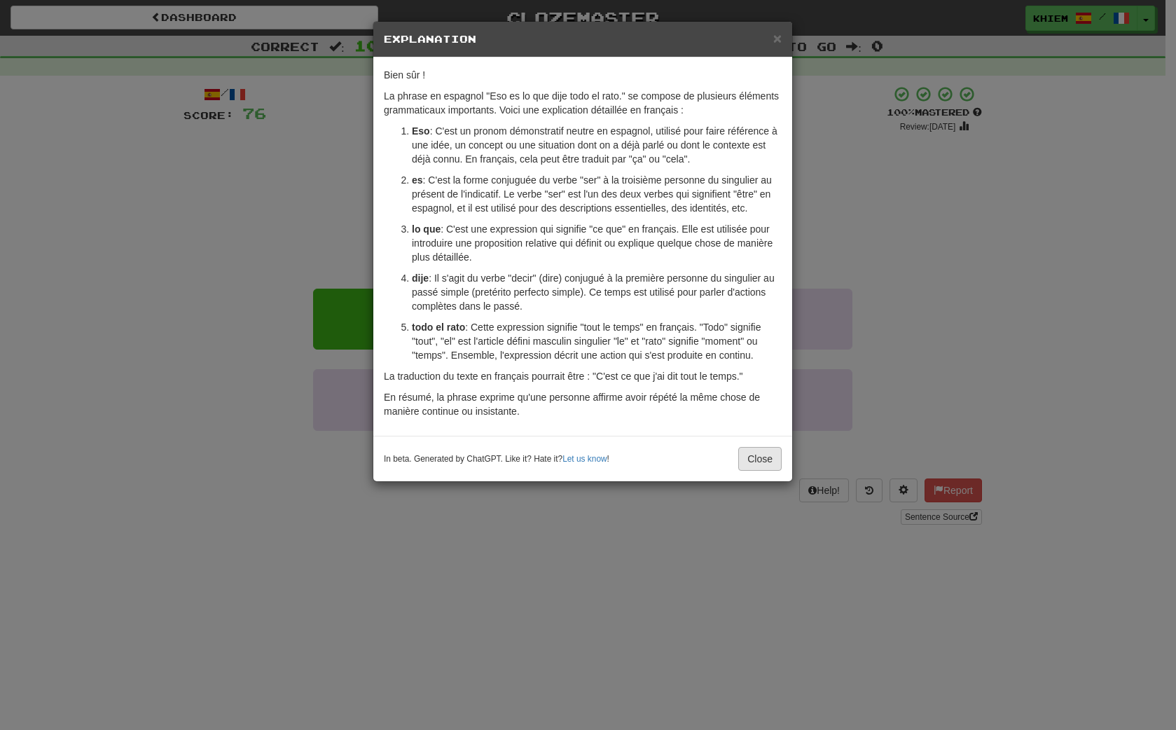
click at [757, 457] on button "Close" at bounding box center [759, 459] width 43 height 24
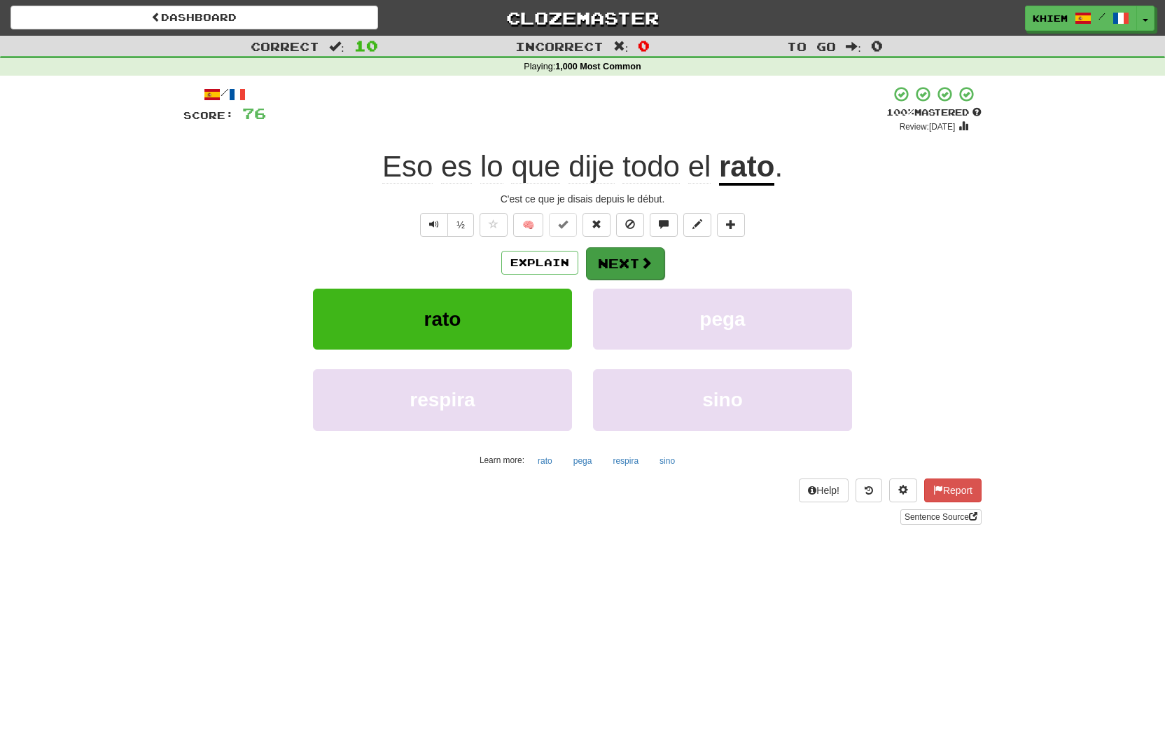
click at [628, 270] on button "Next" at bounding box center [625, 263] width 78 height 32
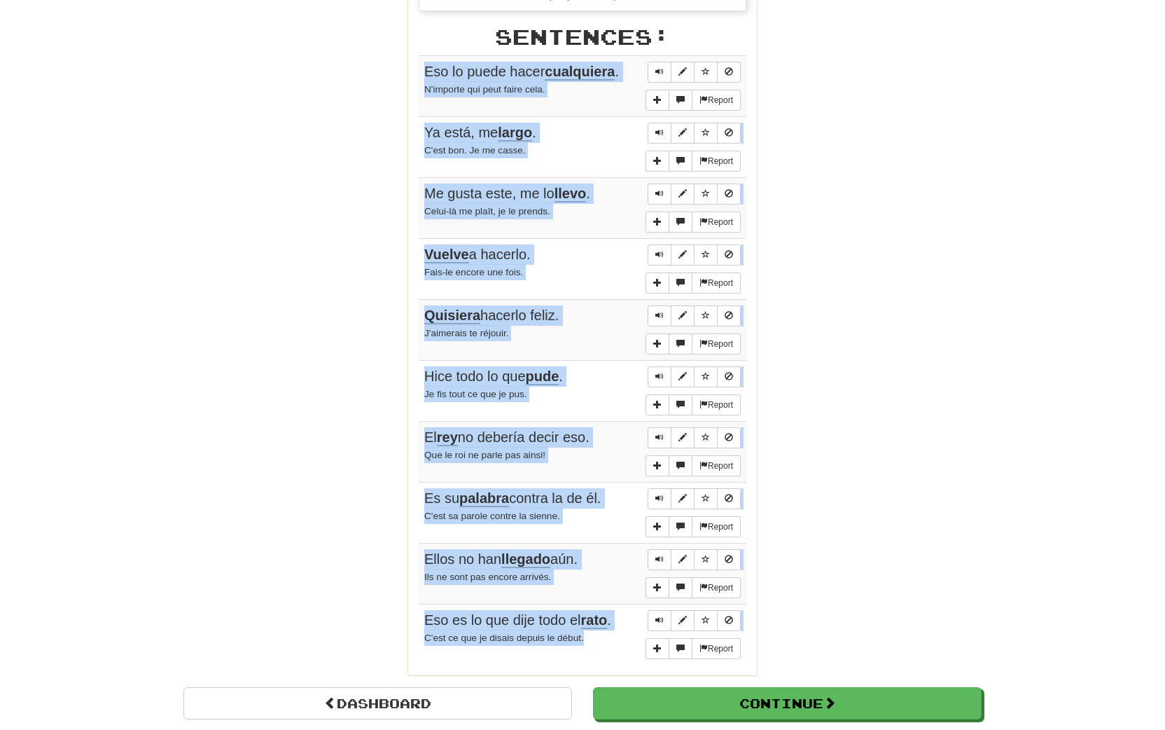
scroll to position [820, 0]
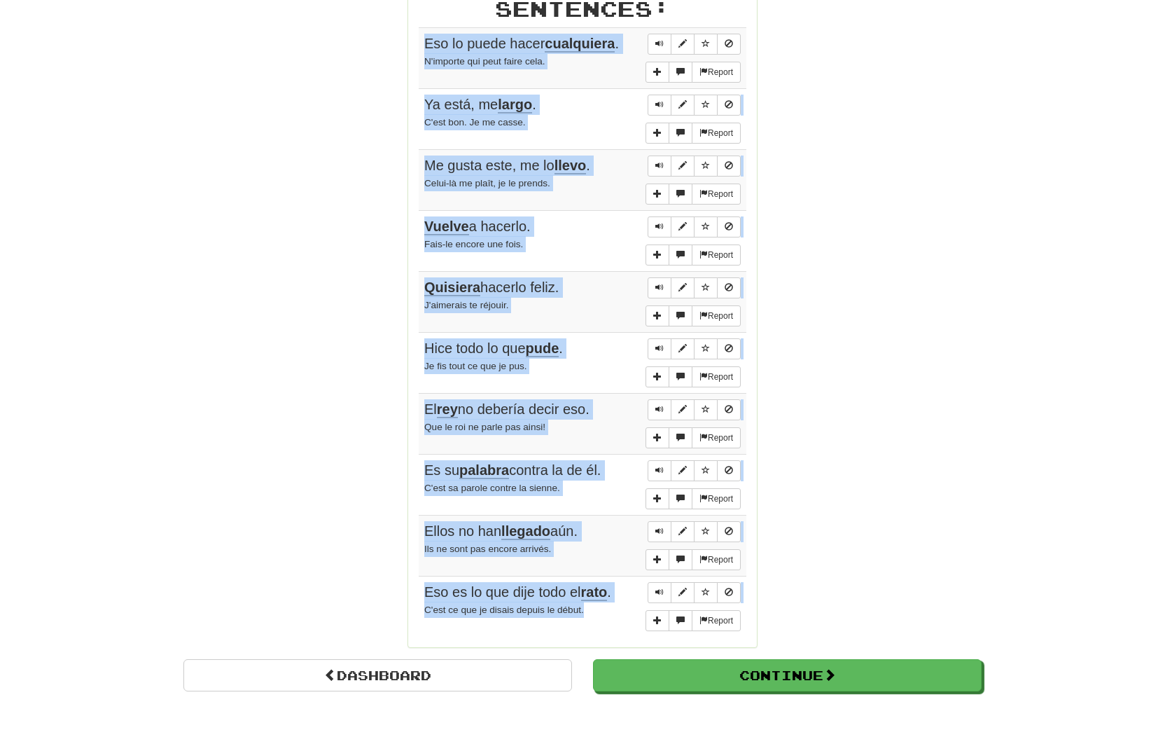
drag, startPoint x: 426, startPoint y: 138, endPoint x: 597, endPoint y: 606, distance: 498.2
click at [597, 606] on tbody "Report Eso lo puede hacer cualquiera . N'importe qui peut faire cela. Report Ya…" at bounding box center [583, 331] width 328 height 609
copy tbody "Eso lo puede hacer cualquiera . N'importe qui peut faire cela. Report Ya está, …"
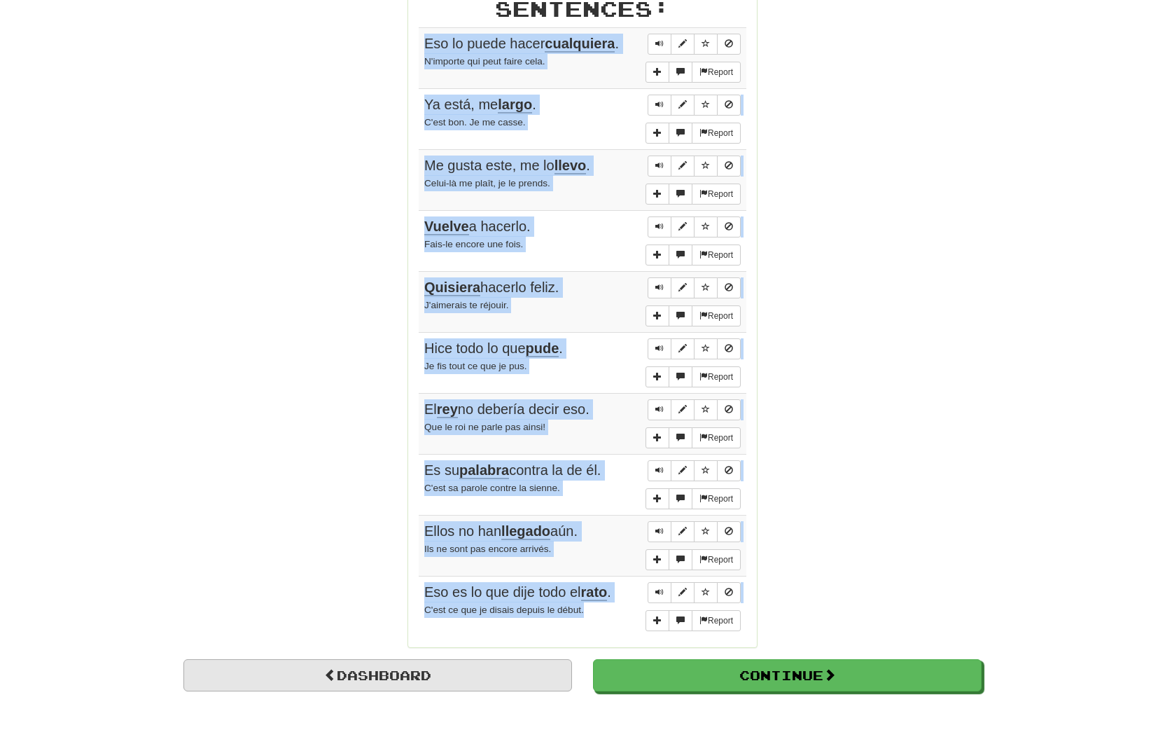
click at [380, 660] on link "Dashboard" at bounding box center [377, 675] width 389 height 32
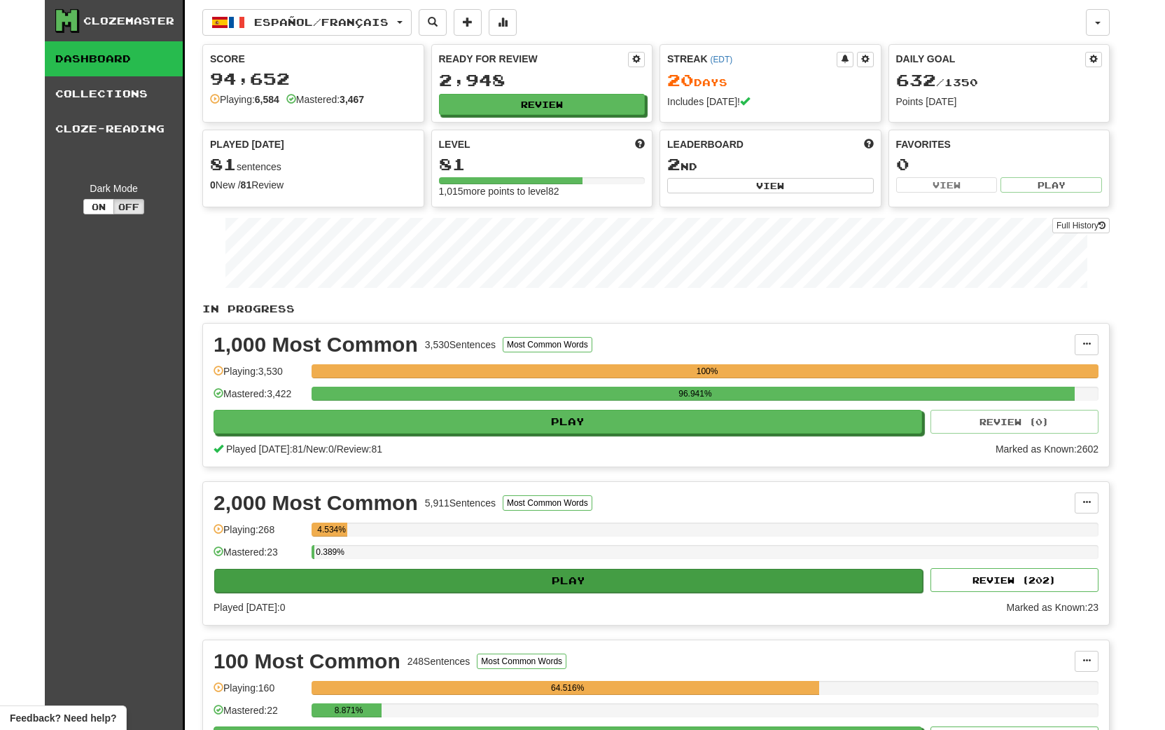
click at [411, 584] on button "Play" at bounding box center [568, 581] width 709 height 24
select select "**"
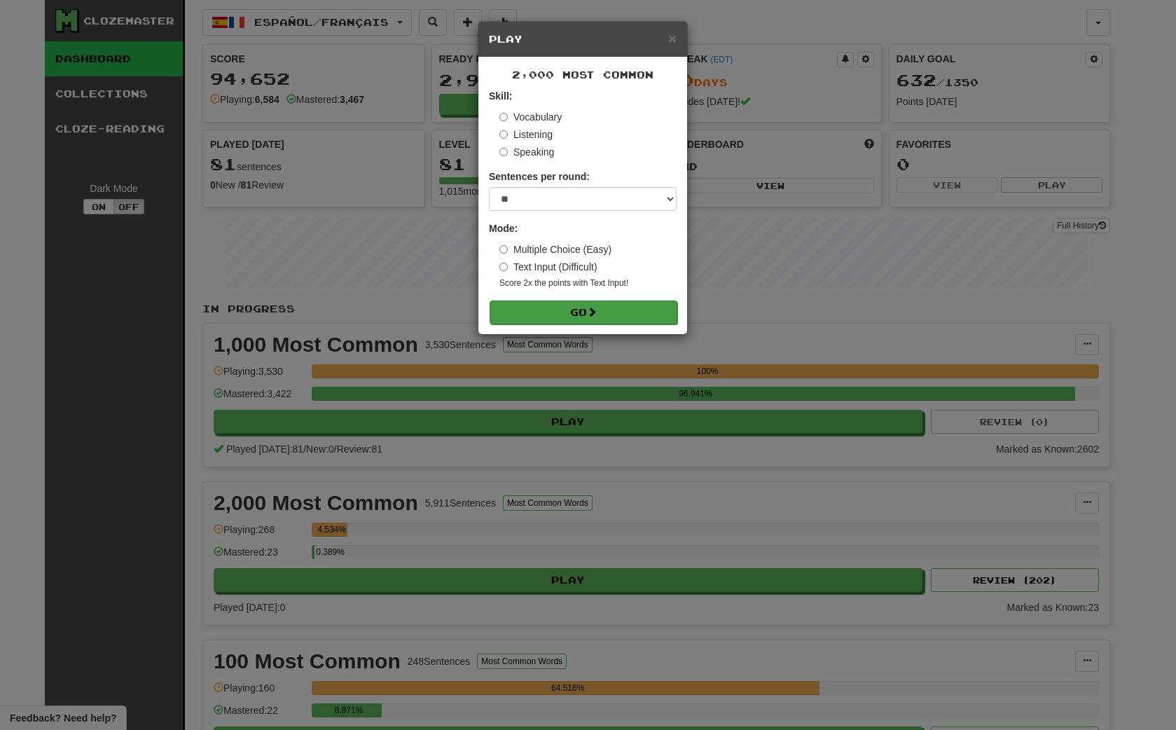
click at [616, 312] on button "Go" at bounding box center [583, 312] width 188 height 24
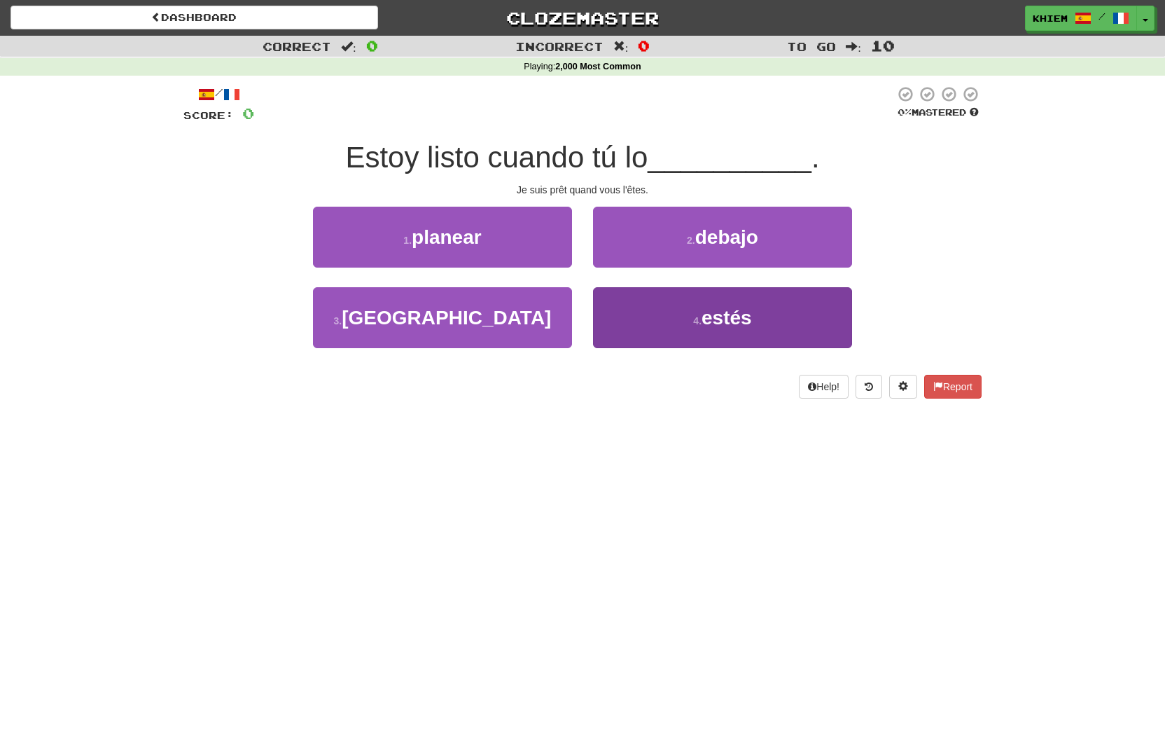
click at [722, 322] on span "estés" at bounding box center [727, 318] width 50 height 22
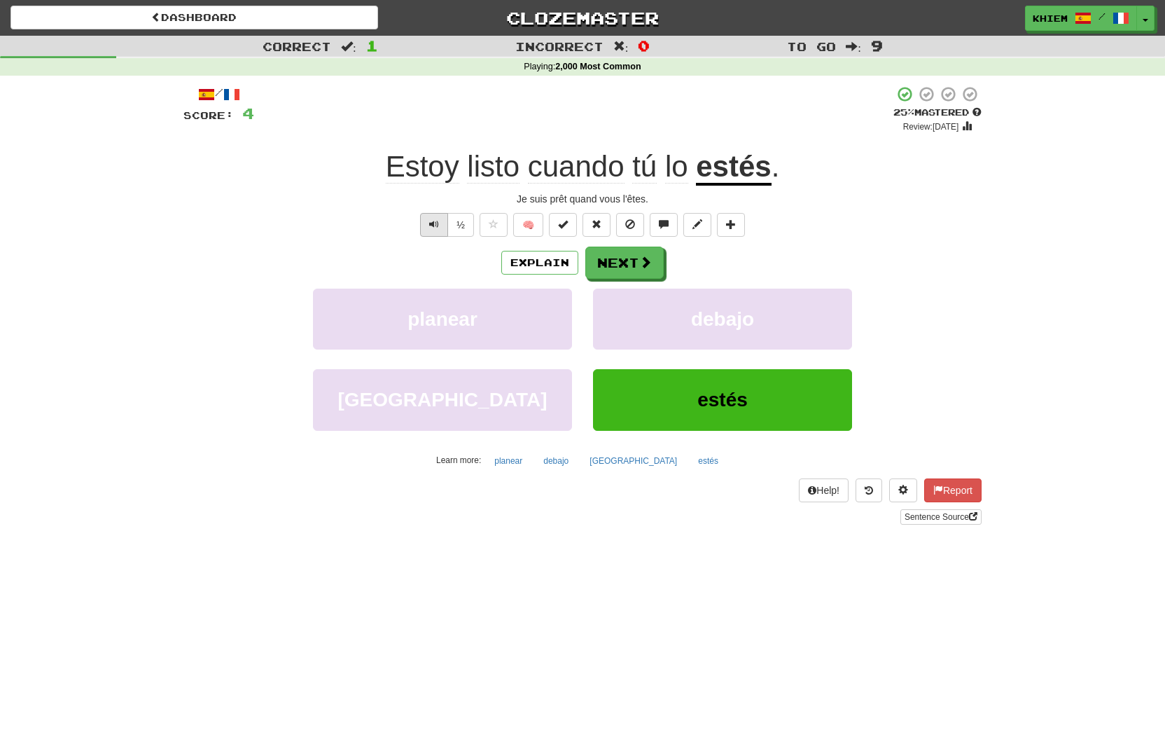
click at [429, 221] on span "Text-to-speech controls" at bounding box center [434, 224] width 10 height 10
click at [640, 266] on span at bounding box center [646, 262] width 13 height 13
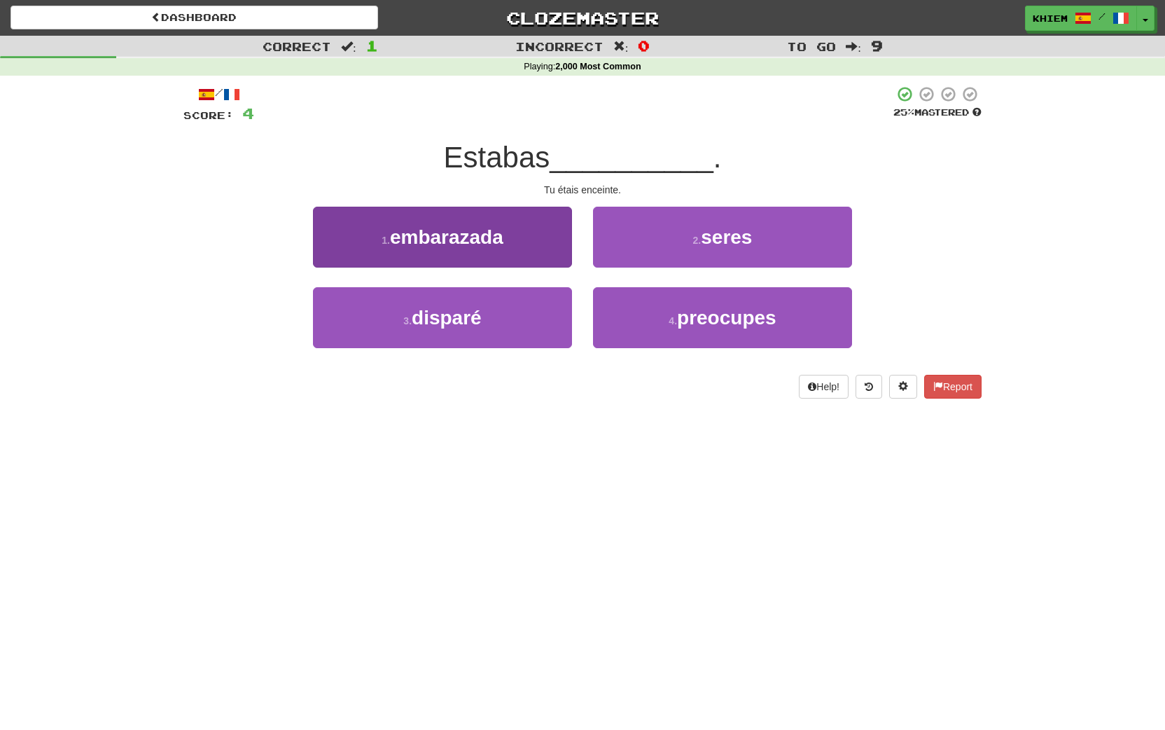
click at [535, 250] on button "1 . embarazada" at bounding box center [442, 237] width 259 height 61
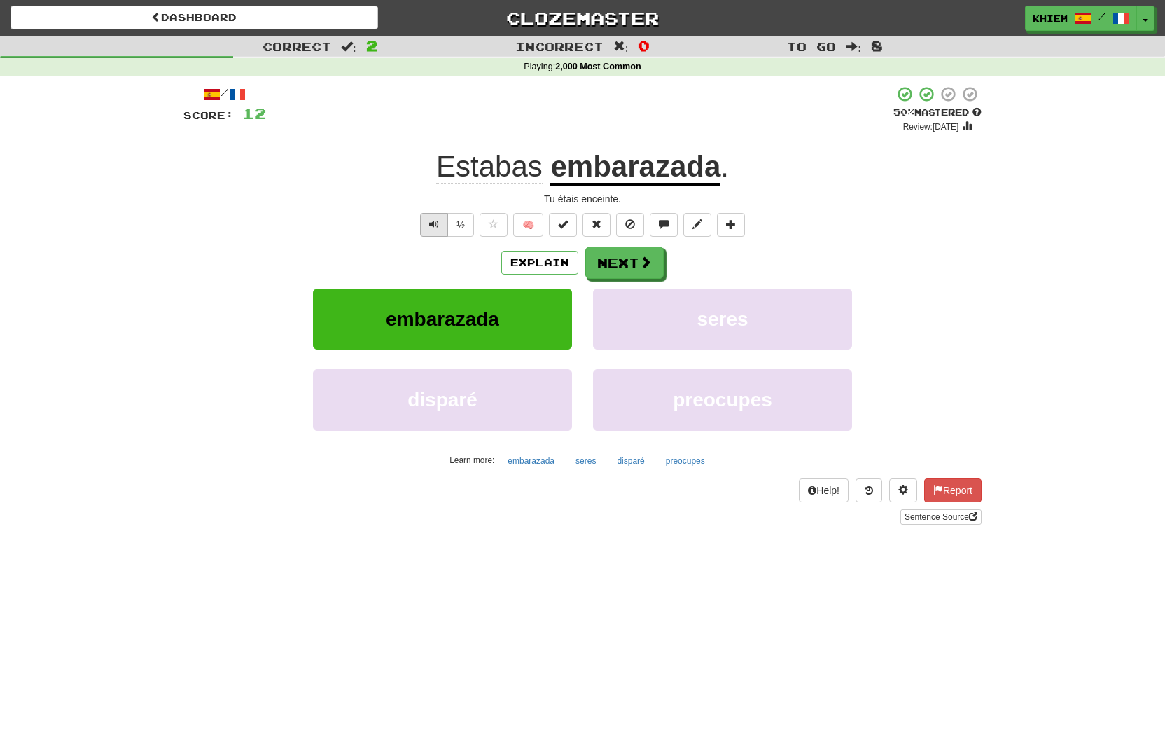
click at [433, 222] on span "Text-to-speech controls" at bounding box center [434, 224] width 10 height 10
click at [527, 220] on button "🧠" at bounding box center [528, 225] width 30 height 24
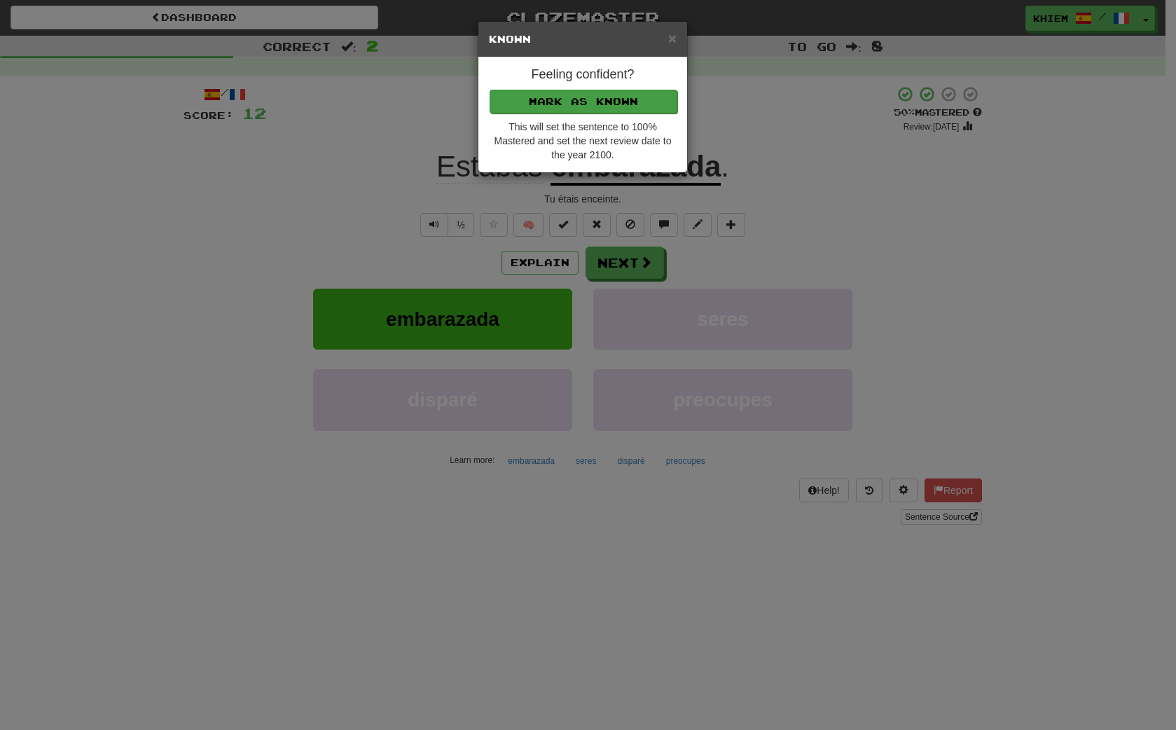
click at [620, 102] on button "Mark as Known" at bounding box center [583, 102] width 188 height 24
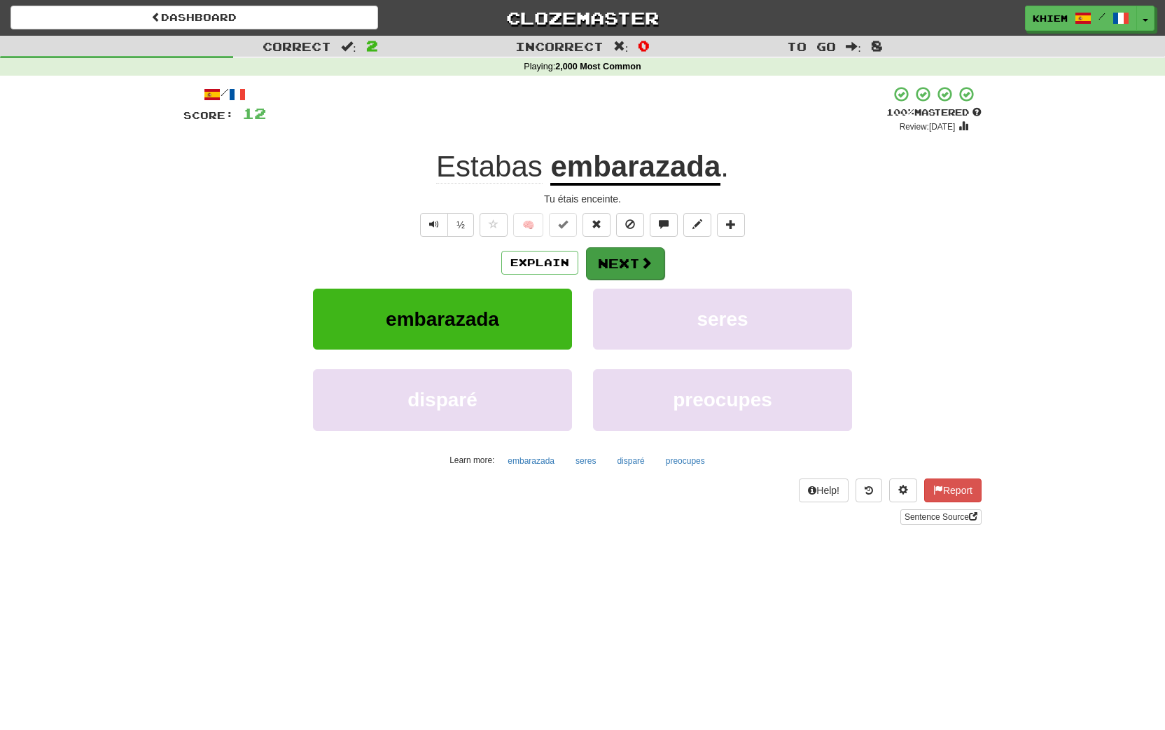
click at [618, 258] on button "Next" at bounding box center [625, 263] width 78 height 32
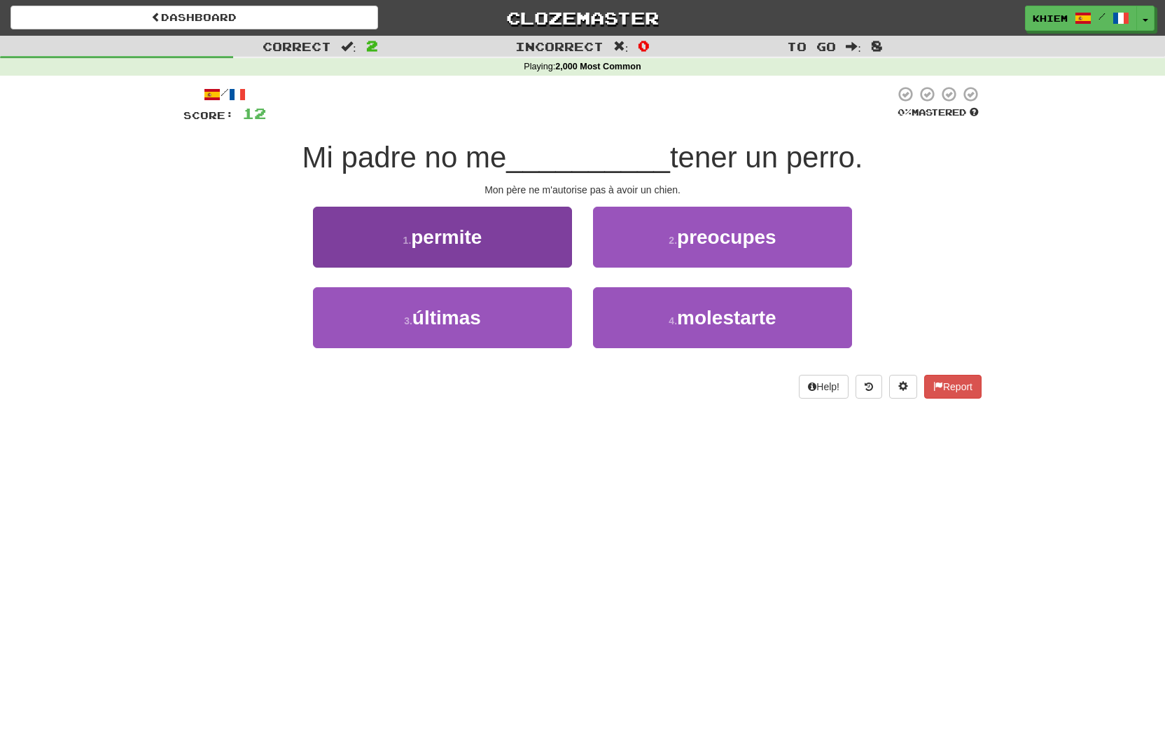
click at [546, 246] on button "1 . permite" at bounding box center [442, 237] width 259 height 61
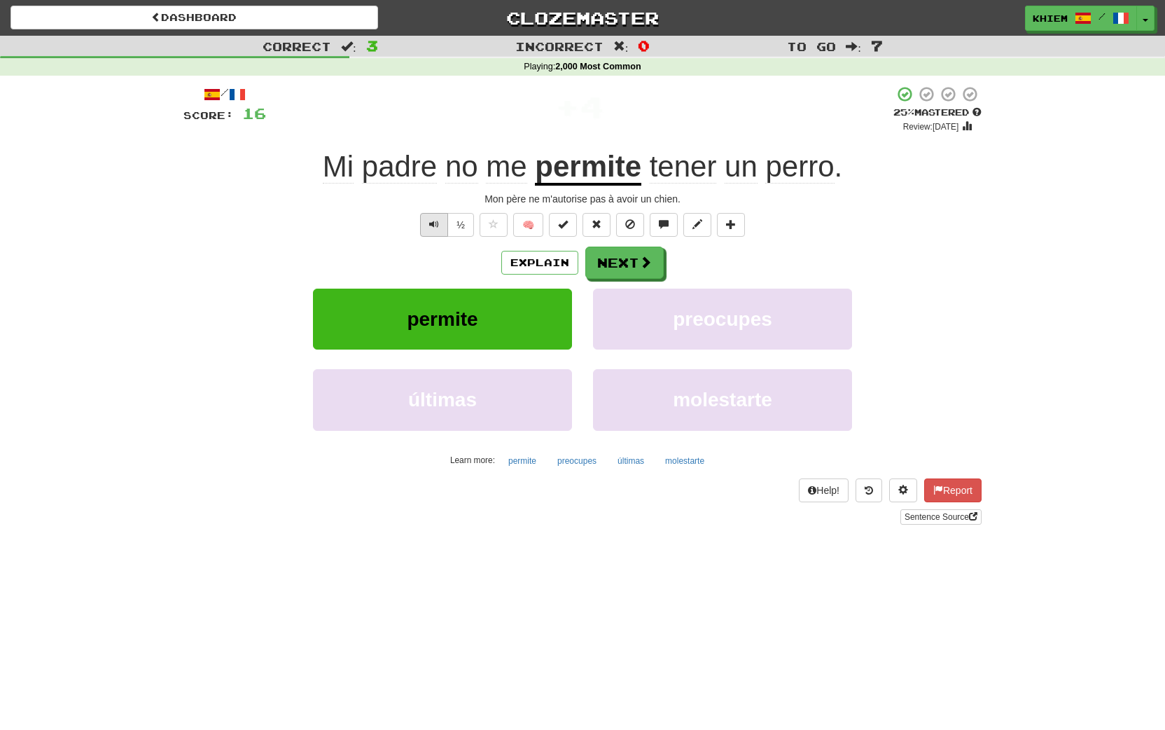
click at [436, 225] on span "Text-to-speech controls" at bounding box center [434, 224] width 10 height 10
click at [614, 264] on button "Next" at bounding box center [625, 263] width 78 height 32
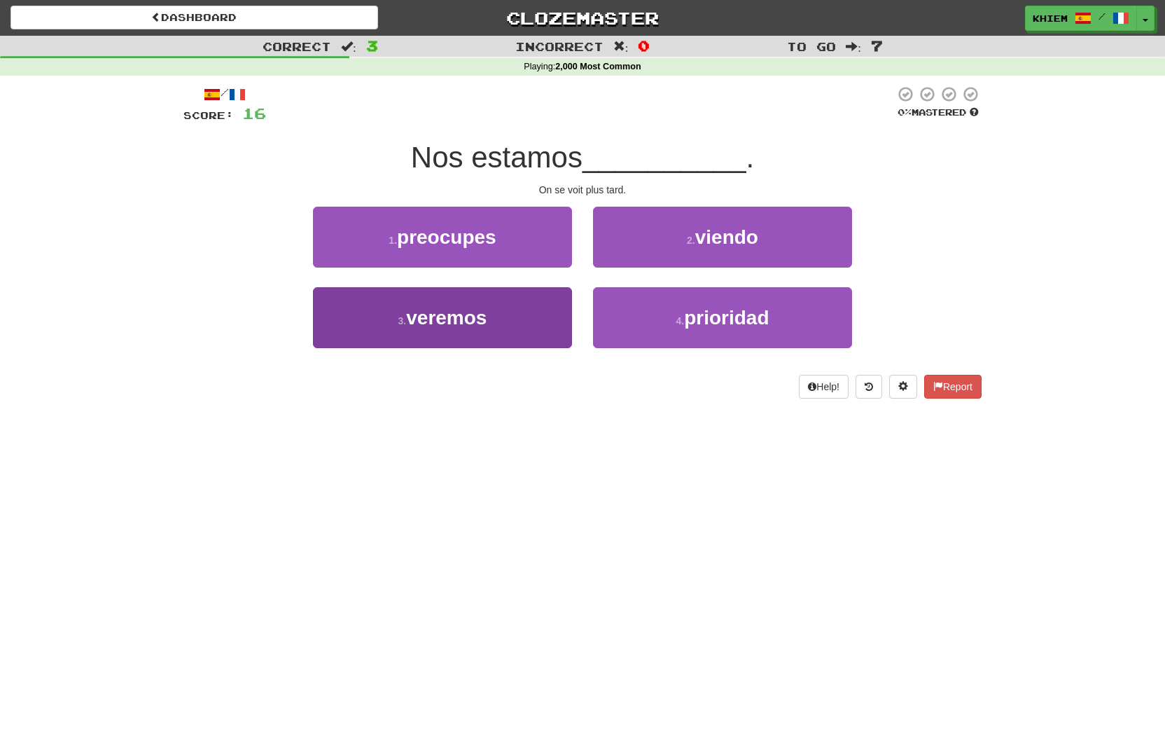
click at [530, 311] on button "3 . veremos" at bounding box center [442, 317] width 259 height 61
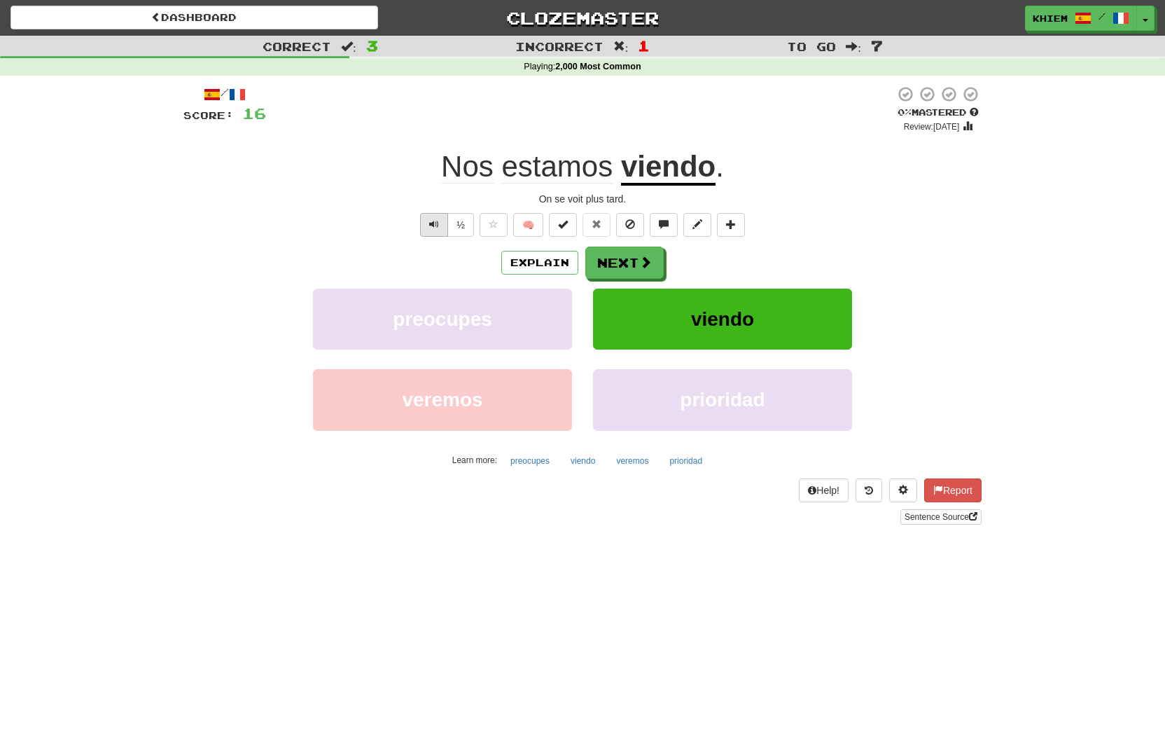
click at [431, 220] on span "Text-to-speech controls" at bounding box center [434, 224] width 10 height 10
click at [556, 265] on button "Explain" at bounding box center [539, 263] width 77 height 24
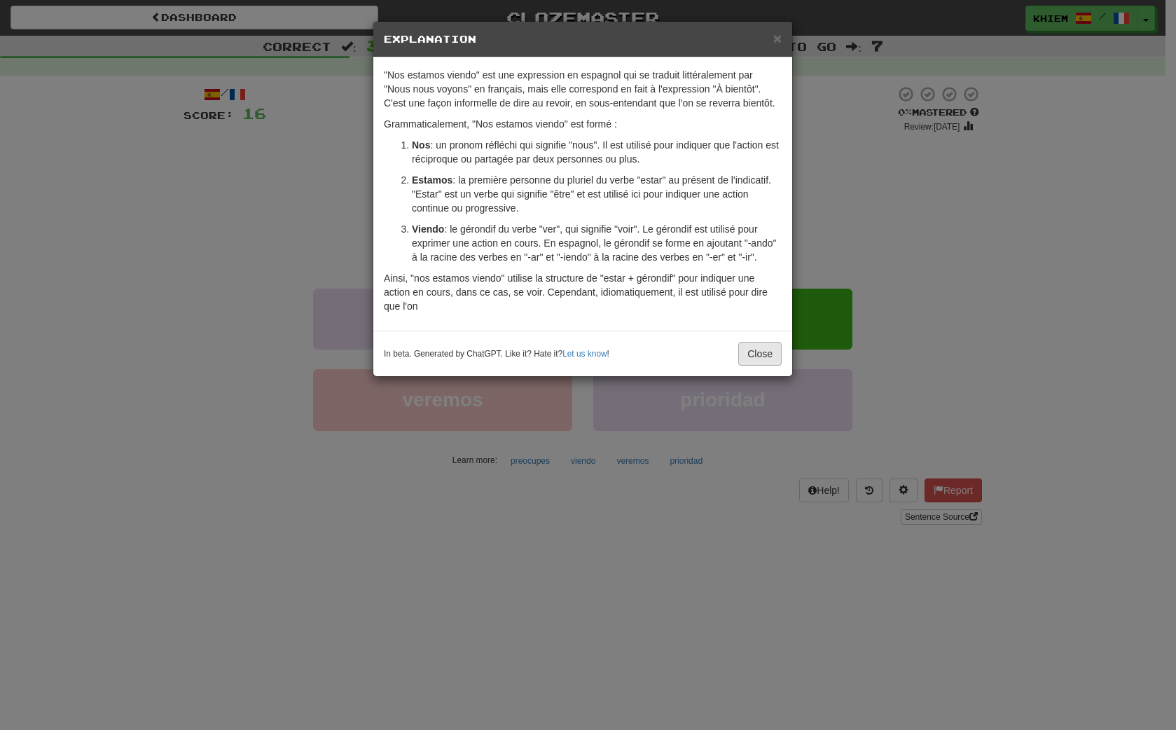
click at [749, 366] on button "Close" at bounding box center [759, 354] width 43 height 24
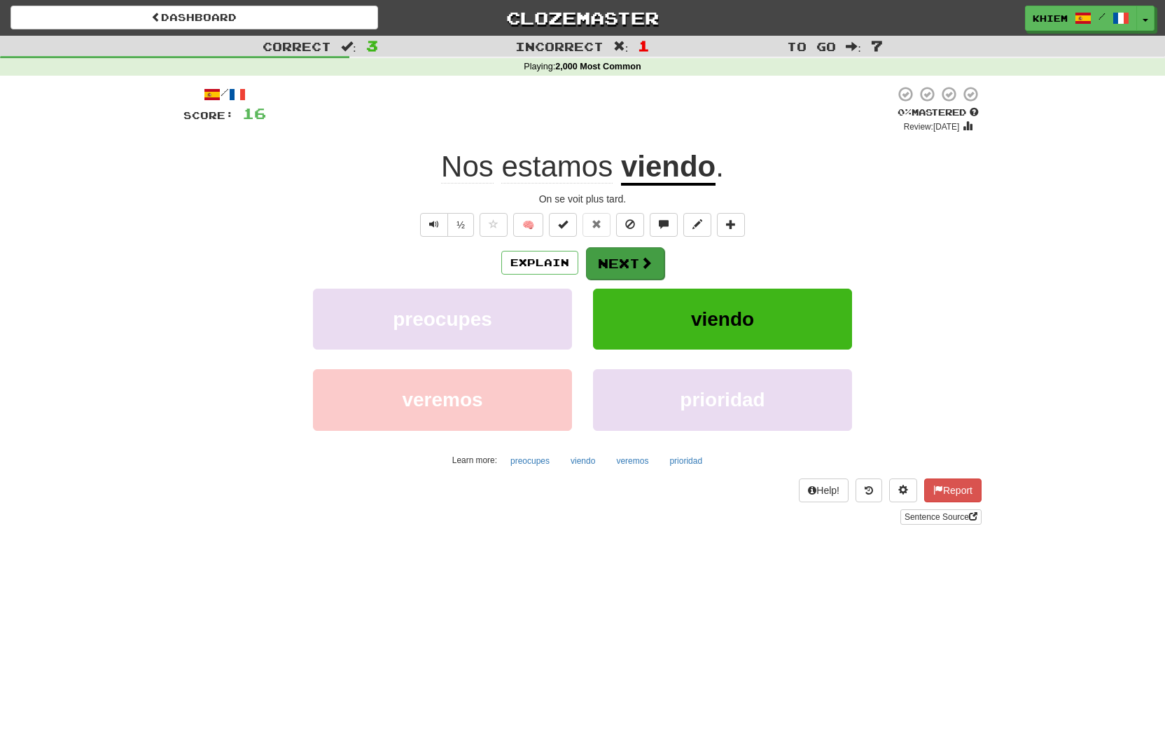
click at [640, 266] on span at bounding box center [646, 262] width 13 height 13
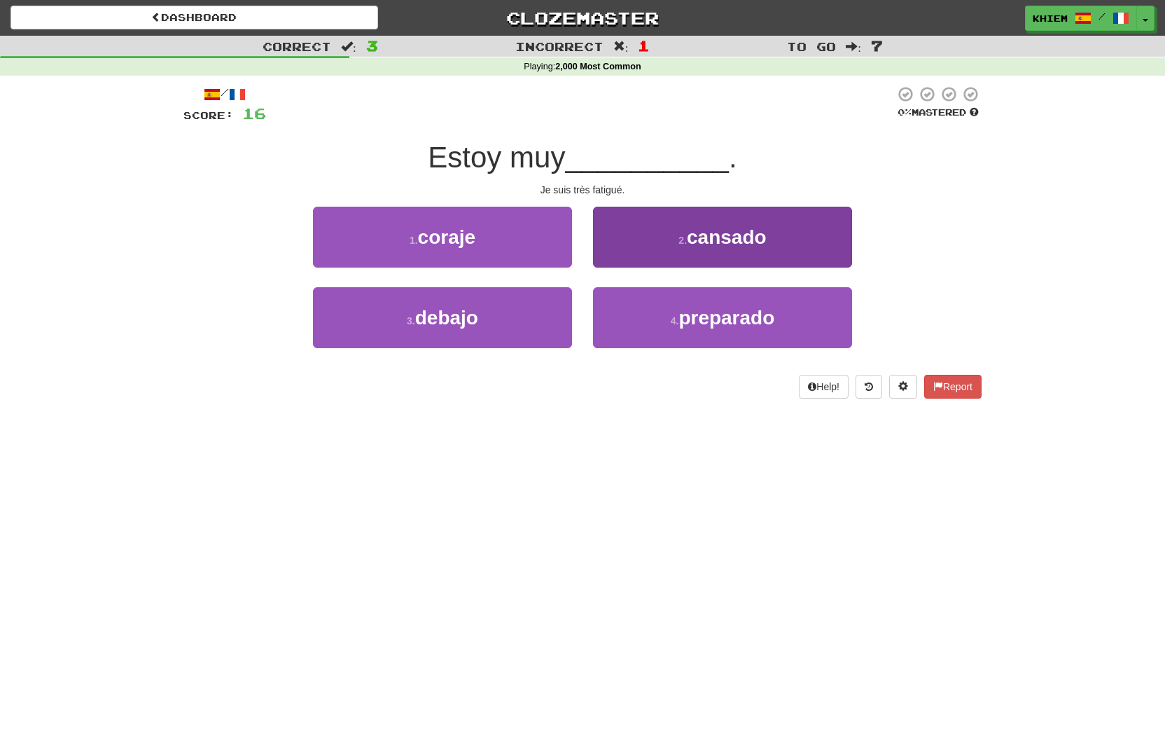
click at [669, 242] on button "2 . cansado" at bounding box center [722, 237] width 259 height 61
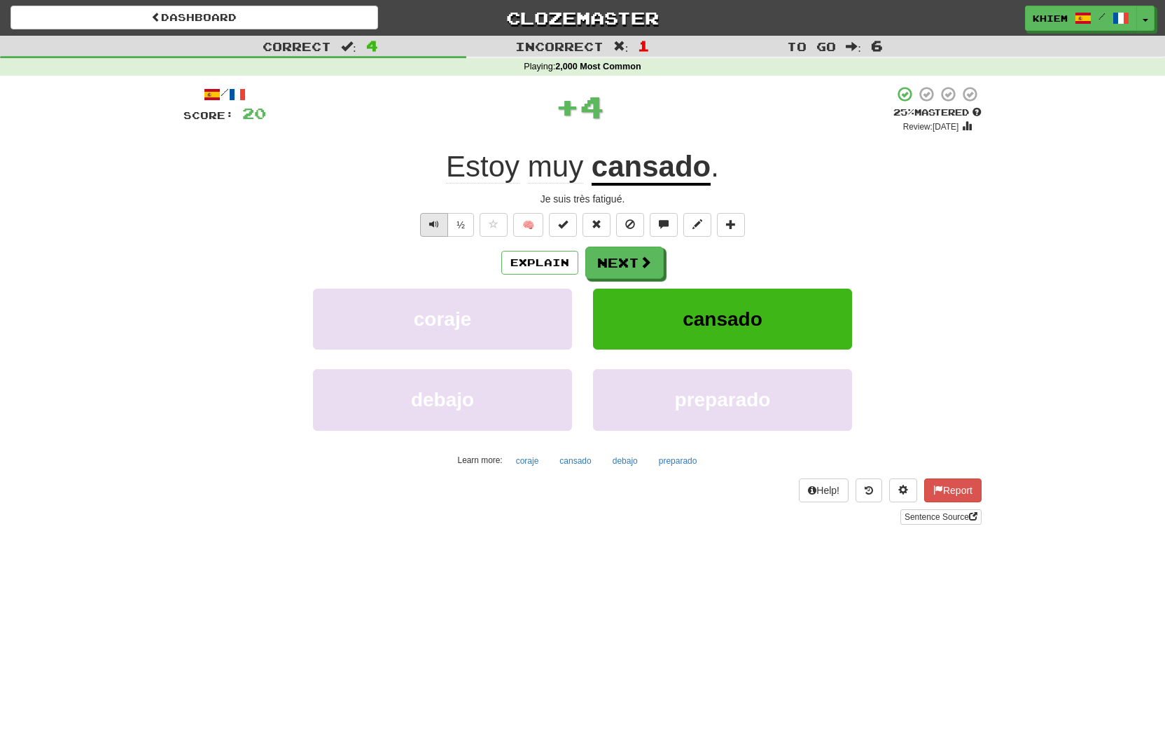
click at [435, 227] on span "Text-to-speech controls" at bounding box center [434, 224] width 10 height 10
click at [529, 225] on button "🧠" at bounding box center [528, 225] width 30 height 24
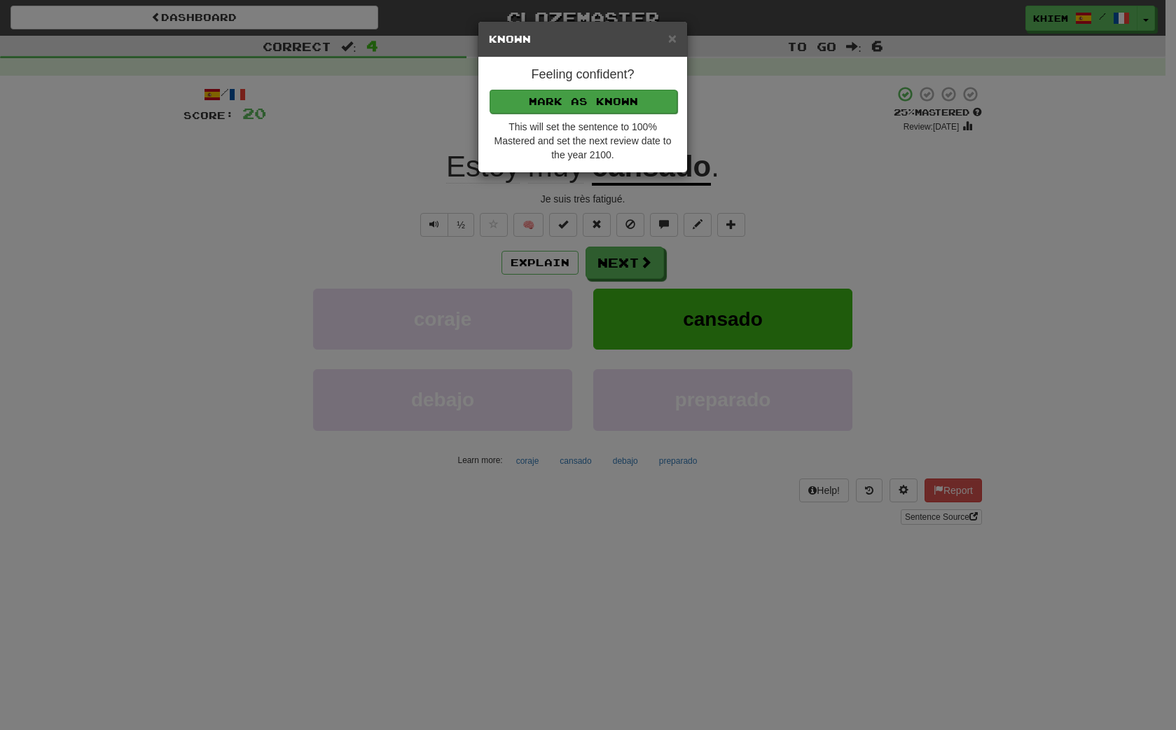
click at [618, 106] on button "Mark as Known" at bounding box center [583, 102] width 188 height 24
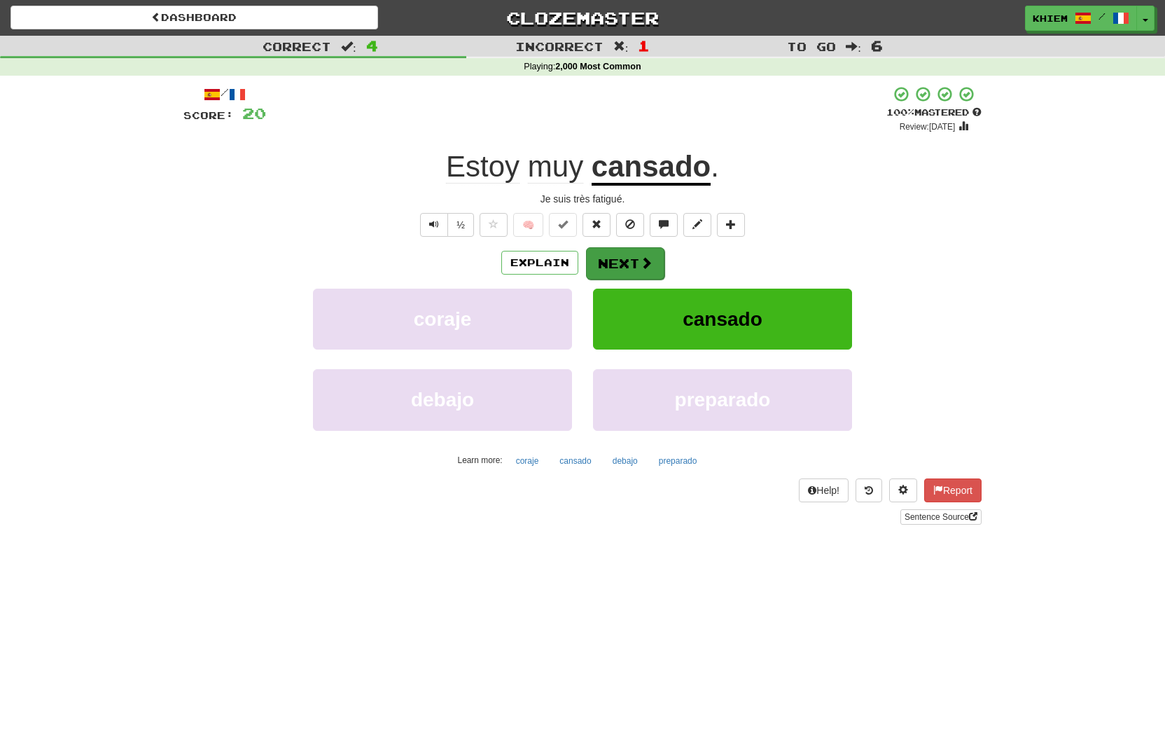
click at [634, 262] on button "Next" at bounding box center [625, 263] width 78 height 32
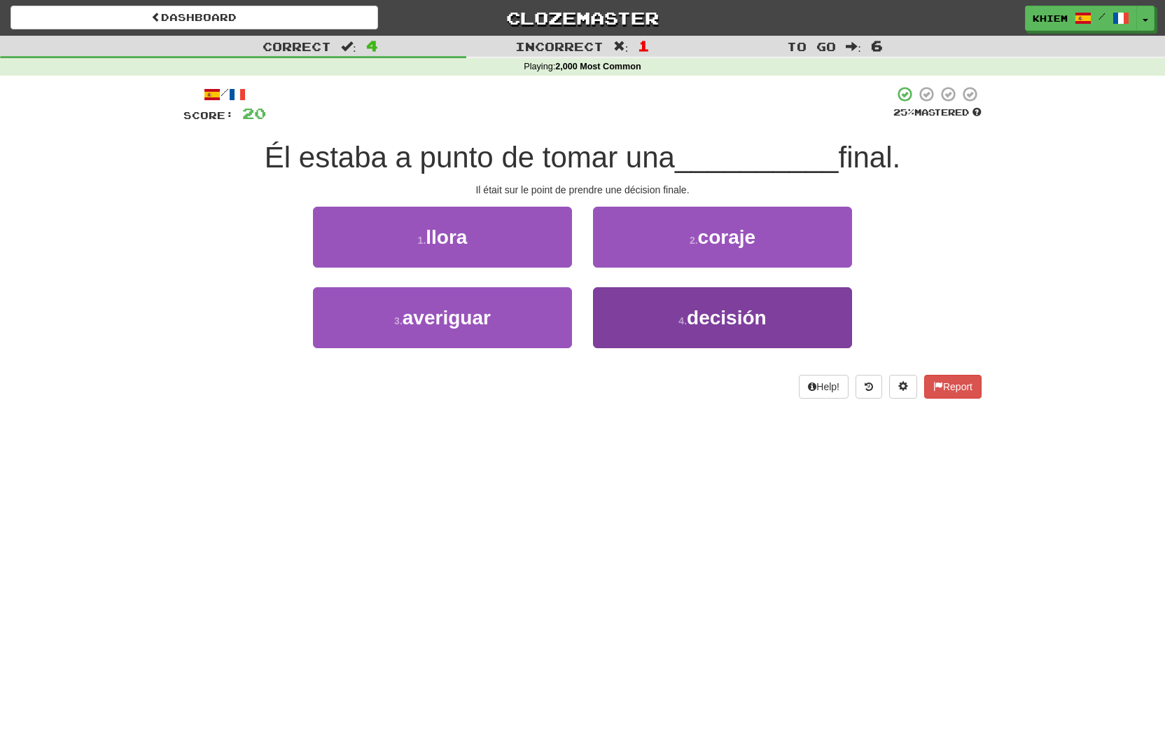
click at [731, 317] on span "decisión" at bounding box center [727, 318] width 80 height 22
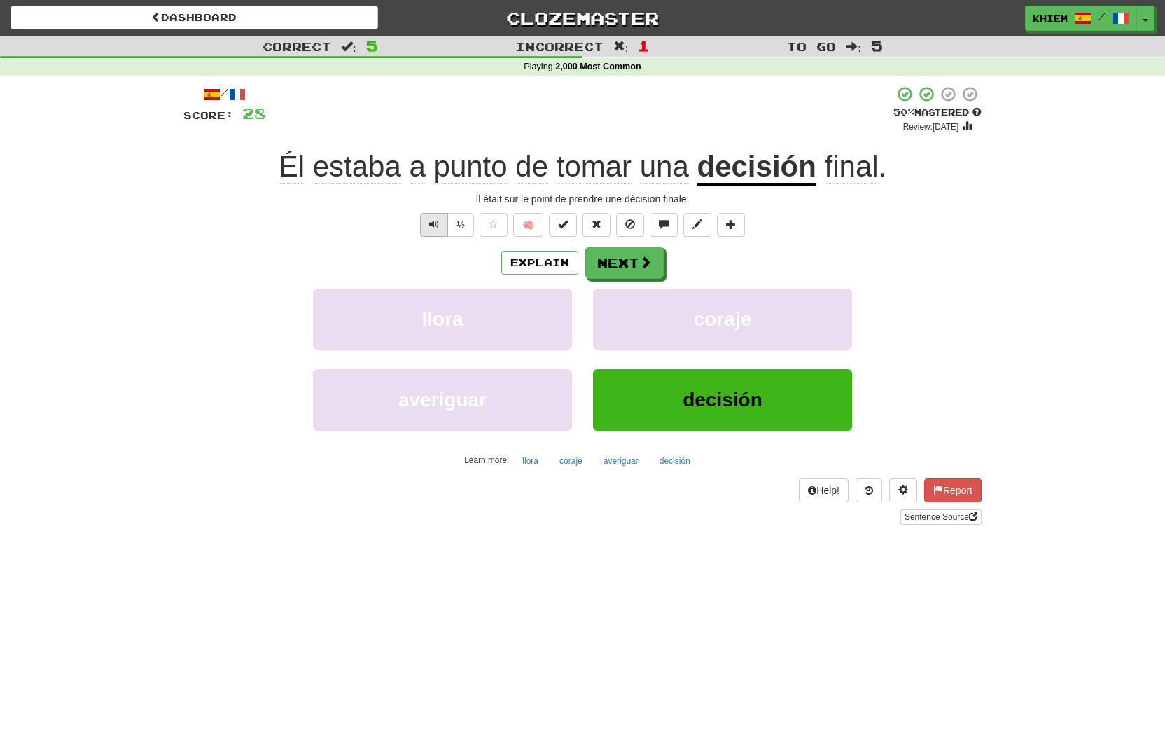
click at [429, 223] on span "Text-to-speech controls" at bounding box center [434, 224] width 10 height 10
click at [622, 267] on button "Next" at bounding box center [625, 263] width 78 height 32
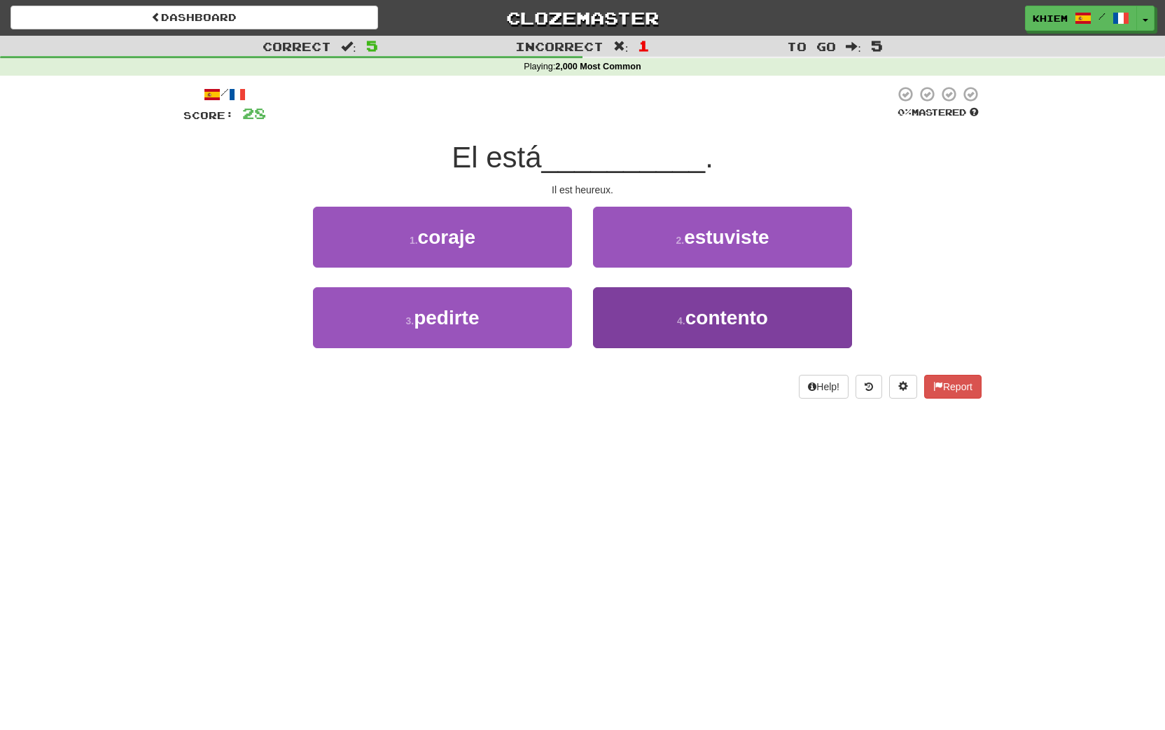
click at [707, 319] on span "contento" at bounding box center [727, 318] width 83 height 22
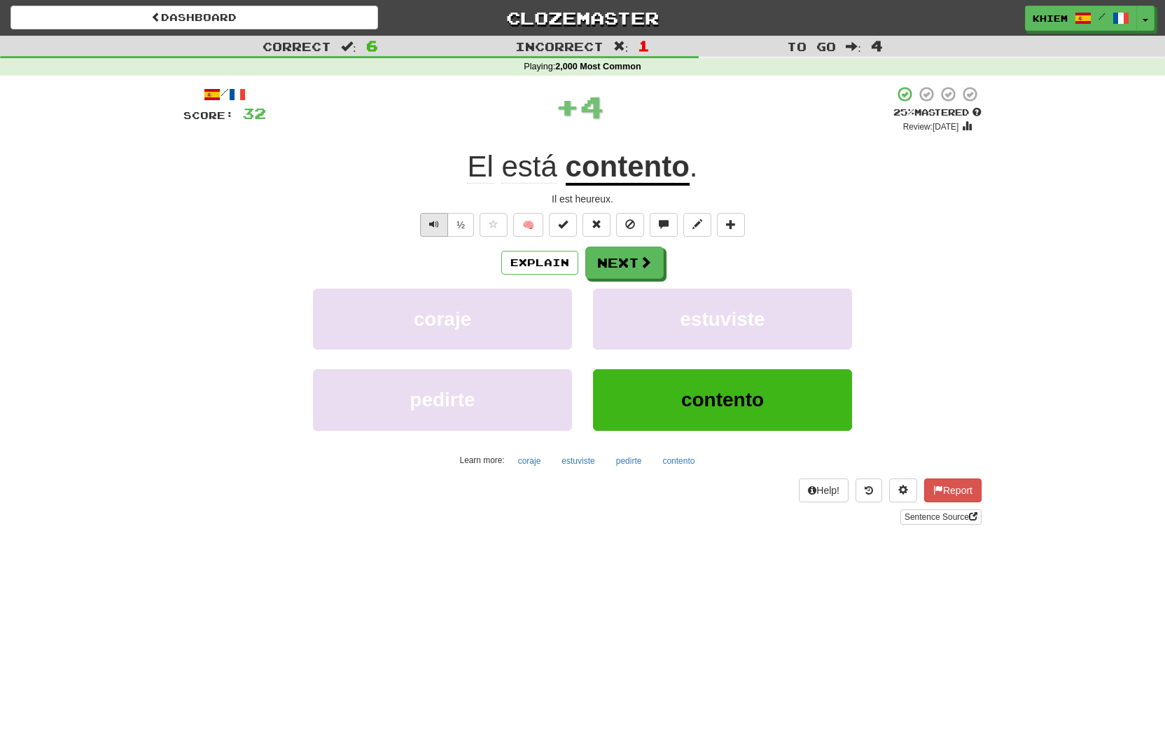
click at [432, 224] on span "Text-to-speech controls" at bounding box center [434, 224] width 10 height 10
click at [647, 263] on span at bounding box center [646, 262] width 13 height 13
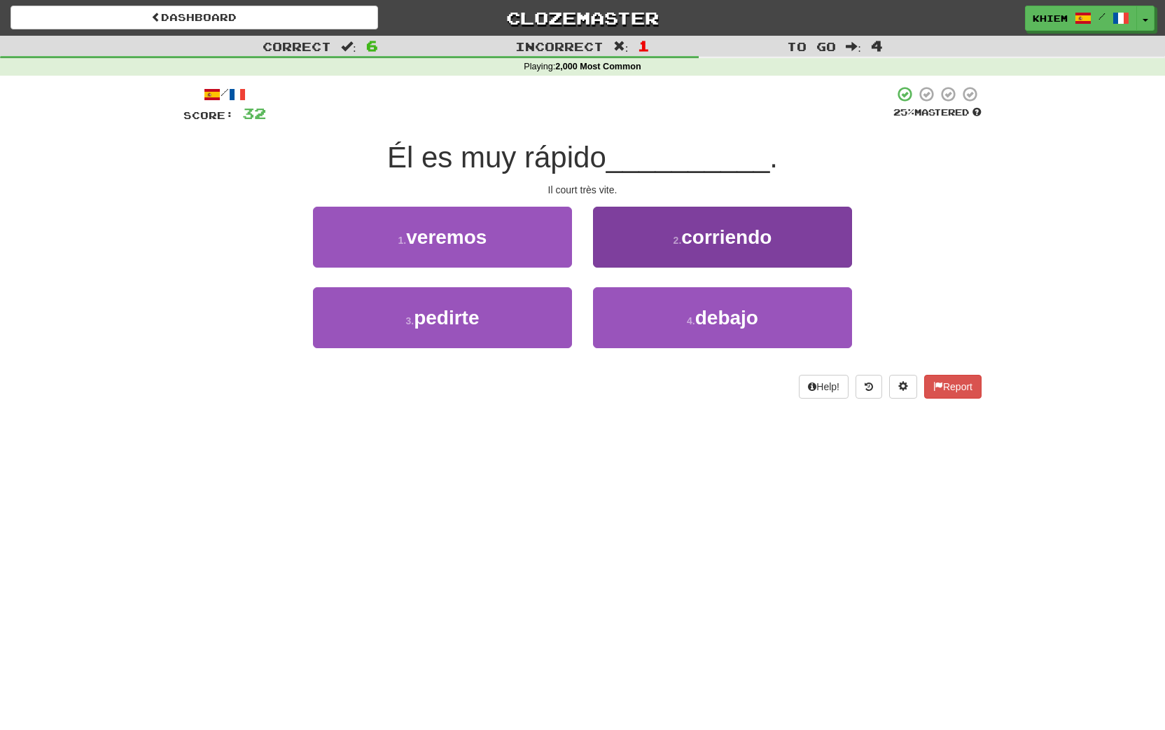
click at [729, 239] on span "corriendo" at bounding box center [726, 237] width 90 height 22
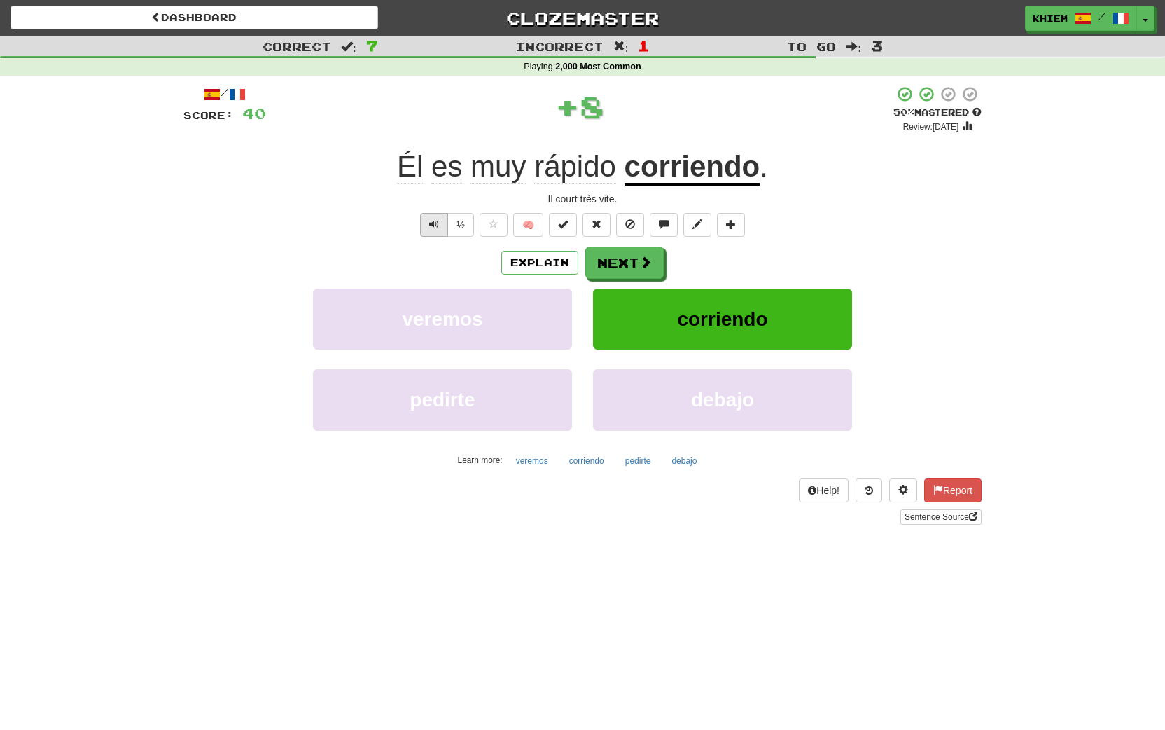
click at [433, 227] on span "Text-to-speech controls" at bounding box center [434, 224] width 10 height 10
click at [618, 260] on button "Next" at bounding box center [625, 263] width 78 height 32
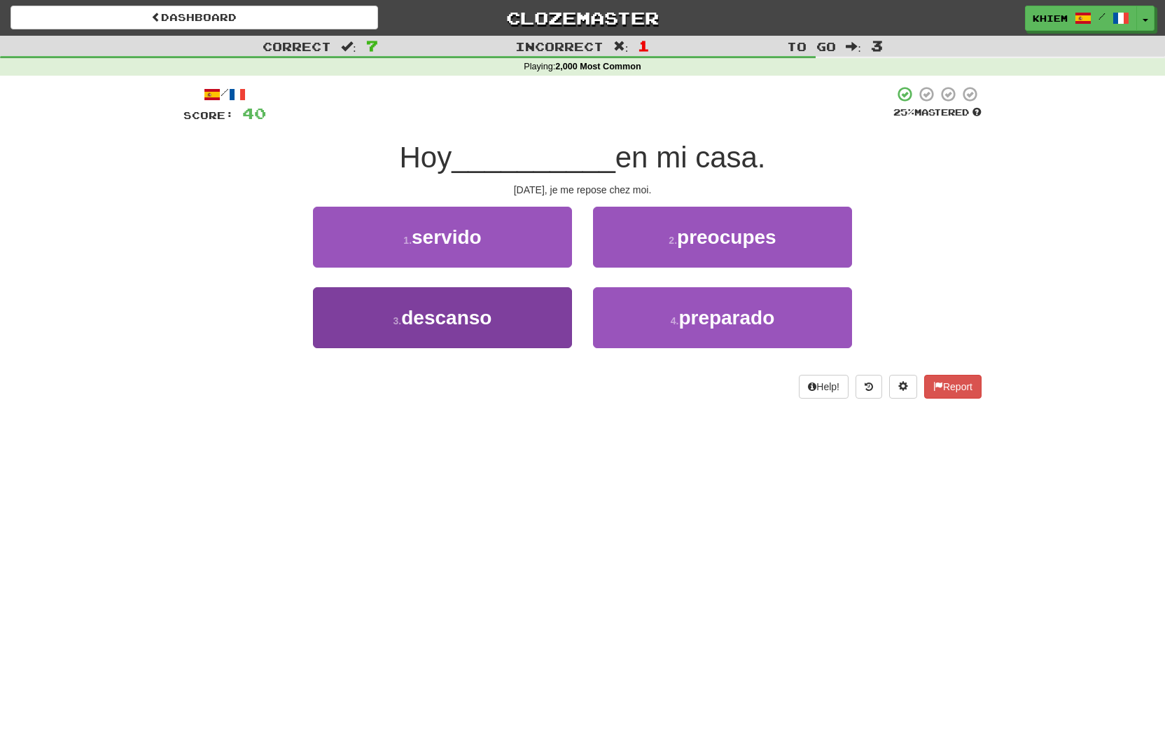
click at [535, 314] on button "3 . descanso" at bounding box center [442, 317] width 259 height 61
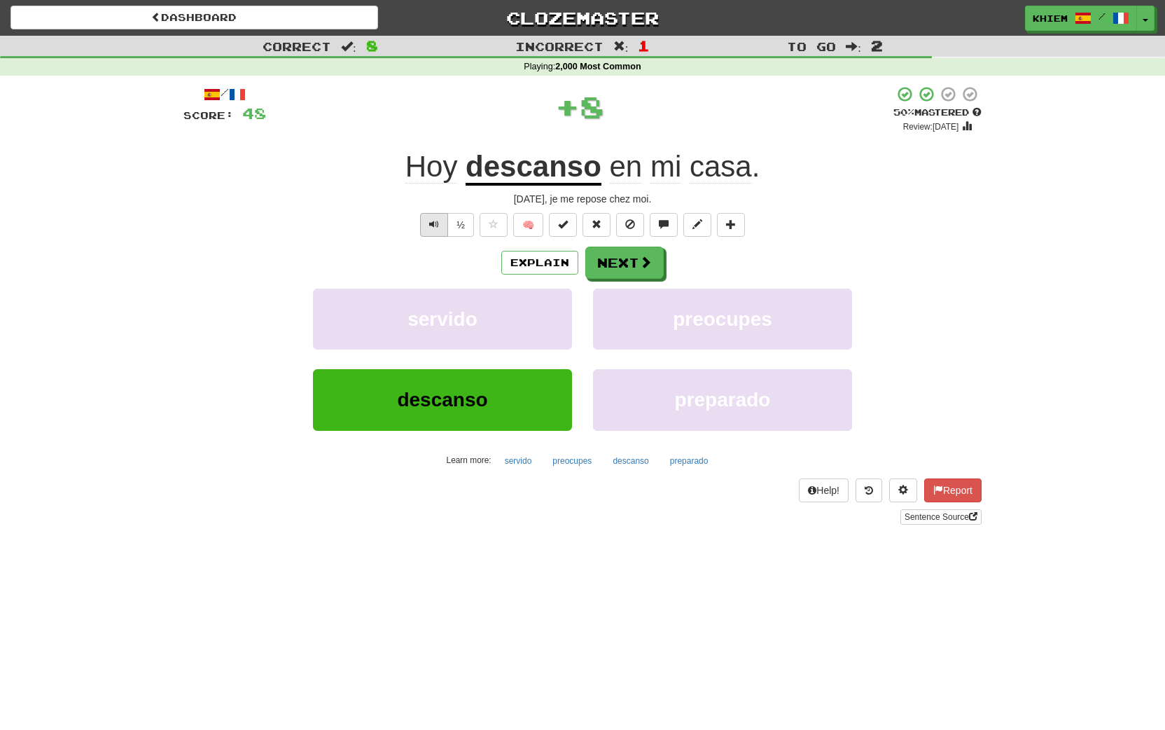
click at [433, 225] on span "Text-to-speech controls" at bounding box center [434, 224] width 10 height 10
click at [627, 268] on button "Next" at bounding box center [625, 263] width 78 height 32
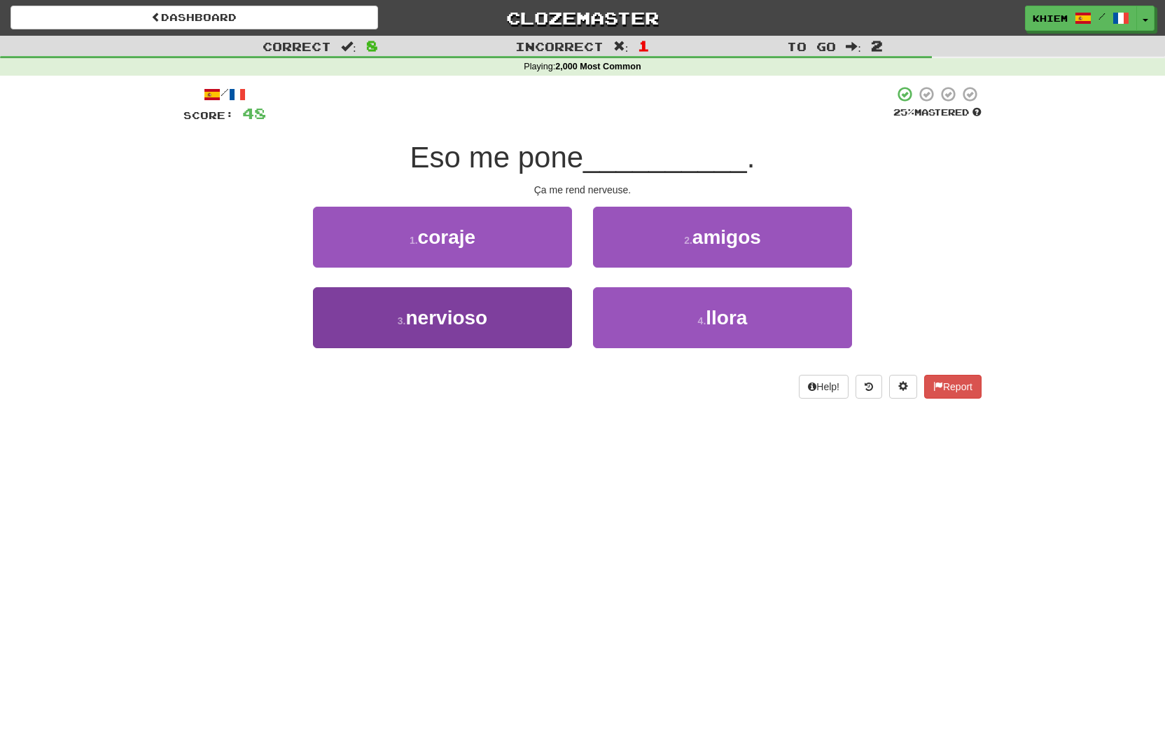
click at [545, 307] on button "3 . nervioso" at bounding box center [442, 317] width 259 height 61
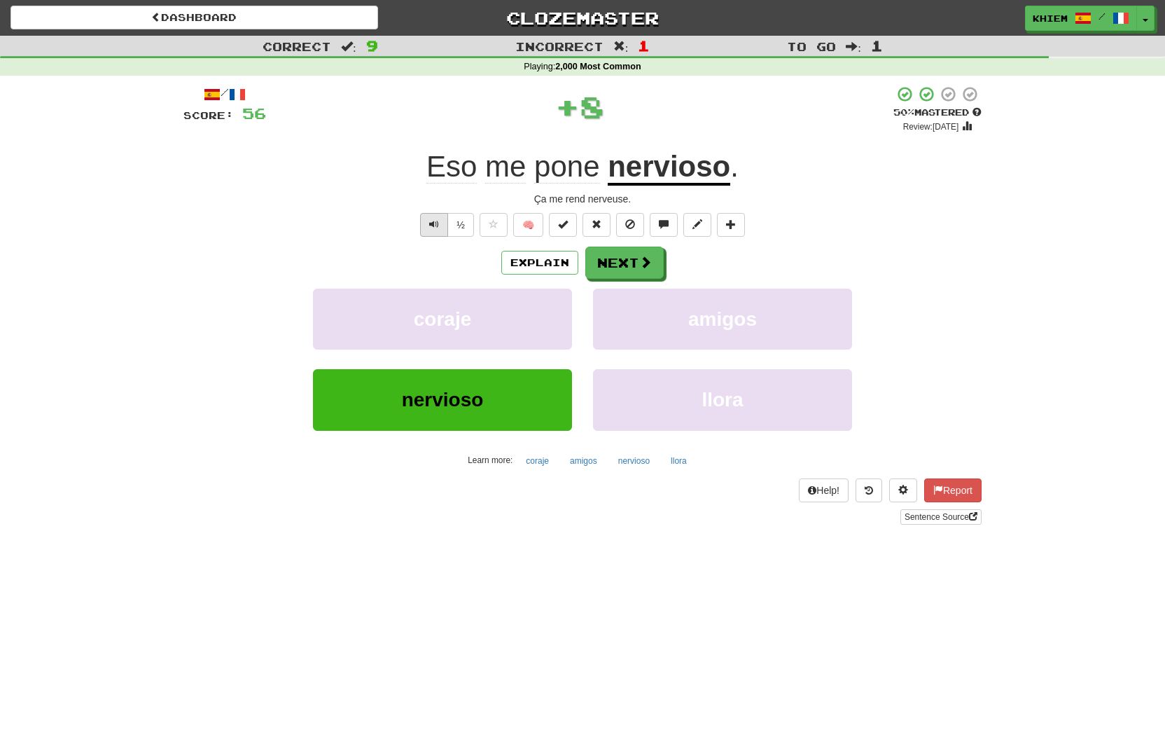
click at [434, 228] on span "Text-to-speech controls" at bounding box center [434, 224] width 10 height 10
click at [638, 265] on button "Next" at bounding box center [625, 263] width 78 height 32
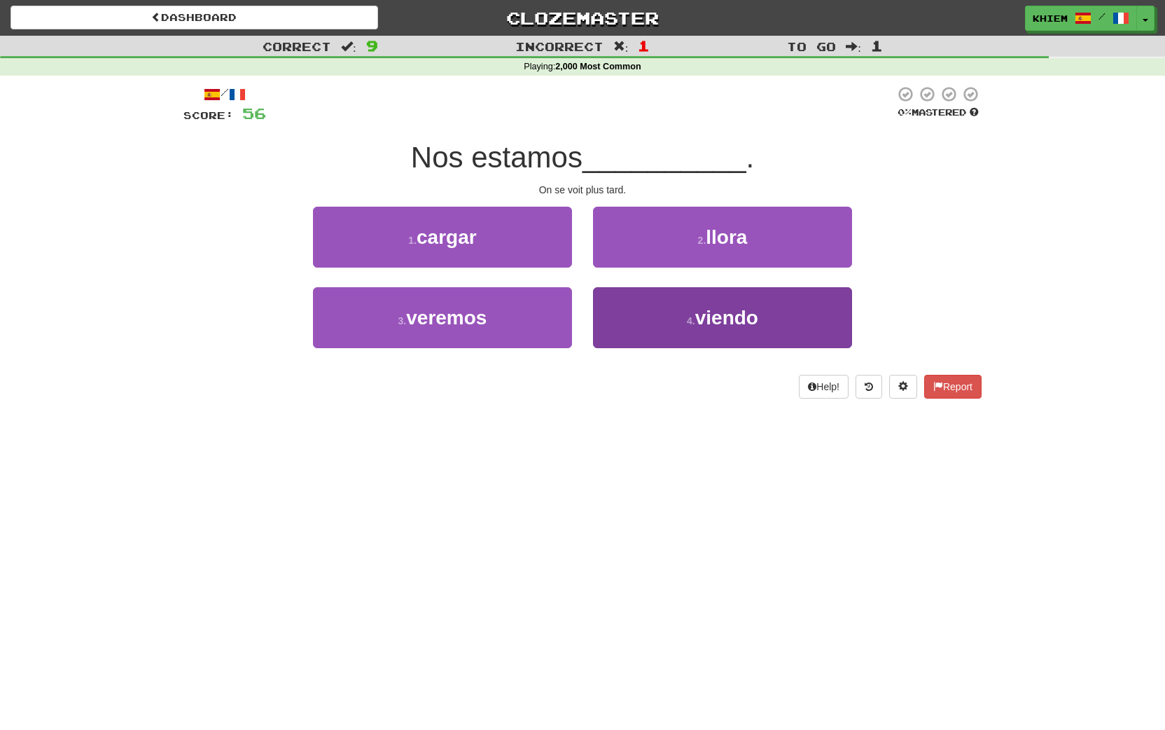
click at [700, 315] on span "viendo" at bounding box center [726, 318] width 63 height 22
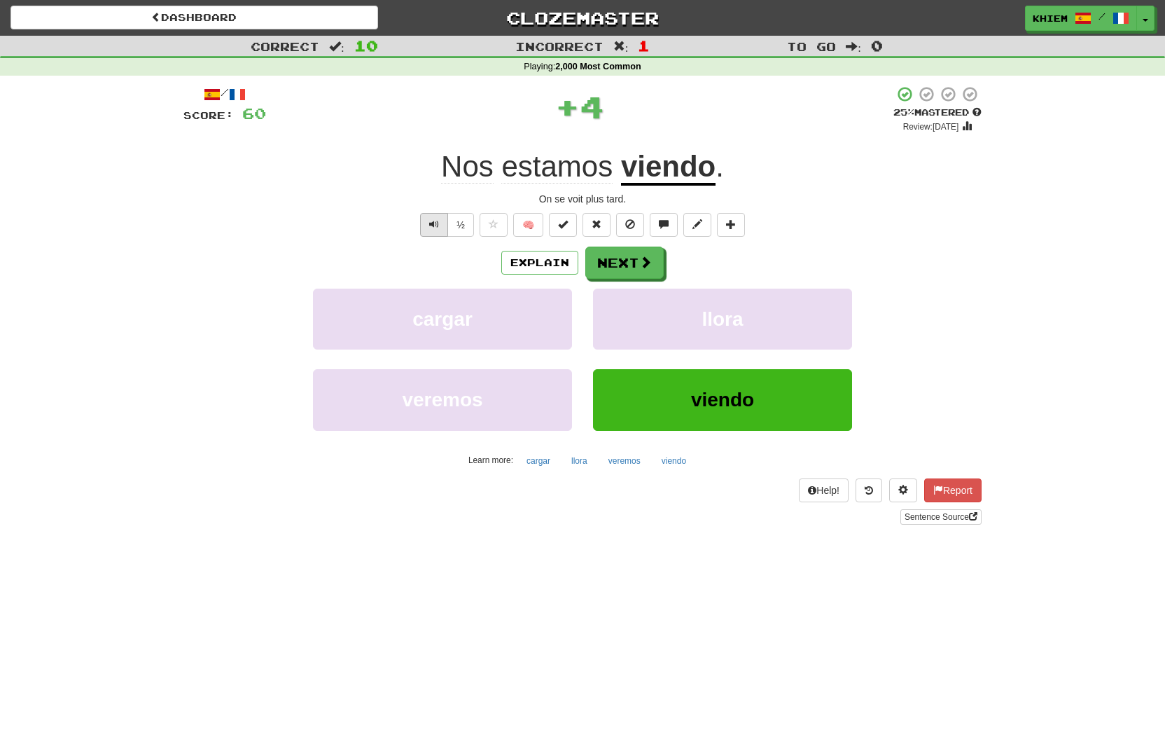
click at [429, 224] on span "Text-to-speech controls" at bounding box center [434, 224] width 10 height 10
click at [607, 263] on button "Next" at bounding box center [625, 263] width 78 height 32
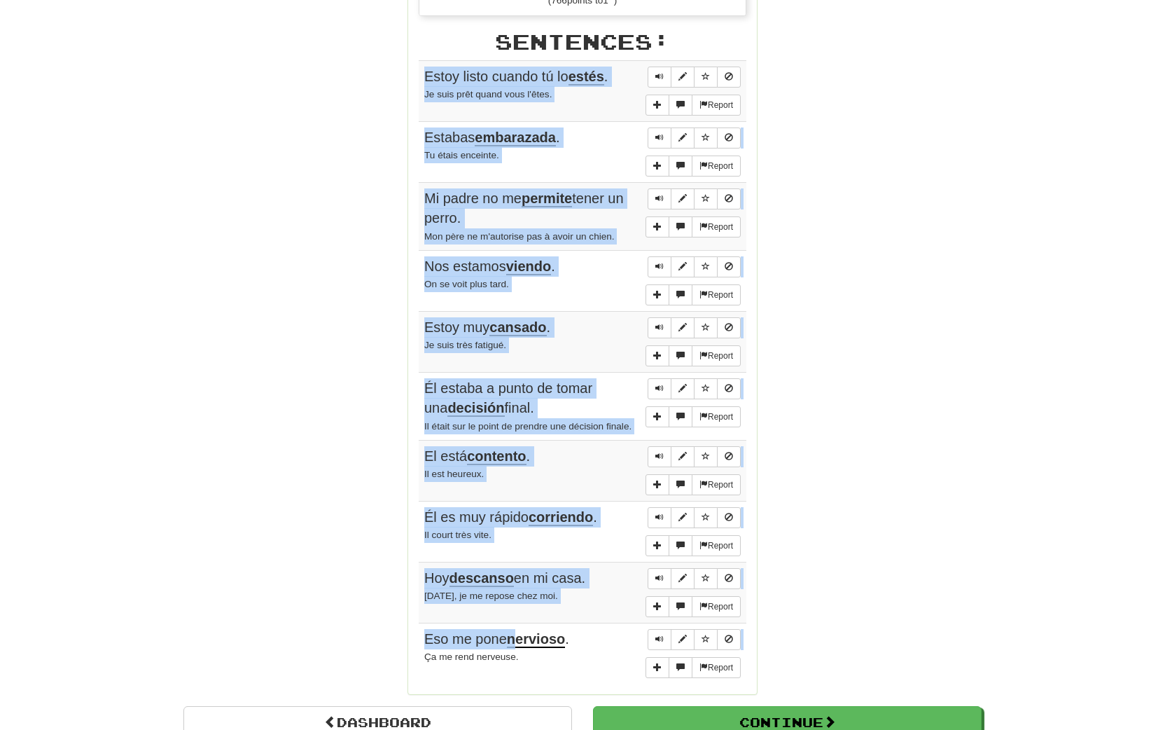
scroll to position [815, 0]
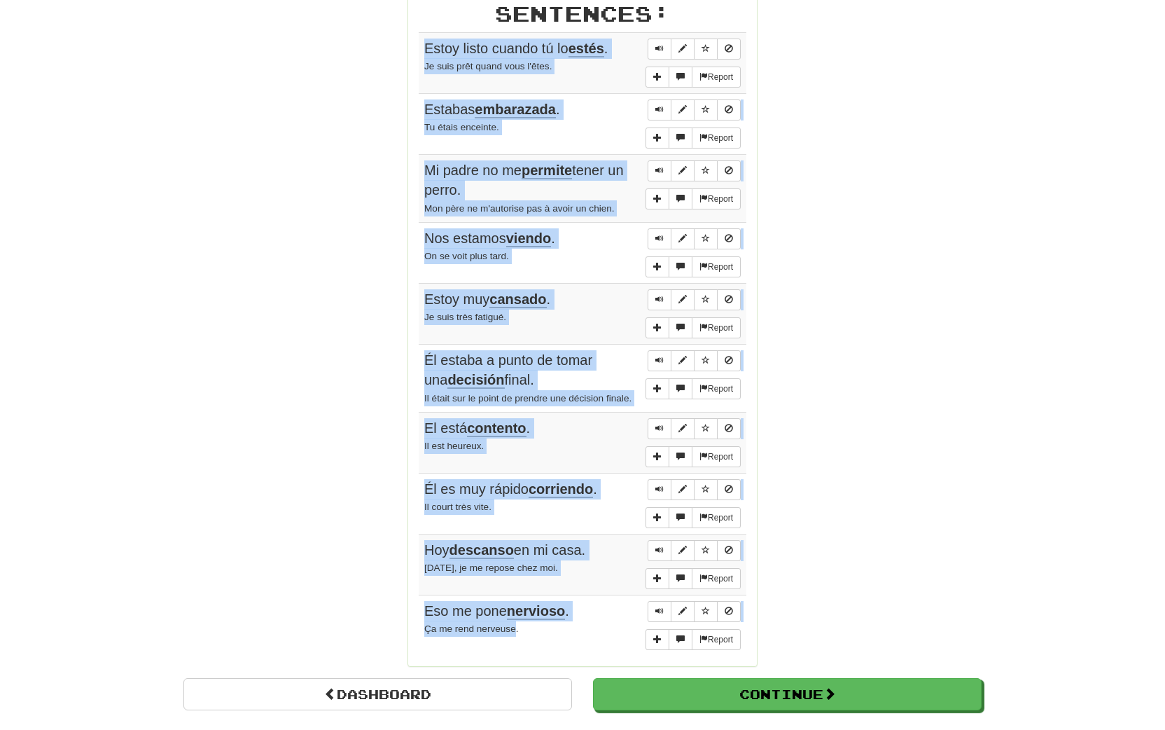
drag, startPoint x: 424, startPoint y: 281, endPoint x: 517, endPoint y: 629, distance: 359.4
click at [517, 629] on tbody "Report Estoy listo cuando tú lo estés . Je suis prêt quand vous l'êtes. Report …" at bounding box center [583, 343] width 328 height 622
copy tbody "Estoy listo cuando tú lo estés . Je suis prêt quand vous l'êtes. Report Estabas…"
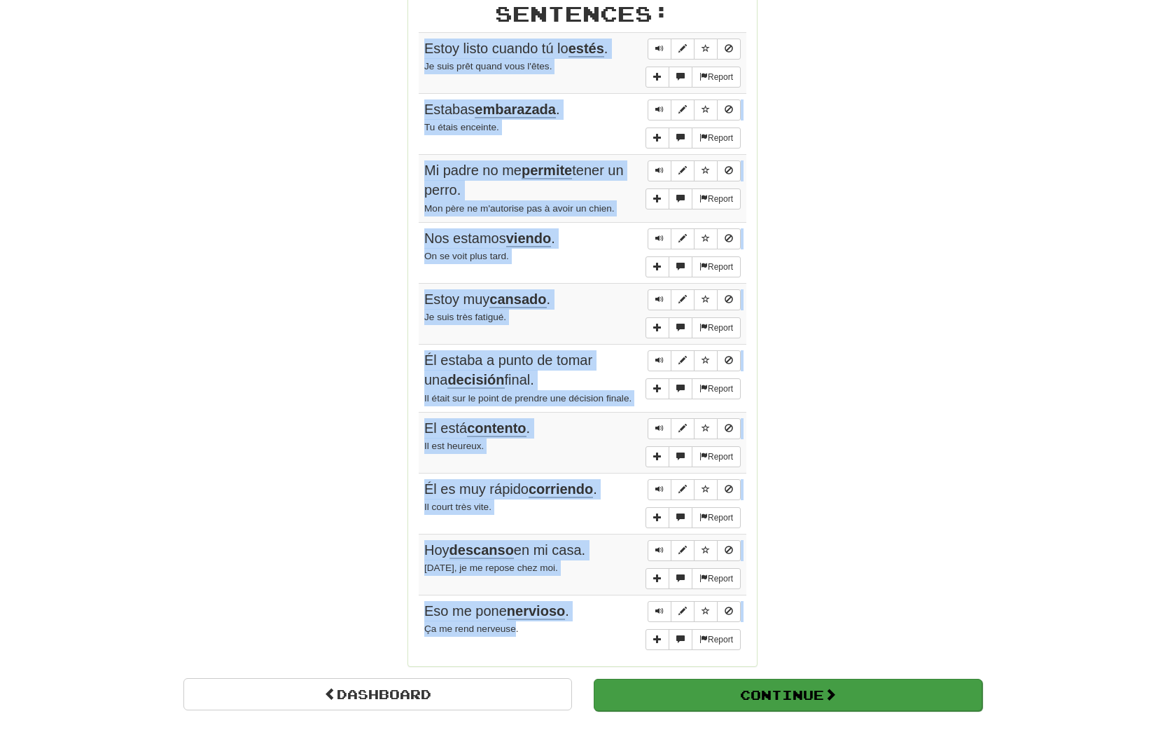
click at [698, 682] on button "Continue" at bounding box center [788, 695] width 389 height 32
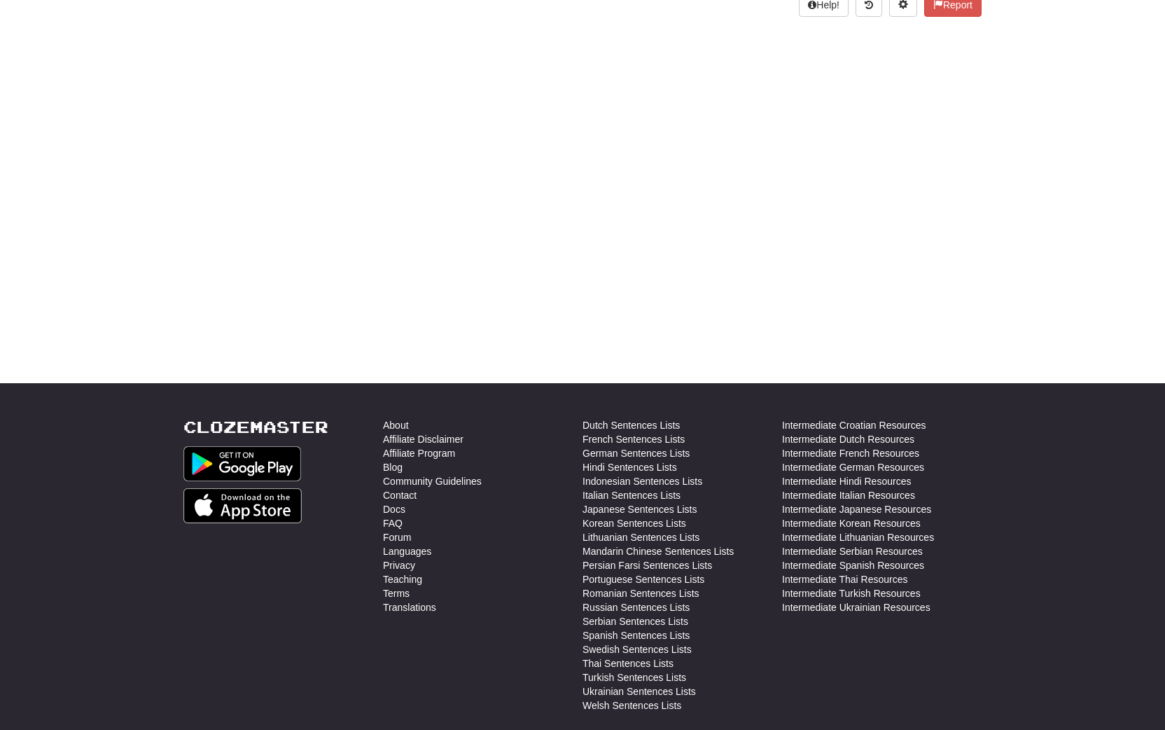
scroll to position [0, 0]
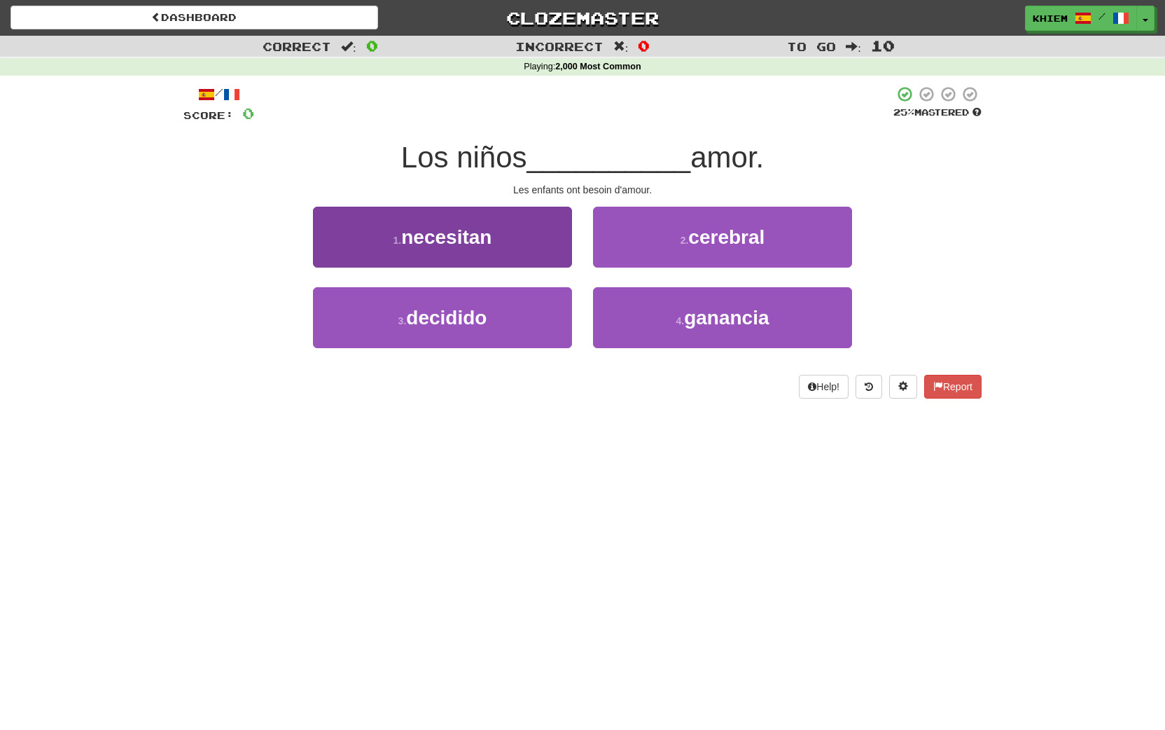
click at [508, 249] on button "1 . necesitan" at bounding box center [442, 237] width 259 height 61
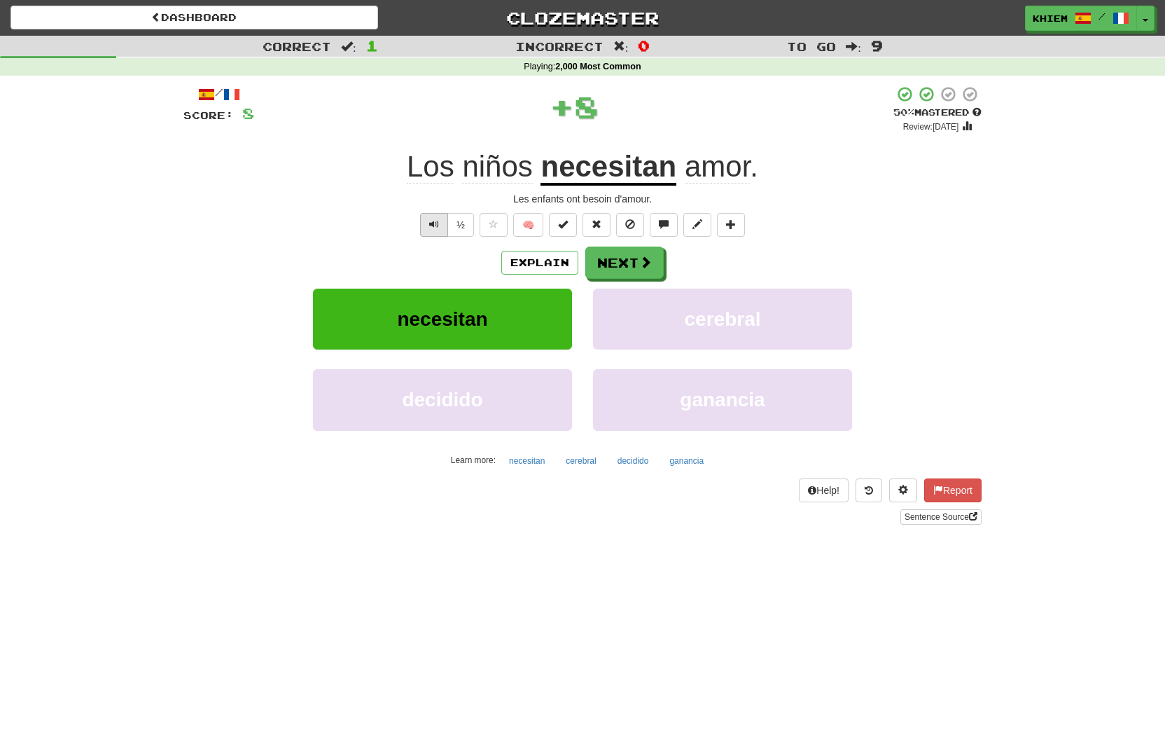
click at [433, 221] on span "Text-to-speech controls" at bounding box center [434, 224] width 10 height 10
click at [528, 224] on button "🧠" at bounding box center [528, 225] width 30 height 24
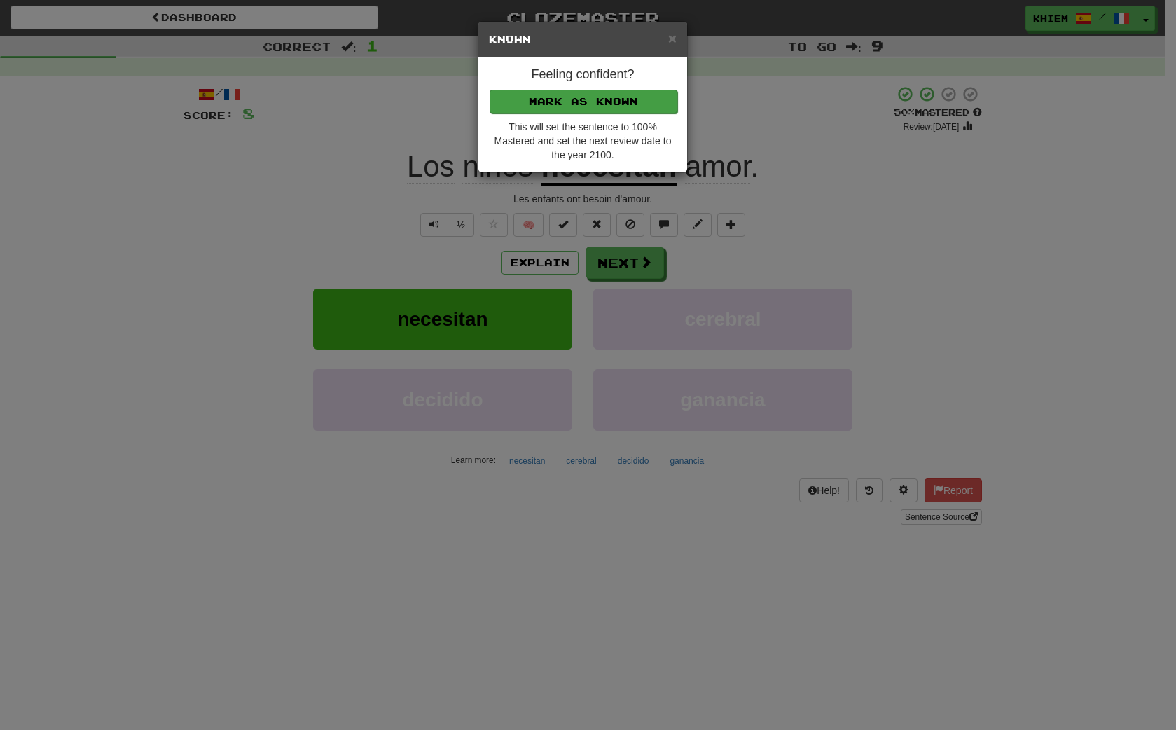
click at [622, 102] on button "Mark as Known" at bounding box center [583, 102] width 188 height 24
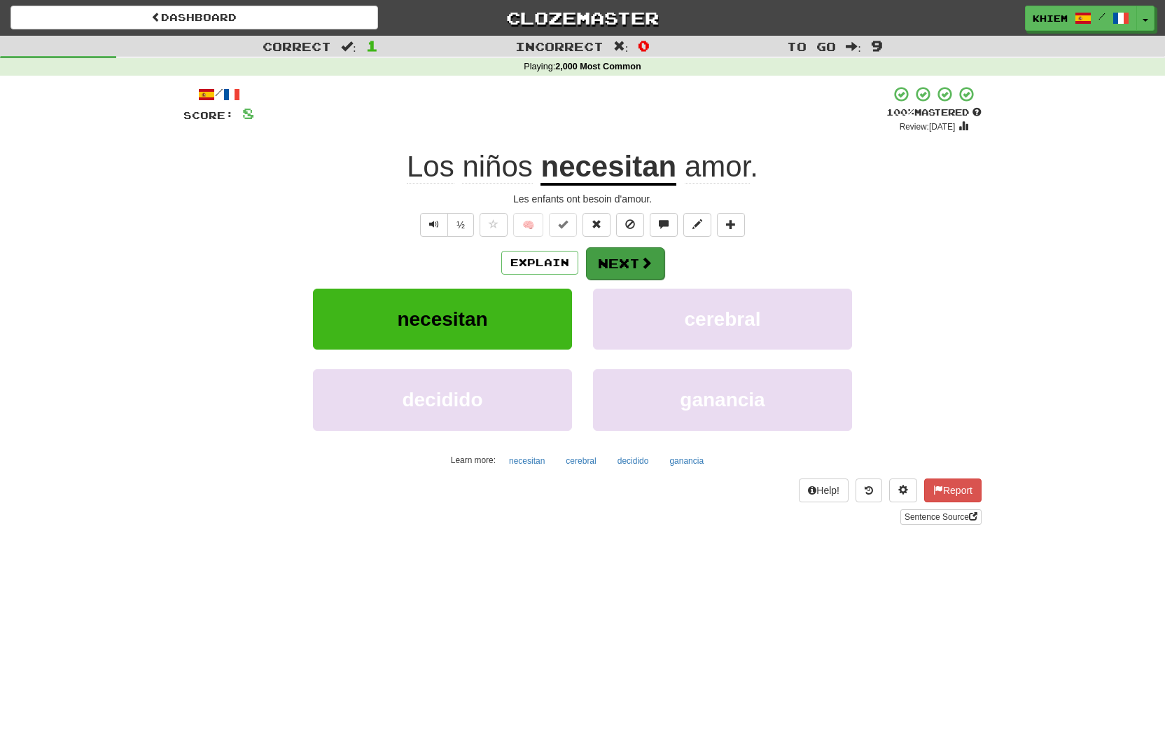
click at [627, 256] on button "Next" at bounding box center [625, 263] width 78 height 32
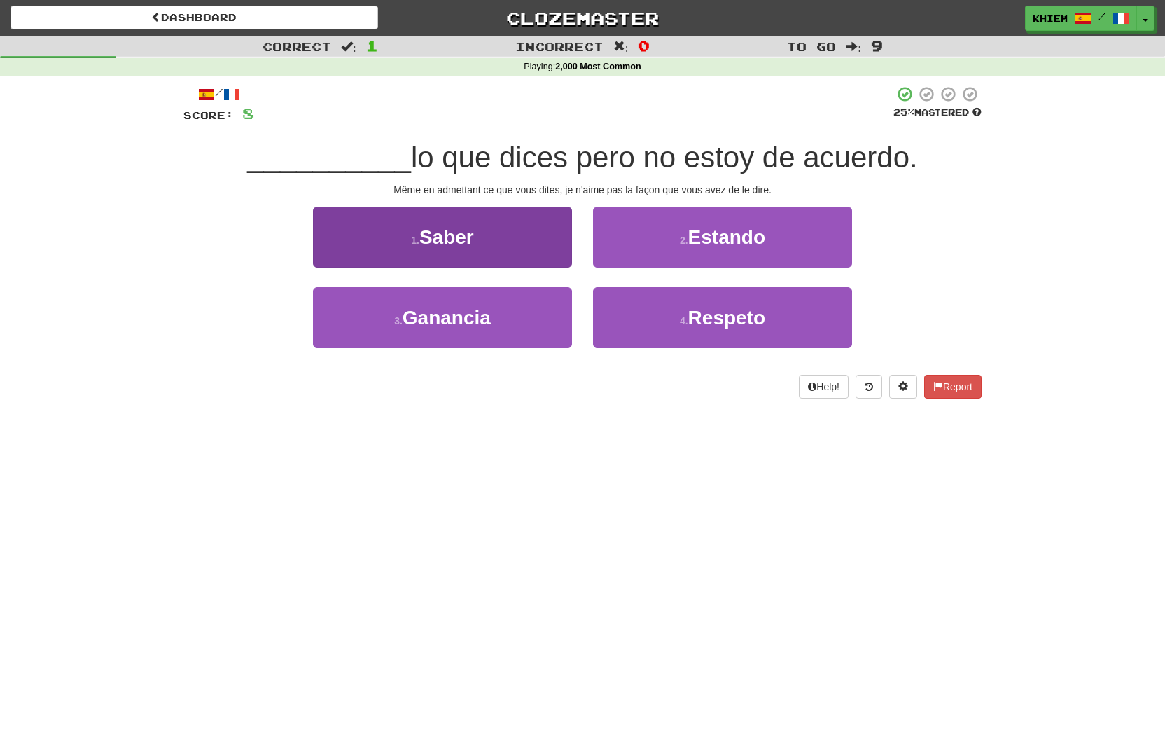
click at [536, 235] on button "1 . Saber" at bounding box center [442, 237] width 259 height 61
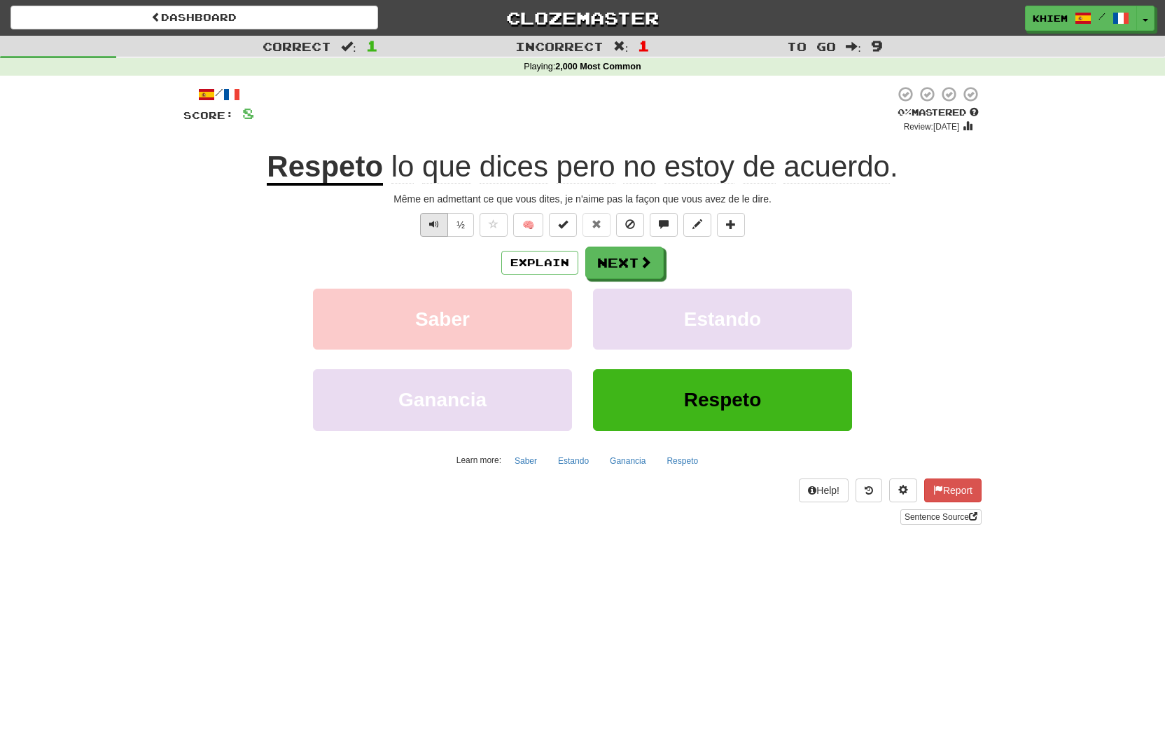
click at [432, 222] on span "Text-to-speech controls" at bounding box center [434, 224] width 10 height 10
click at [634, 265] on button "Next" at bounding box center [625, 263] width 78 height 32
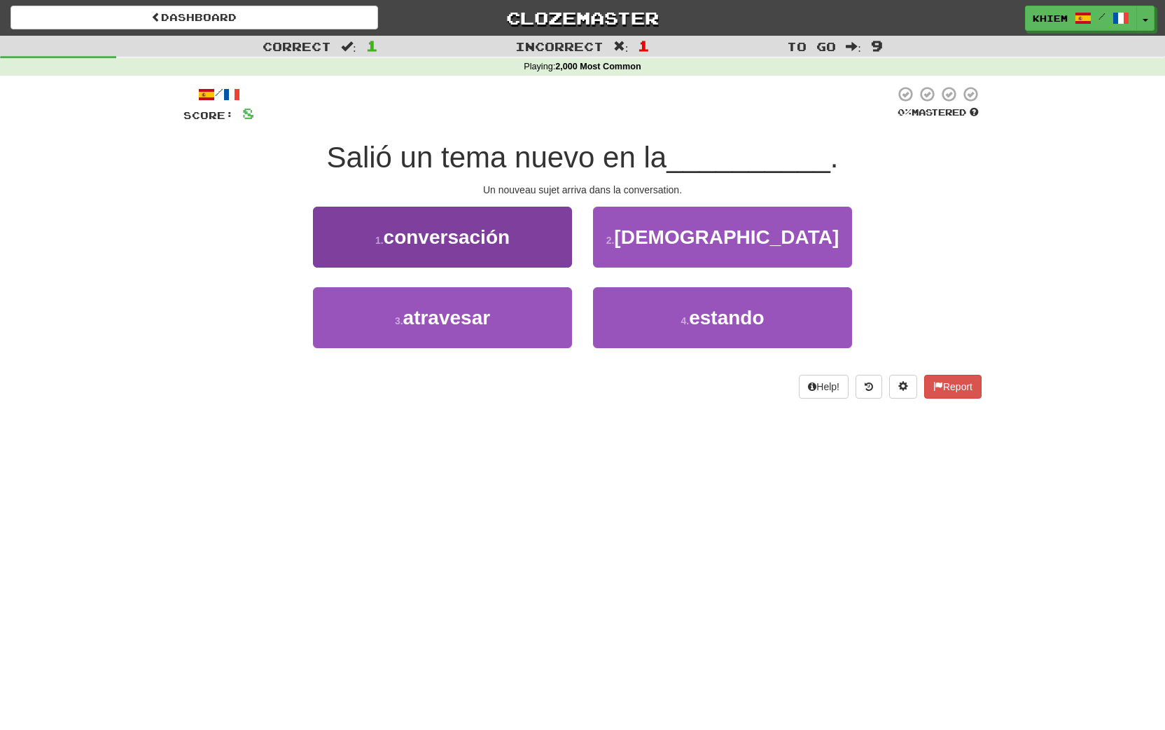
click at [550, 247] on button "1 . conversación" at bounding box center [442, 237] width 259 height 61
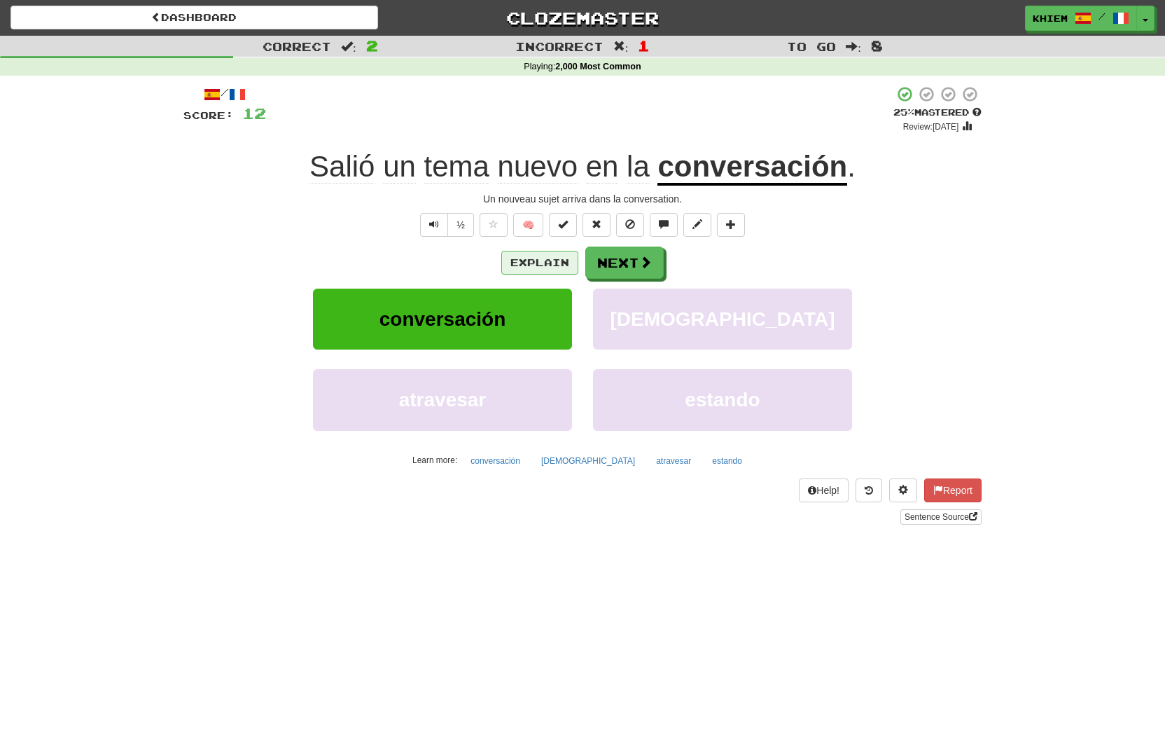
click at [534, 268] on button "Explain" at bounding box center [539, 263] width 77 height 24
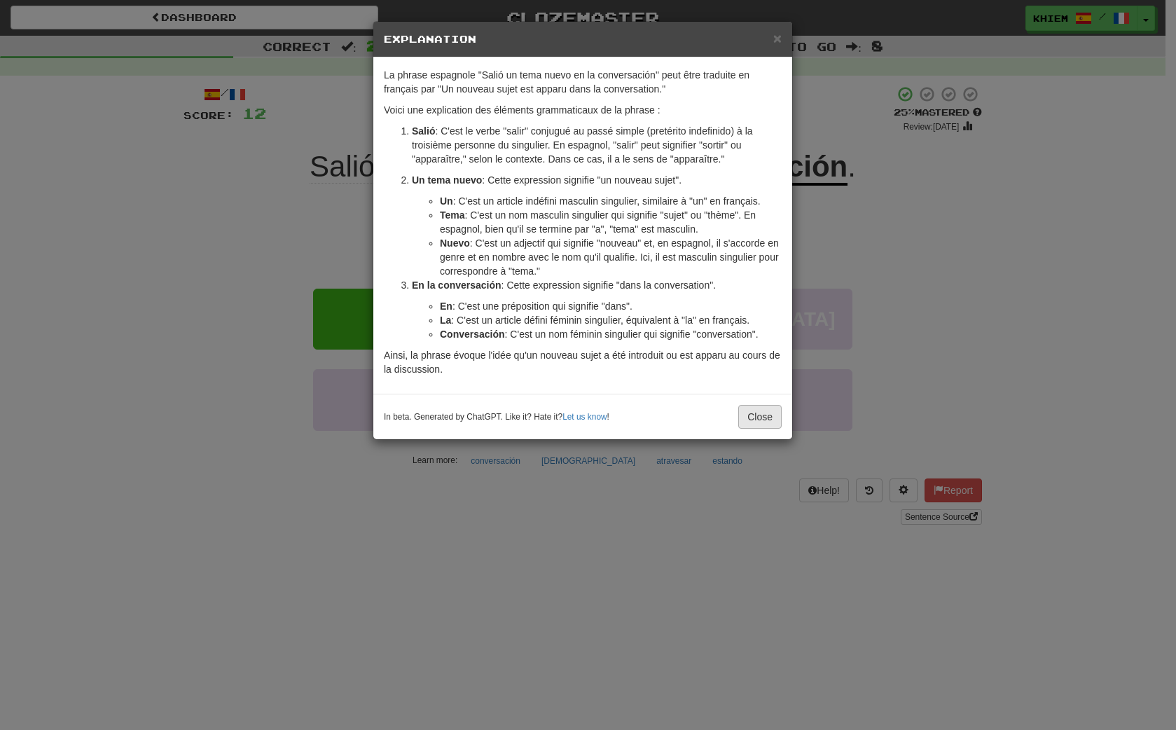
click at [760, 429] on button "Close" at bounding box center [759, 417] width 43 height 24
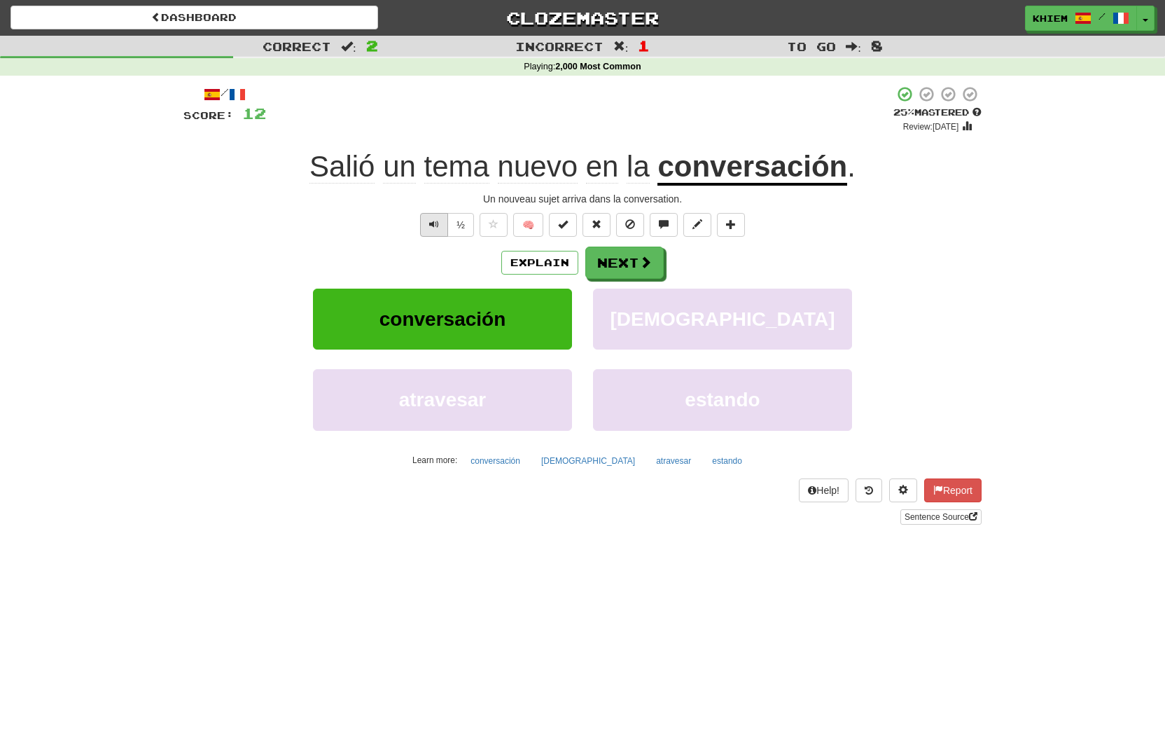
click at [433, 228] on span "Text-to-speech controls" at bounding box center [434, 224] width 10 height 10
click at [634, 269] on button "Next" at bounding box center [625, 263] width 78 height 32
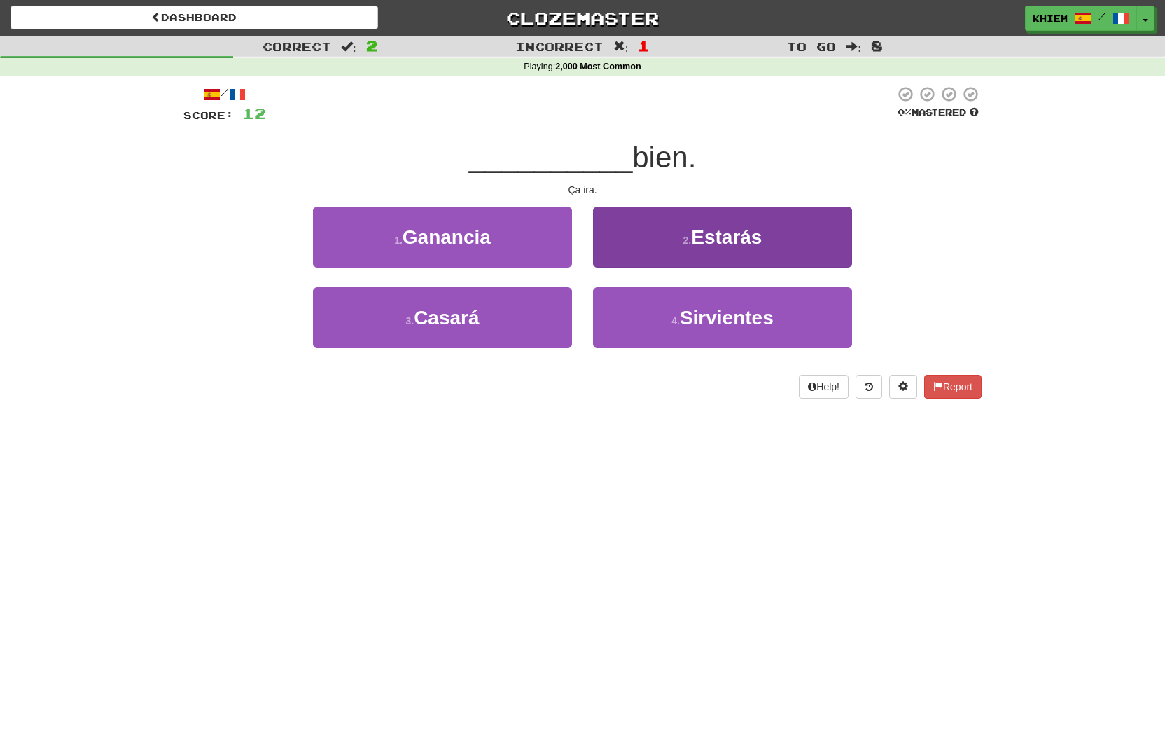
click at [660, 253] on button "2 . Estarás" at bounding box center [722, 237] width 259 height 61
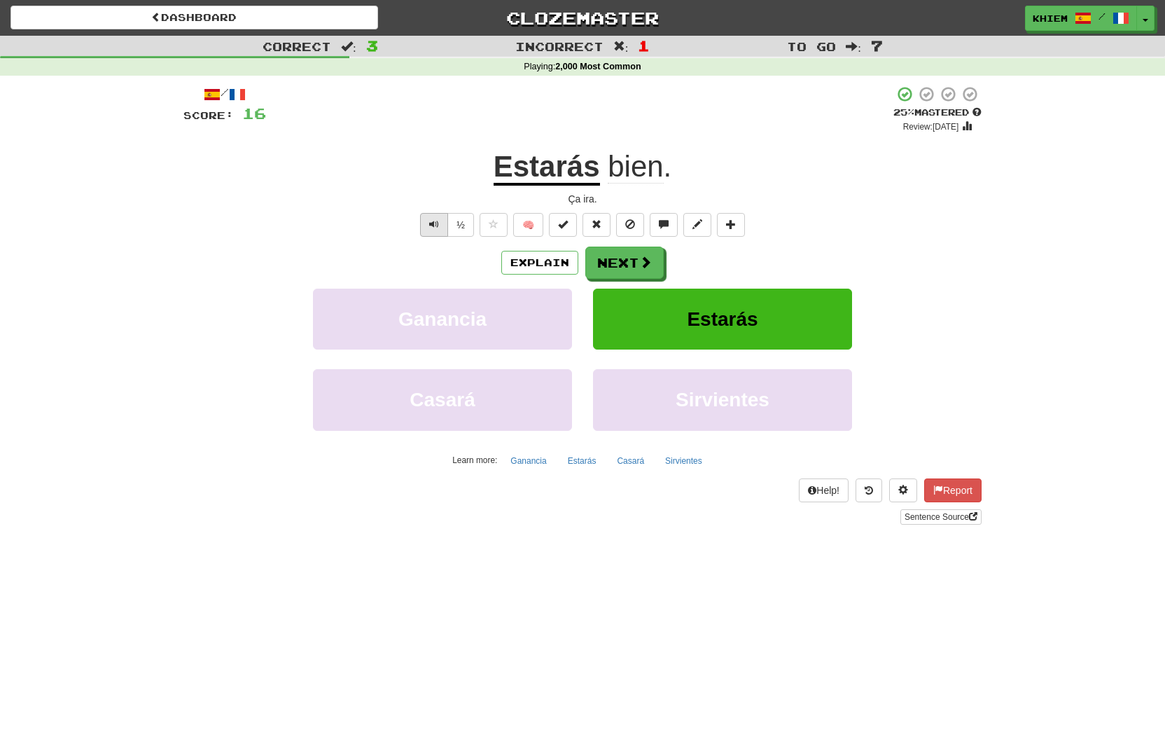
click at [434, 225] on span "Text-to-speech controls" at bounding box center [434, 224] width 10 height 10
click at [612, 265] on button "Next" at bounding box center [625, 263] width 78 height 32
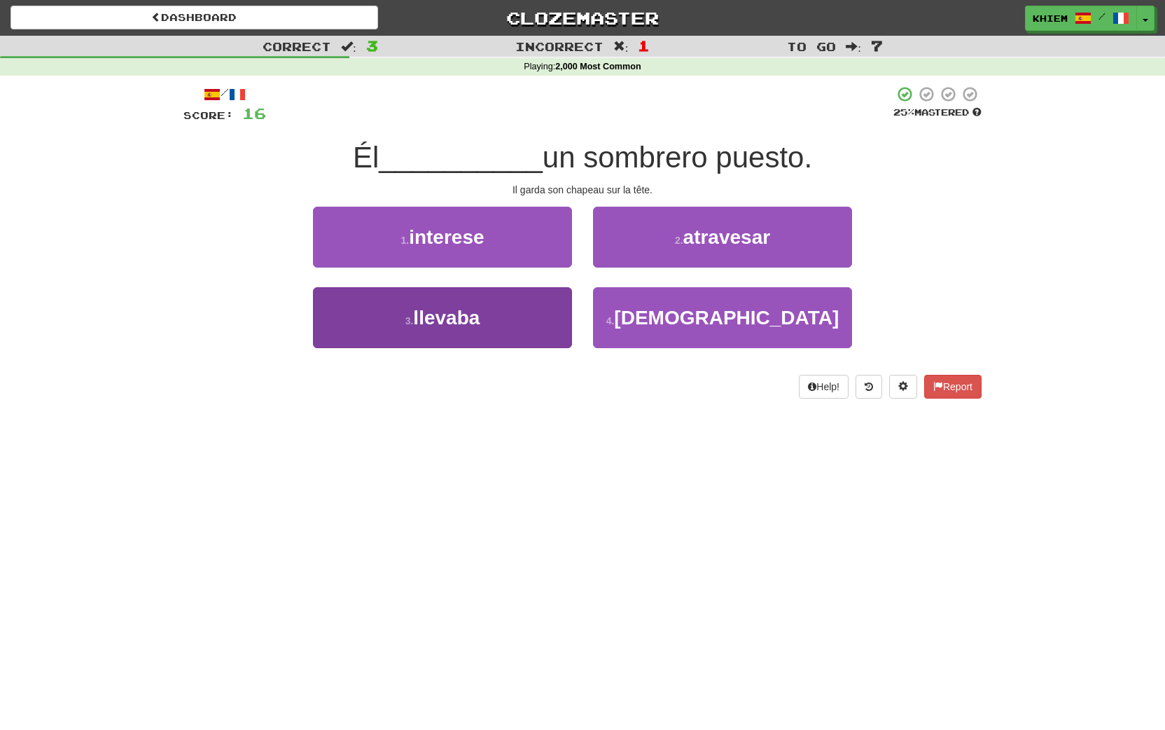
click at [546, 320] on button "3 . llevaba" at bounding box center [442, 317] width 259 height 61
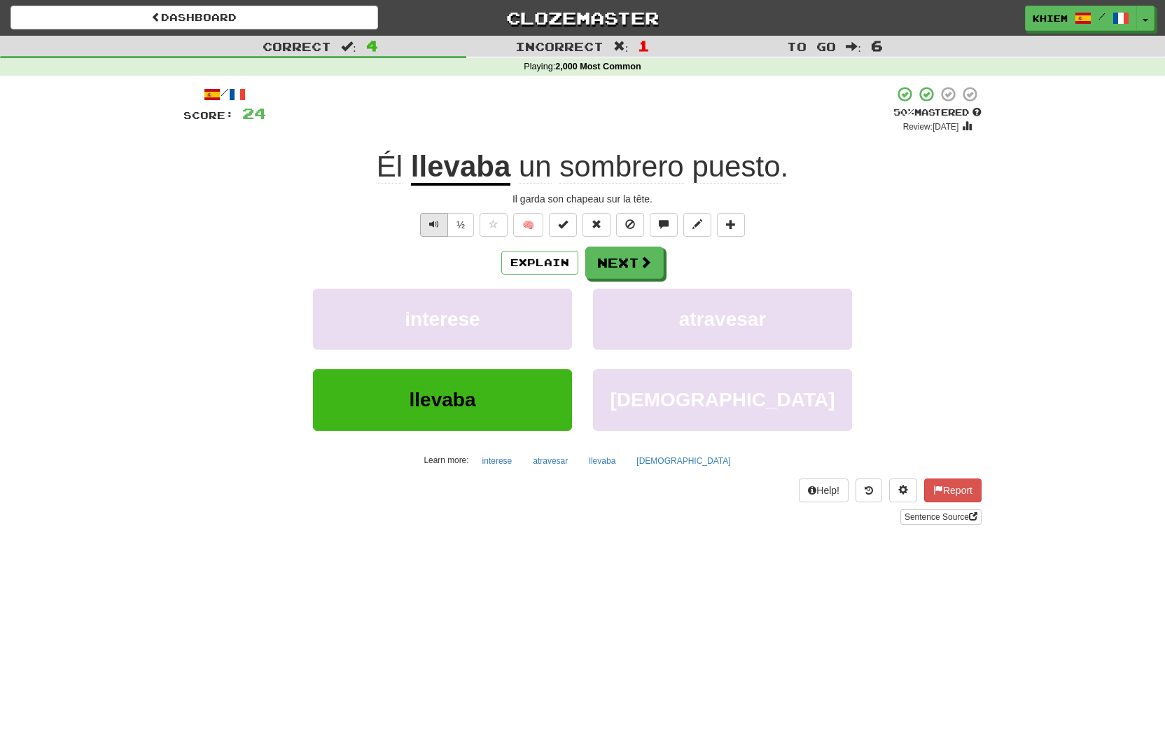
click at [431, 224] on span "Text-to-speech controls" at bounding box center [434, 224] width 10 height 10
click at [621, 265] on button "Next" at bounding box center [625, 263] width 78 height 32
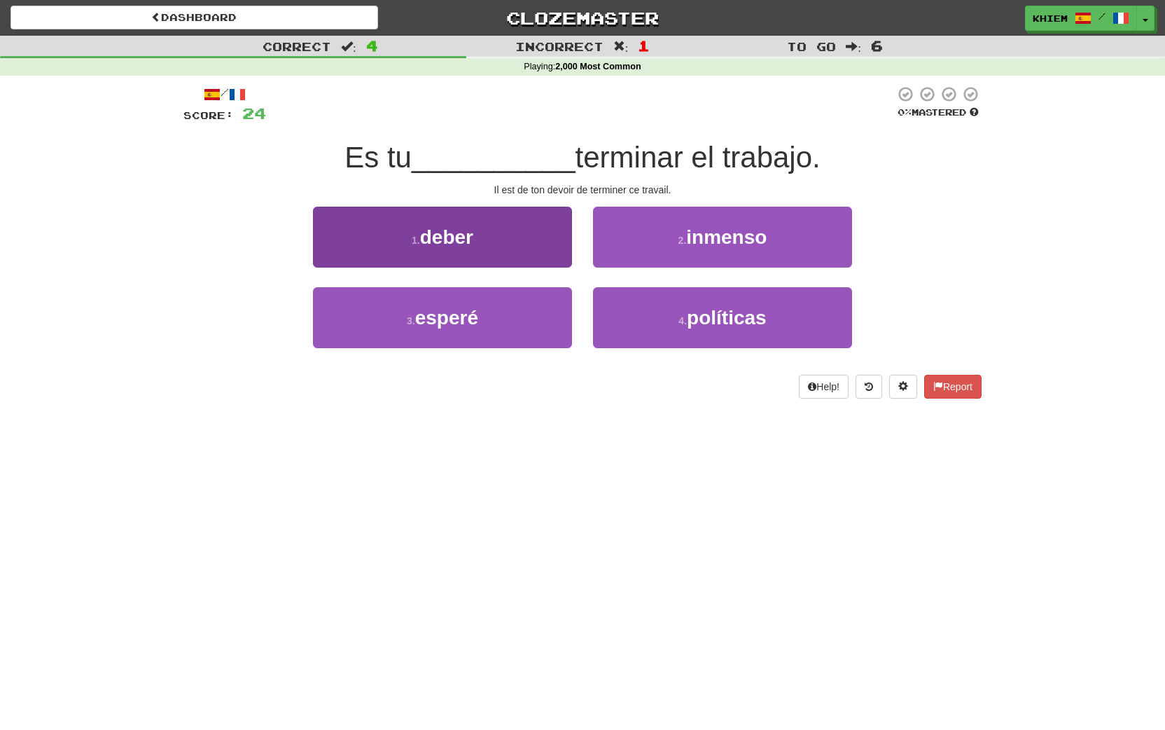
click at [517, 243] on button "1 . deber" at bounding box center [442, 237] width 259 height 61
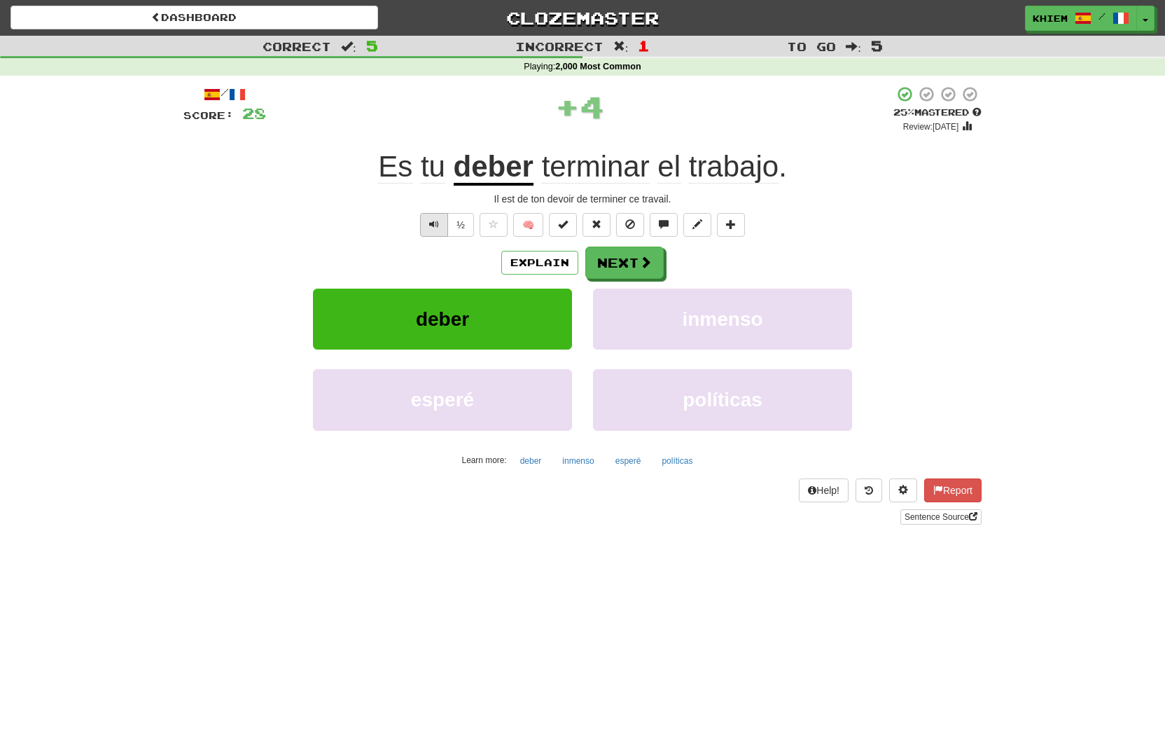
click at [436, 227] on span "Text-to-speech controls" at bounding box center [434, 224] width 10 height 10
click at [637, 269] on button "Next" at bounding box center [625, 263] width 78 height 32
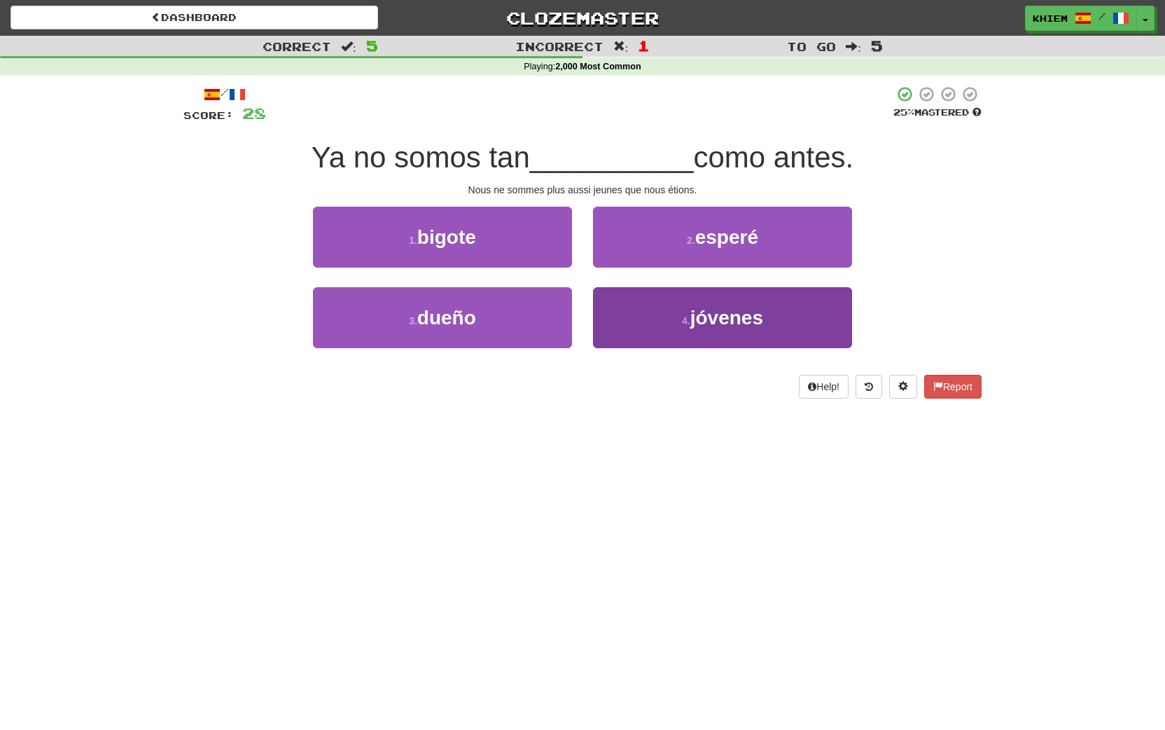
click at [705, 315] on span "jóvenes" at bounding box center [726, 318] width 73 height 22
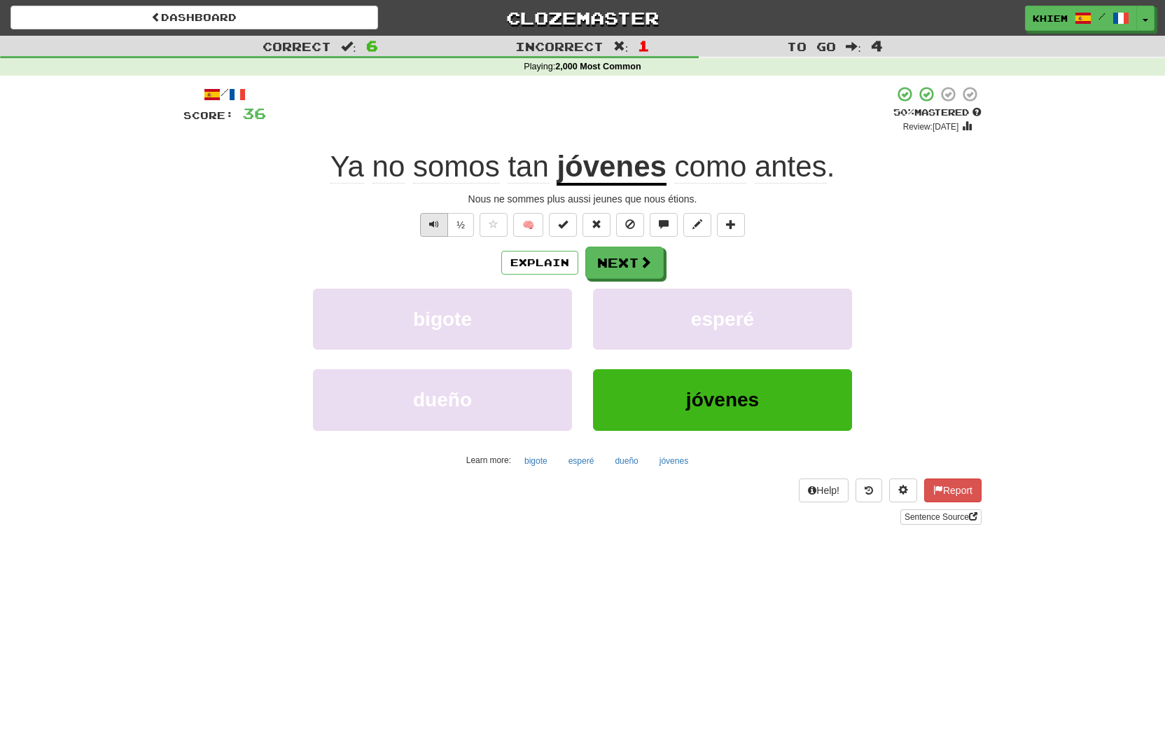
click at [431, 227] on span "Text-to-speech controls" at bounding box center [434, 224] width 10 height 10
click at [625, 266] on button "Next" at bounding box center [625, 263] width 78 height 32
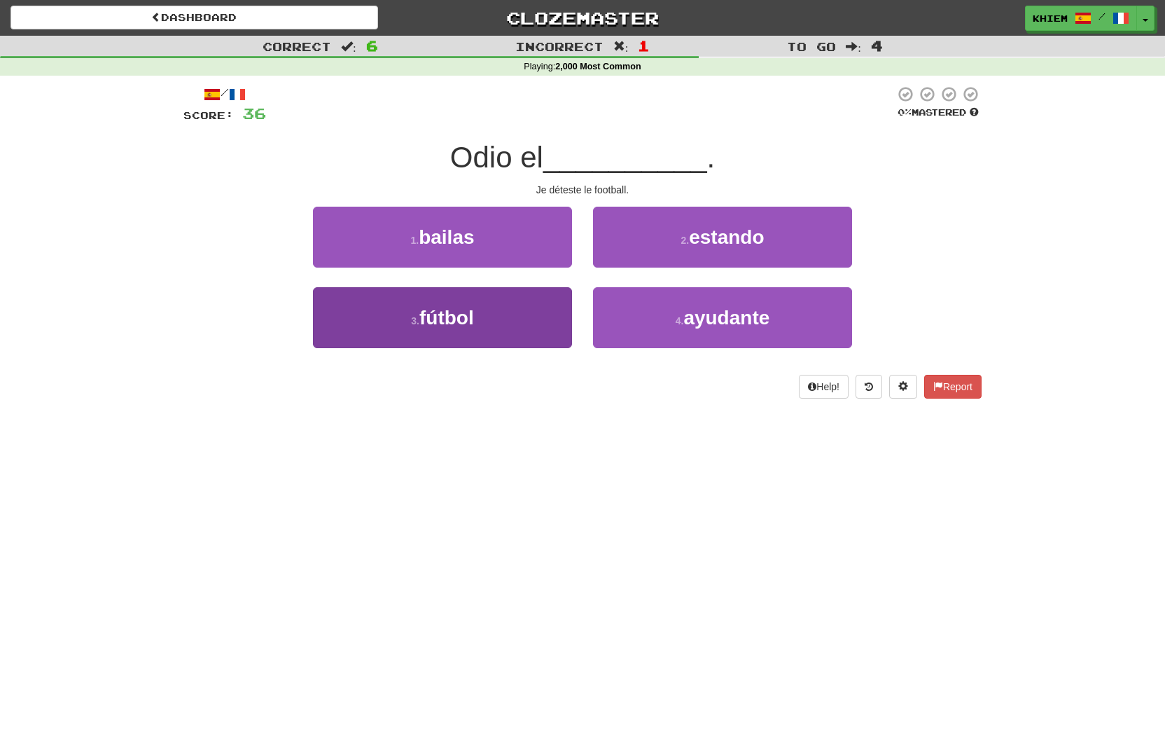
click at [548, 303] on button "3 . fútbol" at bounding box center [442, 317] width 259 height 61
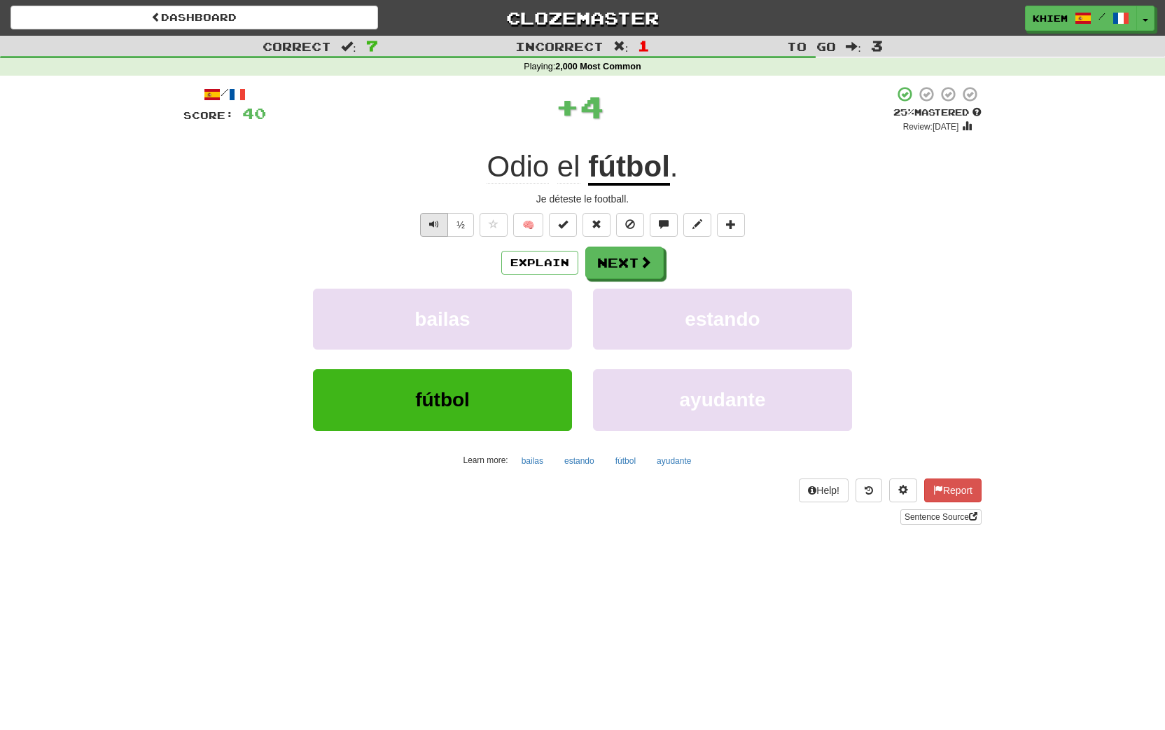
click at [426, 223] on button "Text-to-speech controls" at bounding box center [434, 225] width 28 height 24
click at [528, 225] on button "🧠" at bounding box center [528, 225] width 30 height 24
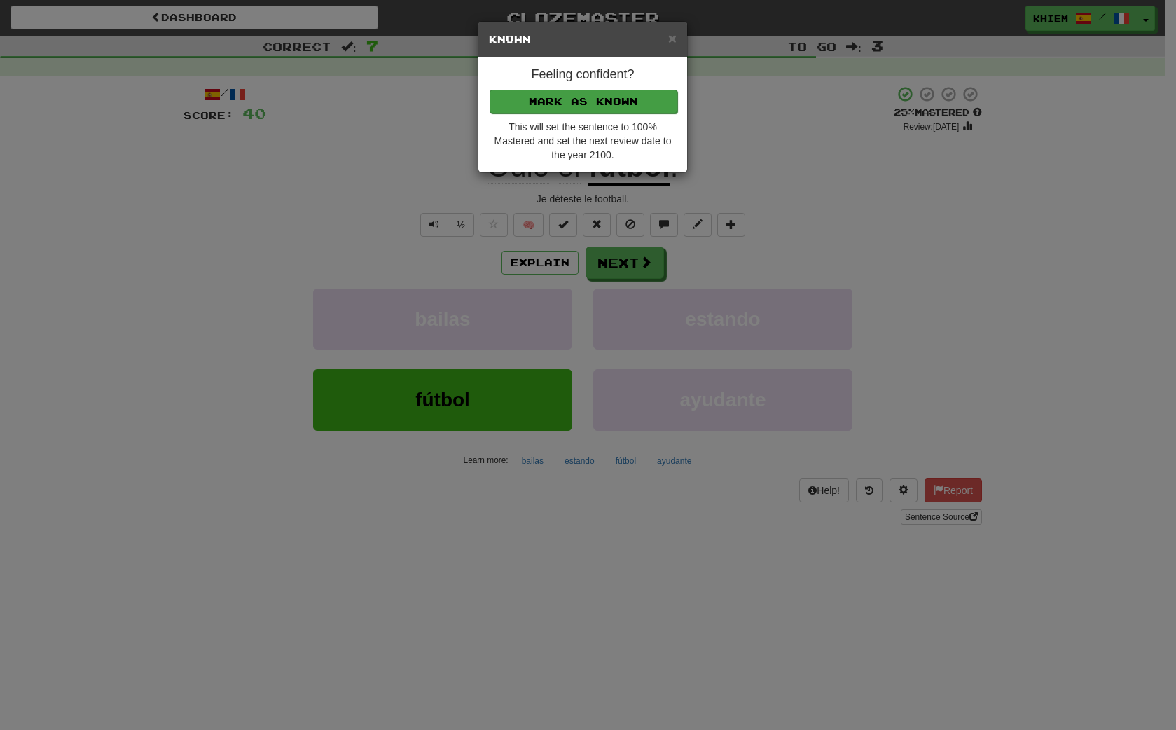
click at [620, 106] on button "Mark as Known" at bounding box center [583, 102] width 188 height 24
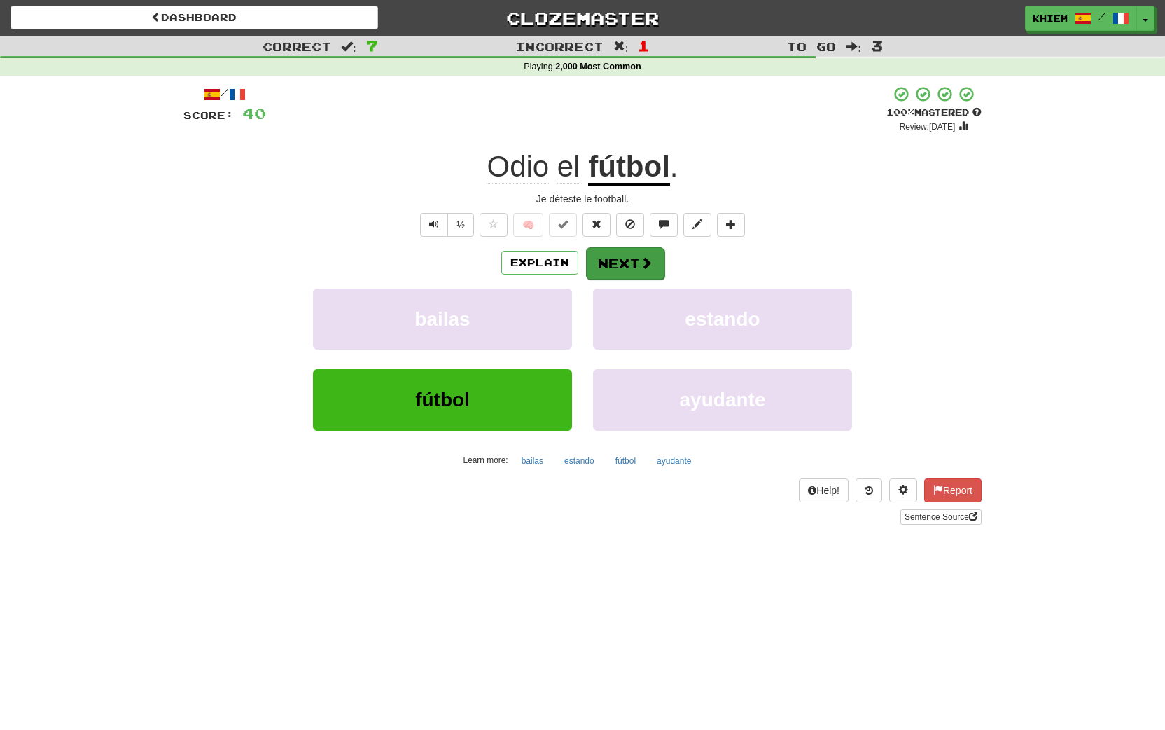
click at [628, 258] on button "Next" at bounding box center [625, 263] width 78 height 32
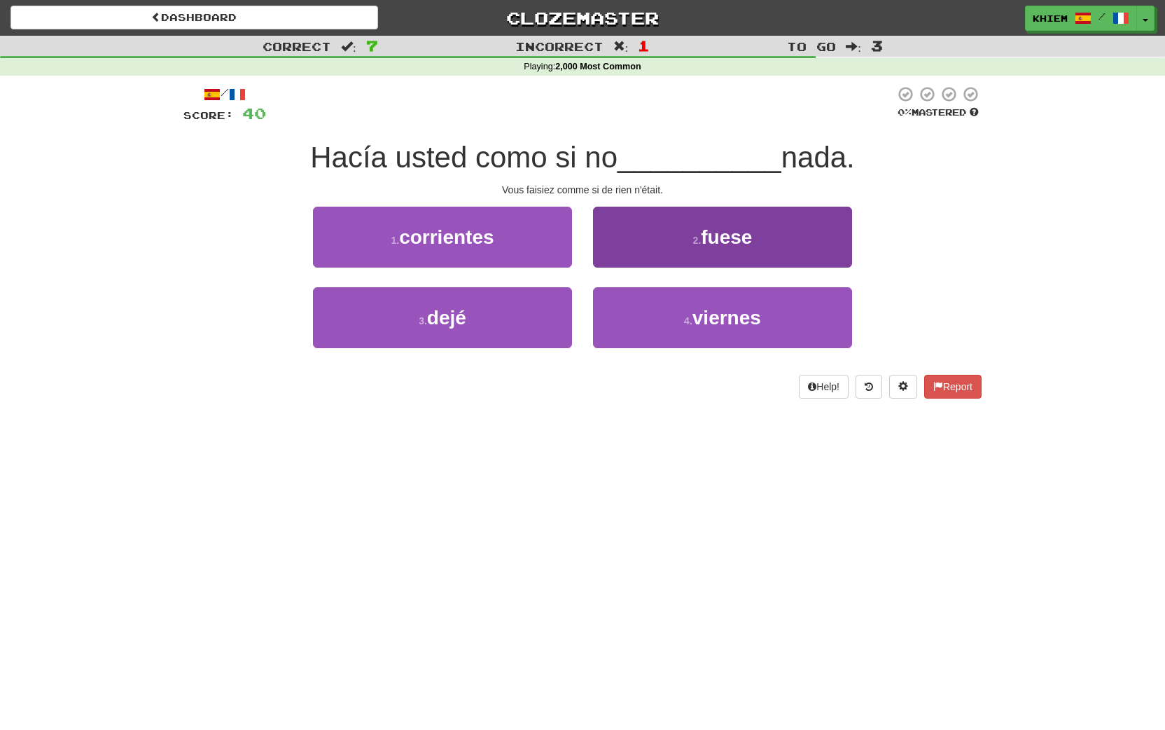
click at [696, 242] on small "2 ." at bounding box center [697, 240] width 8 height 11
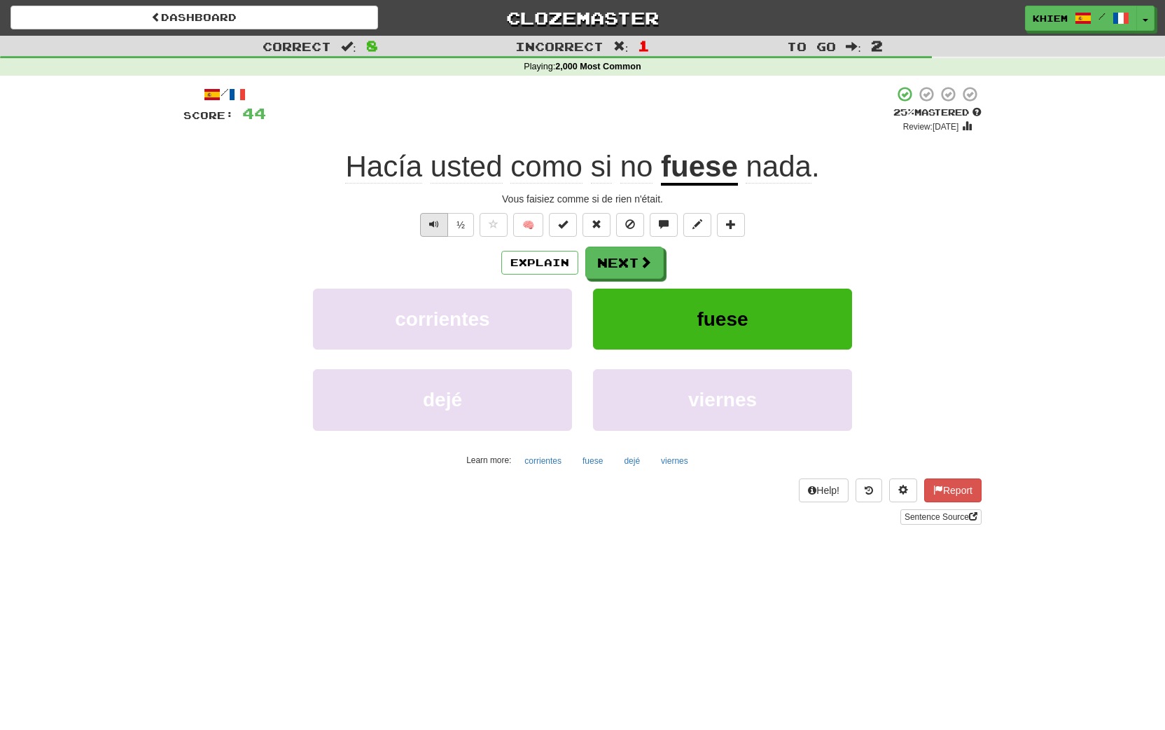
click at [429, 221] on span "Text-to-speech controls" at bounding box center [434, 224] width 10 height 10
click at [614, 266] on button "Next" at bounding box center [625, 263] width 78 height 32
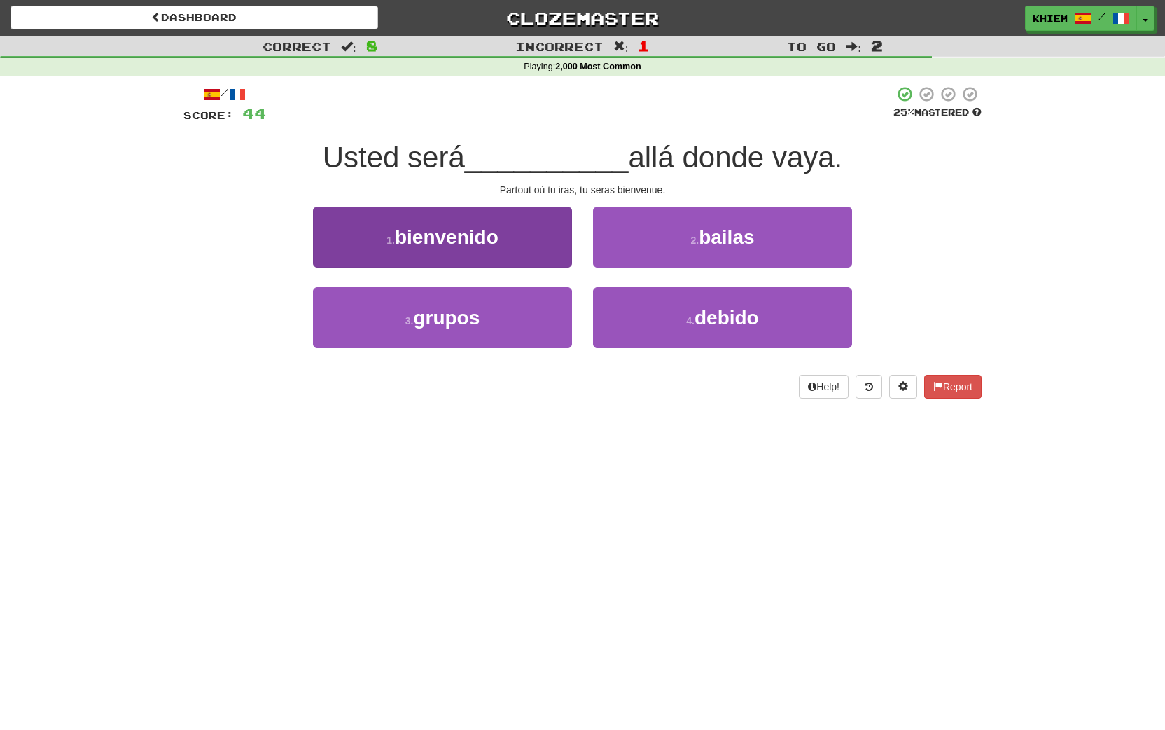
click at [531, 252] on button "1 . bienvenido" at bounding box center [442, 237] width 259 height 61
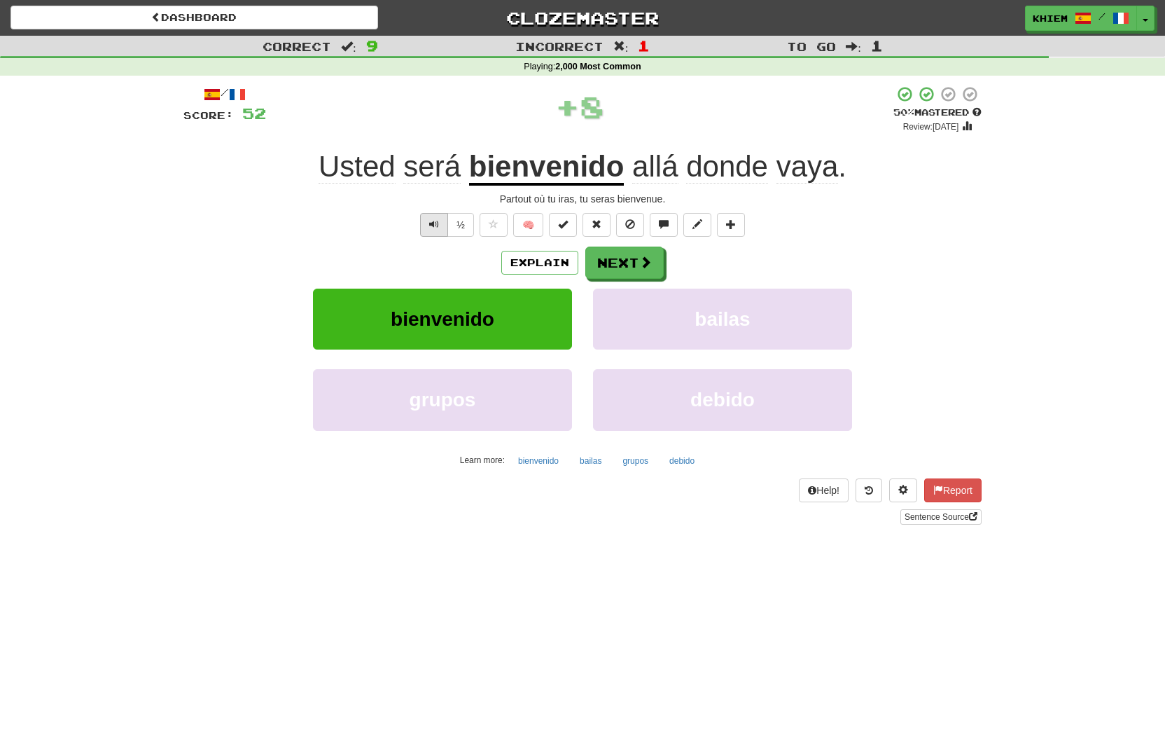
click at [433, 221] on span "Text-to-speech controls" at bounding box center [434, 224] width 10 height 10
click at [643, 267] on span at bounding box center [646, 262] width 13 height 13
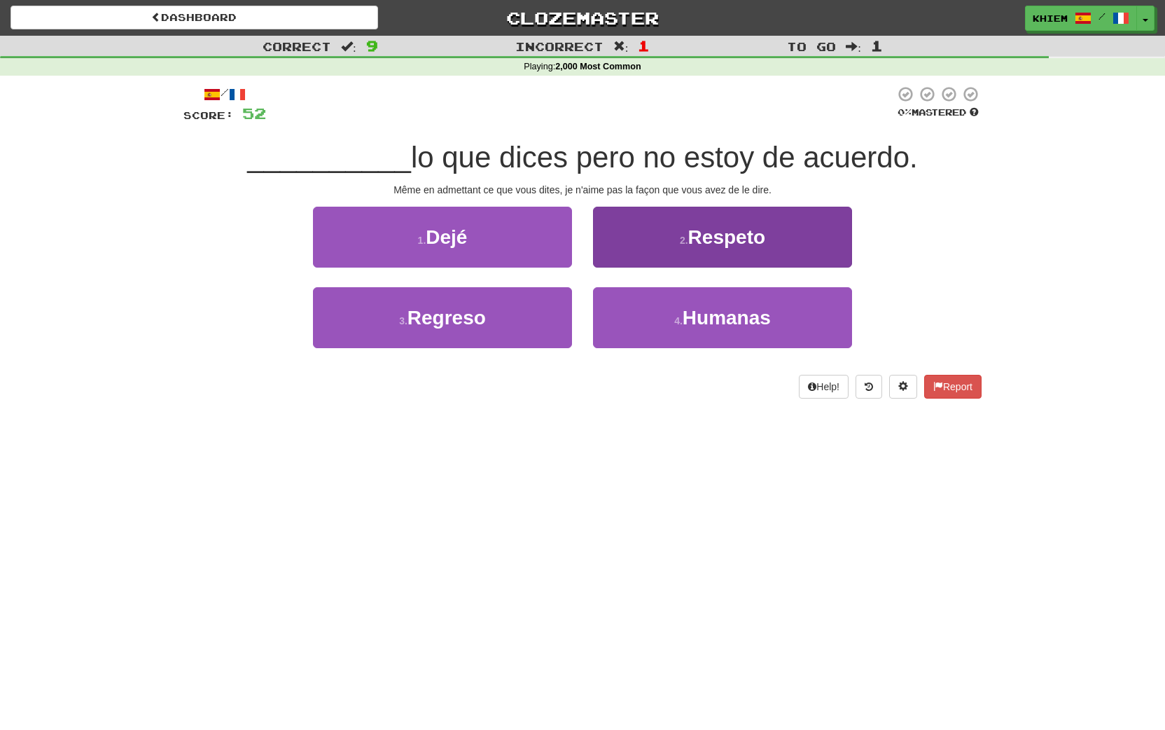
click at [658, 251] on button "2 . Respeto" at bounding box center [722, 237] width 259 height 61
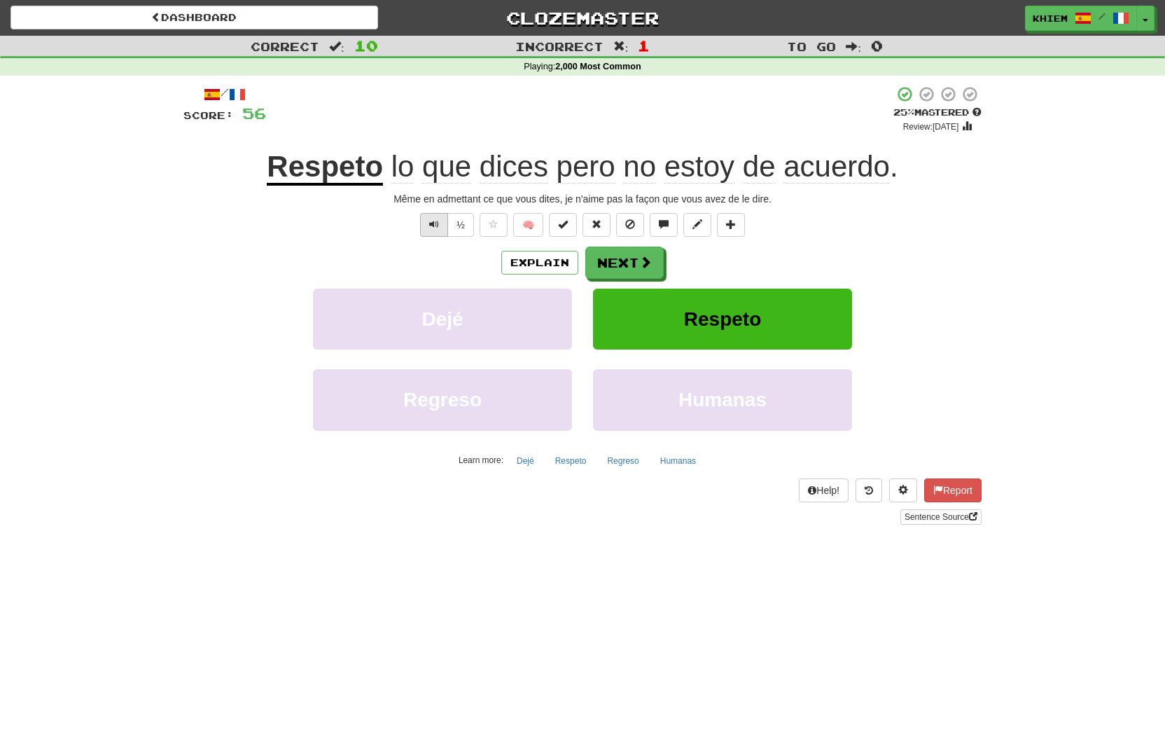
click at [434, 225] on span "Text-to-speech controls" at bounding box center [434, 224] width 10 height 10
click at [641, 267] on span at bounding box center [646, 262] width 13 height 13
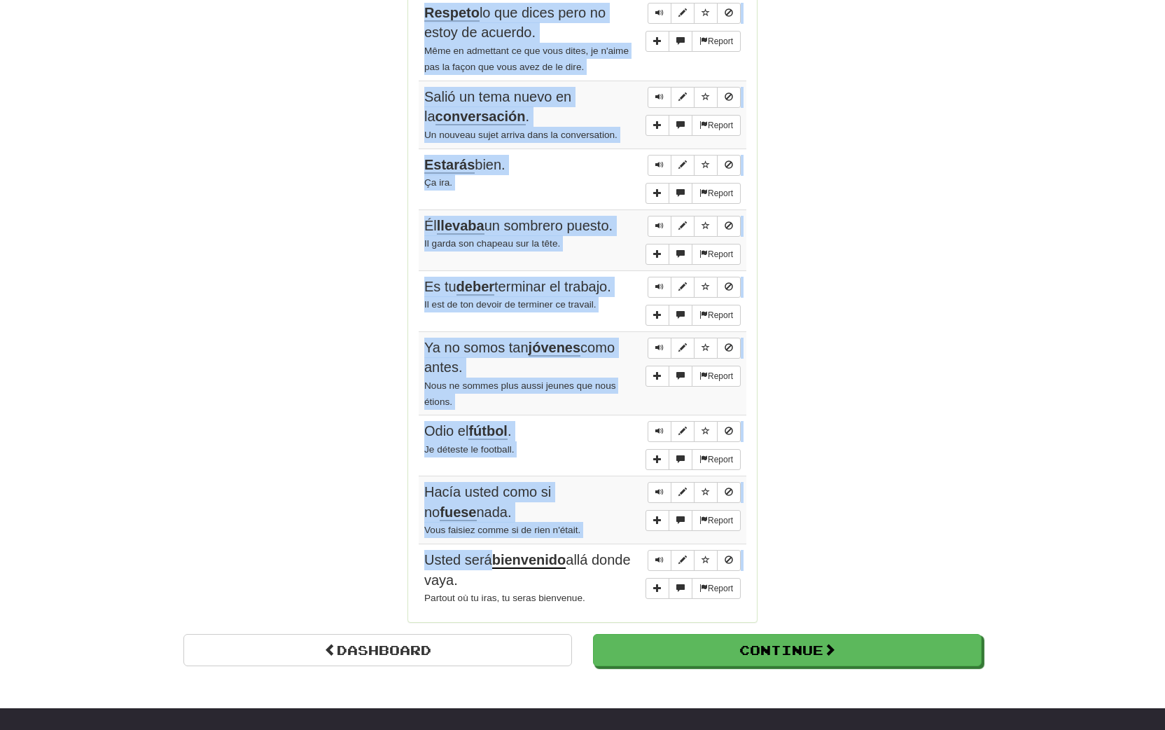
scroll to position [940, 0]
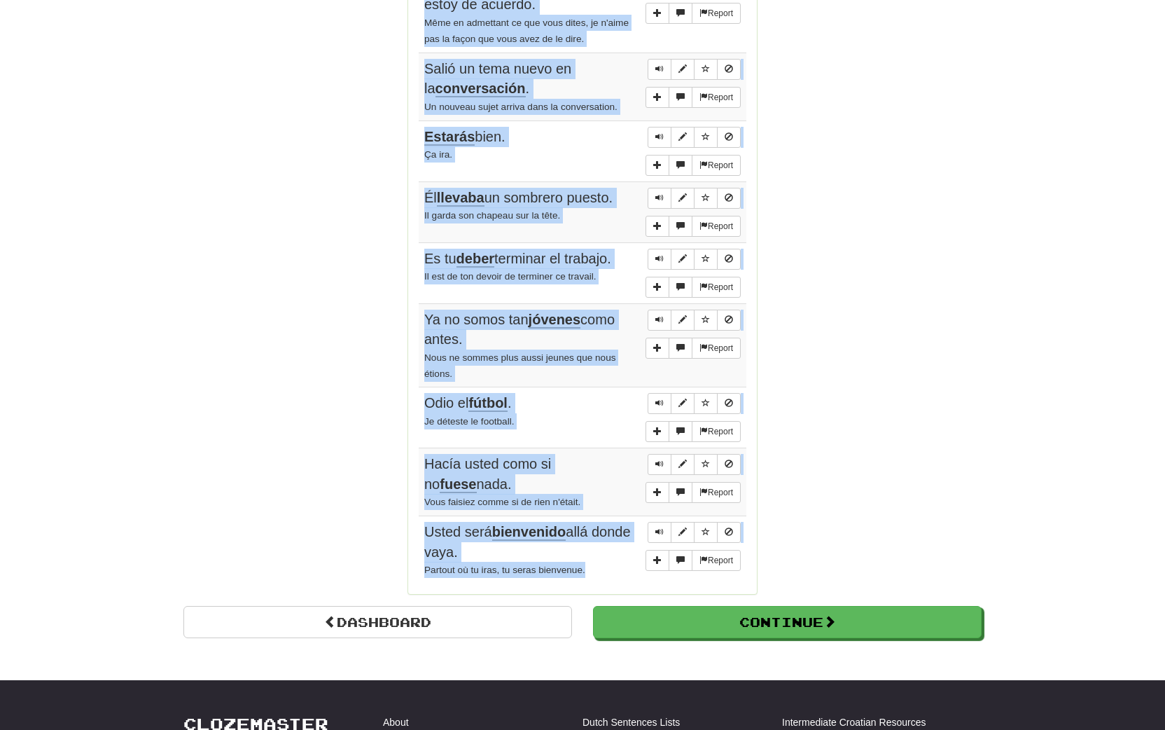
drag, startPoint x: 424, startPoint y: 183, endPoint x: 604, endPoint y: 559, distance: 415.9
click at [604, 559] on tbody "Report Los niños necesitan amor. Les enfants ont besoin d'amour. Report Respeto…" at bounding box center [583, 246] width 328 height 676
copy tbody "Los niños necesitan amor. Les enfants ont besoin d'amour. Report Respeto lo que…"
